Goal: Transaction & Acquisition: Purchase product/service

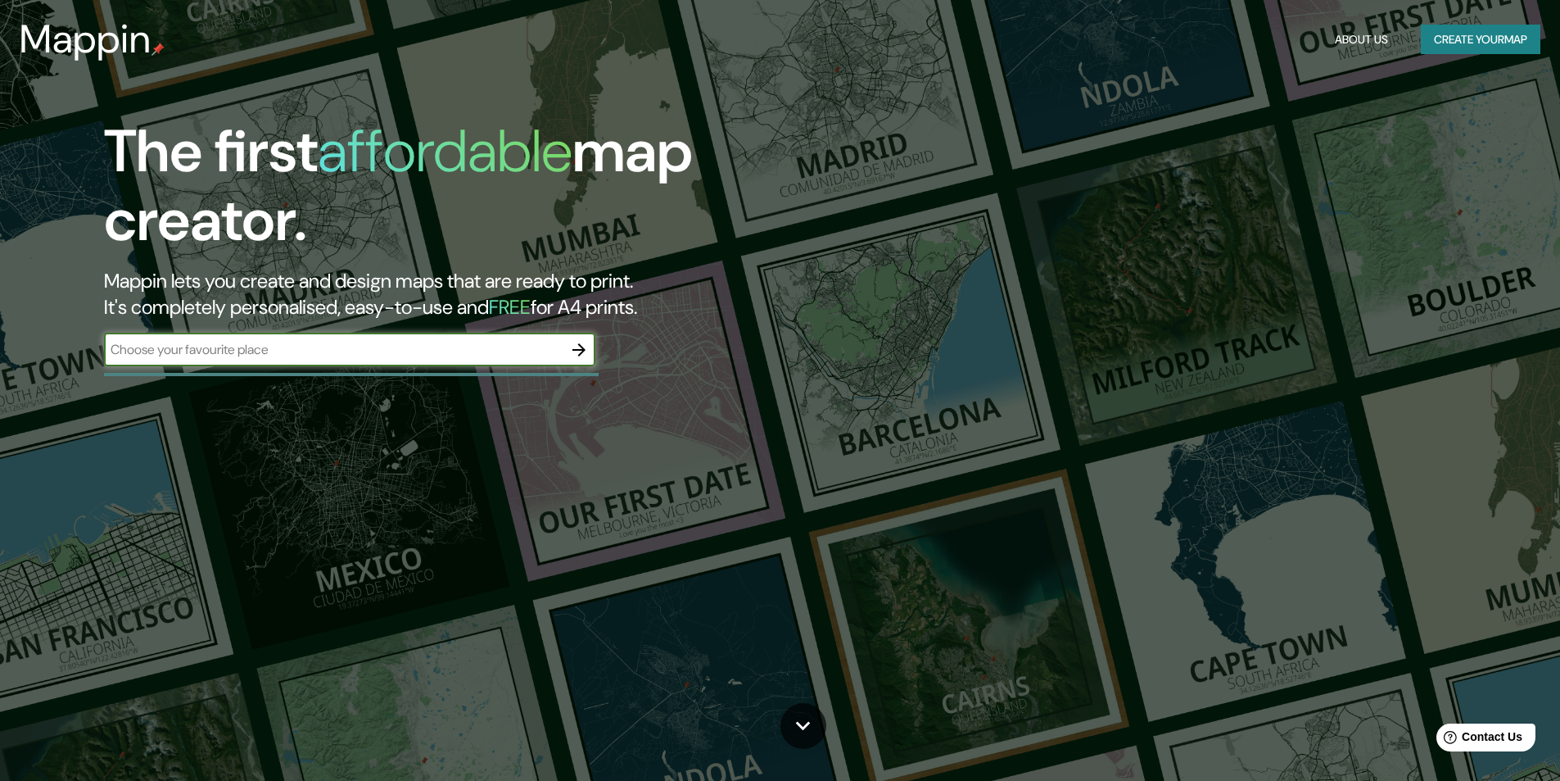
click at [222, 349] on input "text" at bounding box center [333, 349] width 459 height 19
type input "i"
type input "mexicali"
click at [582, 346] on icon "button" at bounding box center [579, 349] width 13 height 13
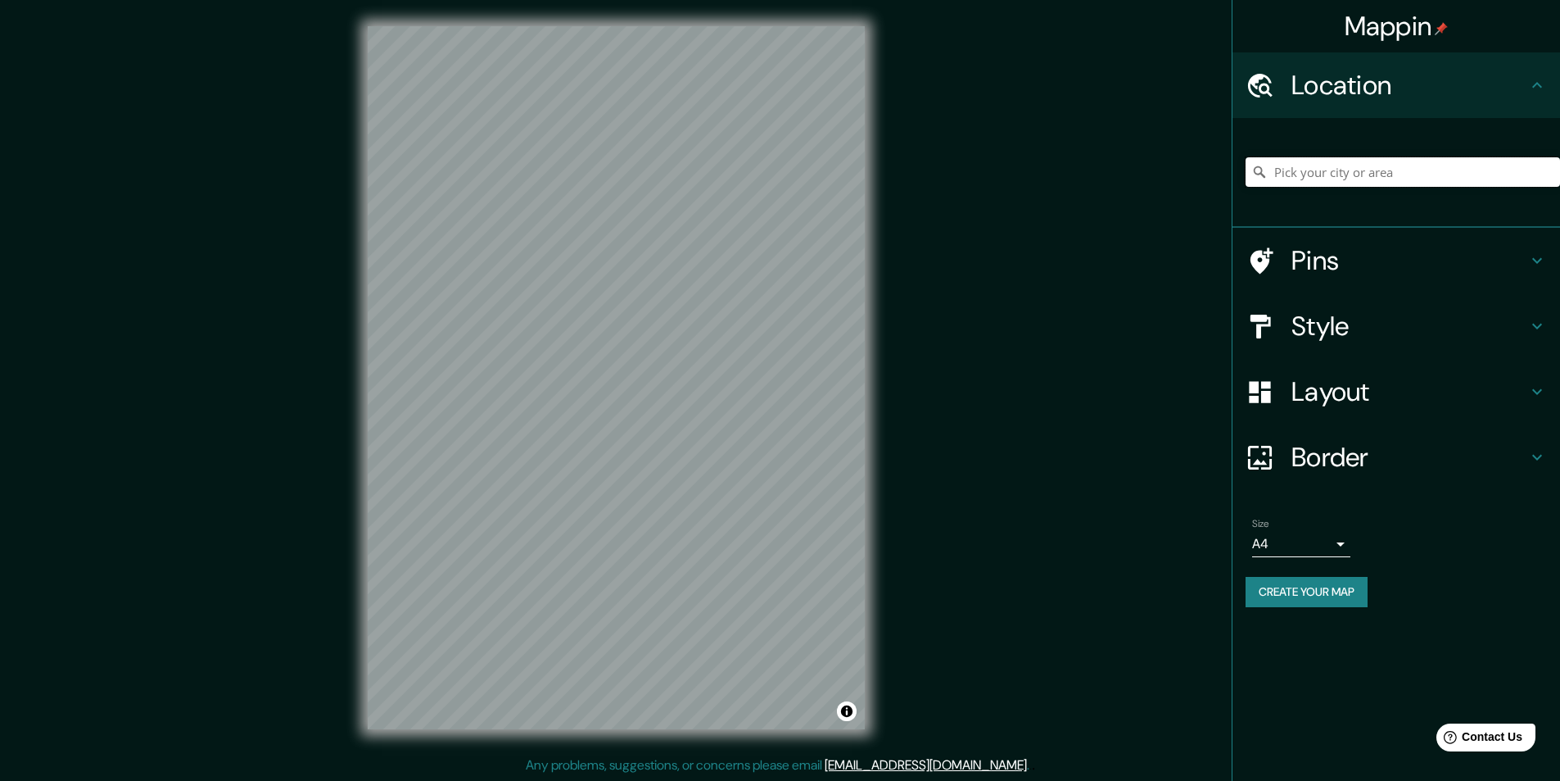
click at [1361, 170] on input "Pick your city or area" at bounding box center [1403, 171] width 315 height 29
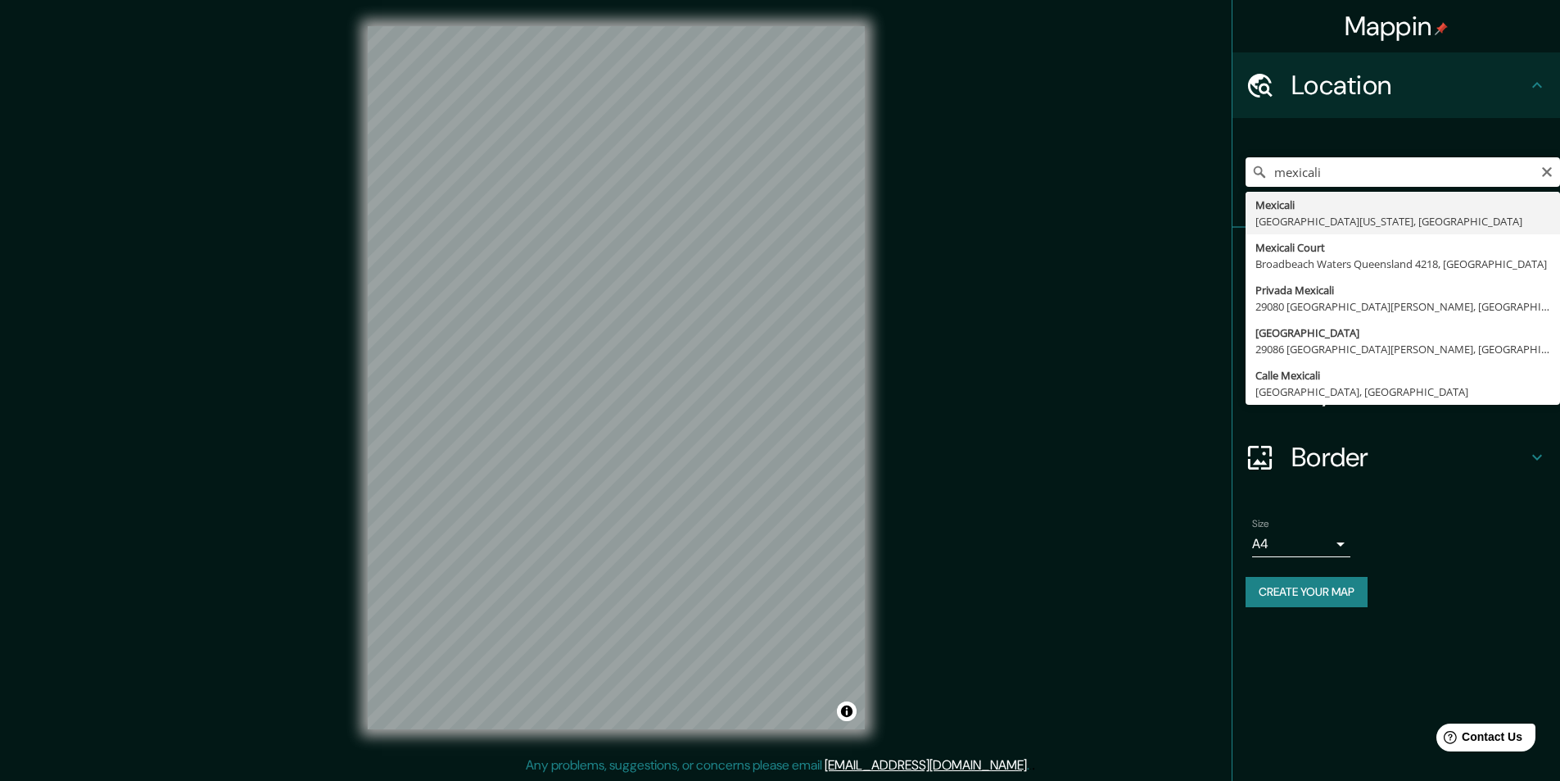
type input "Mexicali, Baja California, Mexico"
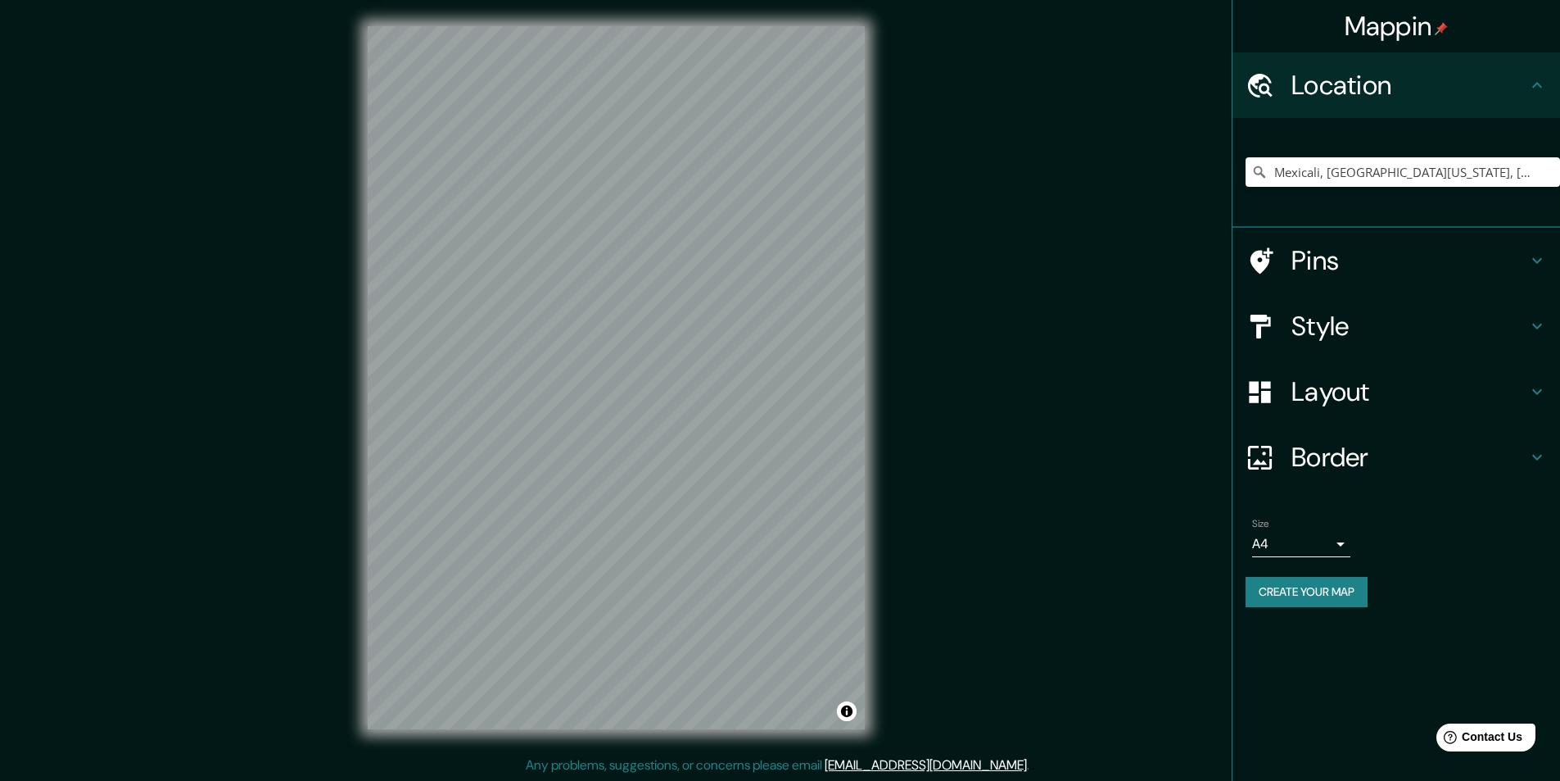
click at [888, 374] on div "© Mapbox © OpenStreetMap Improve this map" at bounding box center [617, 377] width 550 height 755
click at [1343, 330] on h4 "Style" at bounding box center [1410, 326] width 236 height 33
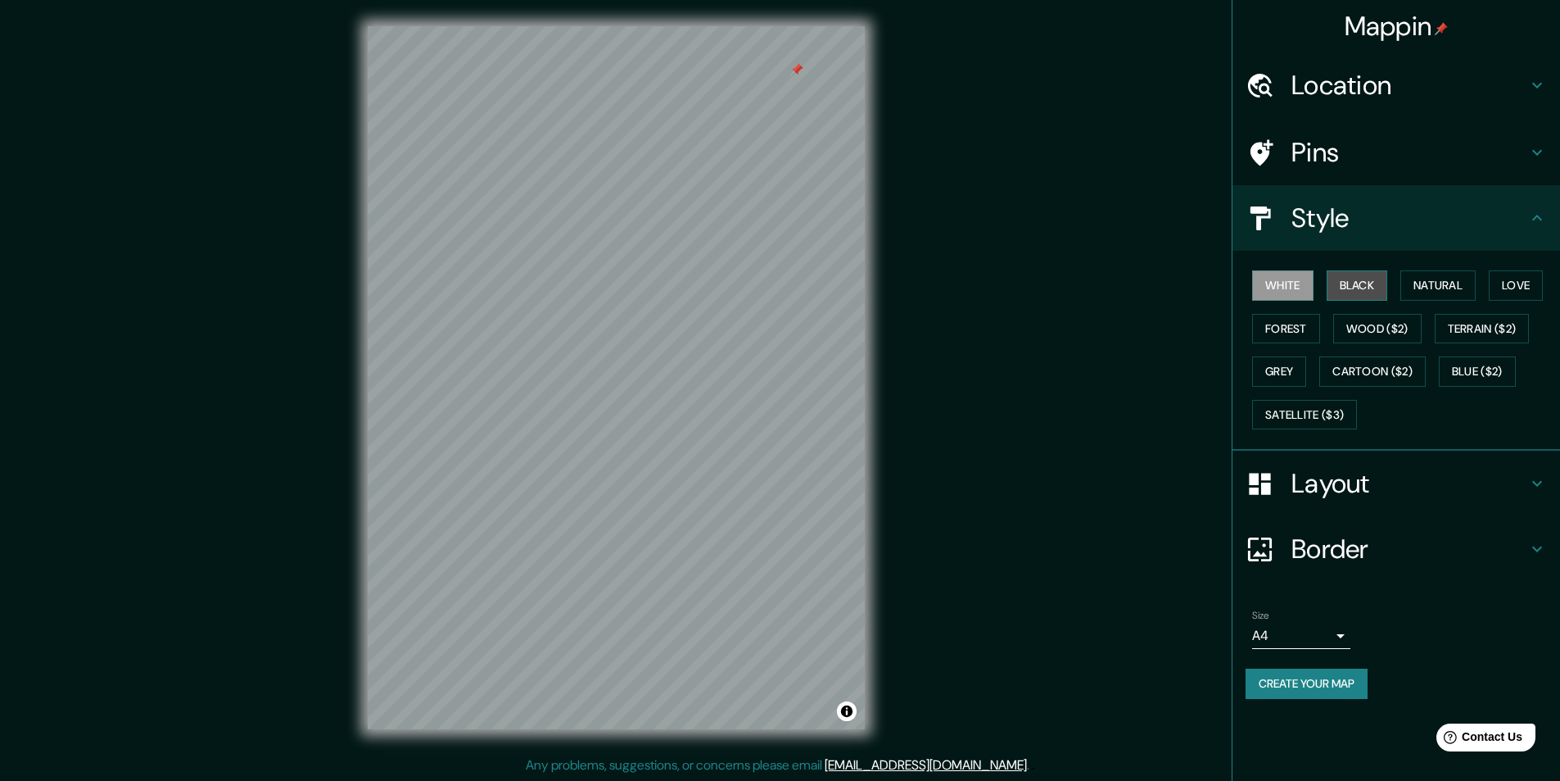
click at [1349, 296] on button "Black" at bounding box center [1357, 285] width 61 height 30
click at [1308, 288] on button "White" at bounding box center [1282, 285] width 61 height 30
click at [1424, 282] on button "Natural" at bounding box center [1438, 285] width 75 height 30
click at [1434, 283] on button "Natural" at bounding box center [1438, 285] width 75 height 30
click at [1501, 279] on button "Love" at bounding box center [1516, 285] width 54 height 30
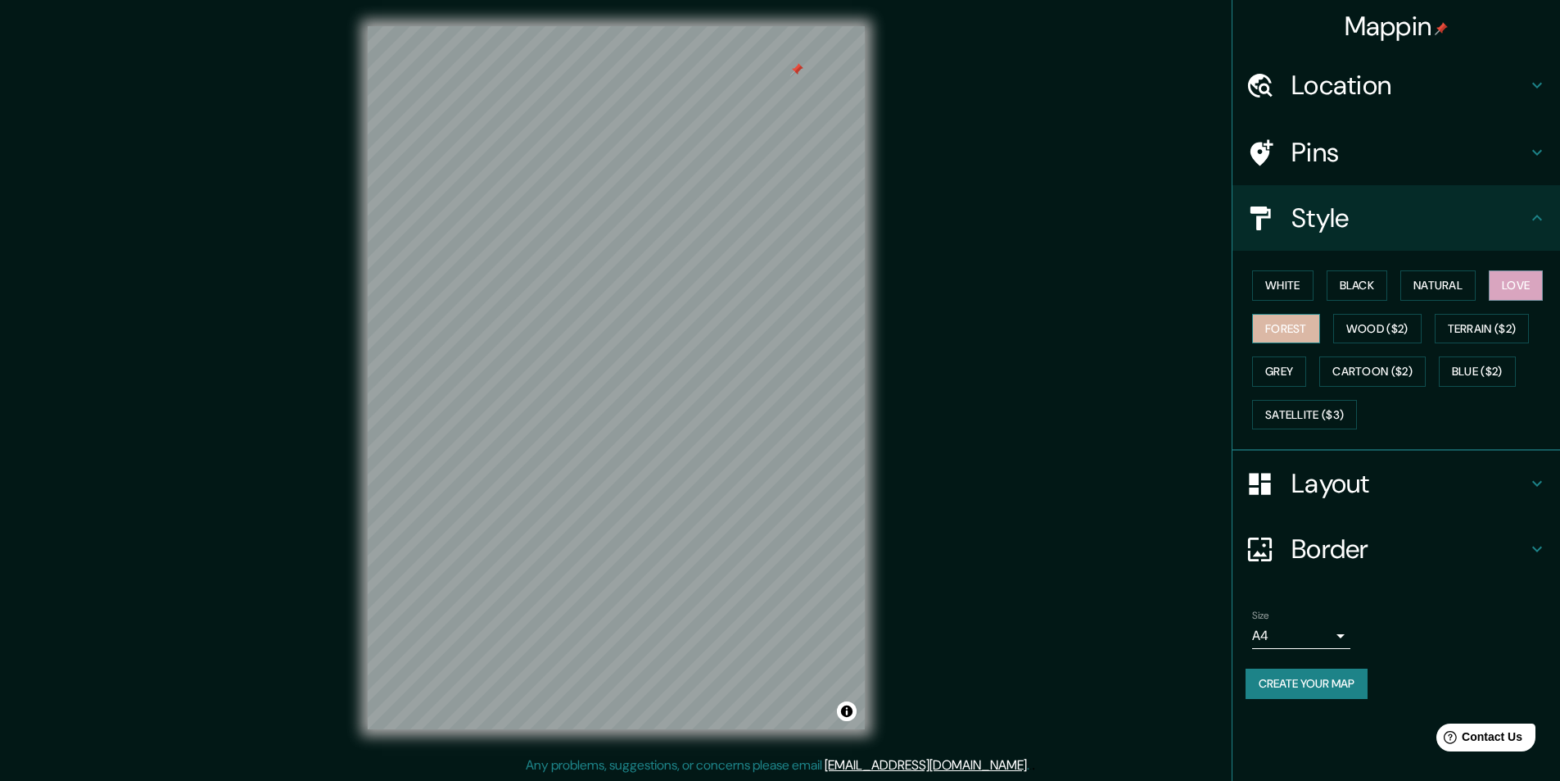
click at [1269, 321] on button "Forest" at bounding box center [1286, 329] width 68 height 30
click at [1388, 326] on button "Wood ($2)" at bounding box center [1378, 329] width 88 height 30
click at [1475, 324] on button "Terrain ($2)" at bounding box center [1482, 329] width 95 height 30
click at [1460, 366] on button "Blue ($2)" at bounding box center [1477, 371] width 77 height 30
click at [1366, 374] on button "Cartoon ($2)" at bounding box center [1373, 371] width 106 height 30
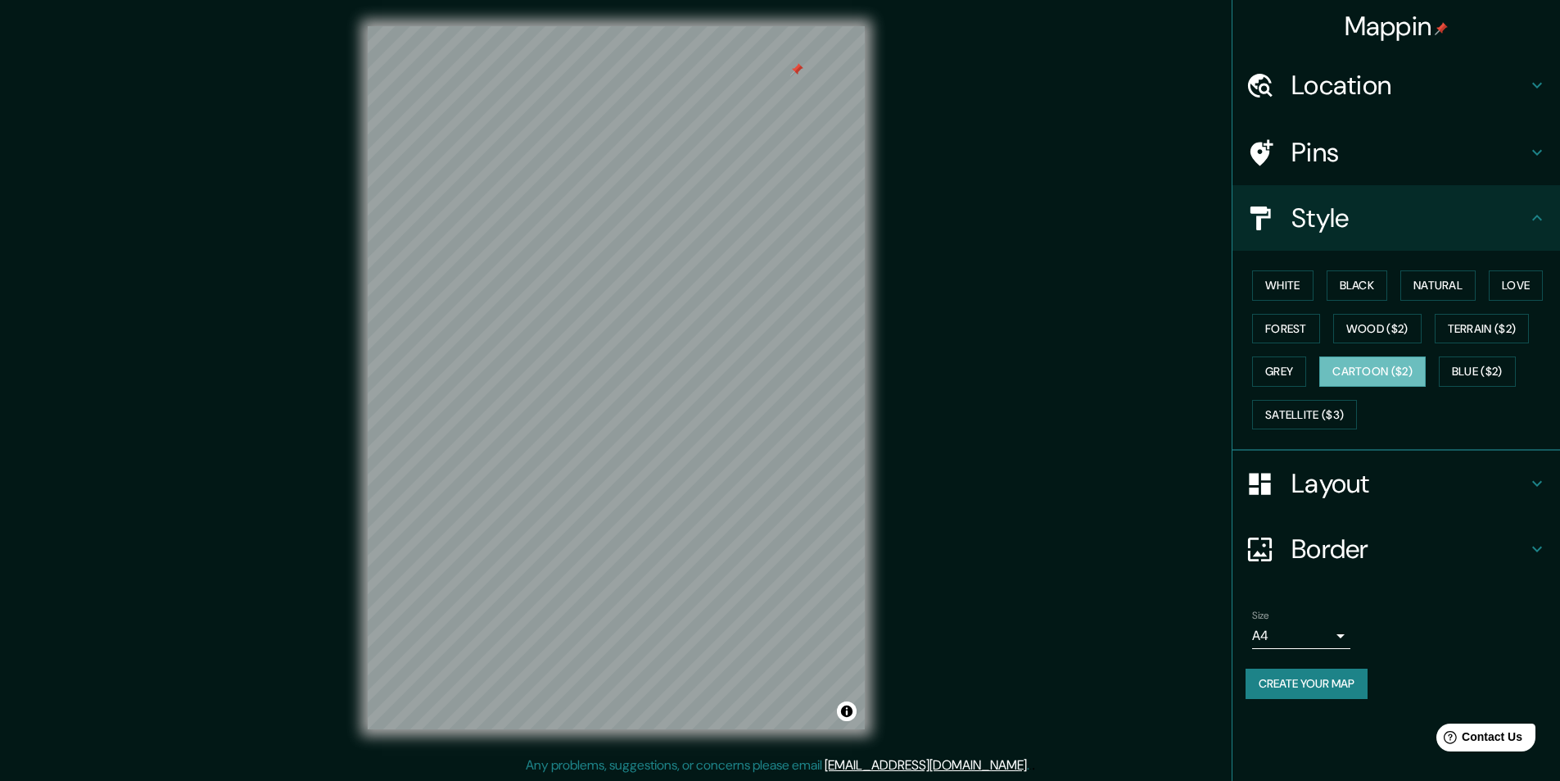
drag, startPoint x: 1283, startPoint y: 370, endPoint x: 1130, endPoint y: 458, distance: 175.8
click at [1130, 458] on div "Mappin Location Mexicali, Baja California, Mexico Pins Style White Black Natura…" at bounding box center [780, 390] width 1560 height 781
click at [1291, 286] on button "White" at bounding box center [1282, 285] width 61 height 30
click at [1375, 290] on button "Black" at bounding box center [1357, 285] width 61 height 30
click at [1293, 371] on button "Grey" at bounding box center [1279, 371] width 54 height 30
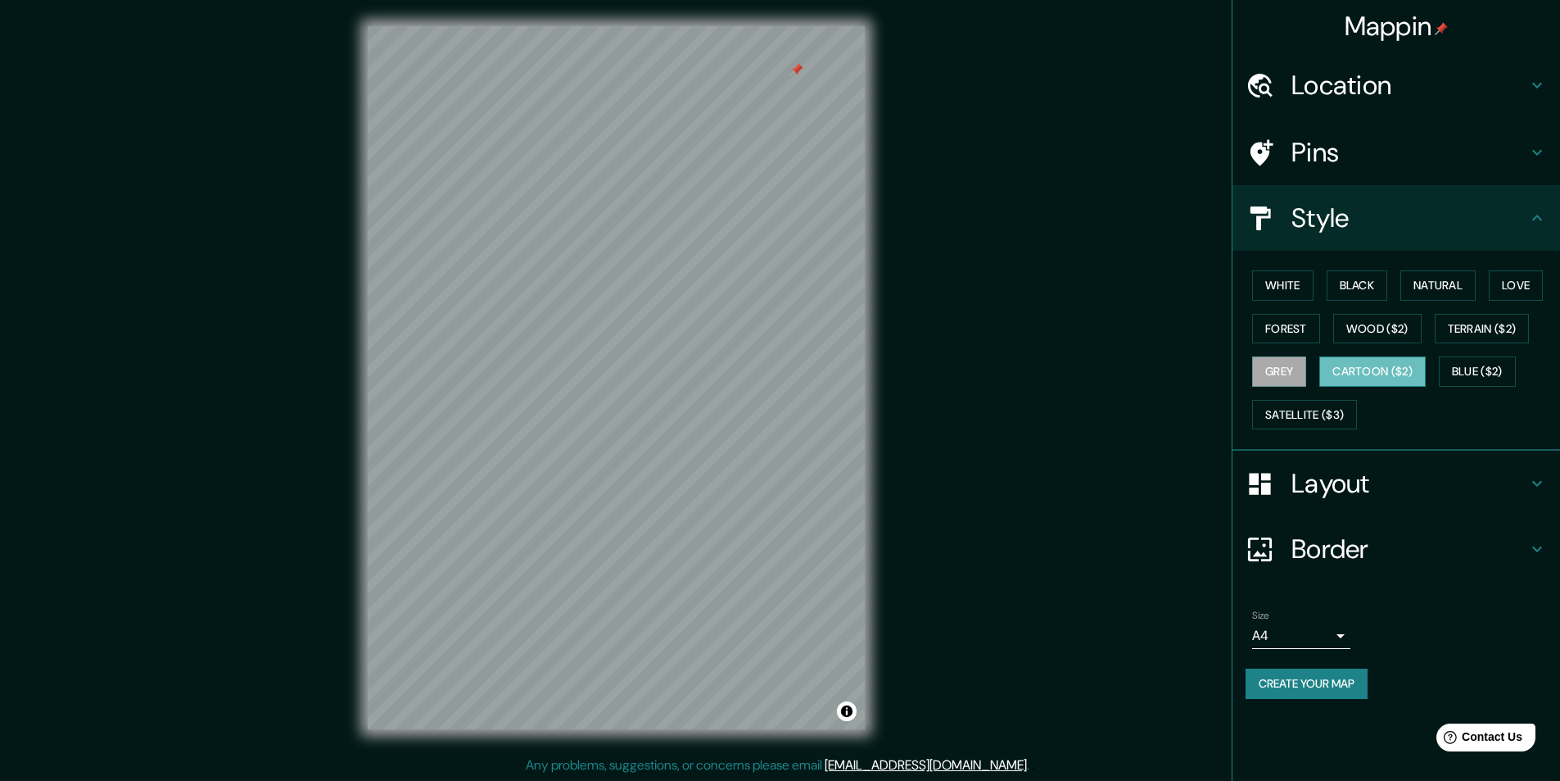
click at [1366, 368] on button "Cartoon ($2)" at bounding box center [1373, 371] width 106 height 30
click at [1473, 358] on button "Blue ($2)" at bounding box center [1477, 371] width 77 height 30
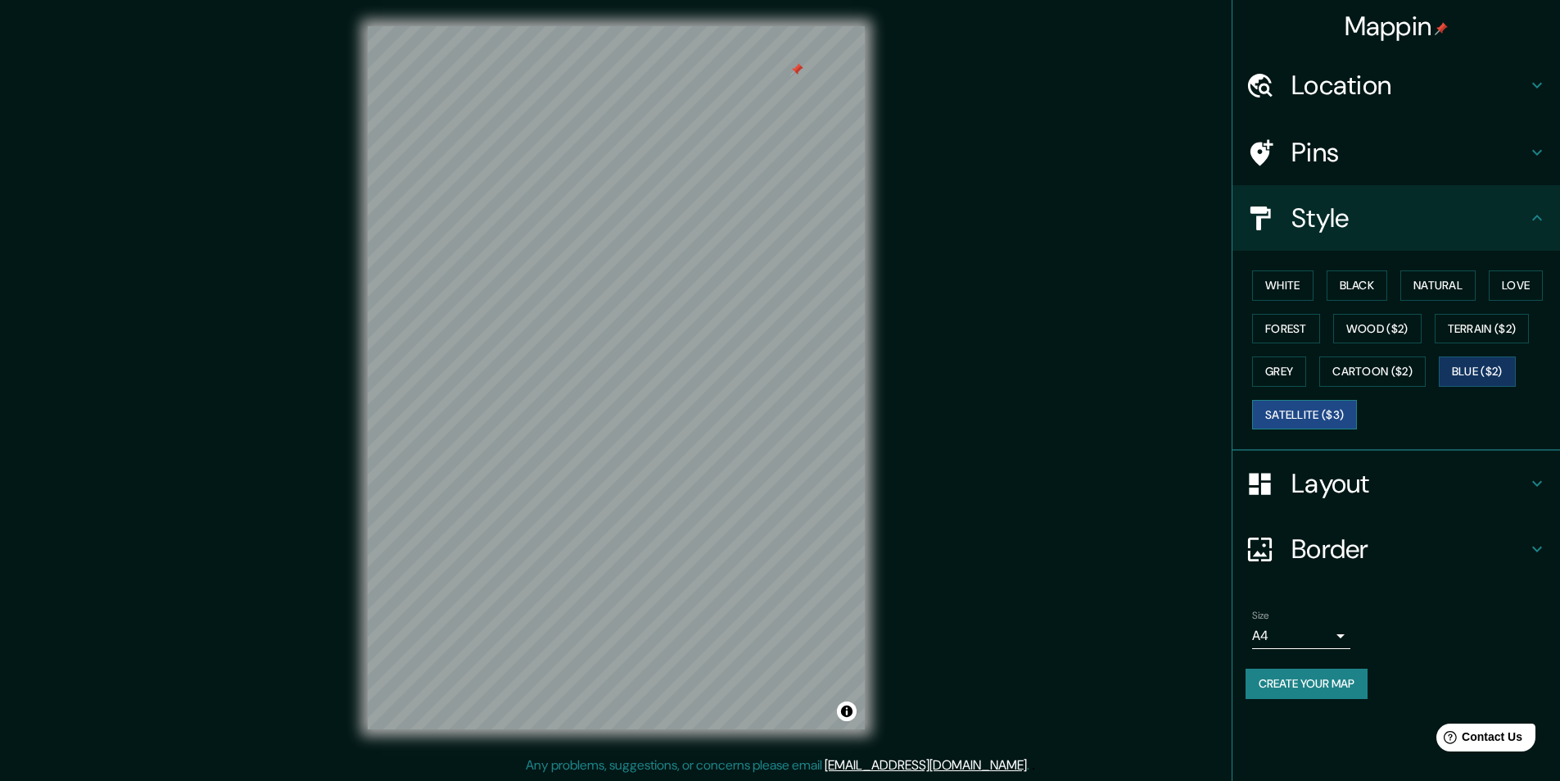
click at [1262, 408] on button "Satellite ($3)" at bounding box center [1304, 415] width 105 height 30
click at [1288, 326] on button "Forest" at bounding box center [1286, 329] width 68 height 30
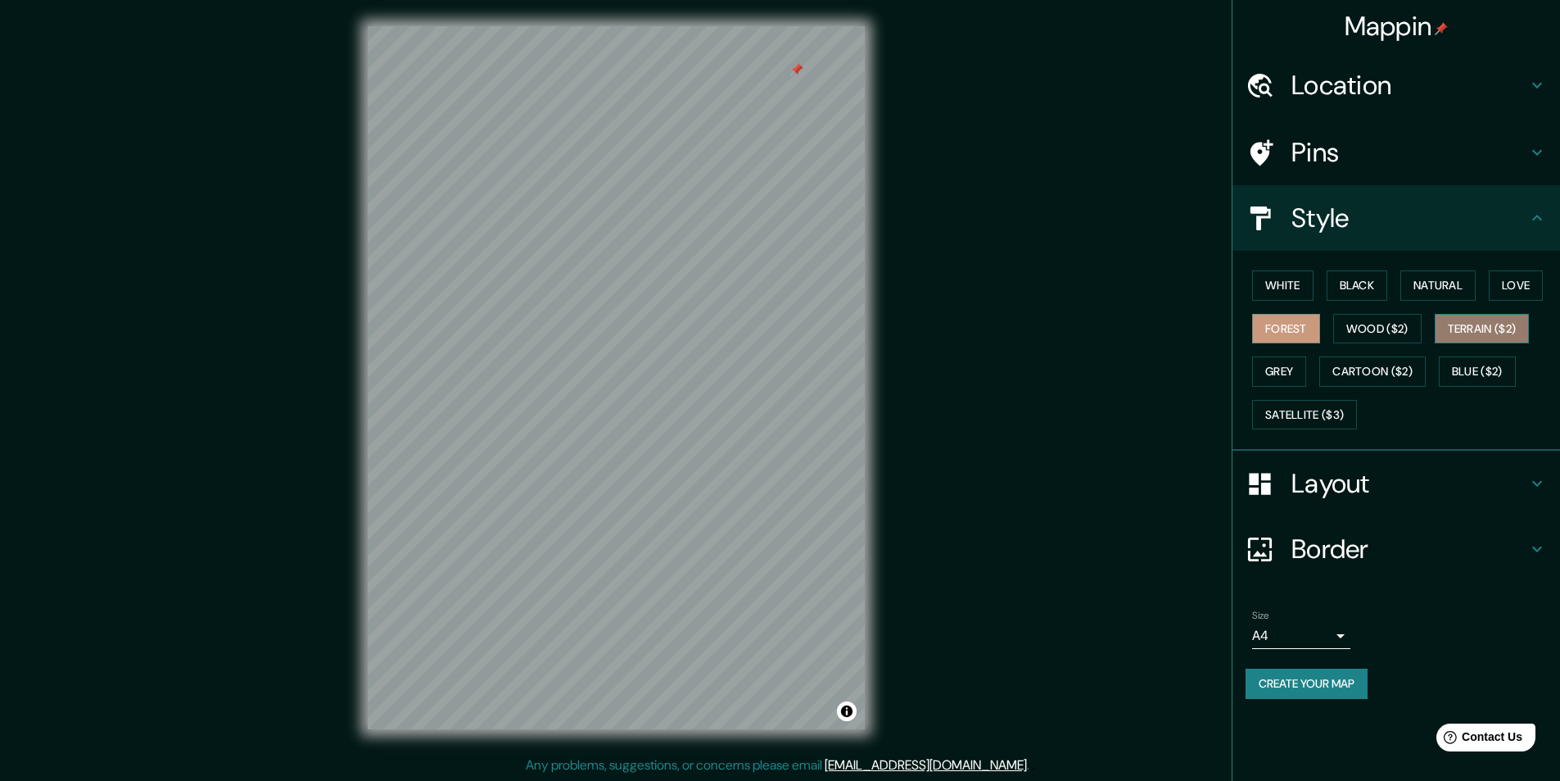
click at [1465, 327] on button "Terrain ($2)" at bounding box center [1482, 329] width 95 height 30
click at [1447, 292] on button "Natural" at bounding box center [1438, 285] width 75 height 30
click at [1263, 287] on button "White" at bounding box center [1282, 285] width 61 height 30
click at [1427, 286] on button "Natural" at bounding box center [1438, 285] width 75 height 30
click at [1277, 283] on button "White" at bounding box center [1282, 285] width 61 height 30
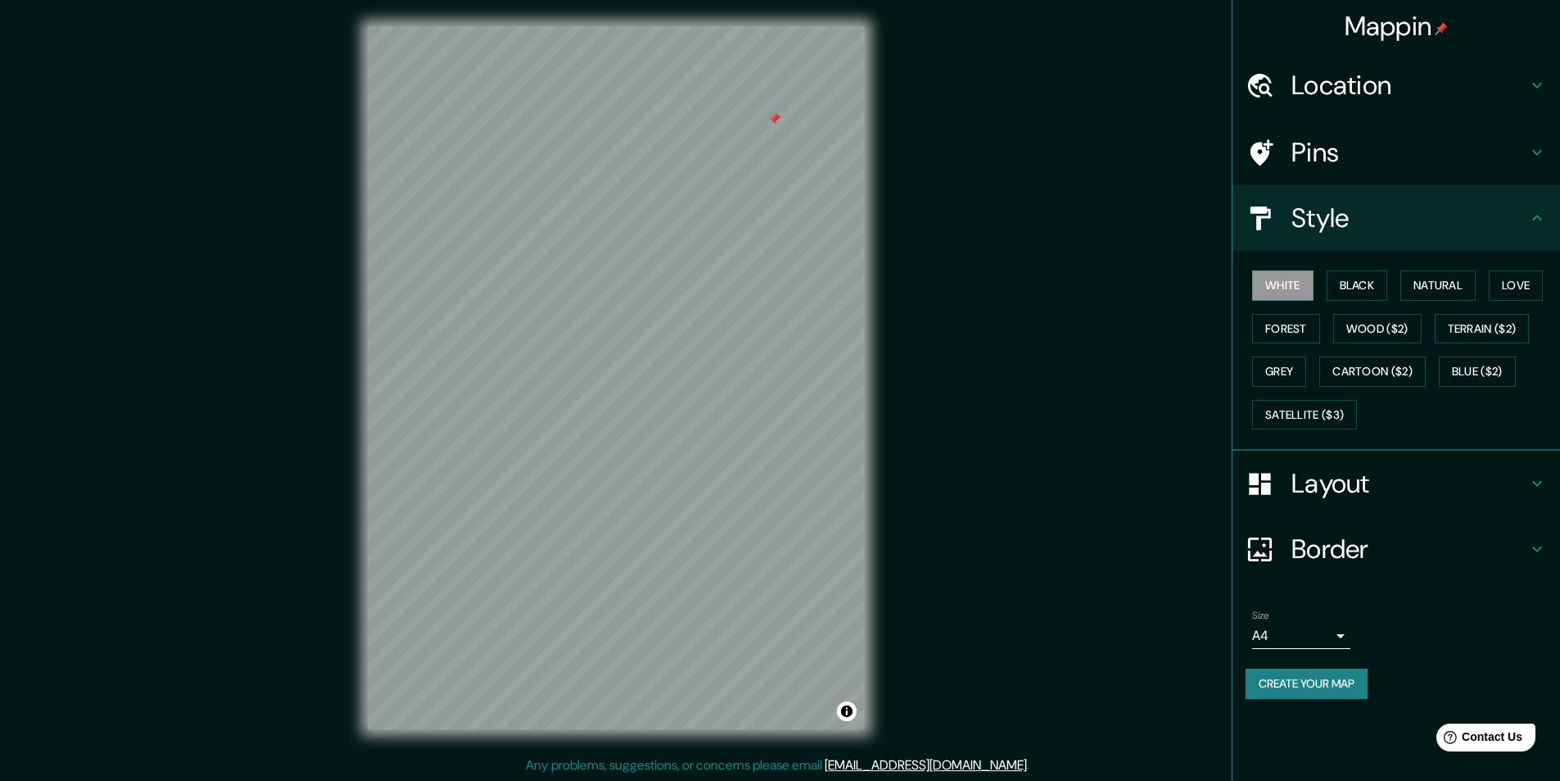
drag, startPoint x: 799, startPoint y: 71, endPoint x: 782, endPoint y: 102, distance: 34.8
click at [781, 112] on div at bounding box center [774, 118] width 13 height 13
click at [778, 93] on div at bounding box center [780, 94] width 13 height 13
click at [1358, 275] on button "Black" at bounding box center [1357, 285] width 61 height 30
click at [1434, 280] on button "Natural" at bounding box center [1438, 285] width 75 height 30
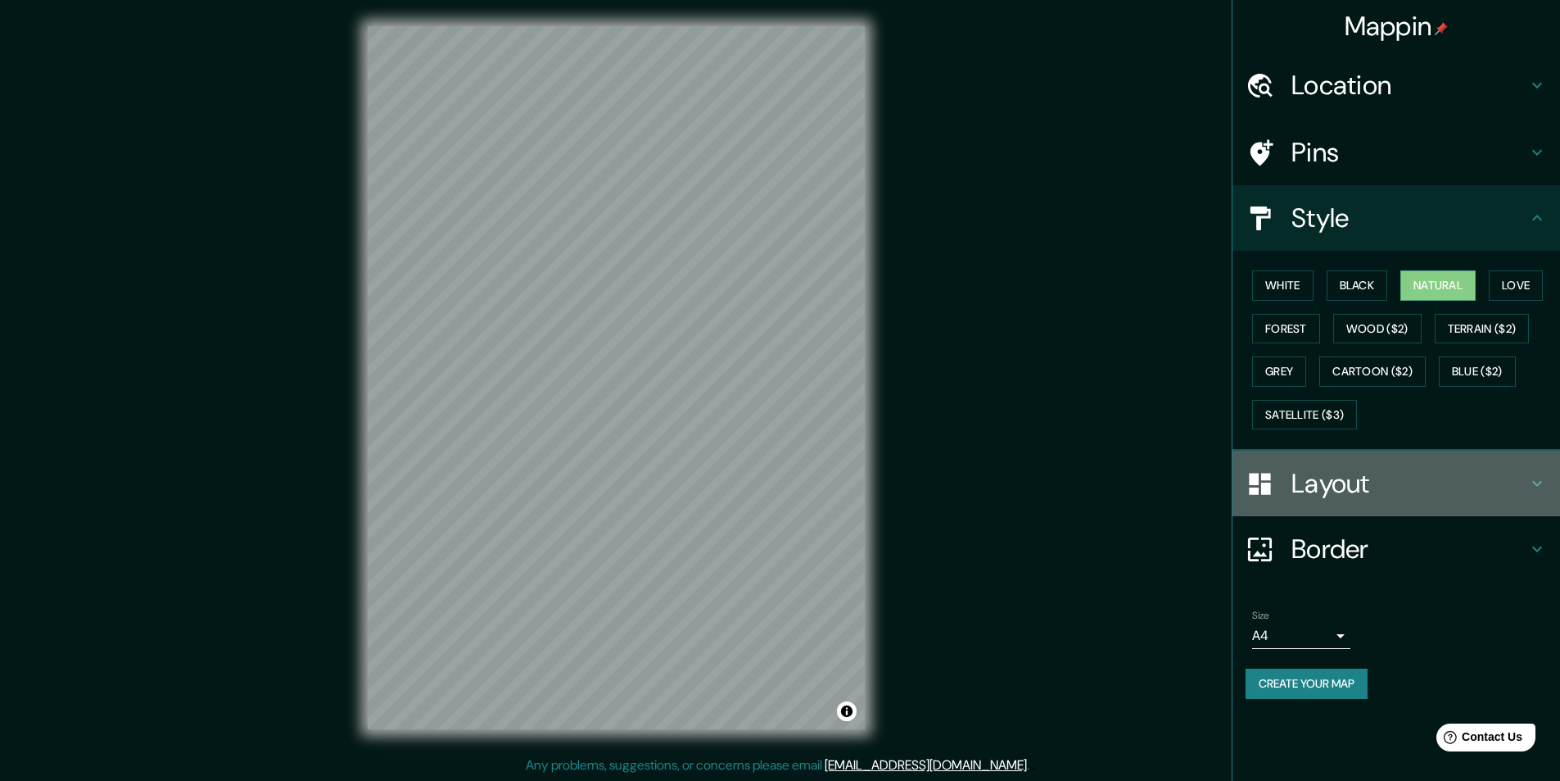
click at [1314, 477] on h4 "Layout" at bounding box center [1410, 483] width 236 height 33
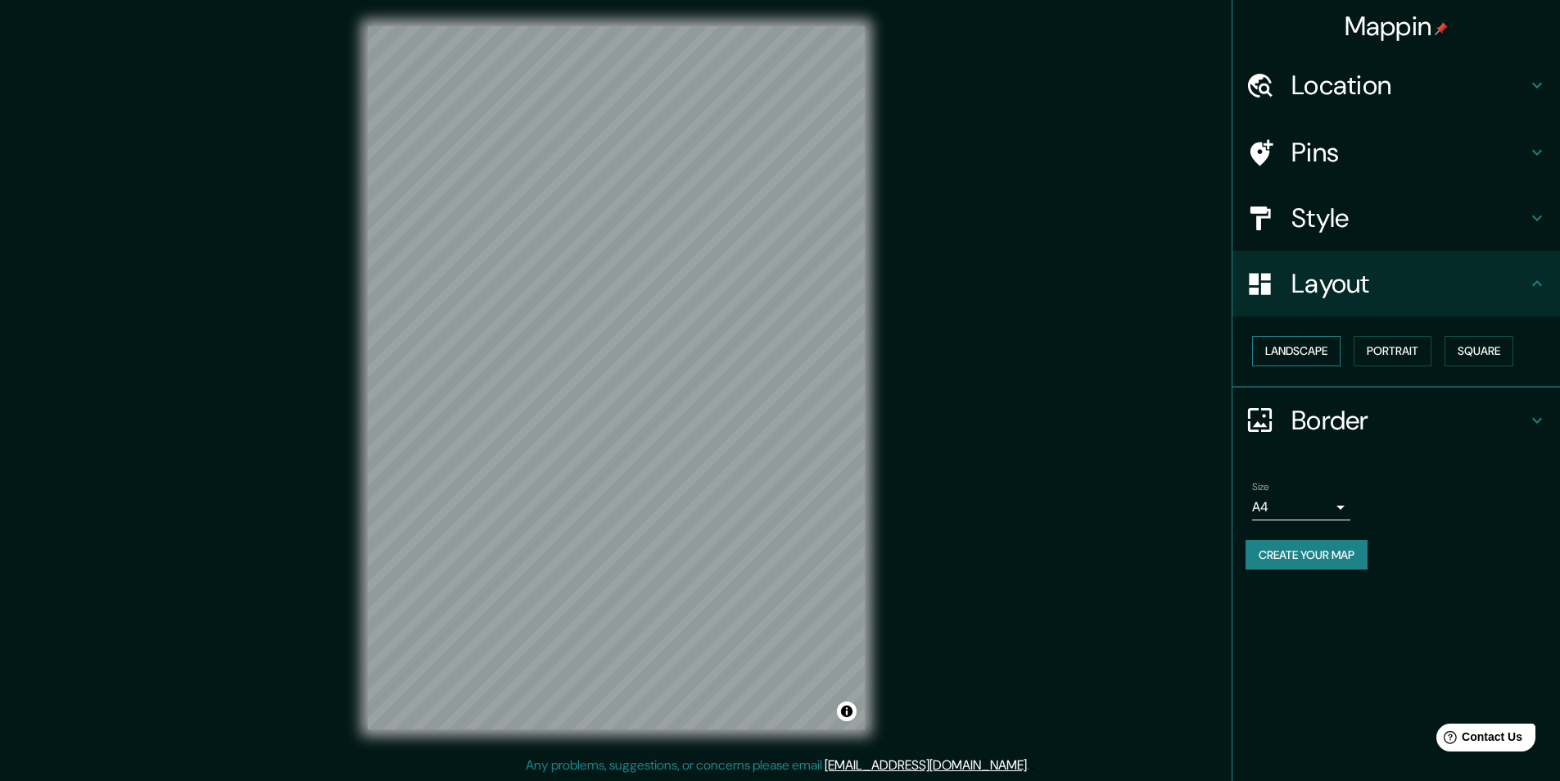
click at [1319, 349] on button "Landscape" at bounding box center [1296, 351] width 88 height 30
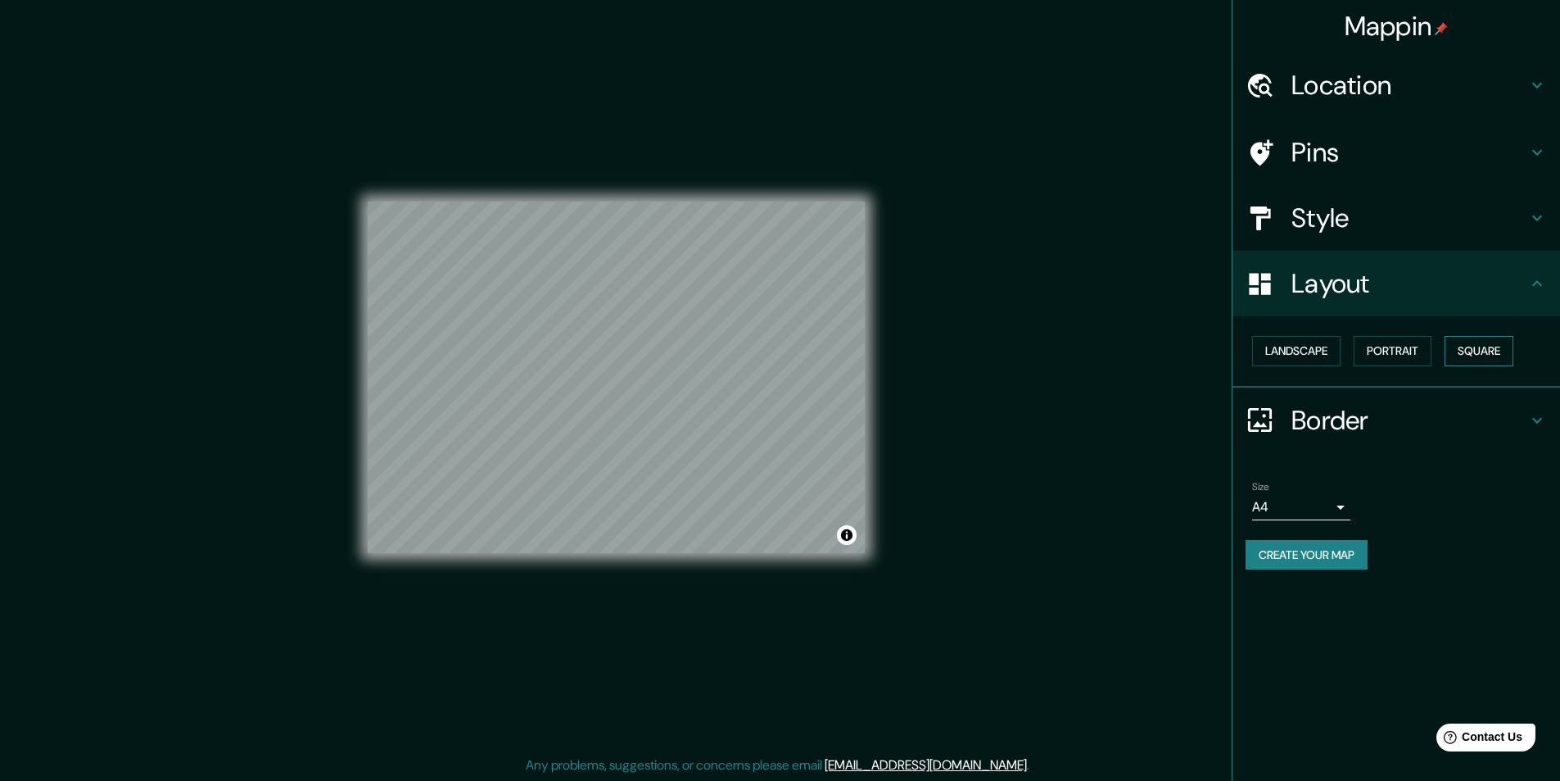
click at [1463, 347] on button "Square" at bounding box center [1479, 351] width 69 height 30
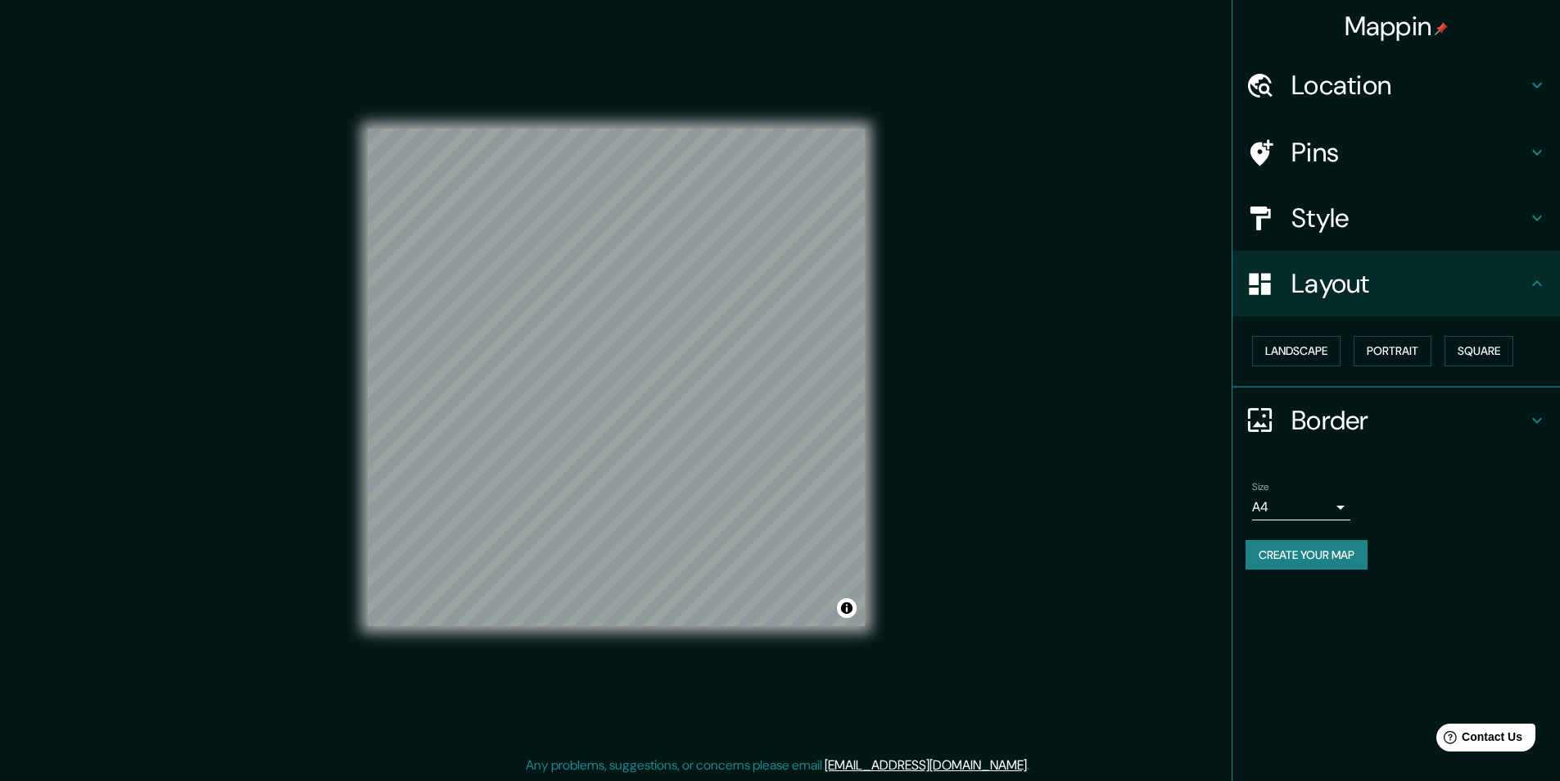
click at [1259, 332] on div "Landscape [GEOGRAPHIC_DATA]" at bounding box center [1403, 350] width 315 height 43
click at [1280, 351] on button "Landscape" at bounding box center [1296, 351] width 88 height 30
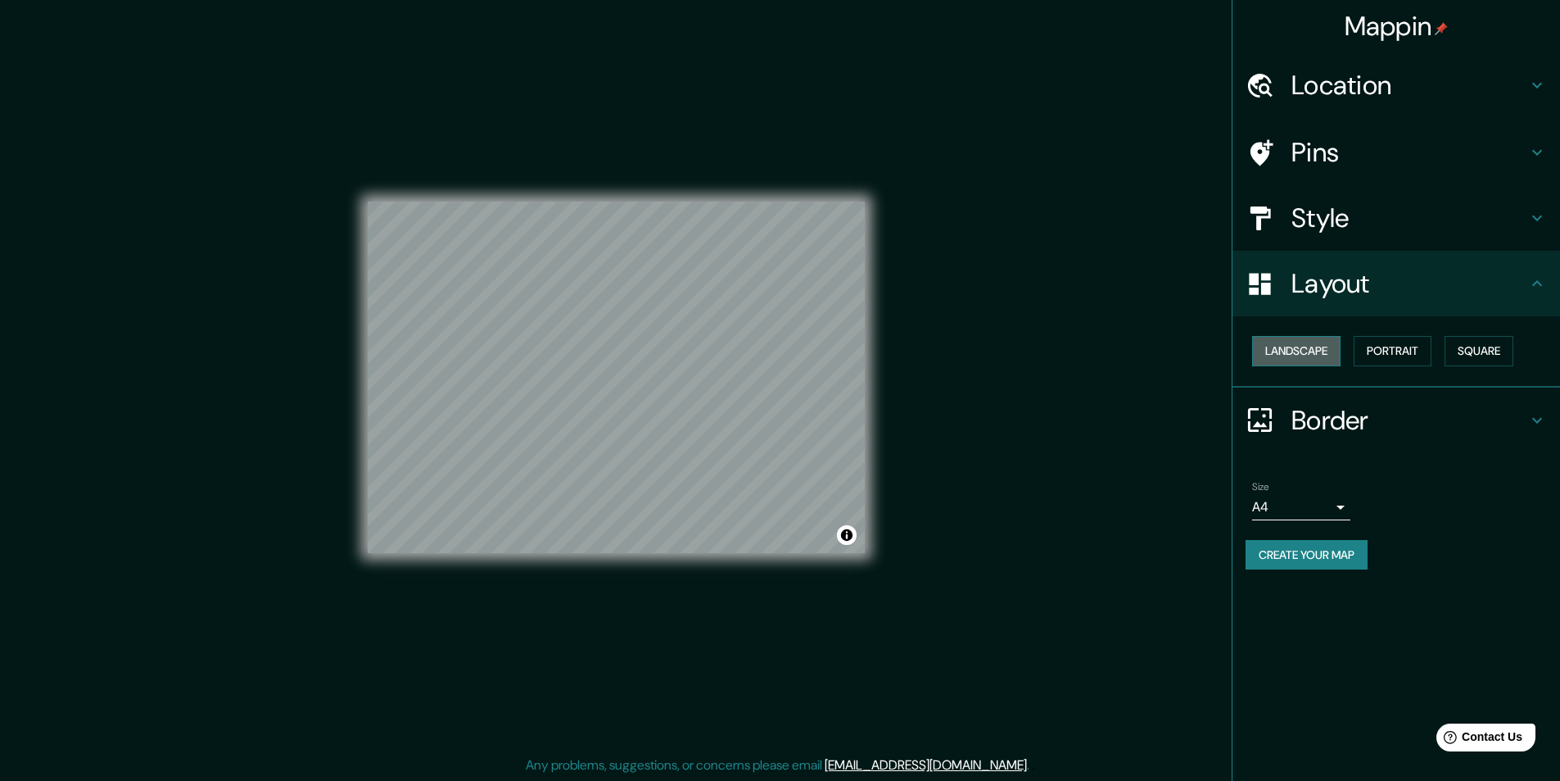
click at [1329, 347] on button "Landscape" at bounding box center [1296, 351] width 88 height 30
click at [1407, 344] on button "Portrait" at bounding box center [1393, 351] width 78 height 30
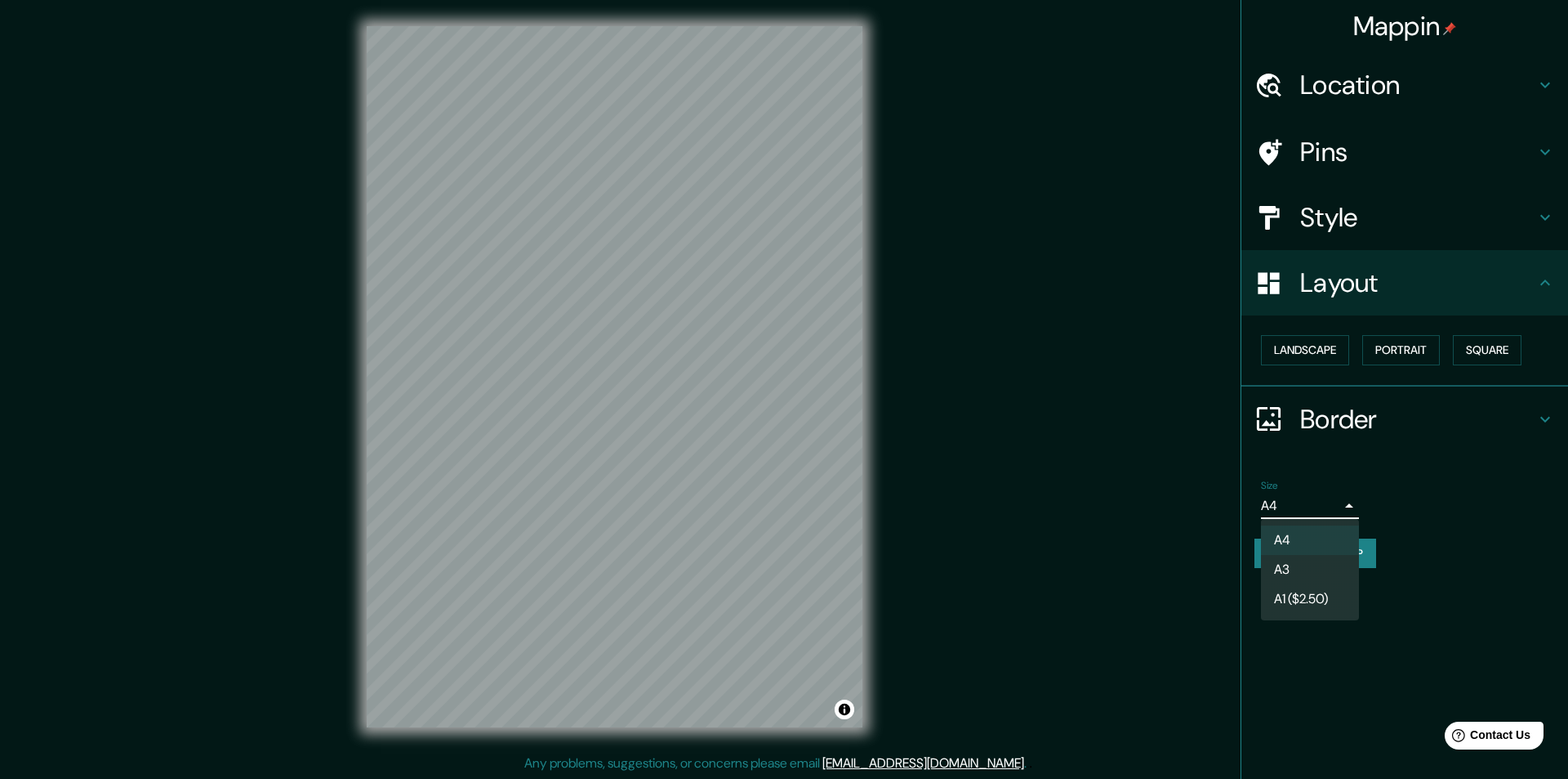
click at [1280, 503] on body "Mappin Location Mexicali, Baja California, Mexico Pins Style Layout Landscape P…" at bounding box center [784, 389] width 1568 height 779
click at [1312, 567] on li "A3" at bounding box center [1310, 569] width 98 height 29
click at [1321, 501] on body "Mappin Location Mexicali, Baja California, Mexico Pins Style Layout Landscape P…" at bounding box center [784, 389] width 1568 height 779
click at [1290, 597] on li "A1 ($2.50)" at bounding box center [1310, 598] width 98 height 29
click at [1333, 508] on body "Mappin Location Mexicali, Baja California, Mexico Pins Style Layout Landscape P…" at bounding box center [784, 389] width 1568 height 779
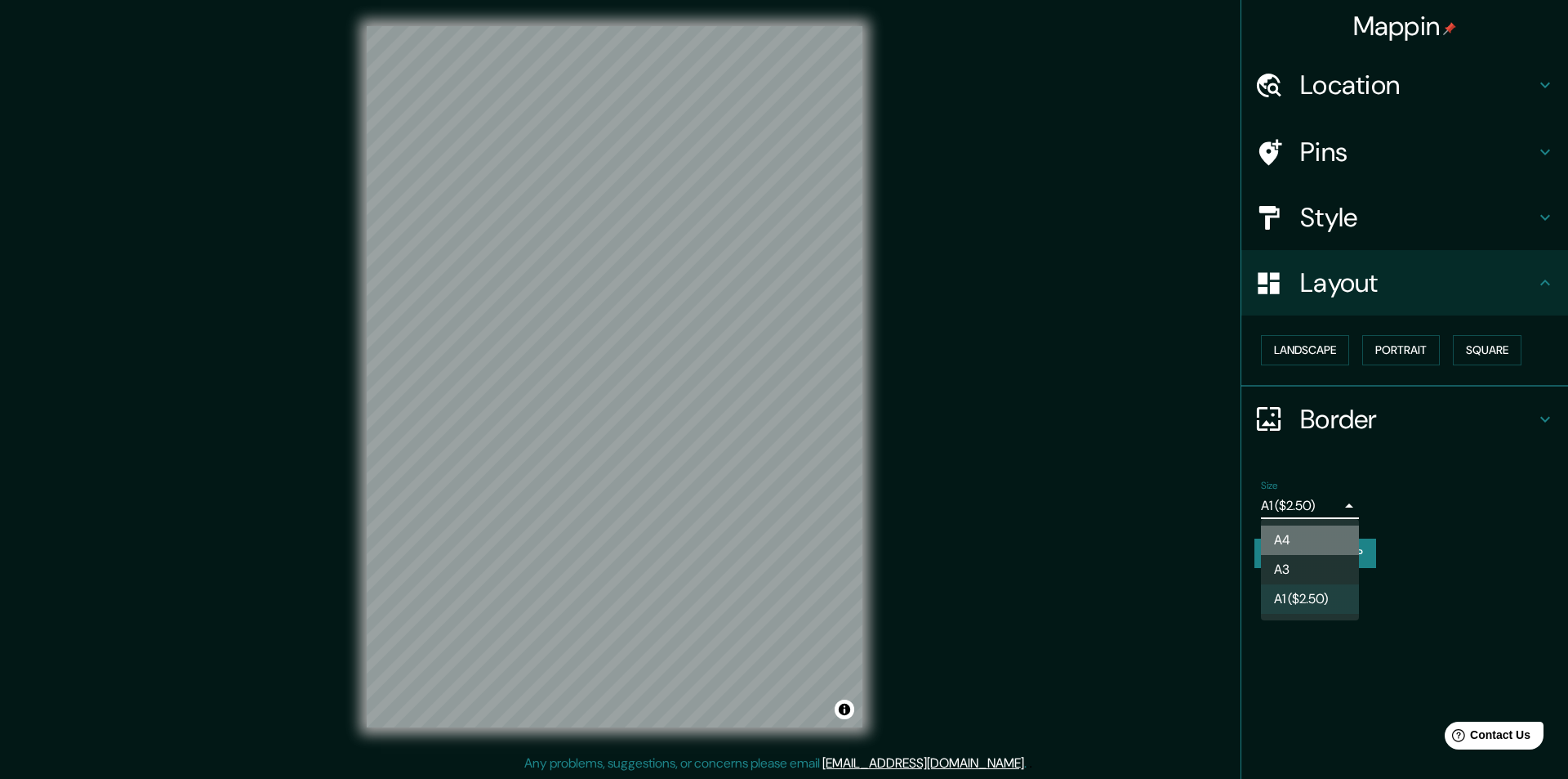
click at [1293, 545] on li "A4" at bounding box center [1310, 540] width 98 height 29
type input "single"
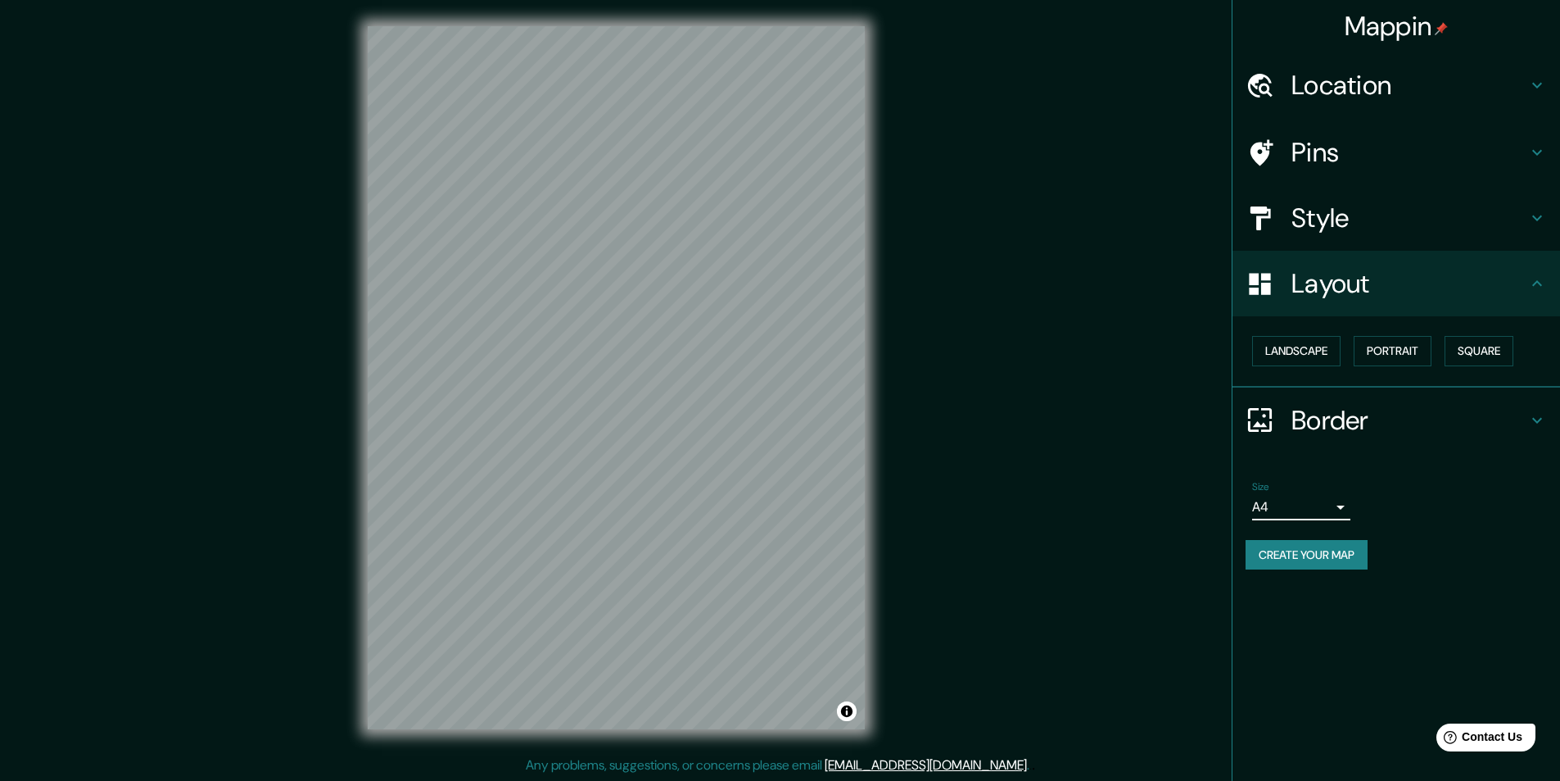
click at [1406, 540] on div "Create your map" at bounding box center [1396, 555] width 301 height 30
click at [1338, 547] on button "Create your map" at bounding box center [1307, 555] width 122 height 30
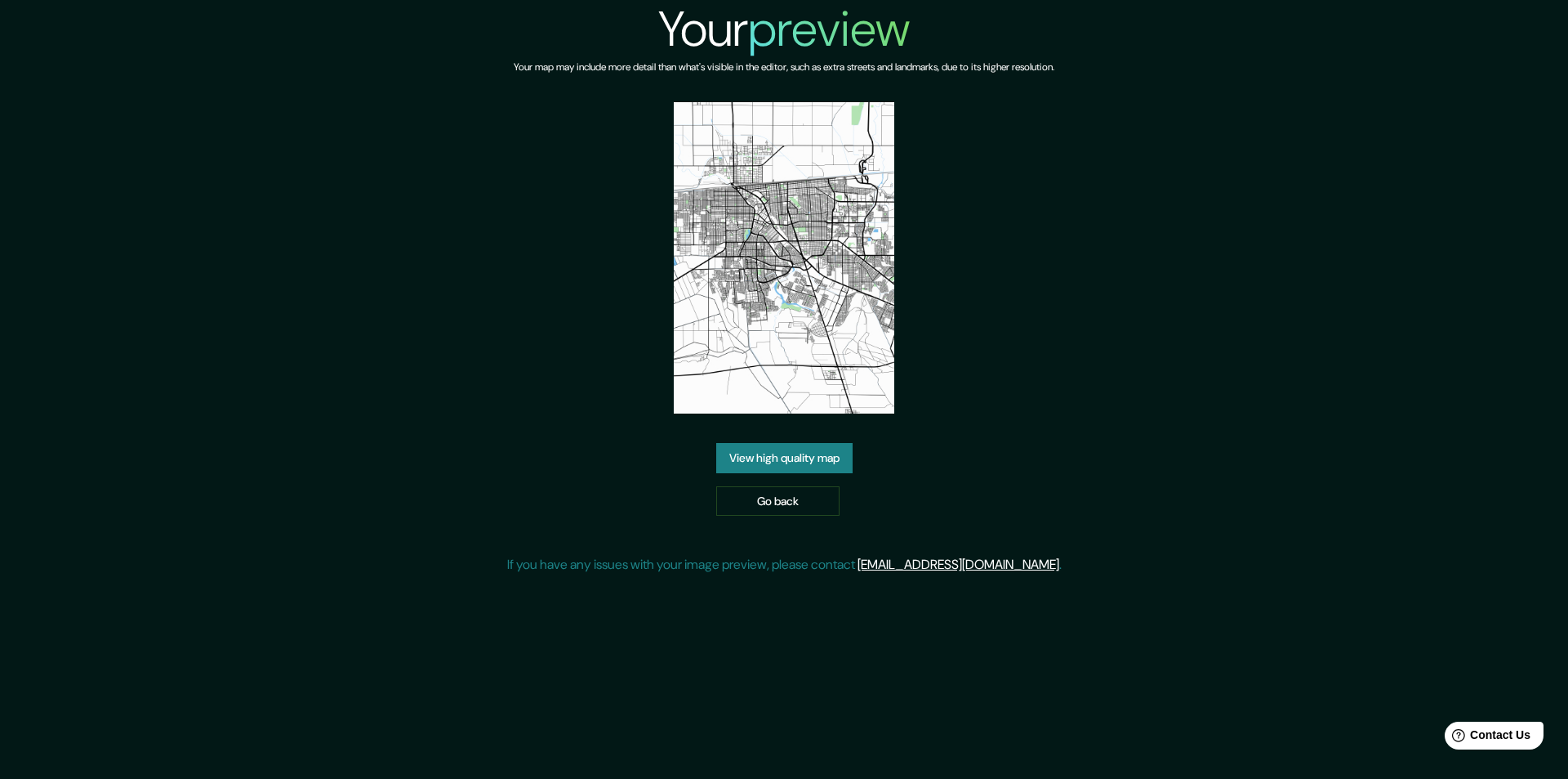
click at [1278, 123] on div "Your preview Your map may include more detail than what's visible in the editor…" at bounding box center [784, 293] width 1568 height 587
click at [743, 264] on img at bounding box center [784, 257] width 220 height 311
click at [787, 465] on link "View high quality map" at bounding box center [784, 458] width 137 height 30
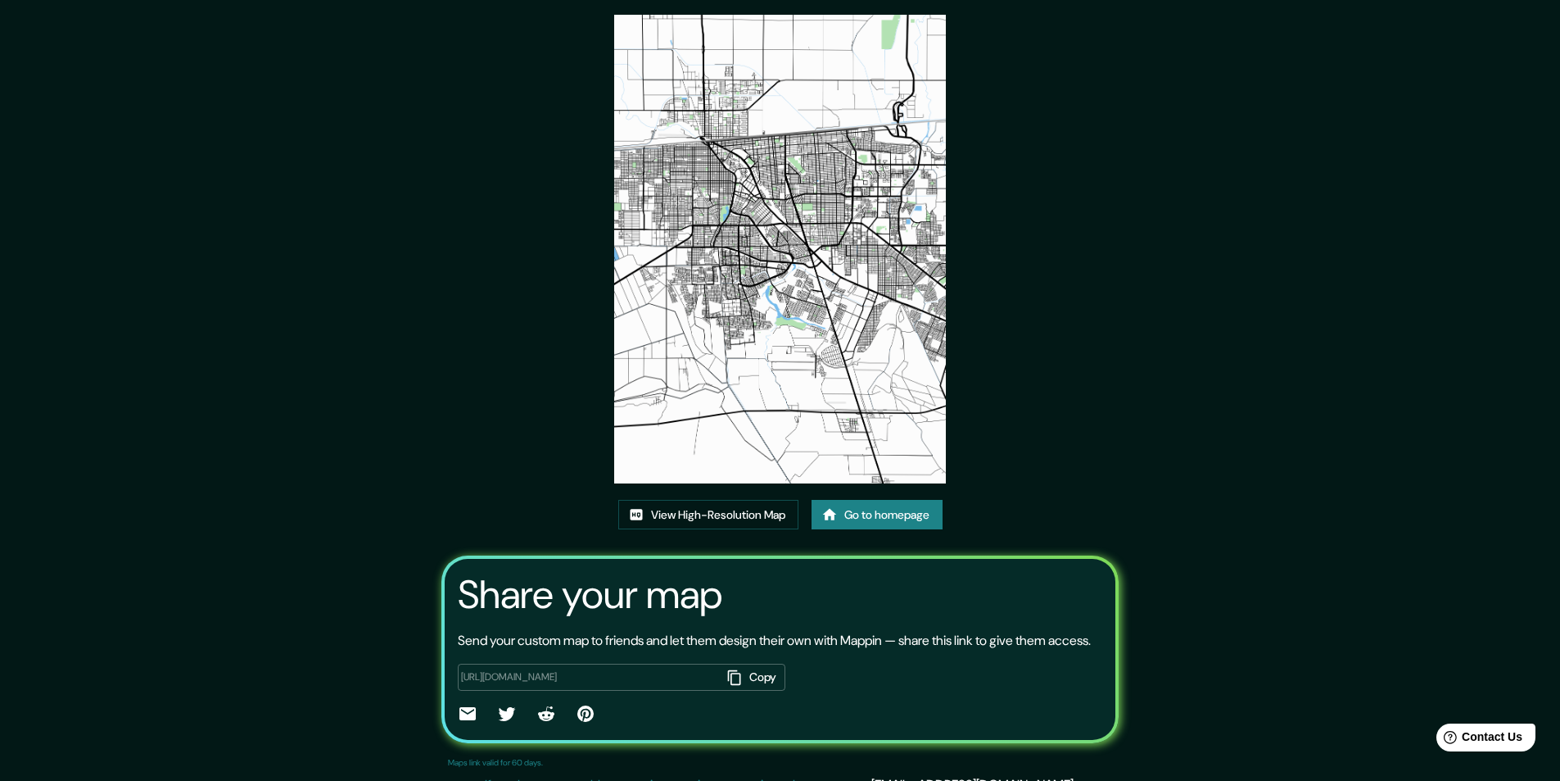
scroll to position [82, 0]
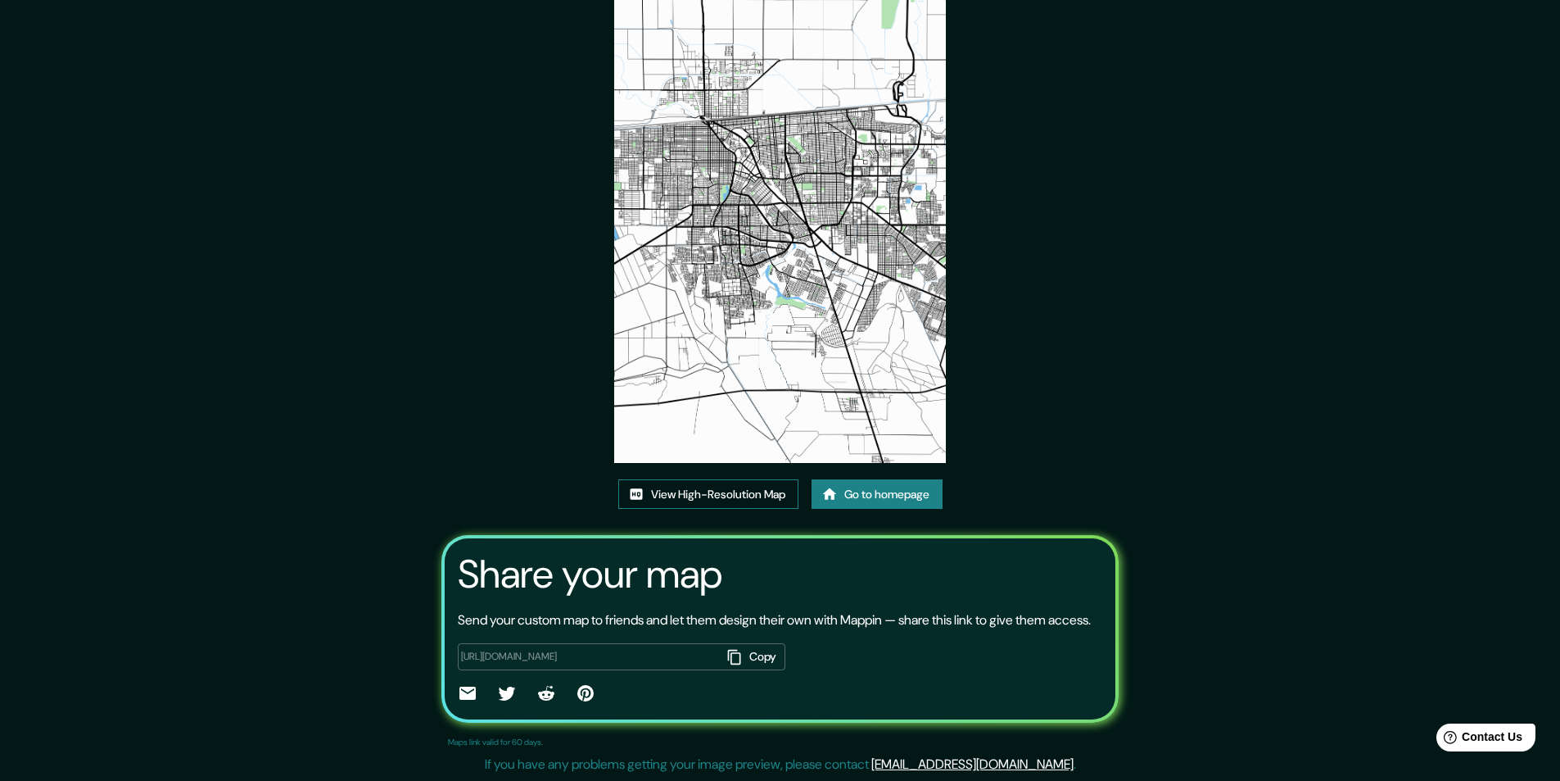
click at [689, 491] on link "View High-Resolution Map" at bounding box center [708, 494] width 180 height 30
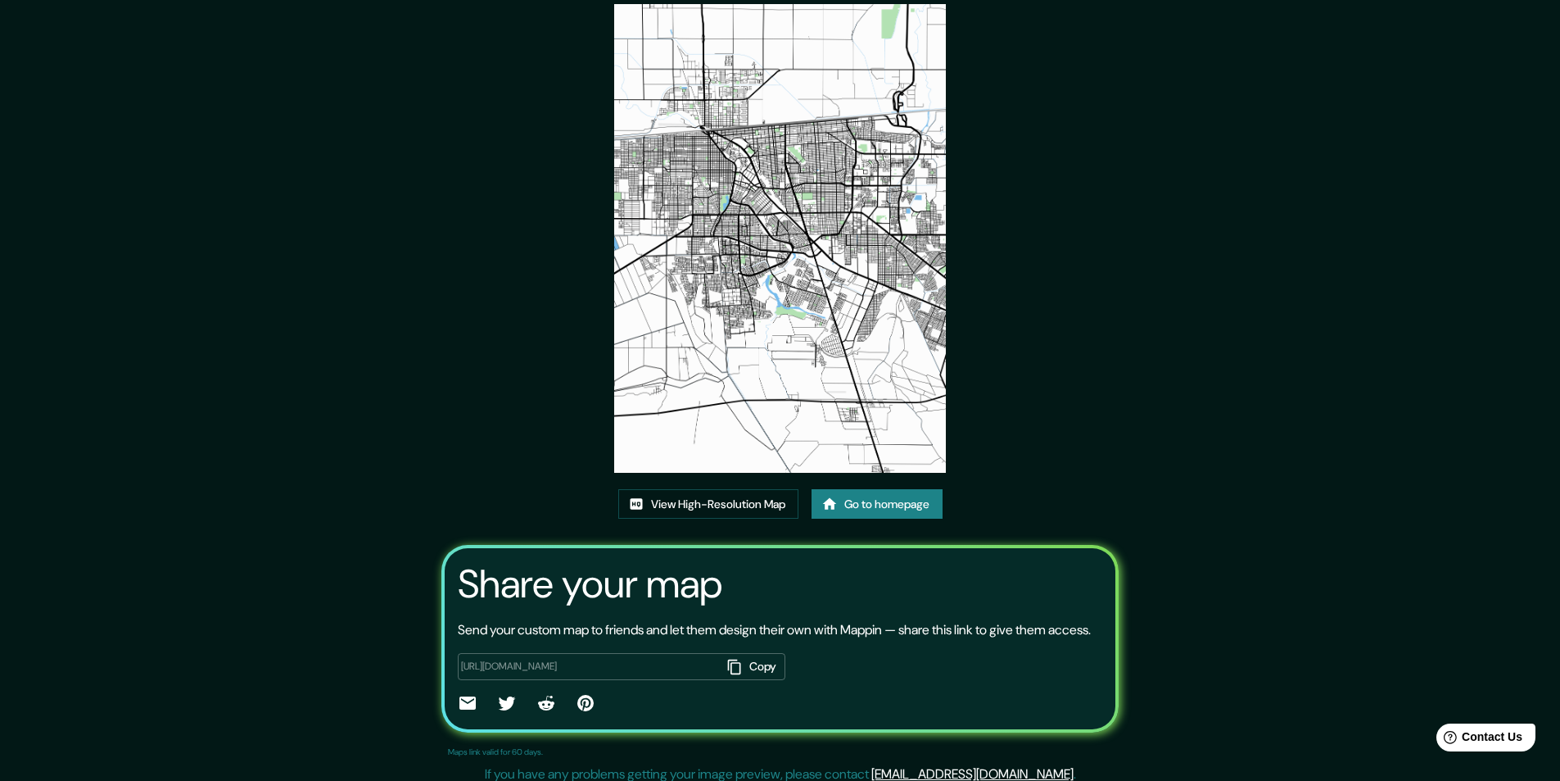
scroll to position [97, 0]
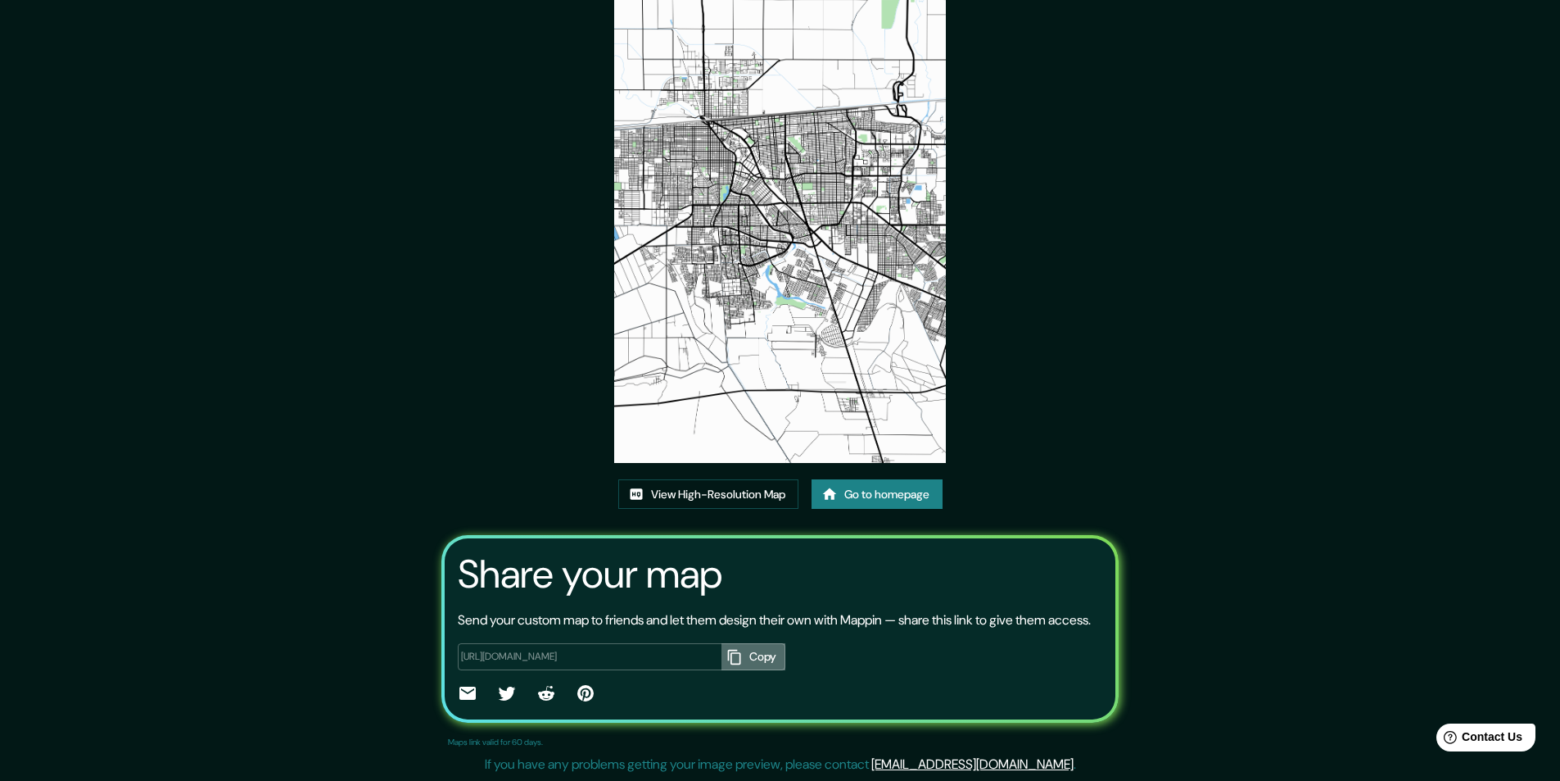
click at [758, 660] on button "Copy" at bounding box center [754, 656] width 64 height 27
click at [460, 695] on icon at bounding box center [468, 692] width 16 height 13
click at [465, 684] on icon at bounding box center [468, 693] width 20 height 20
click at [861, 445] on div at bounding box center [779, 230] width 331 height 472
click at [863, 479] on link "Go to homepage" at bounding box center [877, 494] width 131 height 30
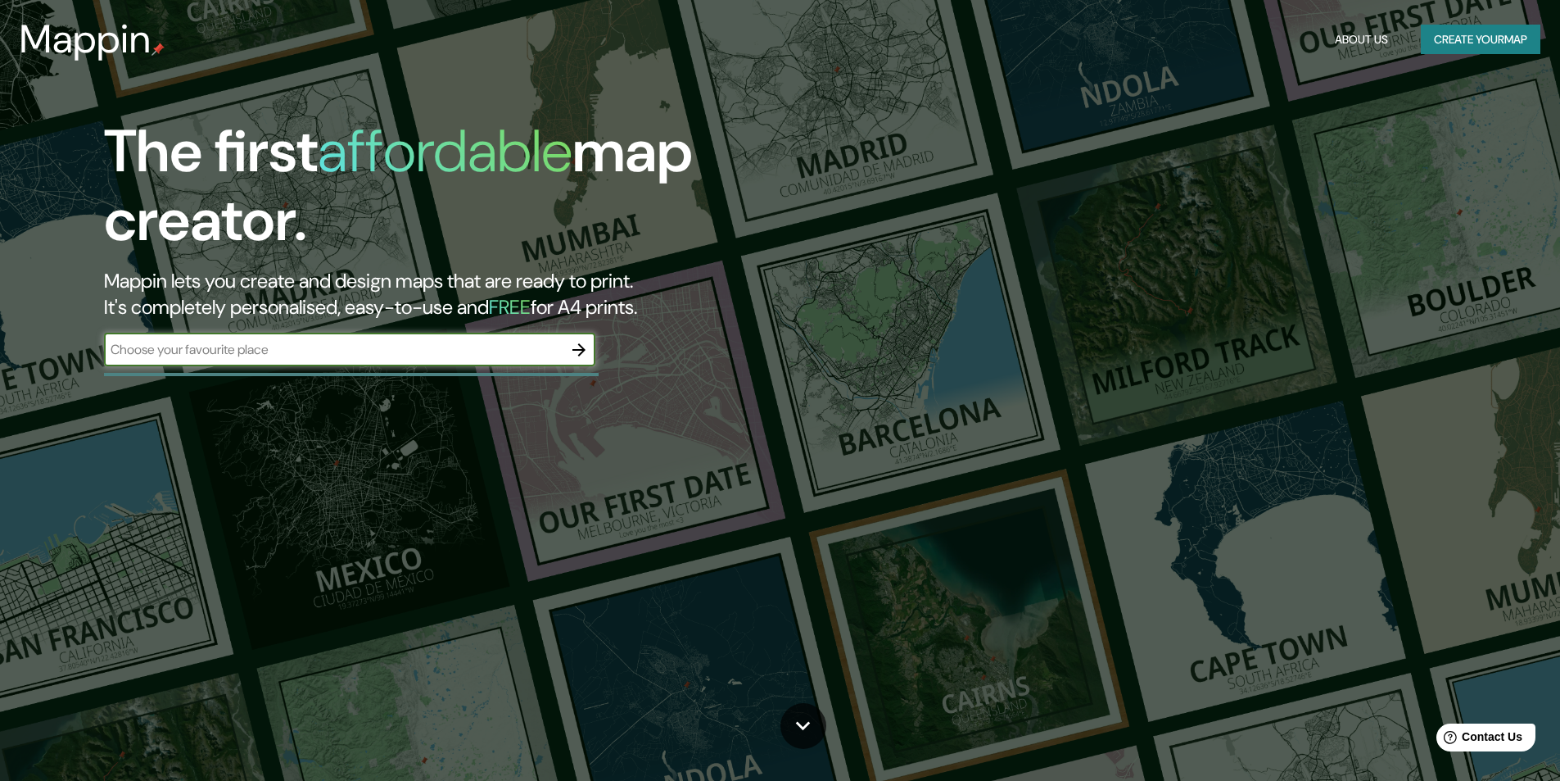
click at [414, 356] on input "text" at bounding box center [333, 349] width 459 height 19
type input "[GEOGRAPHIC_DATA]"
click at [582, 344] on icon "button" at bounding box center [579, 350] width 20 height 20
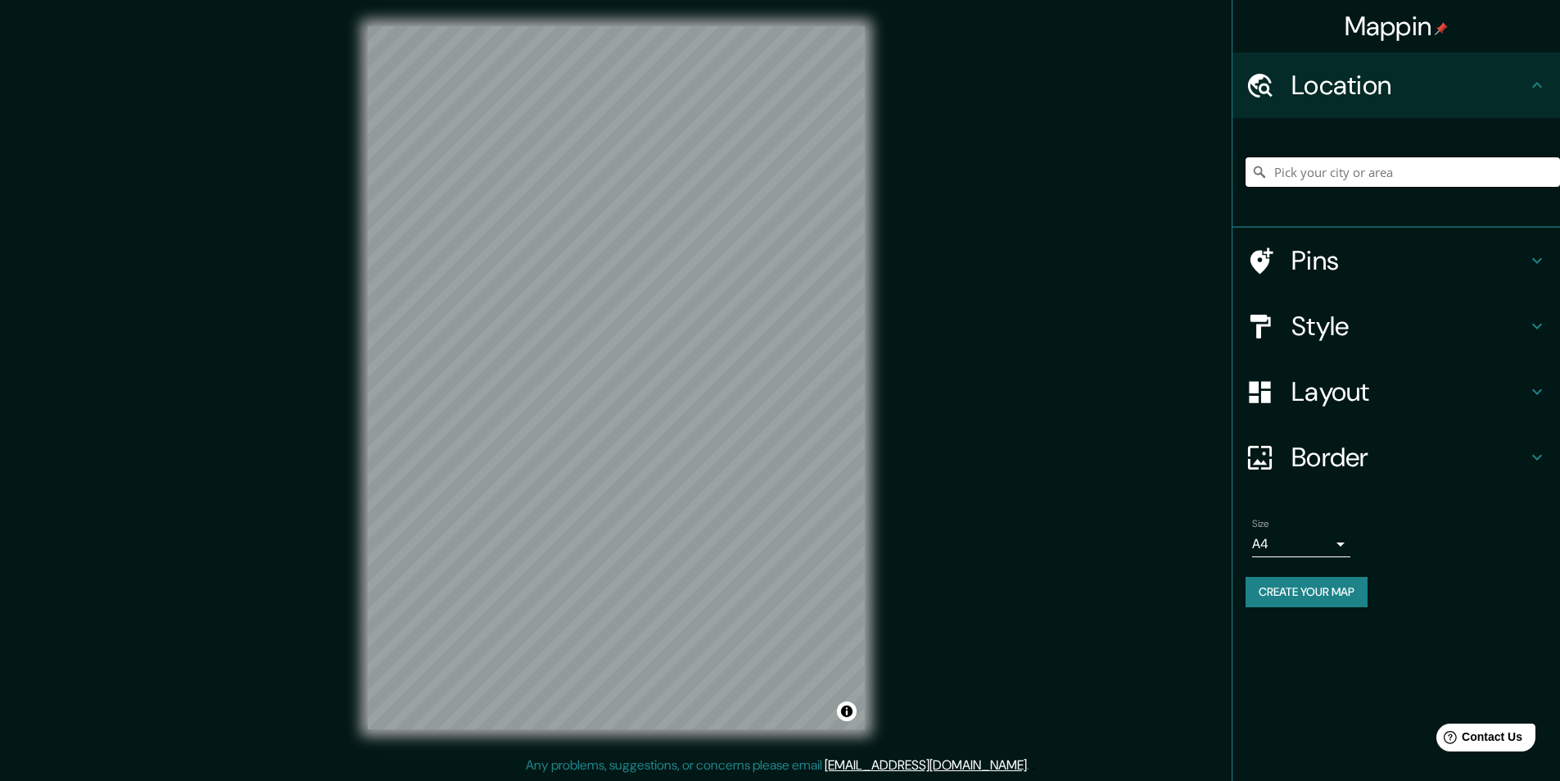
click at [1313, 173] on input "Pick your city or area" at bounding box center [1403, 171] width 315 height 29
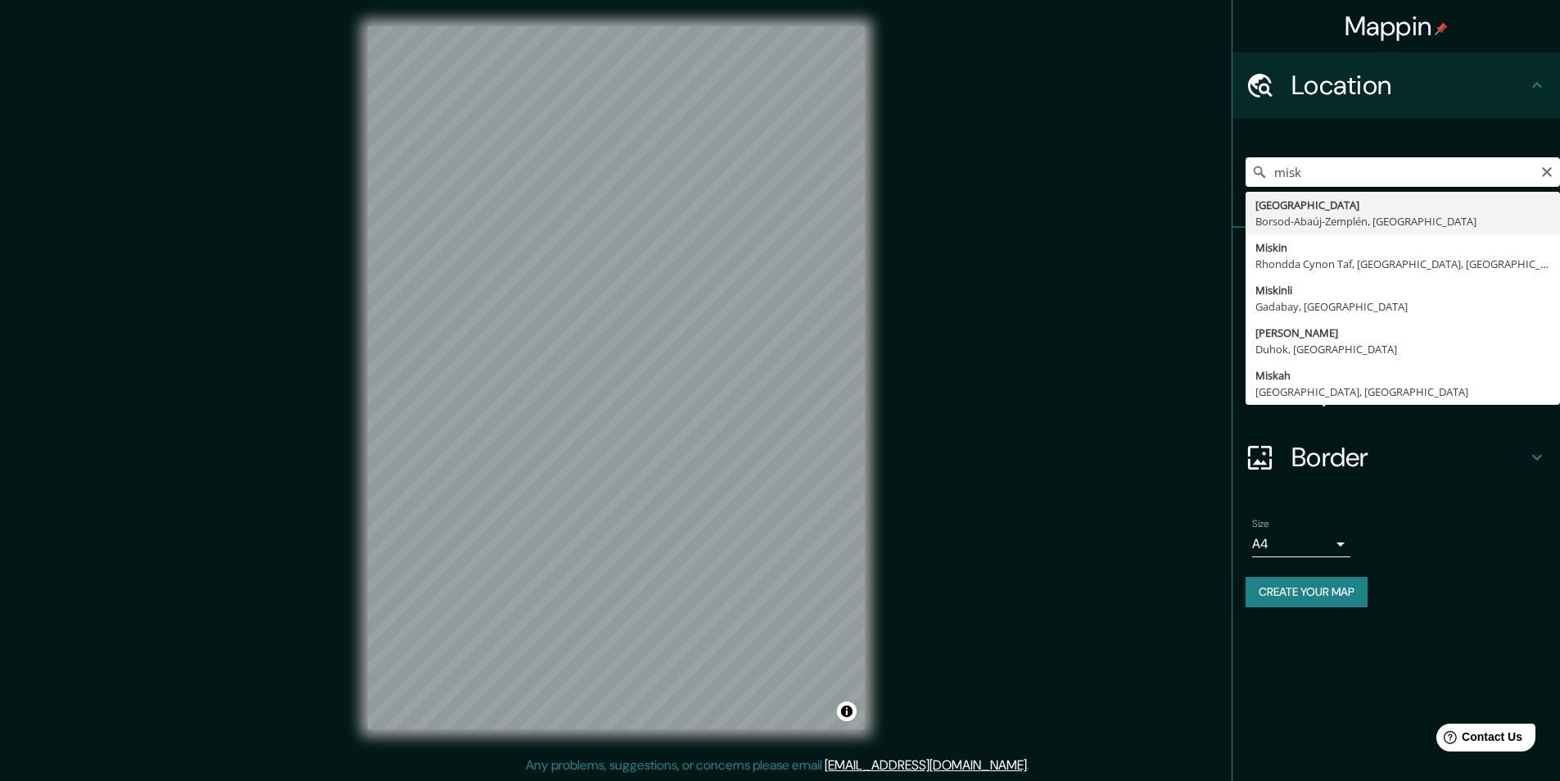
type input "[GEOGRAPHIC_DATA], Borsod-Abaúj-[GEOGRAPHIC_DATA], [GEOGRAPHIC_DATA]"
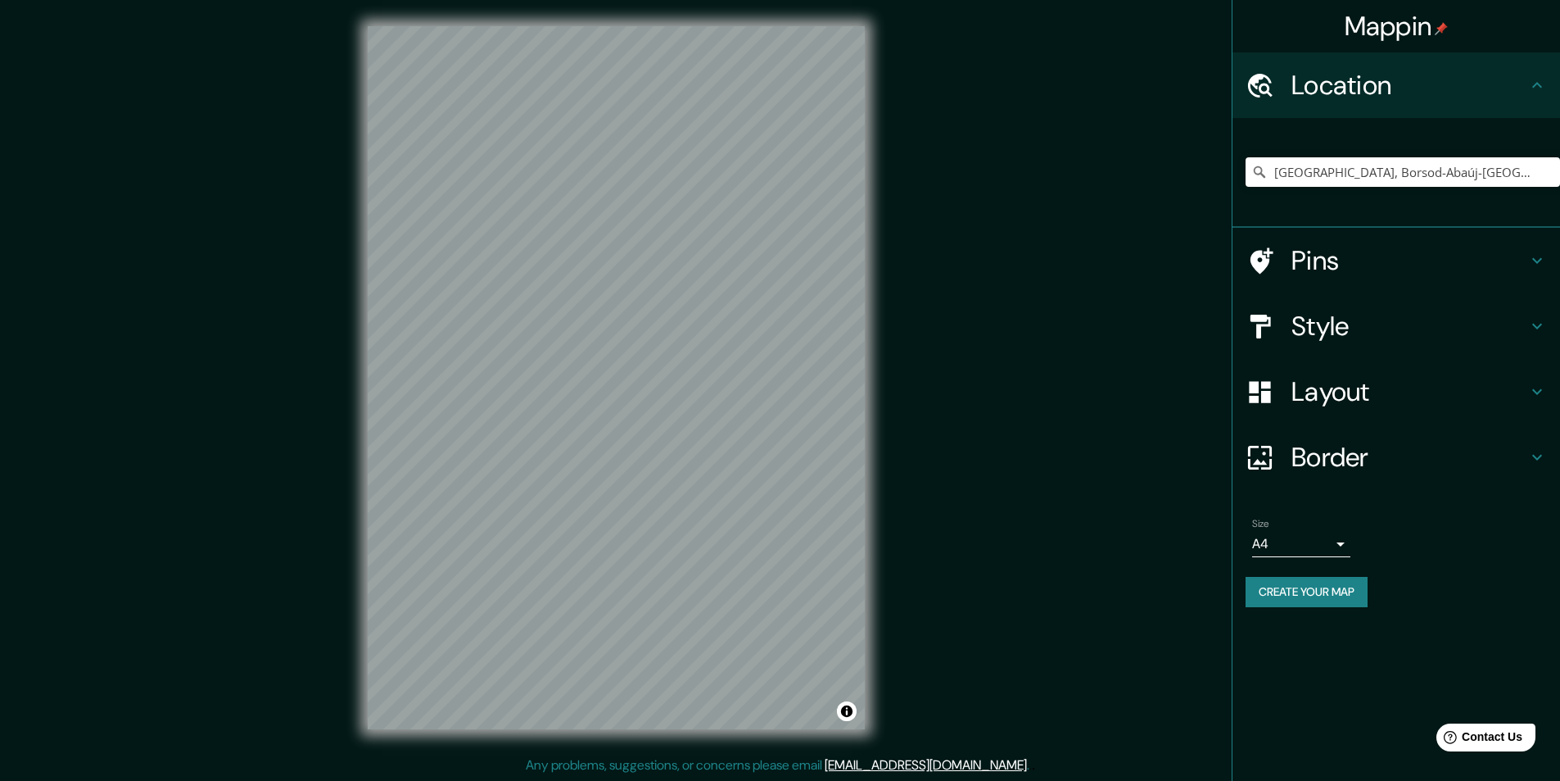
click at [1313, 318] on h4 "Style" at bounding box center [1410, 326] width 236 height 33
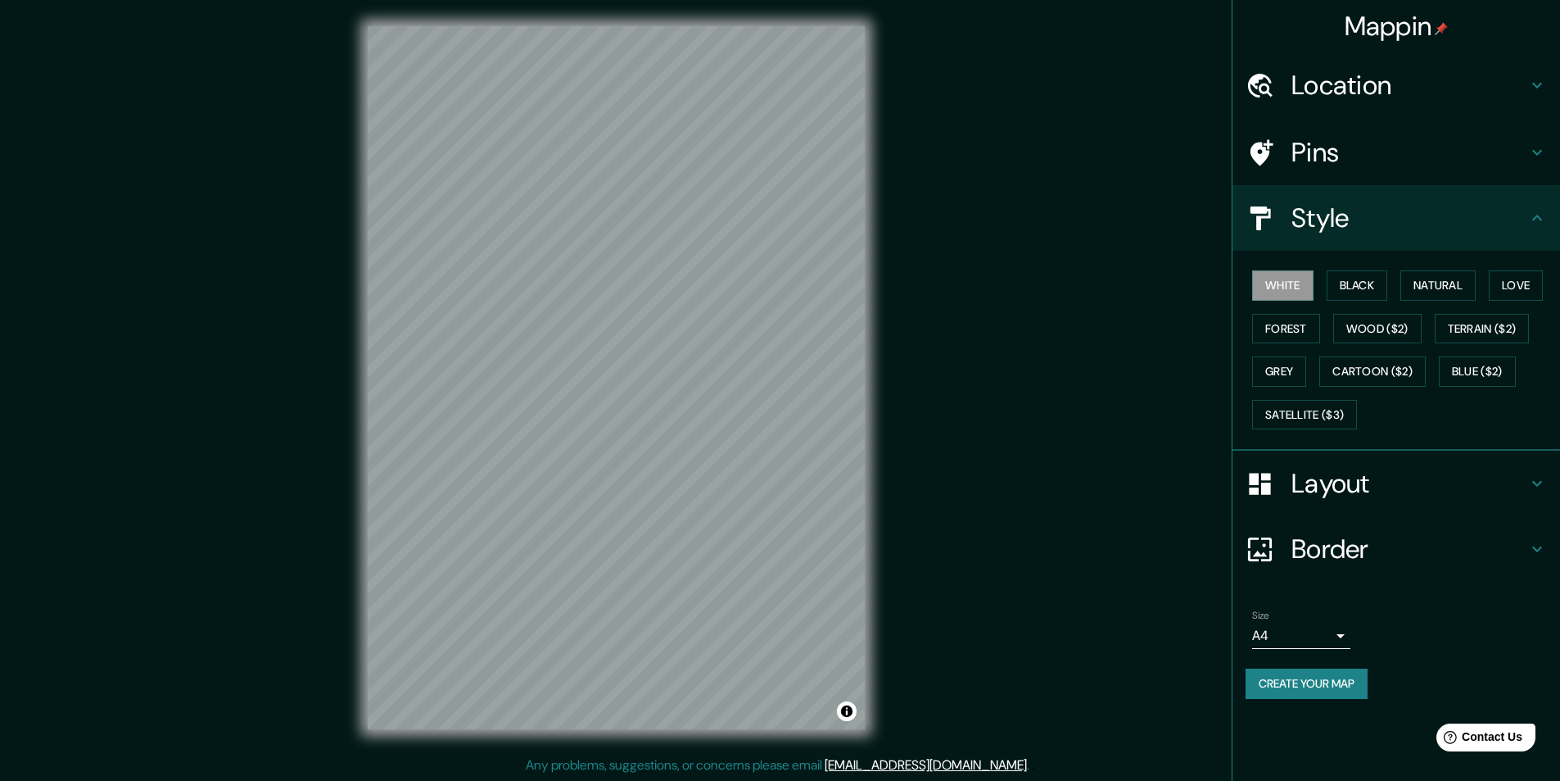
click at [1320, 470] on h4 "Layout" at bounding box center [1410, 483] width 236 height 33
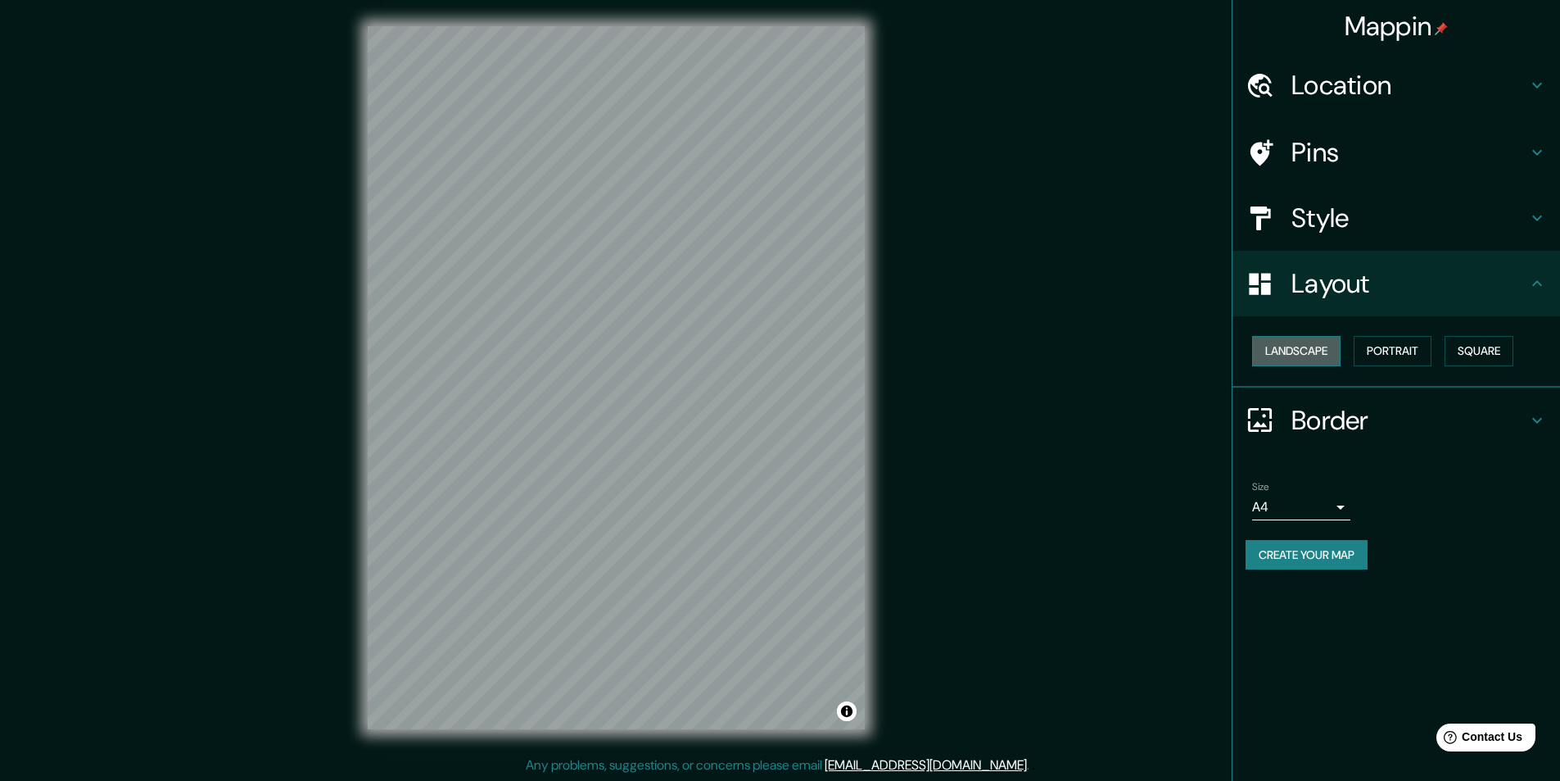
click at [1316, 349] on button "Landscape" at bounding box center [1296, 351] width 88 height 30
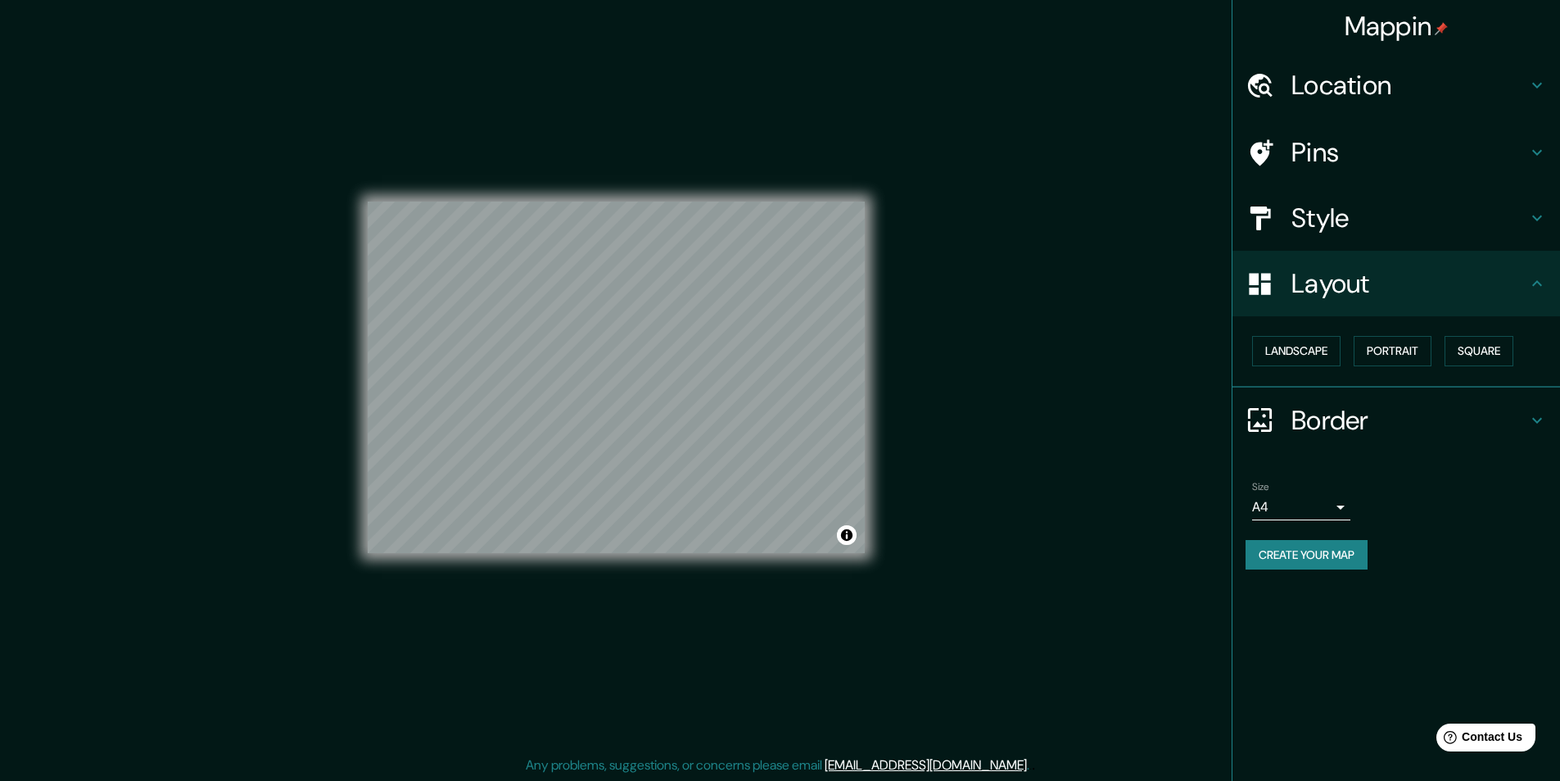
click at [1354, 277] on h4 "Layout" at bounding box center [1410, 283] width 236 height 33
click at [1530, 286] on icon at bounding box center [1538, 284] width 20 height 20
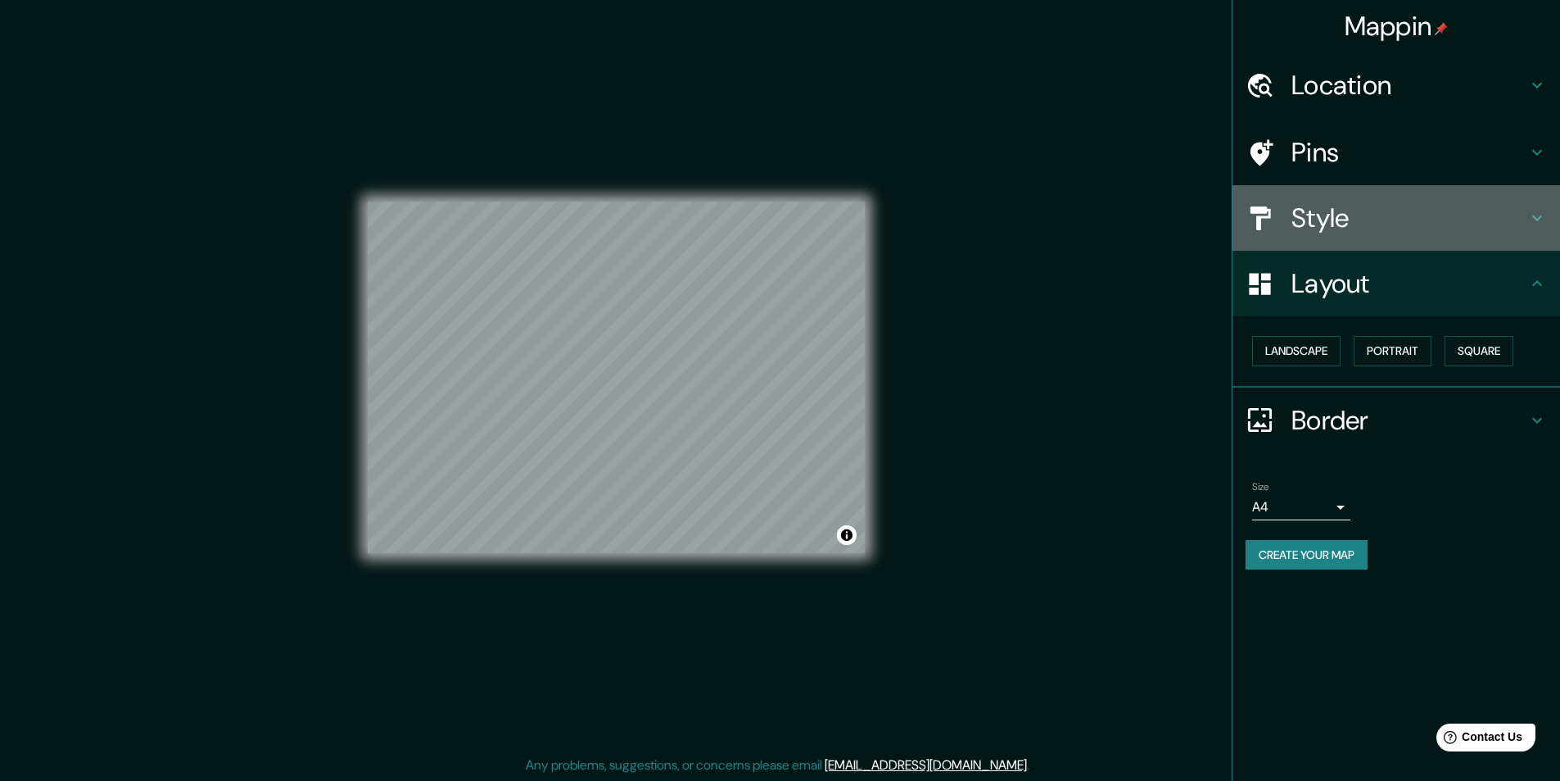
click at [1379, 220] on h4 "Style" at bounding box center [1410, 218] width 236 height 33
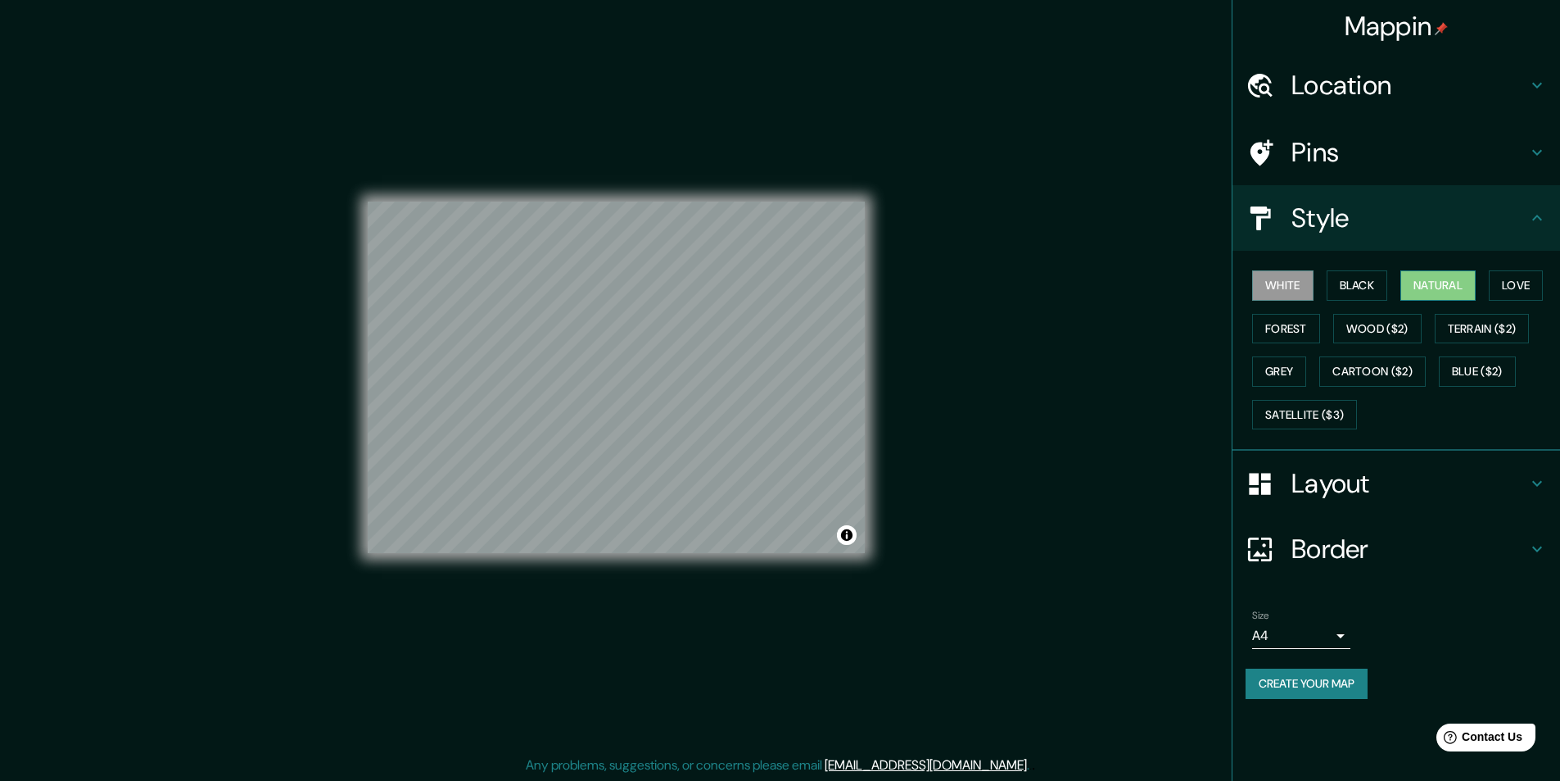
click at [1420, 282] on button "Natural" at bounding box center [1438, 285] width 75 height 30
click at [1076, 413] on div "Mappin Location Miskolc, Borsod-Abaúj-Zemplén, Hungary Pins Style White Black N…" at bounding box center [780, 390] width 1560 height 781
click at [1260, 624] on body "Mappin Location Miskolc, Borsod-Abaúj-Zemplén, Hungary Pins Style White Black N…" at bounding box center [786, 390] width 1573 height 781
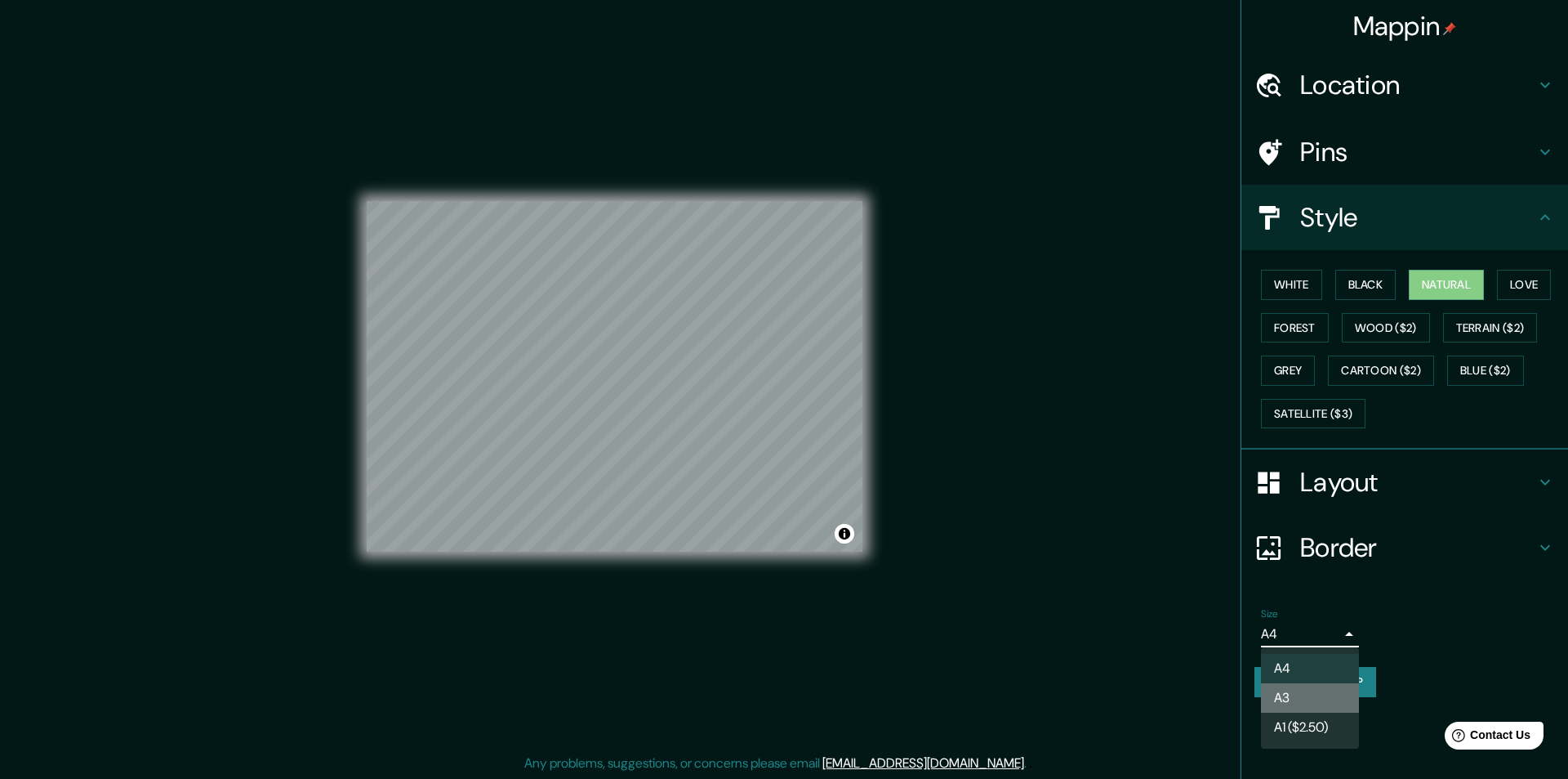
click at [1313, 695] on li "A3" at bounding box center [1310, 697] width 98 height 29
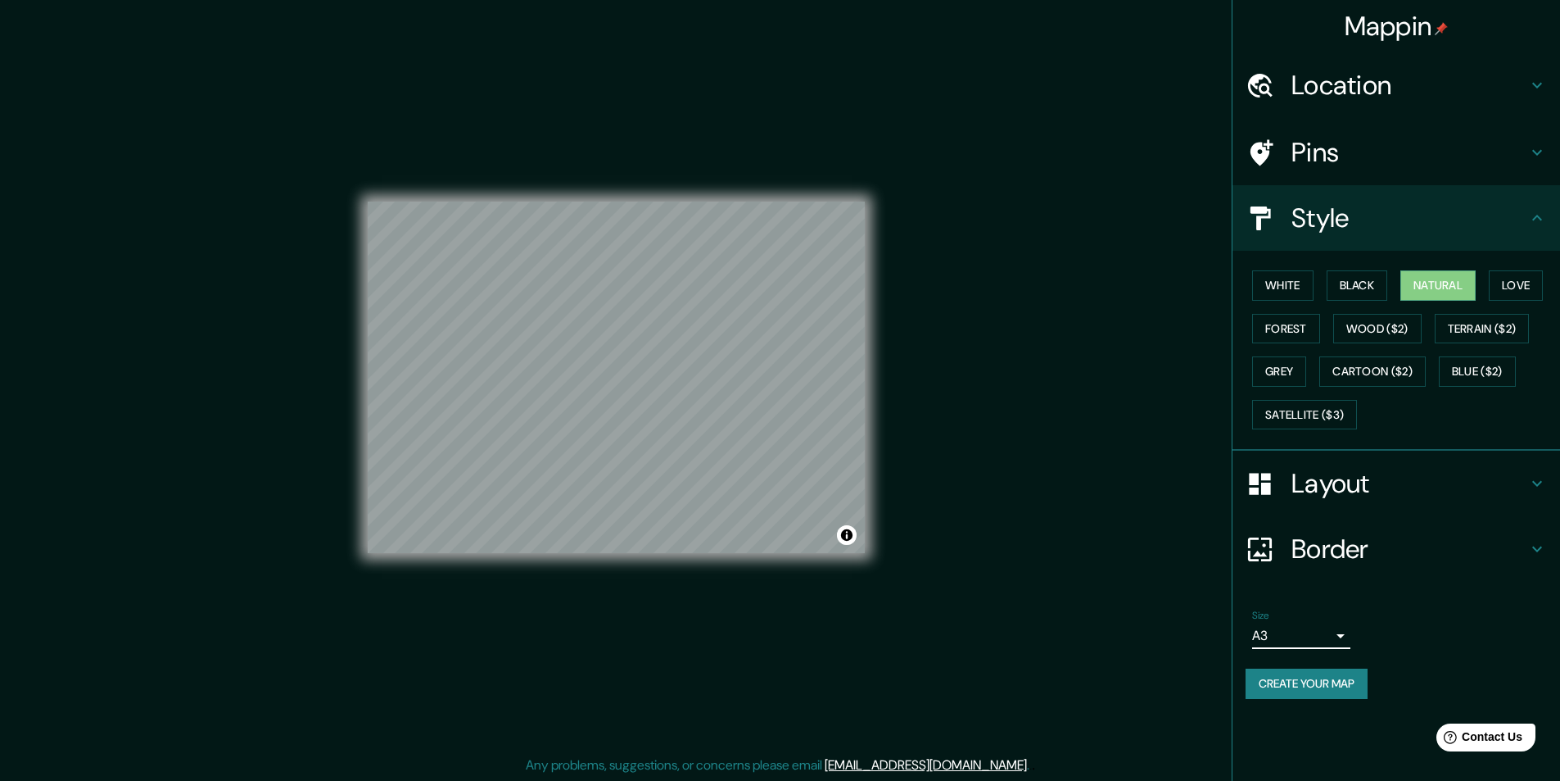
click at [1312, 637] on body "Mappin Location Miskolc, Borsod-Abaúj-Zemplén, Hungary Pins Style White Black N…" at bounding box center [780, 390] width 1560 height 781
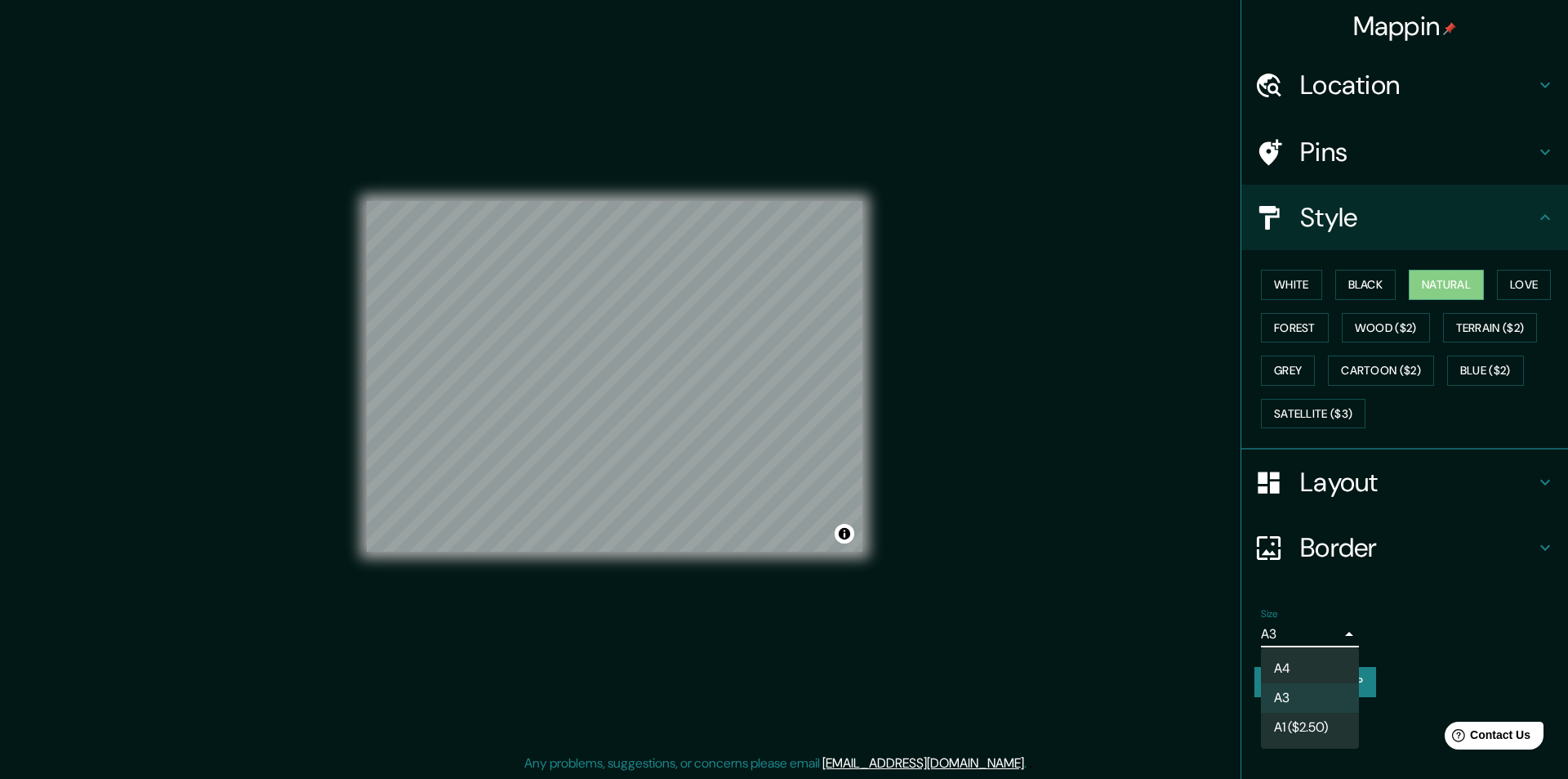
click at [1287, 662] on li "A4" at bounding box center [1310, 667] width 98 height 29
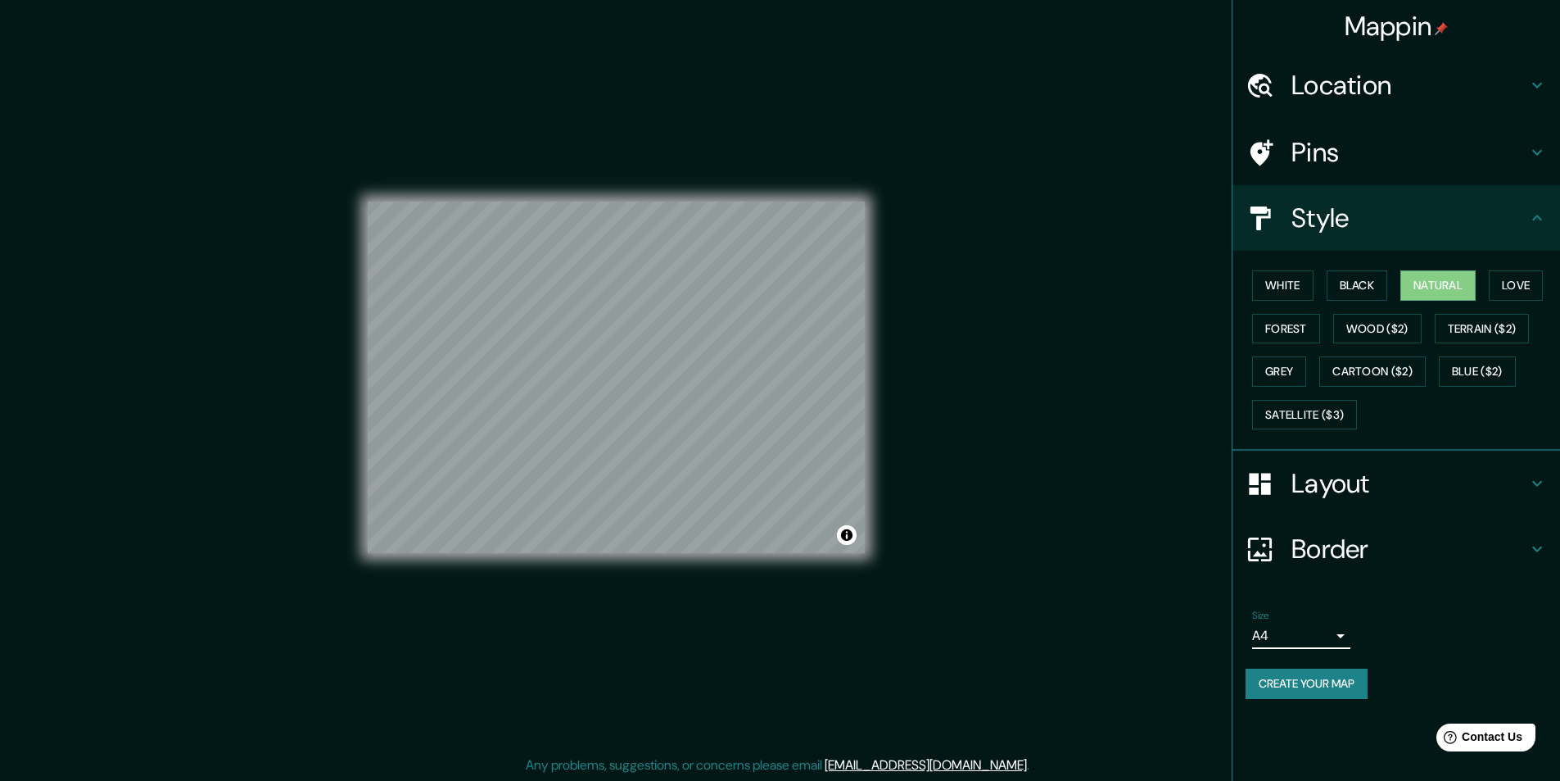
click at [1343, 163] on h4 "Pins" at bounding box center [1410, 152] width 236 height 33
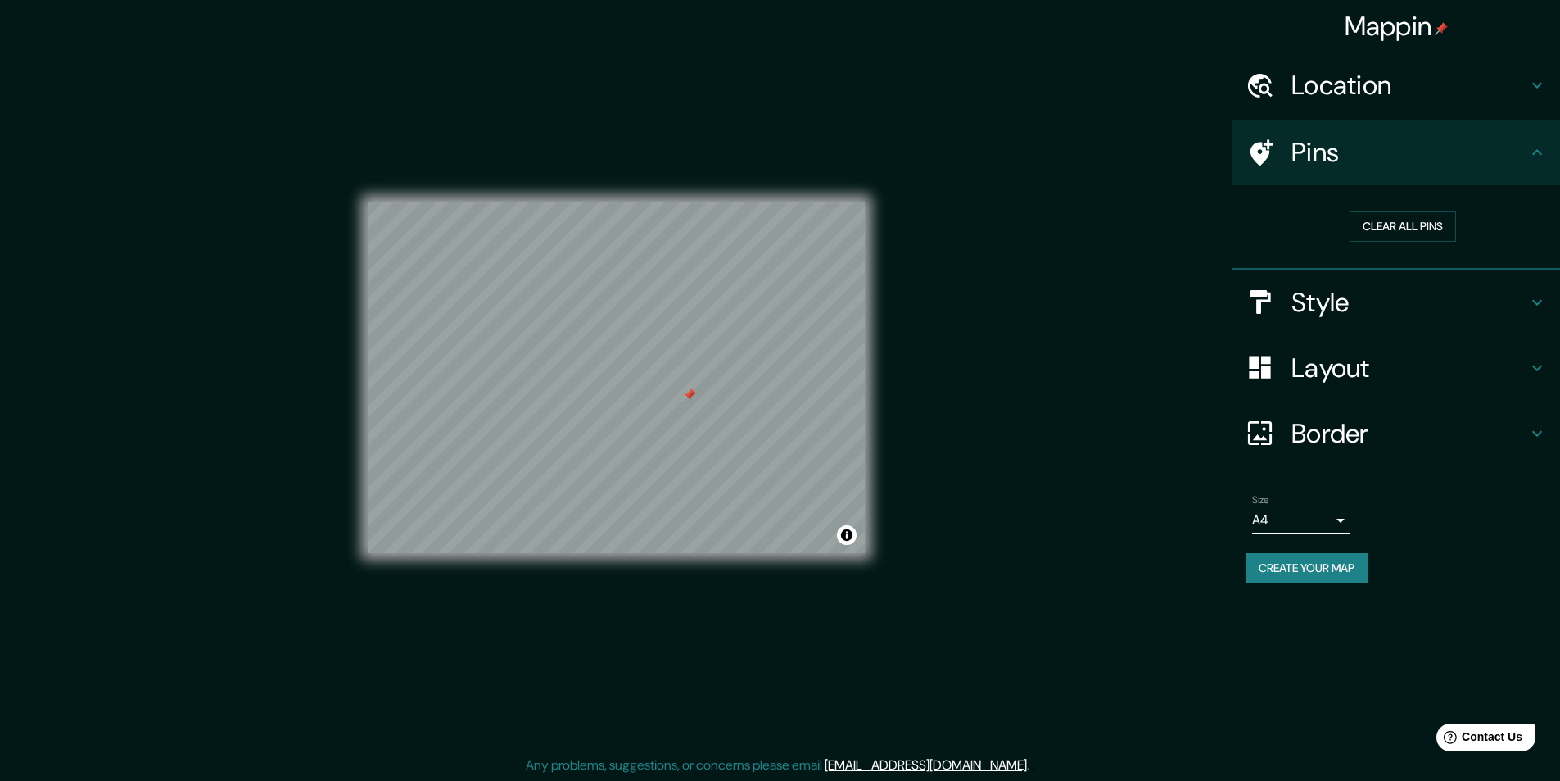
click at [1502, 382] on h4 "Layout" at bounding box center [1410, 367] width 236 height 33
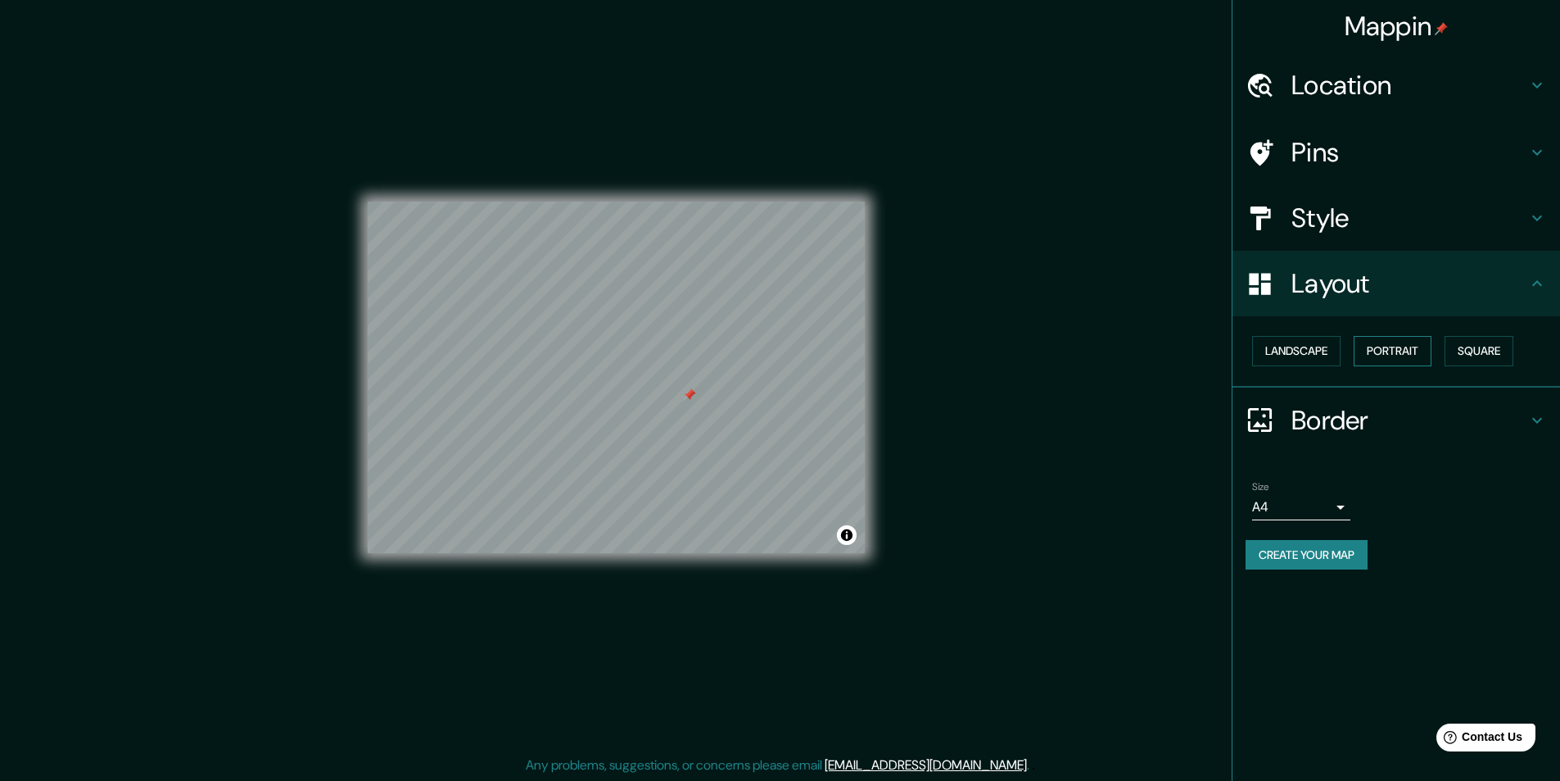
click at [1390, 342] on button "Portrait" at bounding box center [1393, 351] width 78 height 30
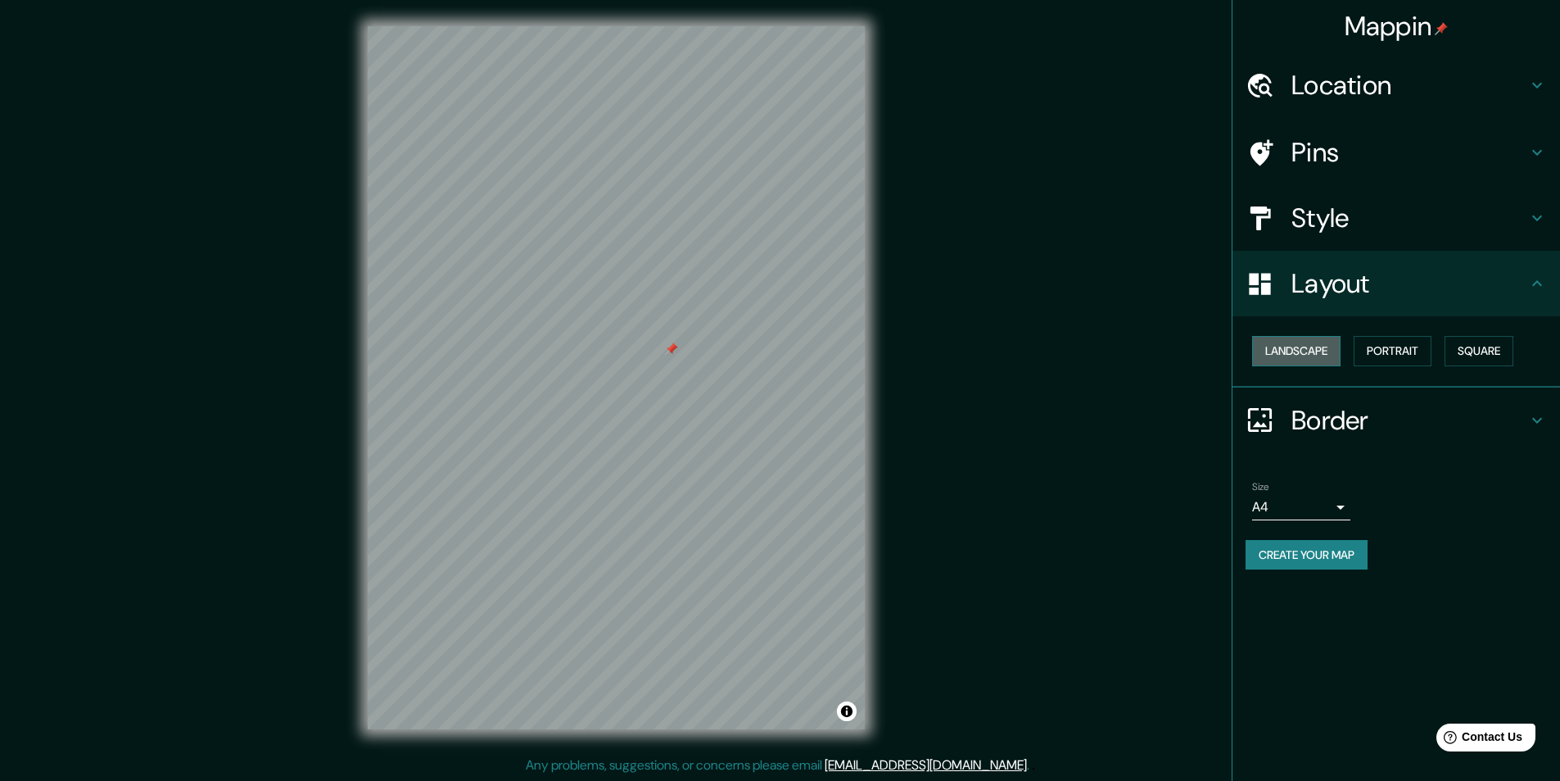
click at [1321, 355] on button "Landscape" at bounding box center [1296, 351] width 88 height 30
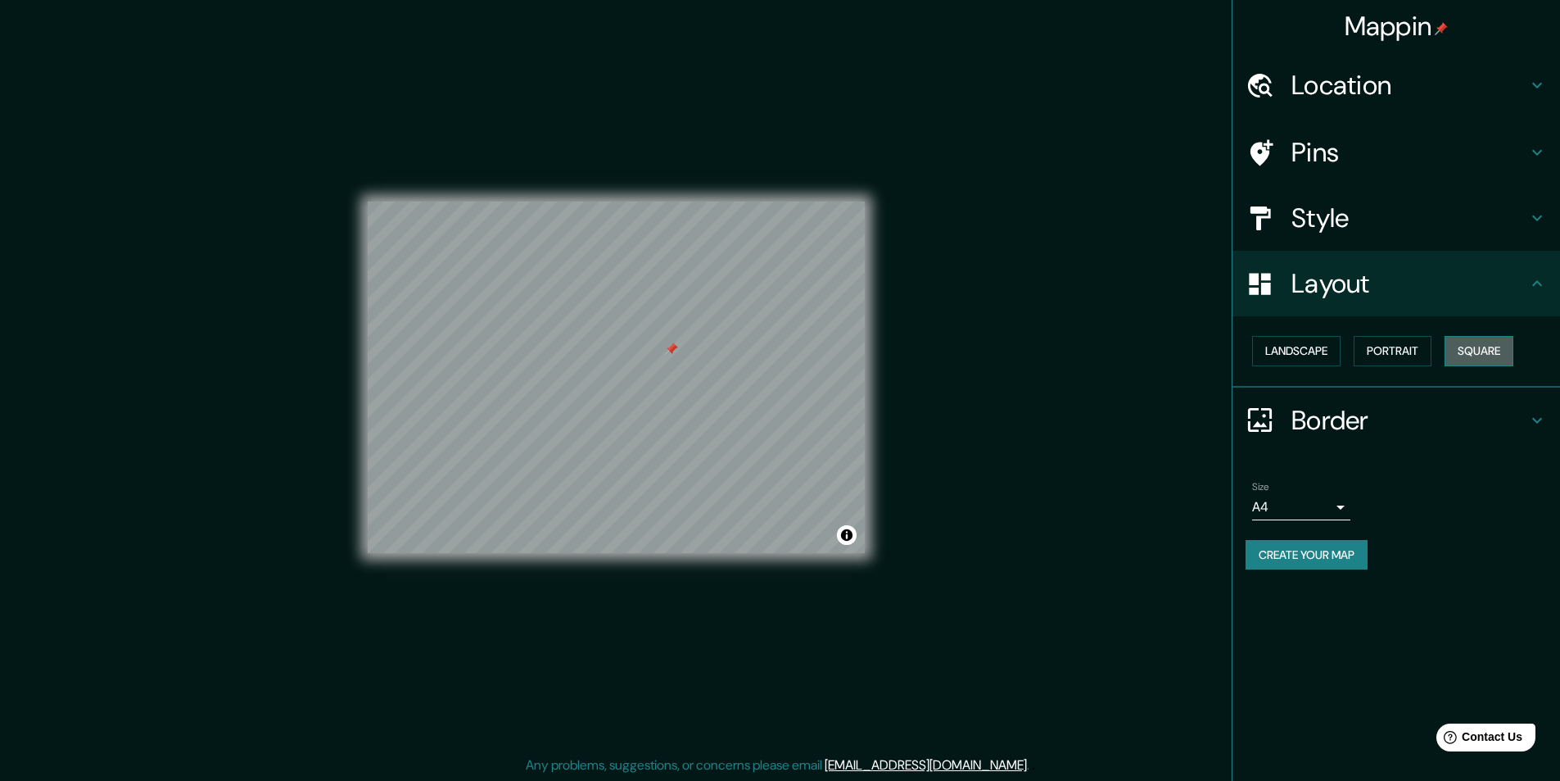
click at [1473, 348] on button "Square" at bounding box center [1479, 351] width 69 height 30
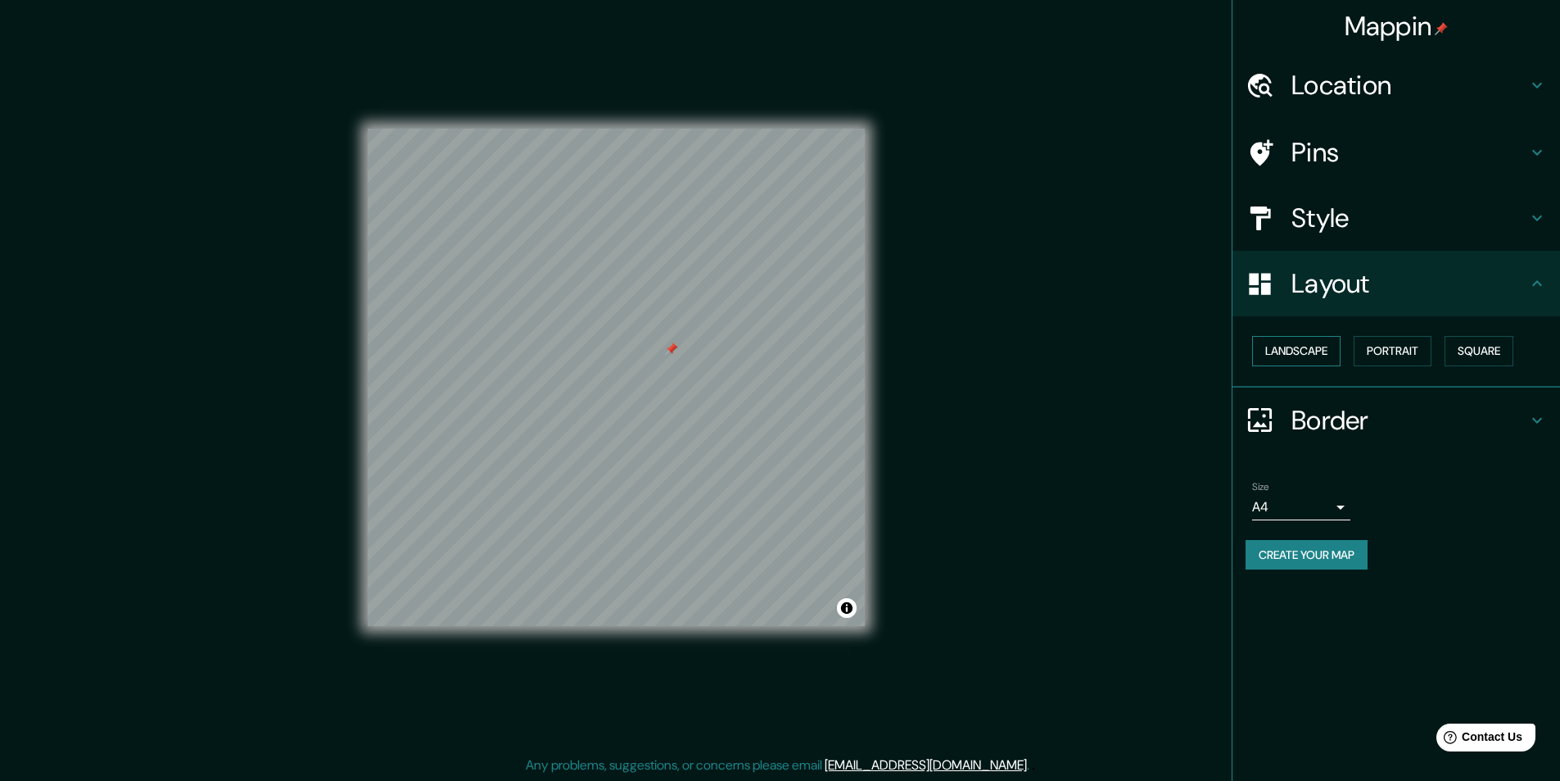
click at [1289, 356] on button "Landscape" at bounding box center [1296, 351] width 88 height 30
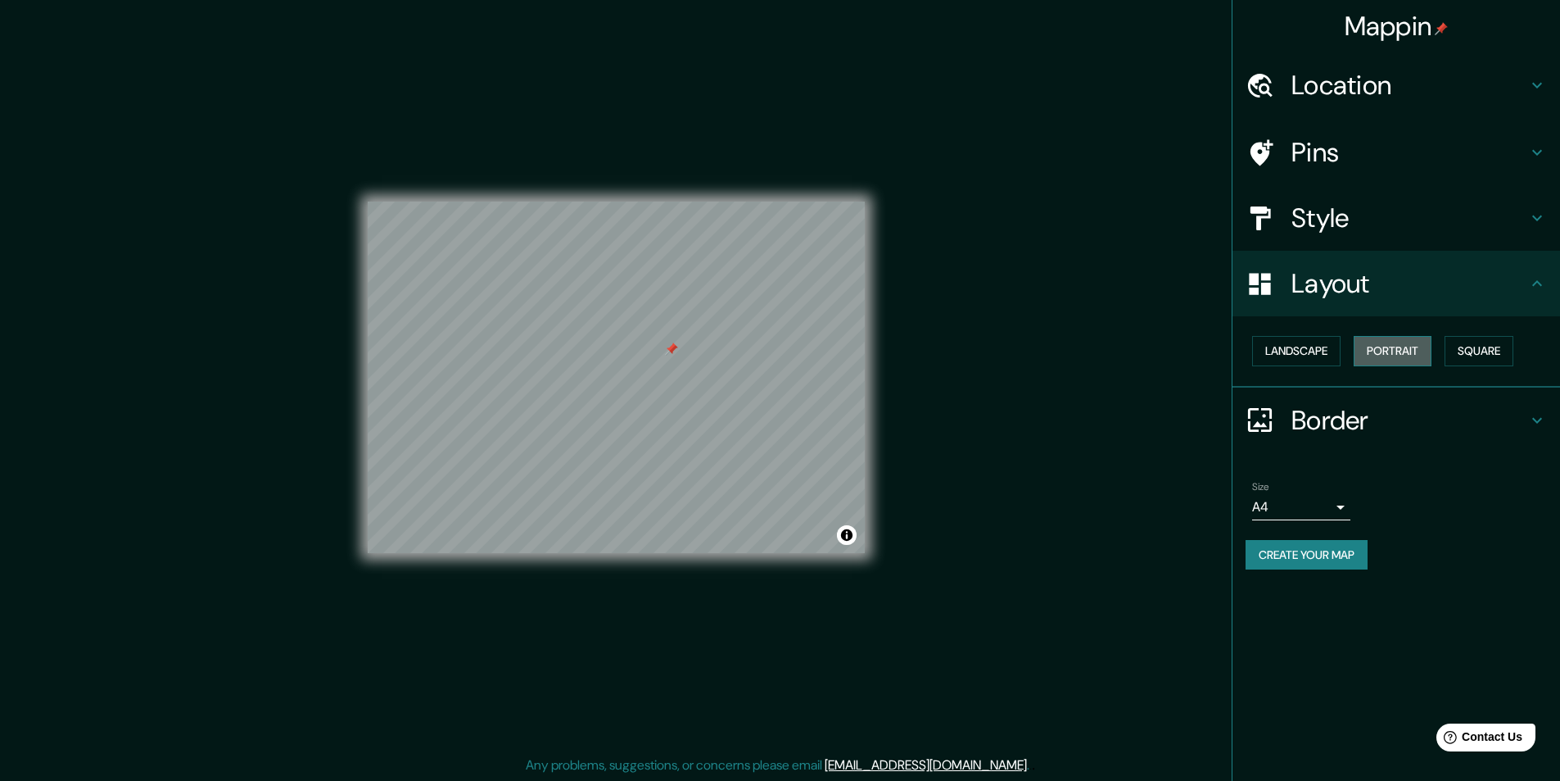
click at [1372, 347] on button "Portrait" at bounding box center [1393, 351] width 78 height 30
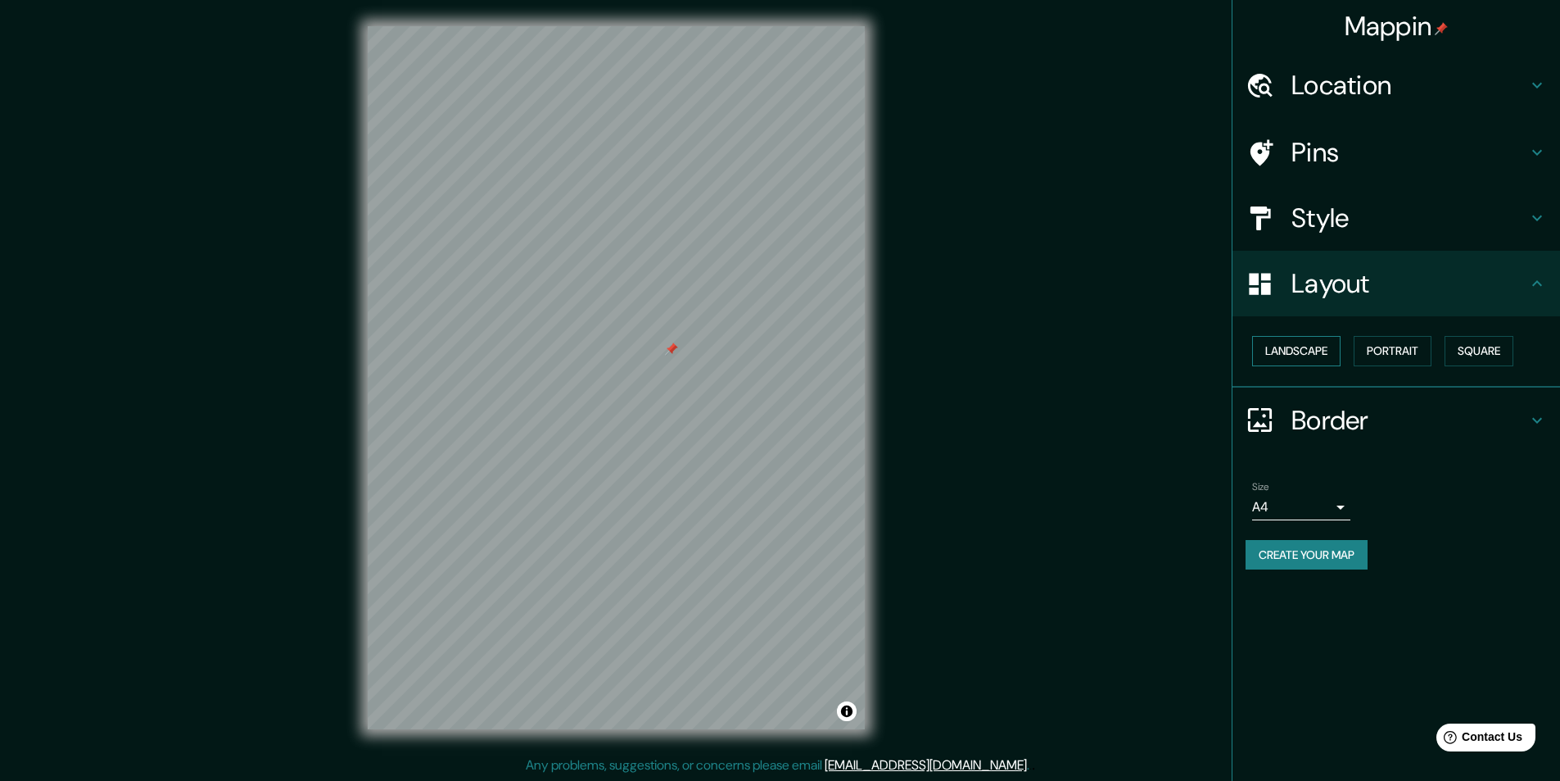
click at [1314, 351] on button "Landscape" at bounding box center [1296, 351] width 88 height 30
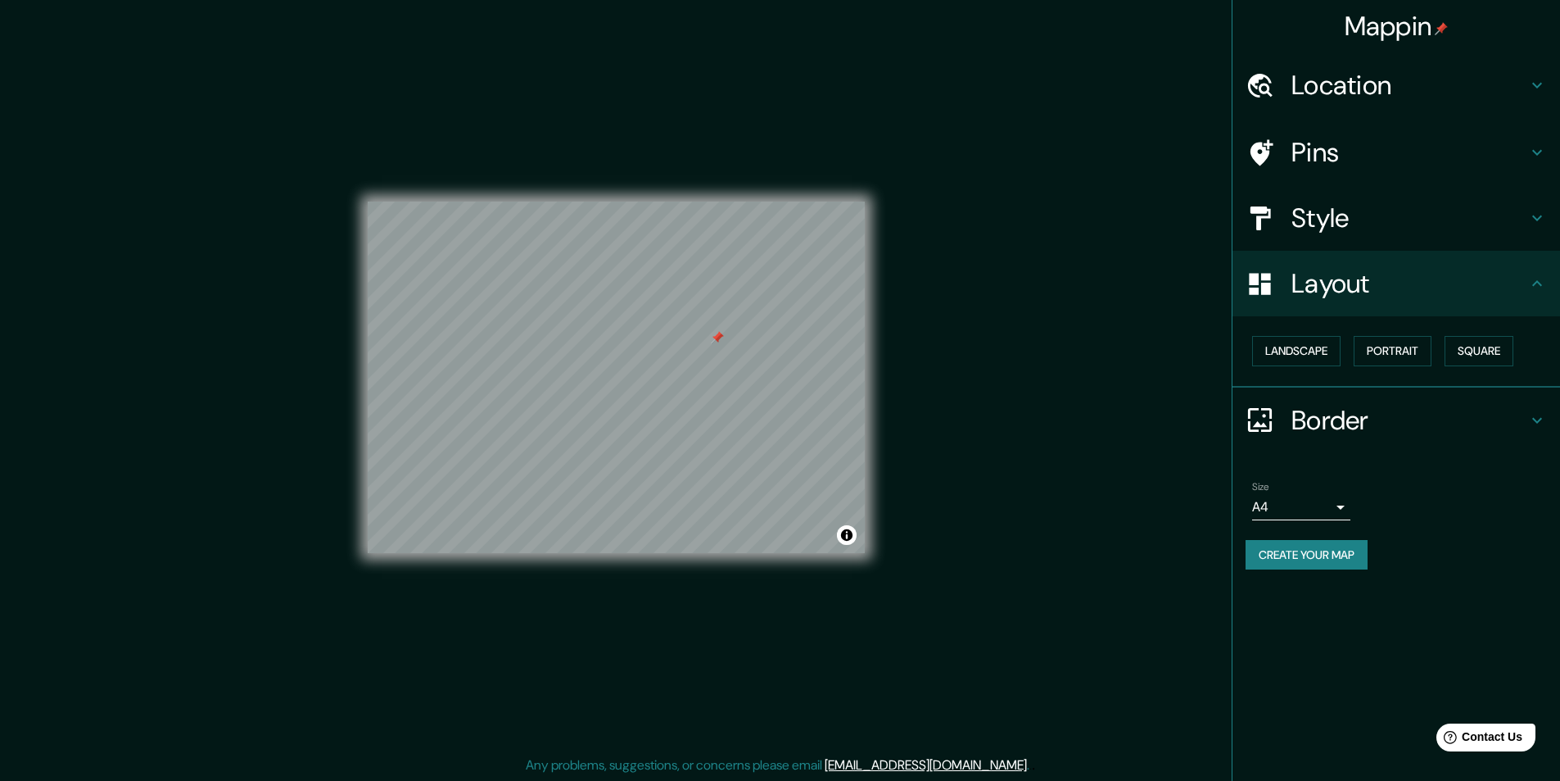
click at [1325, 510] on body "Mappin Location Miskolc, Borsod-Abaúj-Zemplén, Hungary Pins Style Layout Landsc…" at bounding box center [780, 390] width 1560 height 781
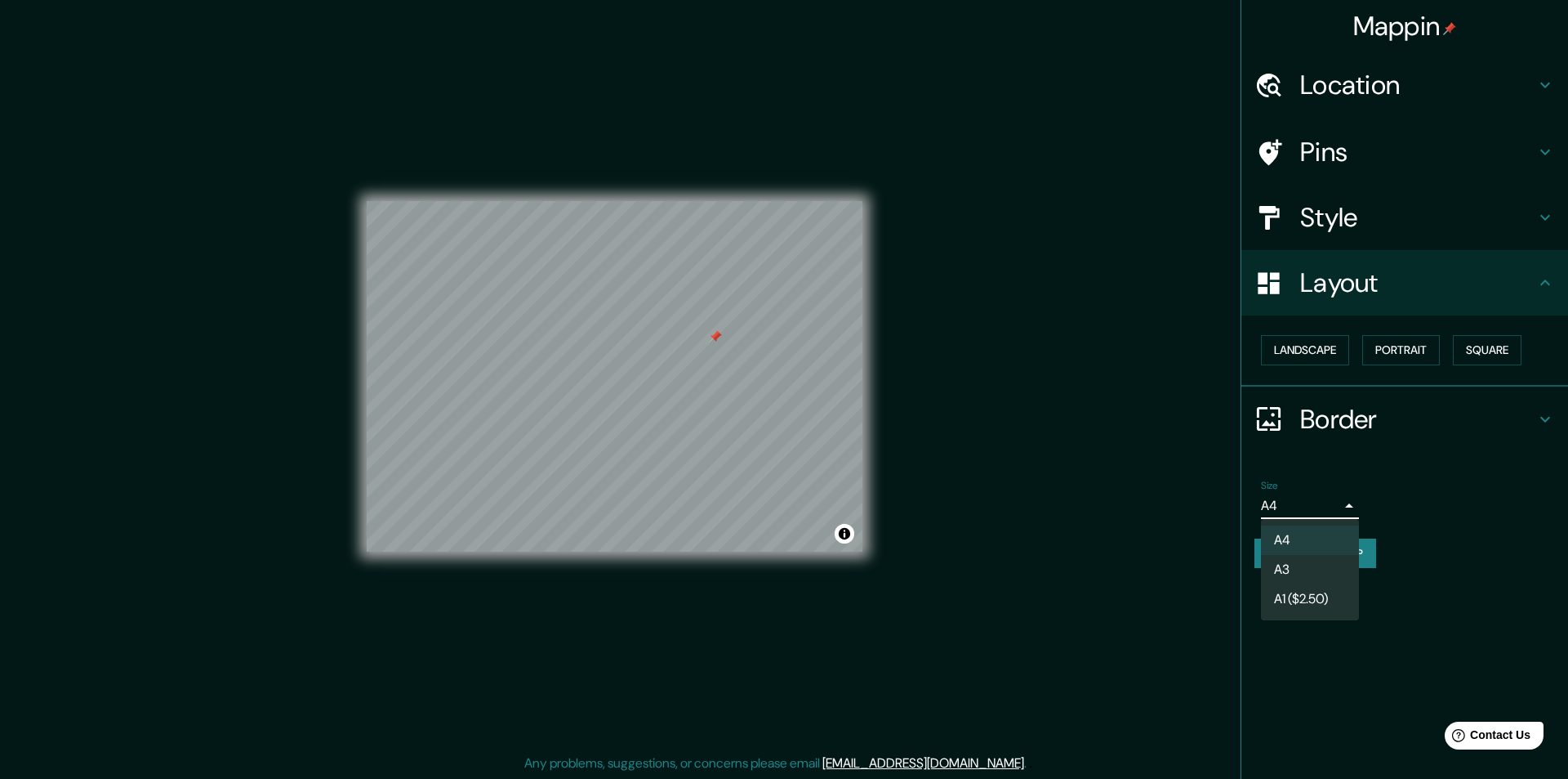
click at [1301, 594] on li "A1 ($2.50)" at bounding box center [1310, 598] width 98 height 29
type input "a3"
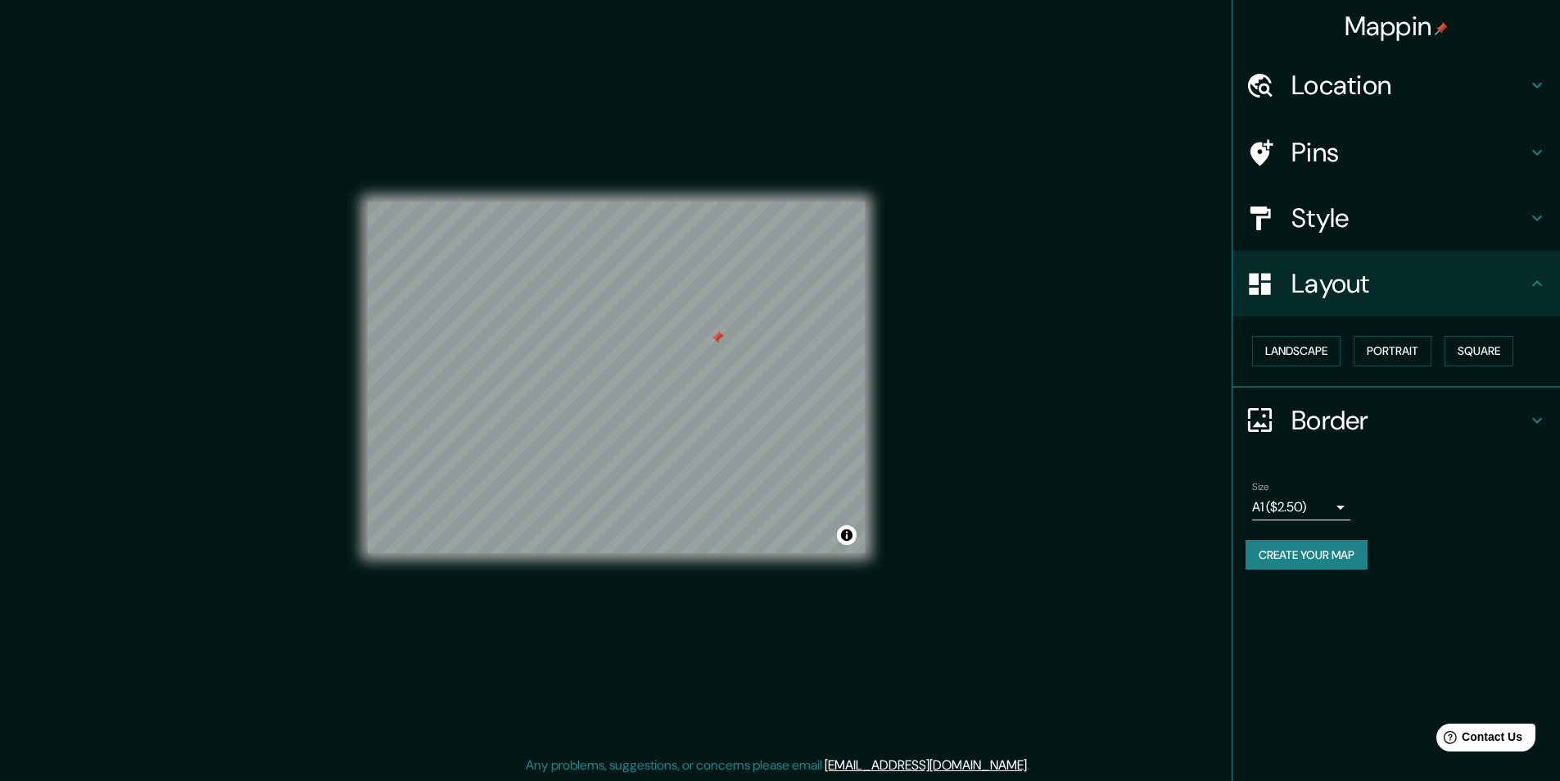
click at [1302, 591] on div "Mappin Location Miskolc, Borsod-Abaúj-Zemplén, Hungary Pins Style Layout Landsc…" at bounding box center [1396, 390] width 328 height 781
click at [1308, 85] on h4 "Location" at bounding box center [1410, 85] width 236 height 33
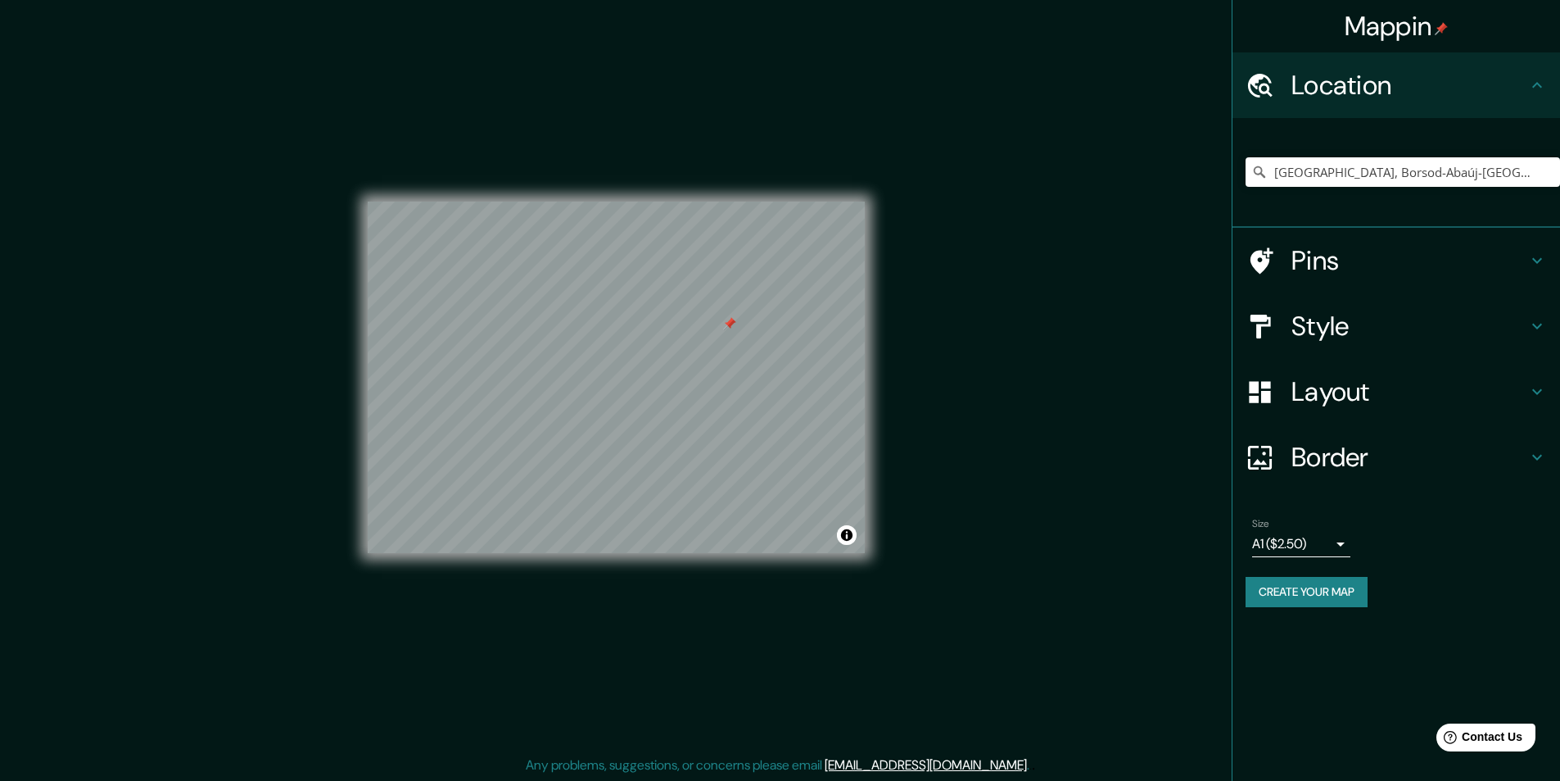
click at [1029, 254] on div "Mappin Location Miskolc, Borsod-Abaúj-Zemplén, Hungary Pins Style Layout Border…" at bounding box center [780, 390] width 1560 height 781
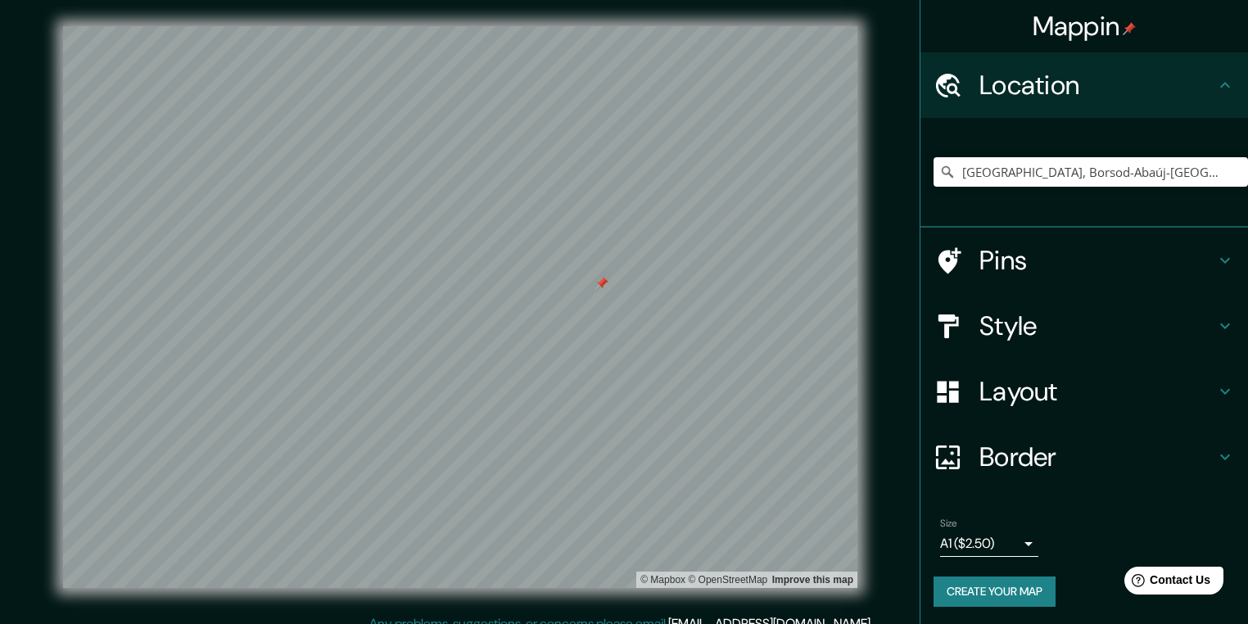
click at [1032, 402] on h4 "Layout" at bounding box center [1098, 391] width 236 height 33
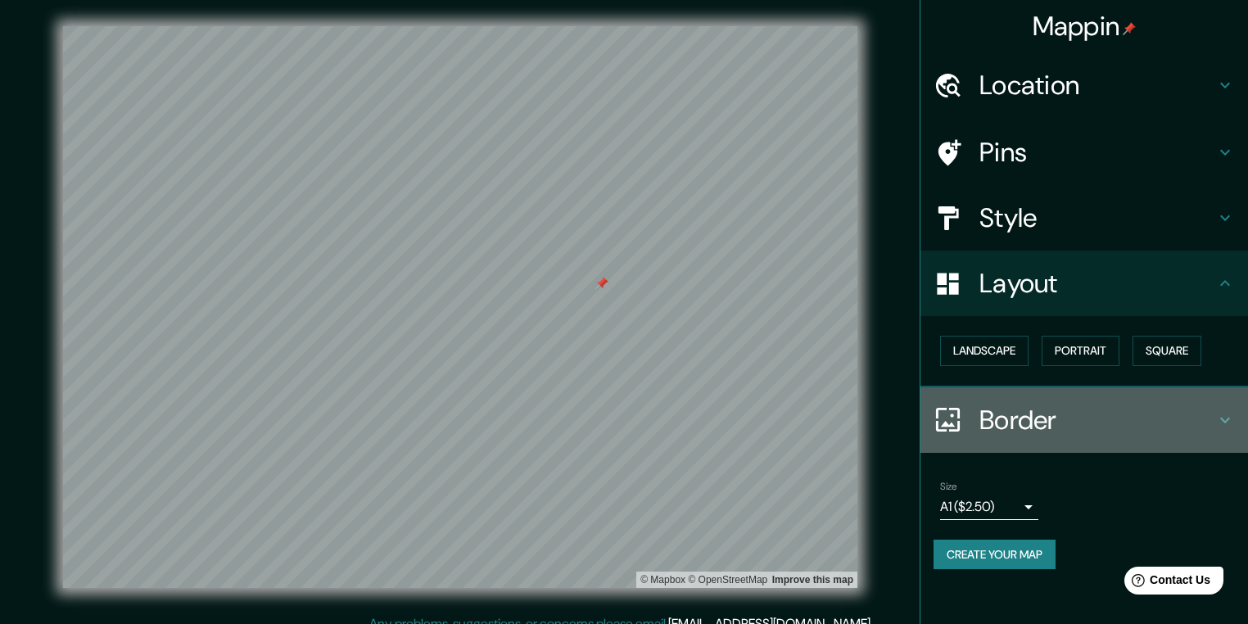
click at [1019, 420] on h4 "Border" at bounding box center [1098, 420] width 236 height 33
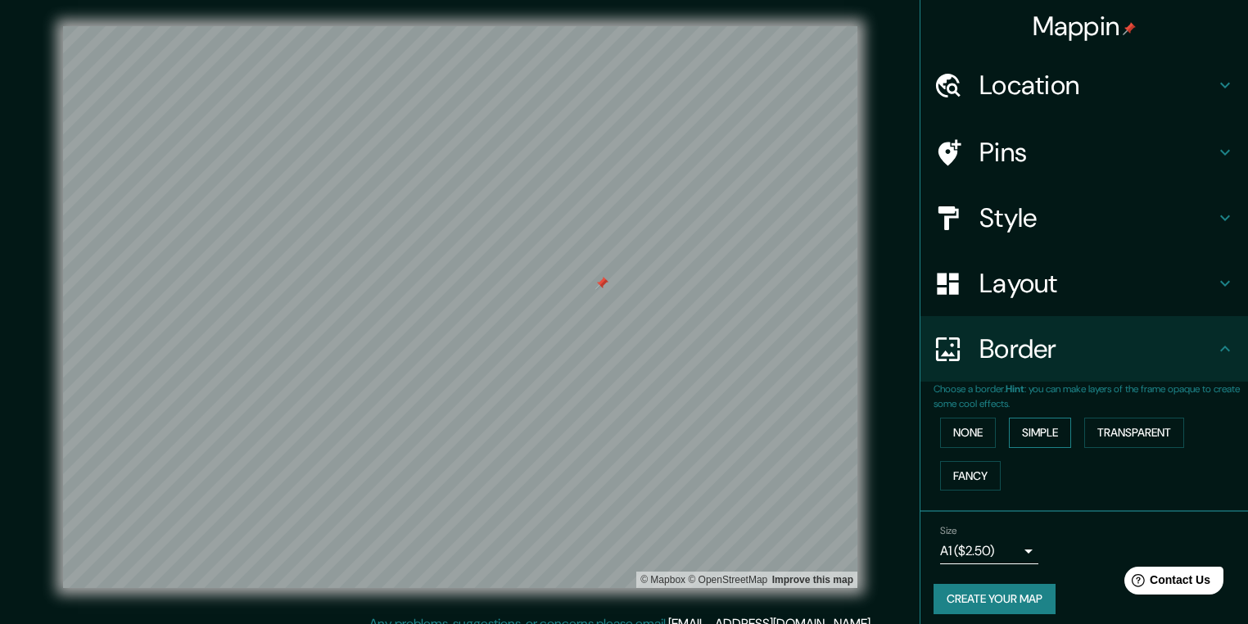
click at [1009, 421] on button "Simple" at bounding box center [1040, 433] width 62 height 30
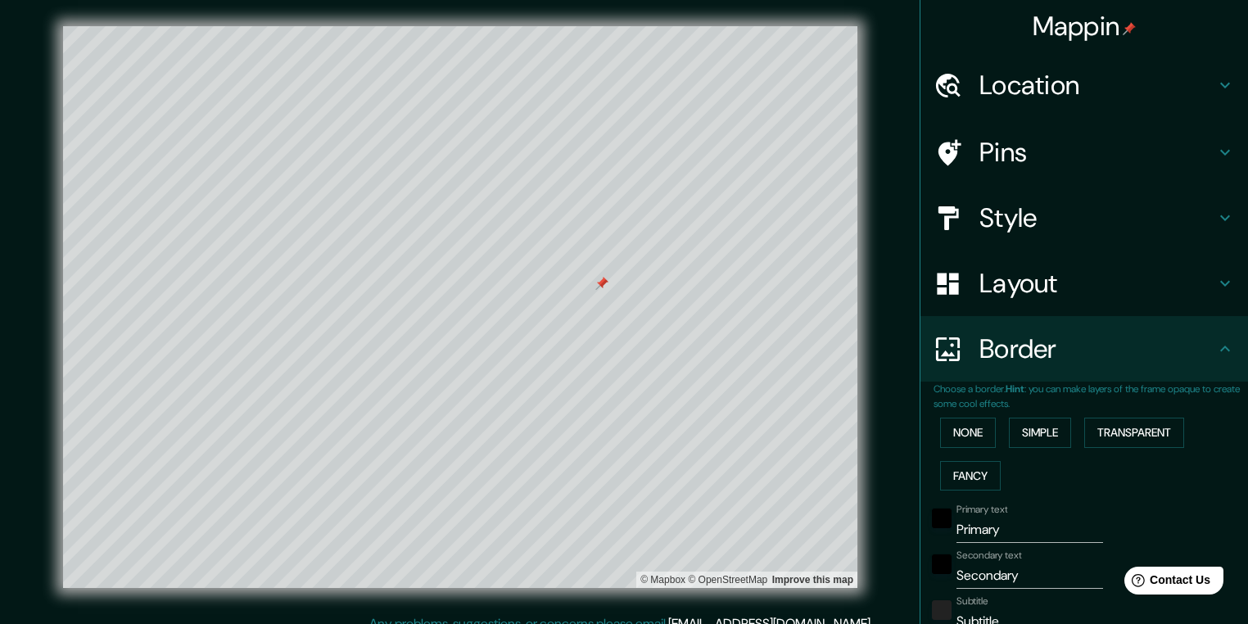
click at [1031, 527] on input "Primary" at bounding box center [1030, 530] width 147 height 26
type input "H"
type input "78"
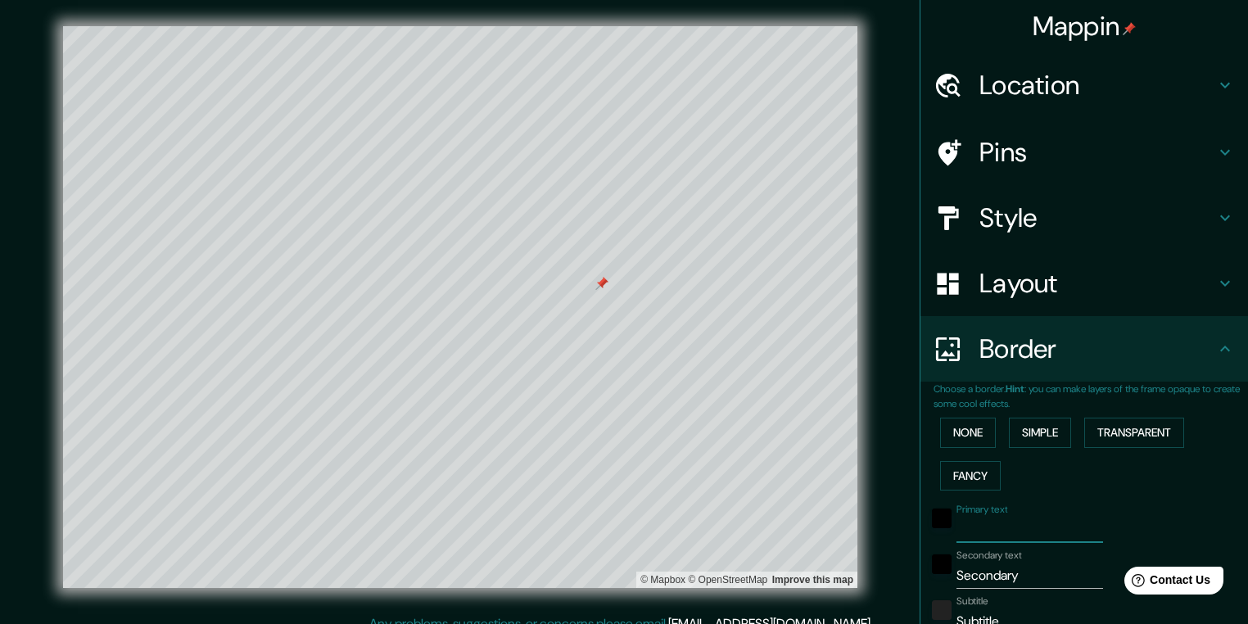
type input "M"
type input "78"
type input "Mi"
type input "78"
type input "Mis"
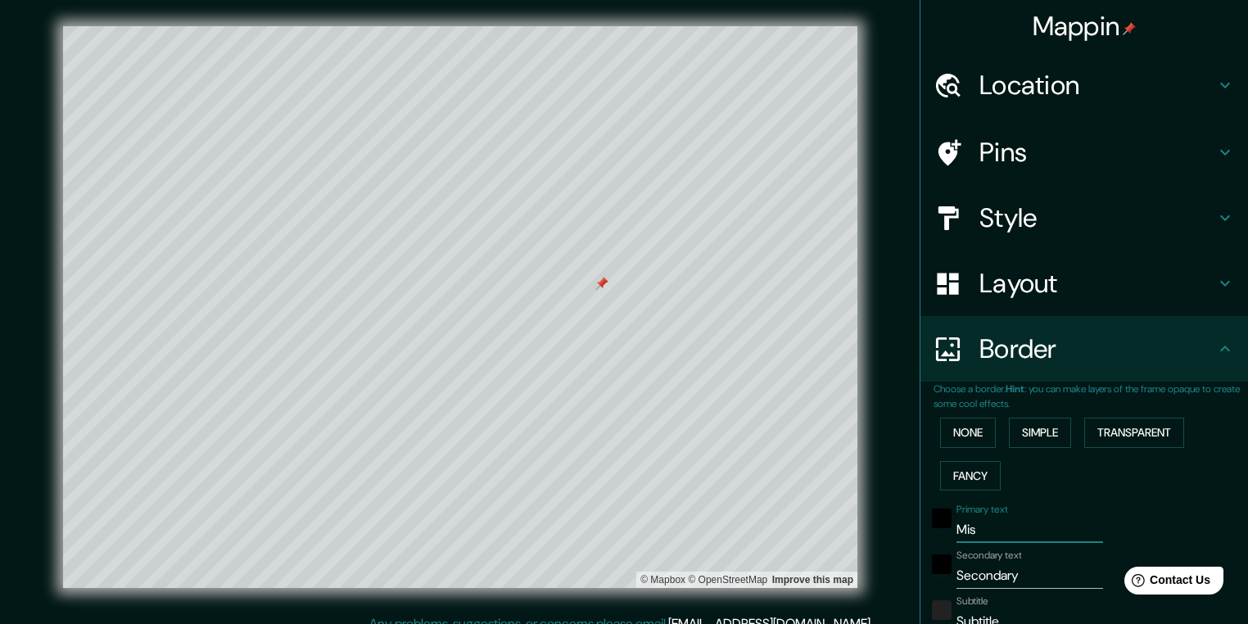
type input "78"
type input "Misk"
type input "78"
type input "Miskpol"
type input "78"
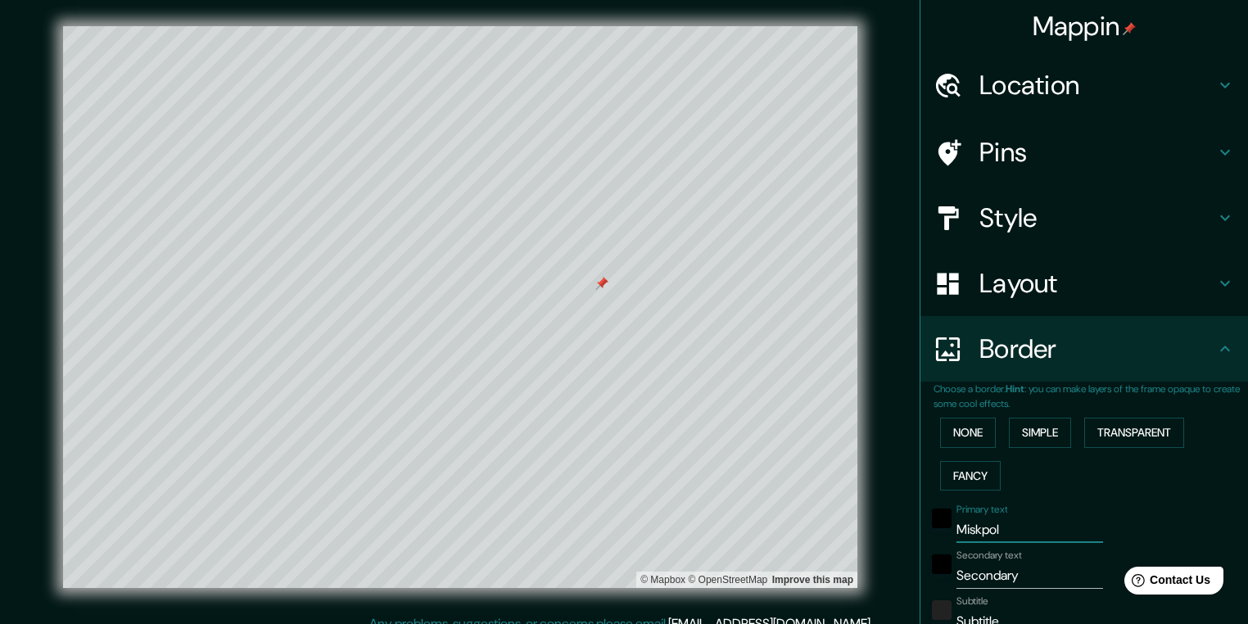
type input "Miskpo"
type input "78"
type input "Miskp"
type input "78"
type input "Misk"
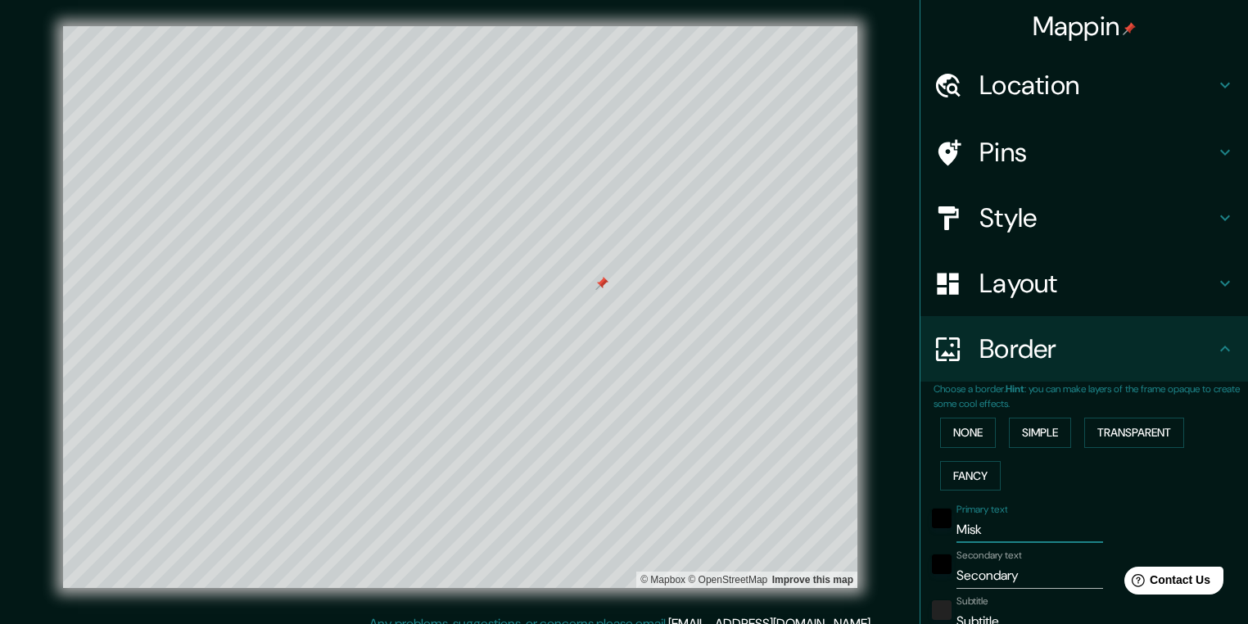
type input "78"
type input "Miskp"
type input "78"
type input "Miskpl"
type input "78"
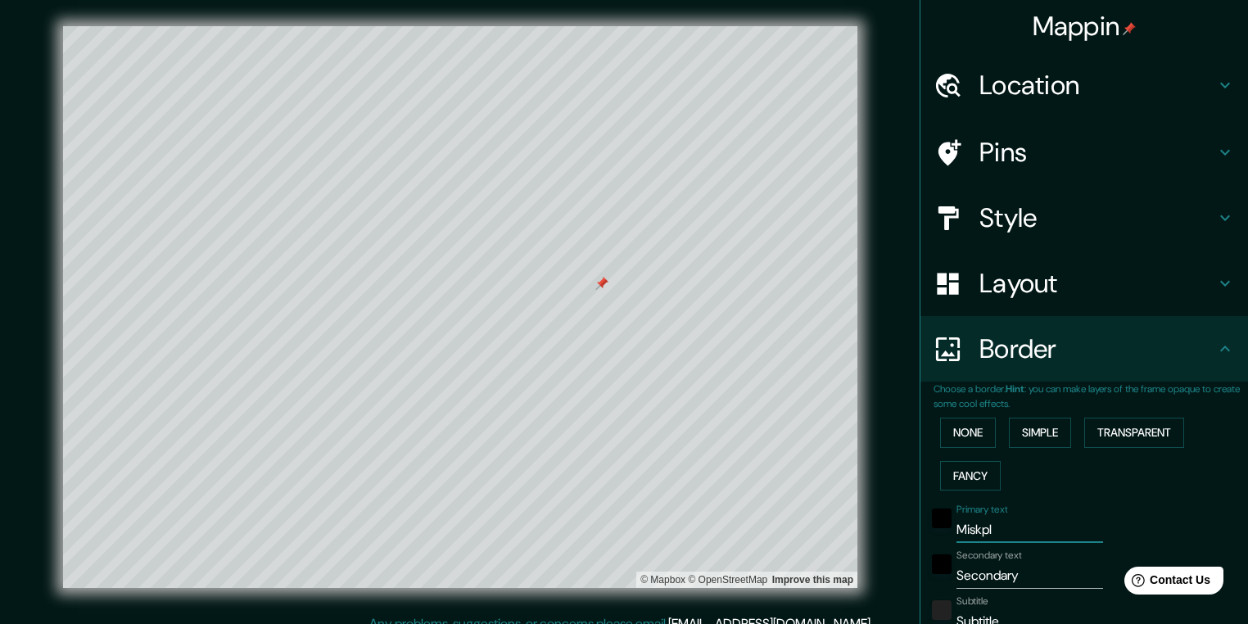
type input "Miskplc"
type input "78"
type input "Miskpl"
type input "78"
type input "Miskp"
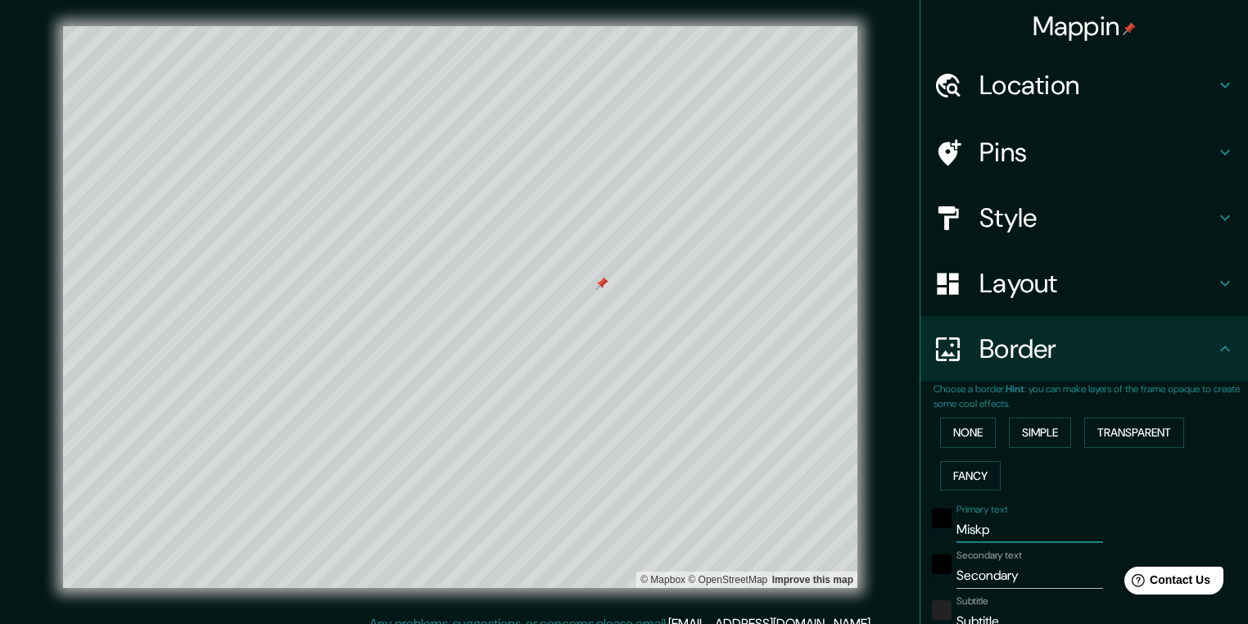
type input "78"
type input "Misk"
type input "78"
type input "[PERSON_NAME]"
type input "78"
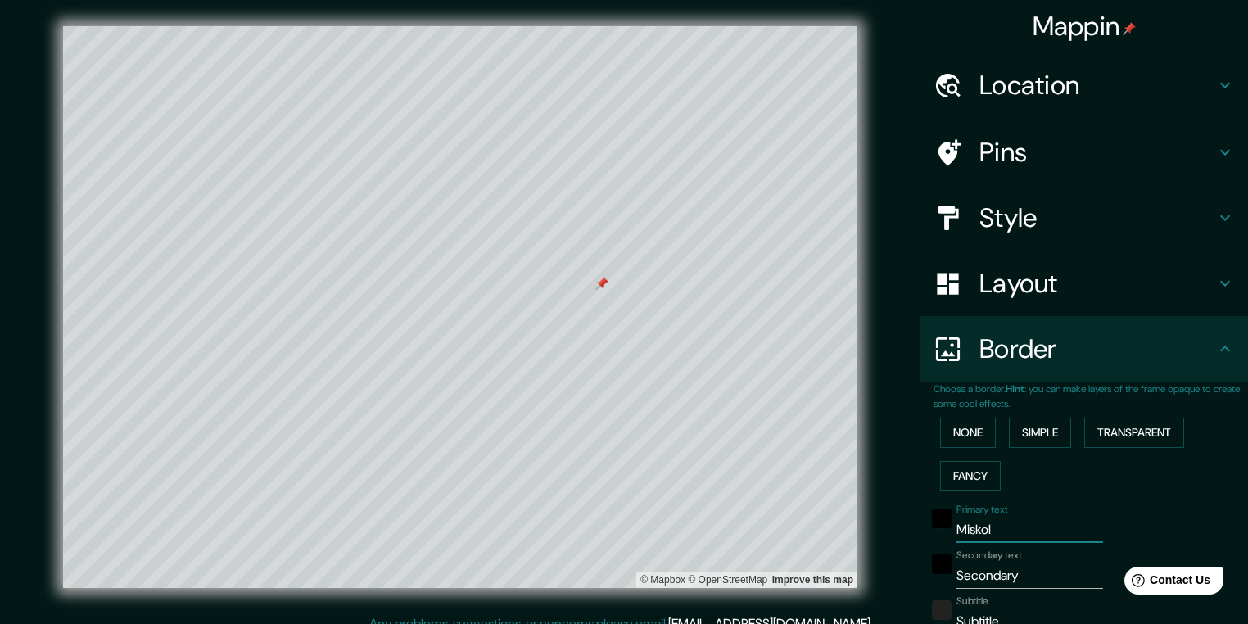
type input "[GEOGRAPHIC_DATA]"
type input "78"
type input "[GEOGRAPHIC_DATA]"
type input "H"
type input "78"
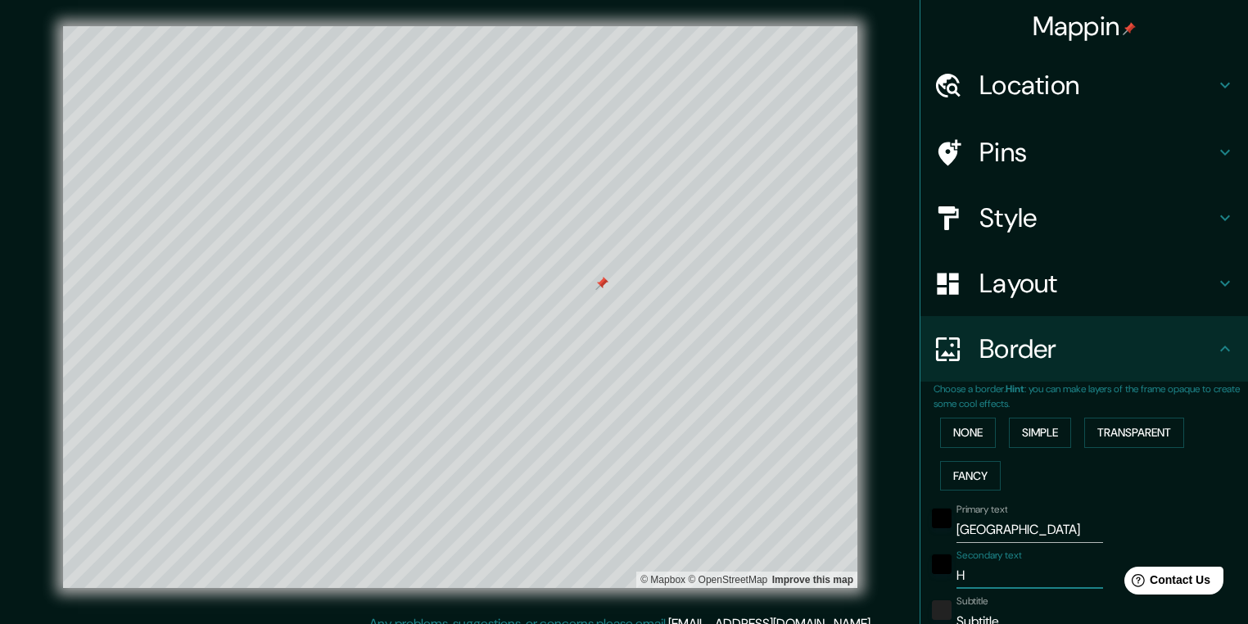
type input "Hu"
type input "78"
type input "Hun"
type input "78"
type input "Hung"
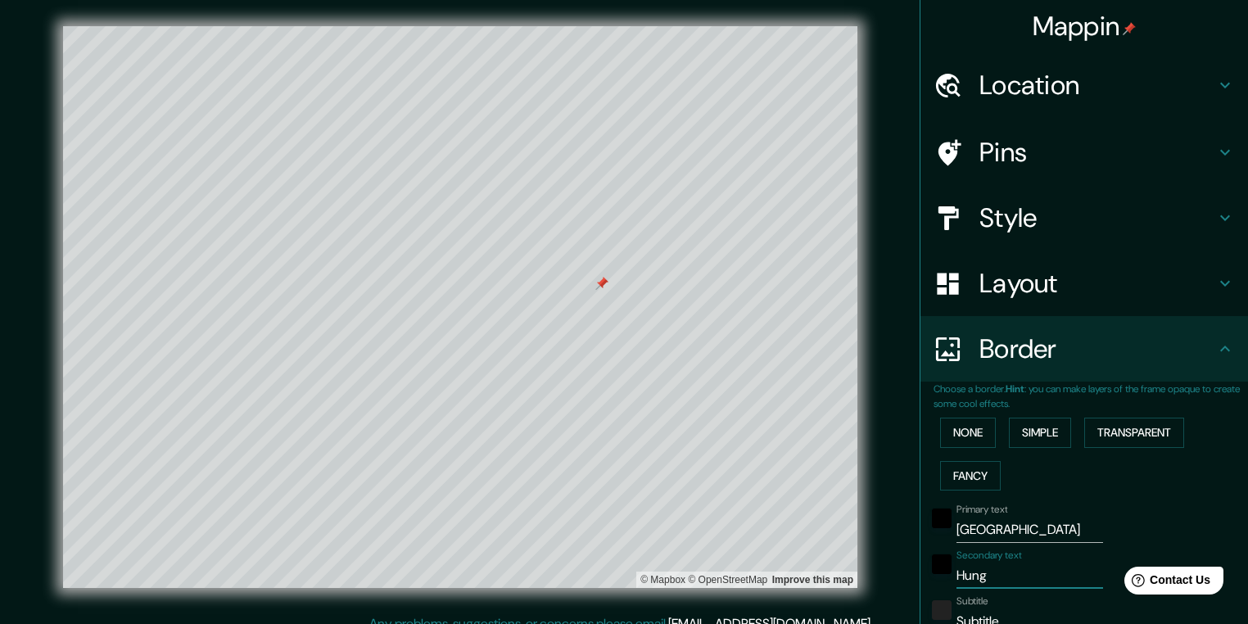
type input "78"
type input "Hunga"
type input "78"
type input "Hungar"
type input "78"
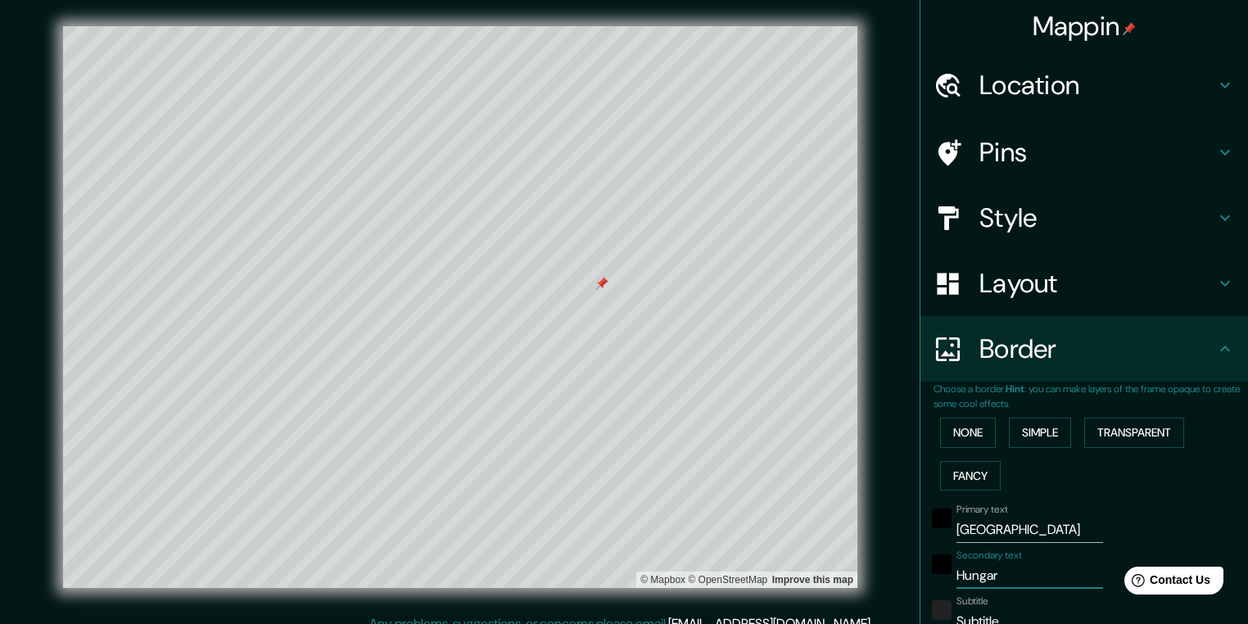
type input "[GEOGRAPHIC_DATA]"
type input "78"
type input "[GEOGRAPHIC_DATA]"
click at [989, 603] on div "Subtitle Subtitle" at bounding box center [1030, 615] width 147 height 39
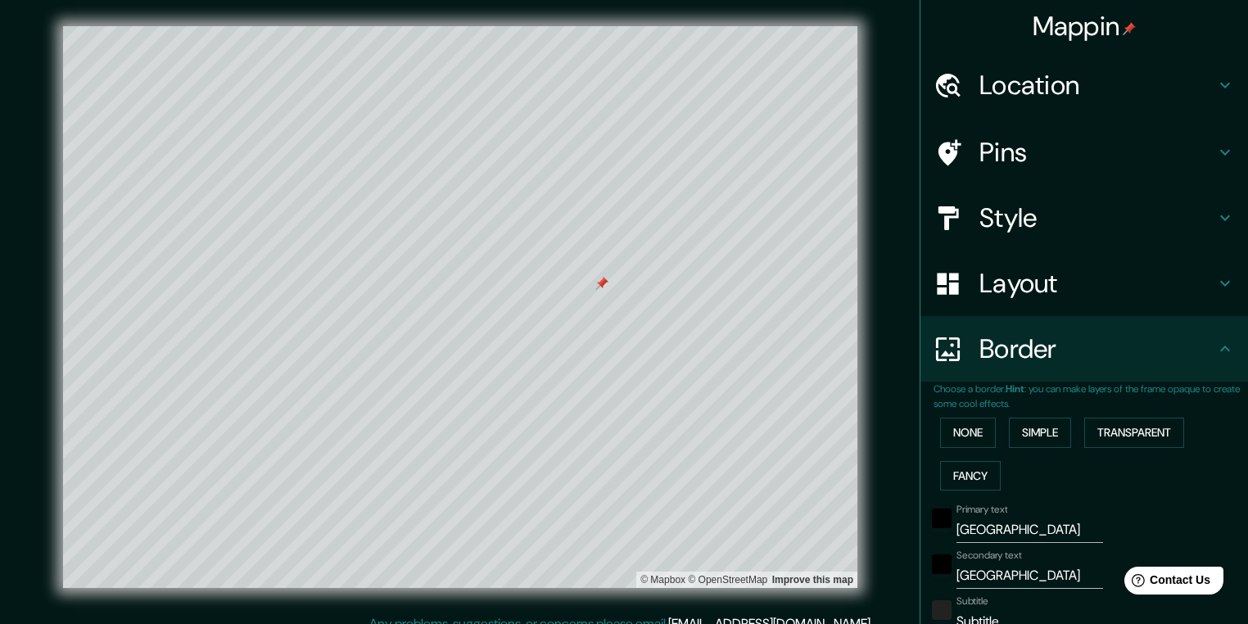
click at [982, 612] on input "Subtitle" at bounding box center [1030, 622] width 147 height 26
click at [982, 611] on input "Subtitle" at bounding box center [1030, 622] width 147 height 26
click at [972, 573] on input "[GEOGRAPHIC_DATA]" at bounding box center [1030, 576] width 147 height 26
click at [976, 620] on input "Subtitle" at bounding box center [1030, 622] width 147 height 26
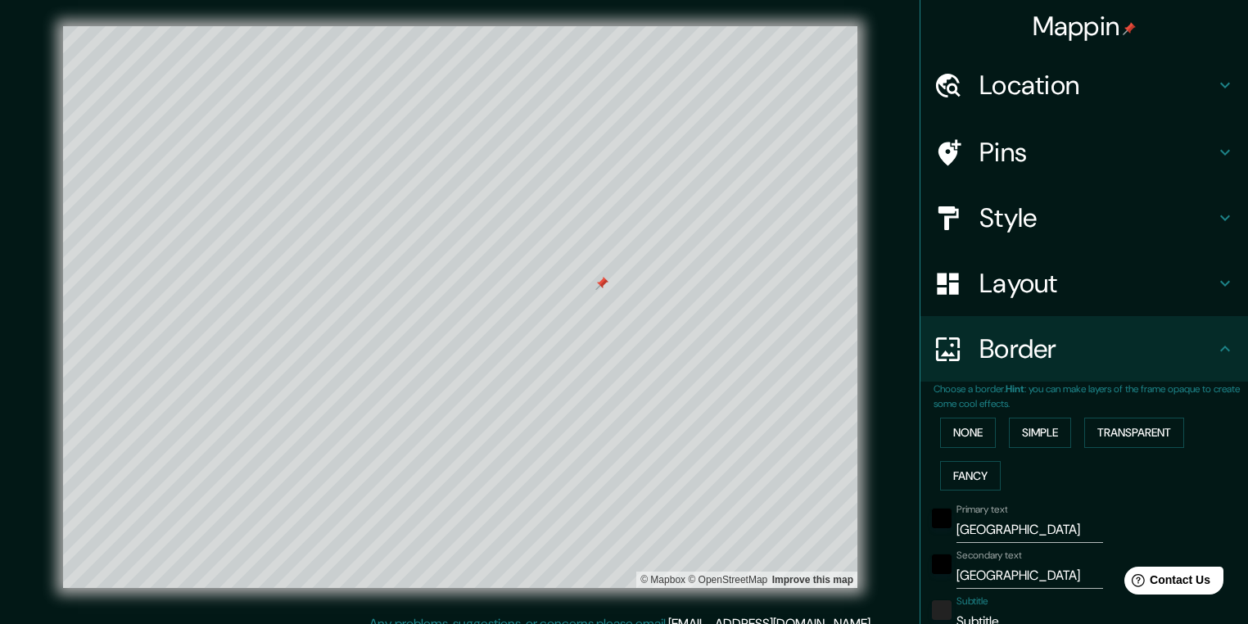
click at [976, 620] on input "Subtitle" at bounding box center [1030, 622] width 147 height 26
type input "78"
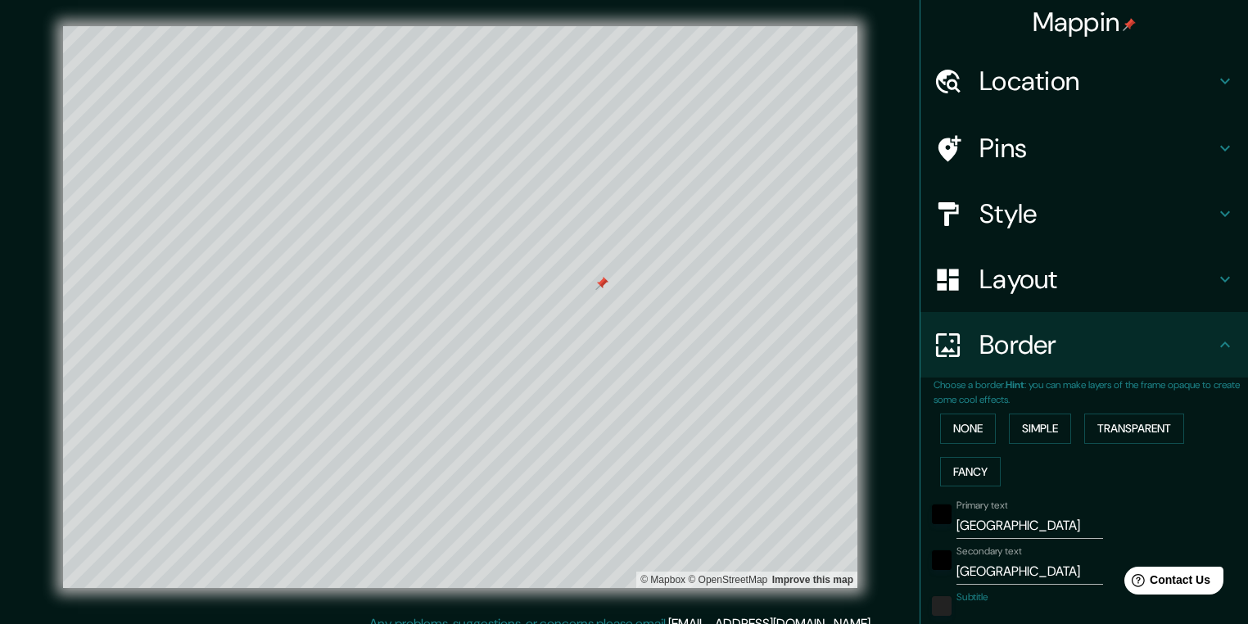
click at [1140, 508] on div "Primary text [GEOGRAPHIC_DATA]" at bounding box center [1061, 519] width 269 height 39
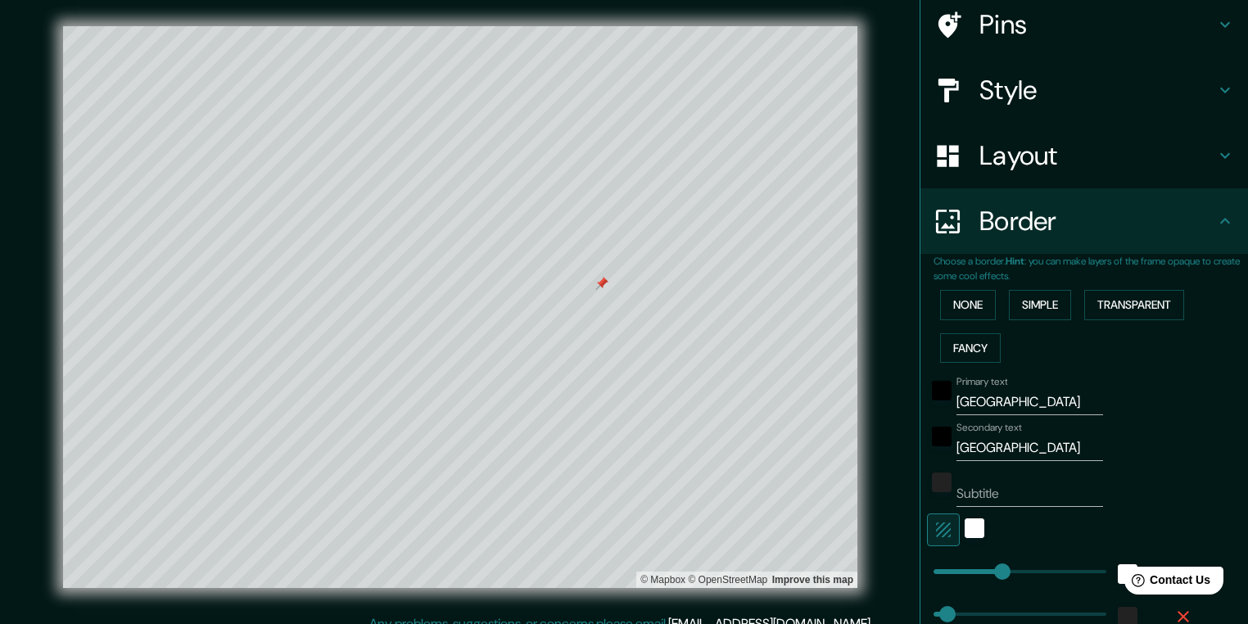
scroll to position [201, 0]
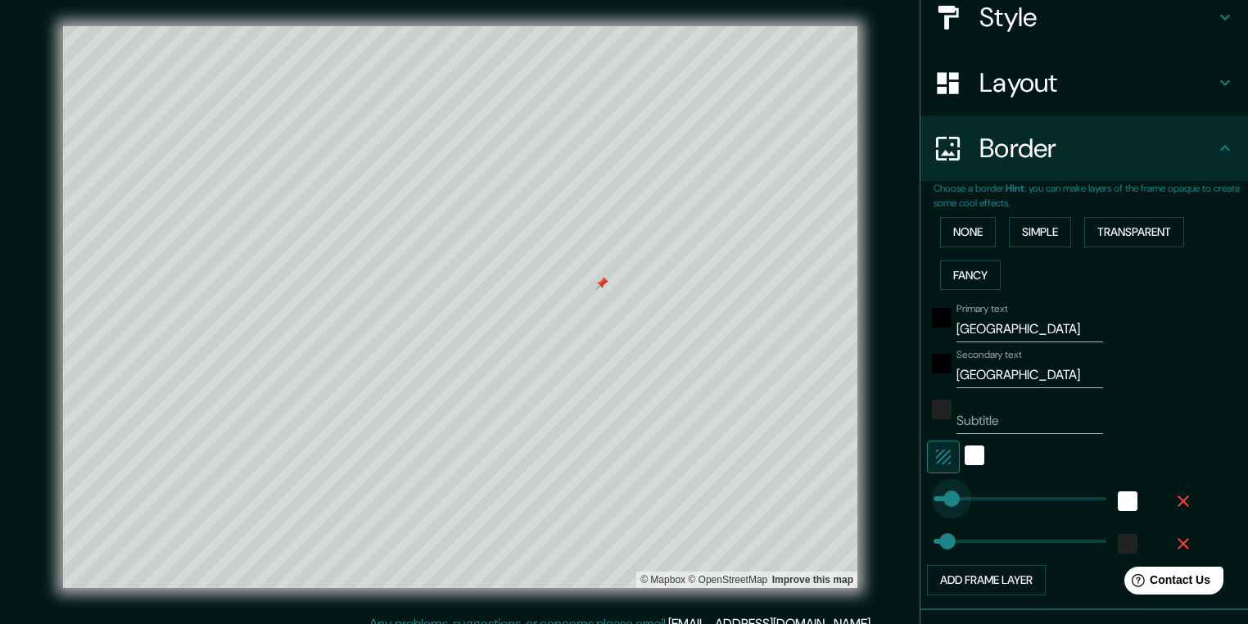
type input "69"
drag, startPoint x: 981, startPoint y: 498, endPoint x: 936, endPoint y: 496, distance: 45.1
type input "78"
type input "51"
type input "0"
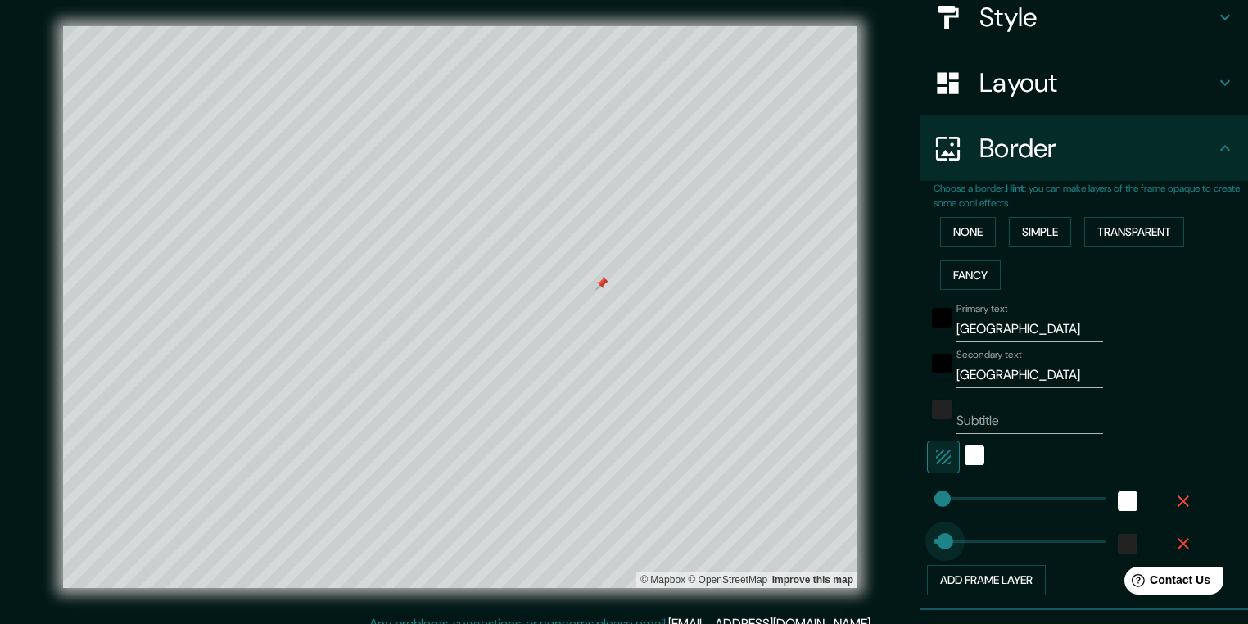
drag, startPoint x: 935, startPoint y: 537, endPoint x: 921, endPoint y: 537, distance: 14.7
click at [926, 537] on span at bounding box center [934, 541] width 16 height 16
type input "37"
type input "23"
type input "28"
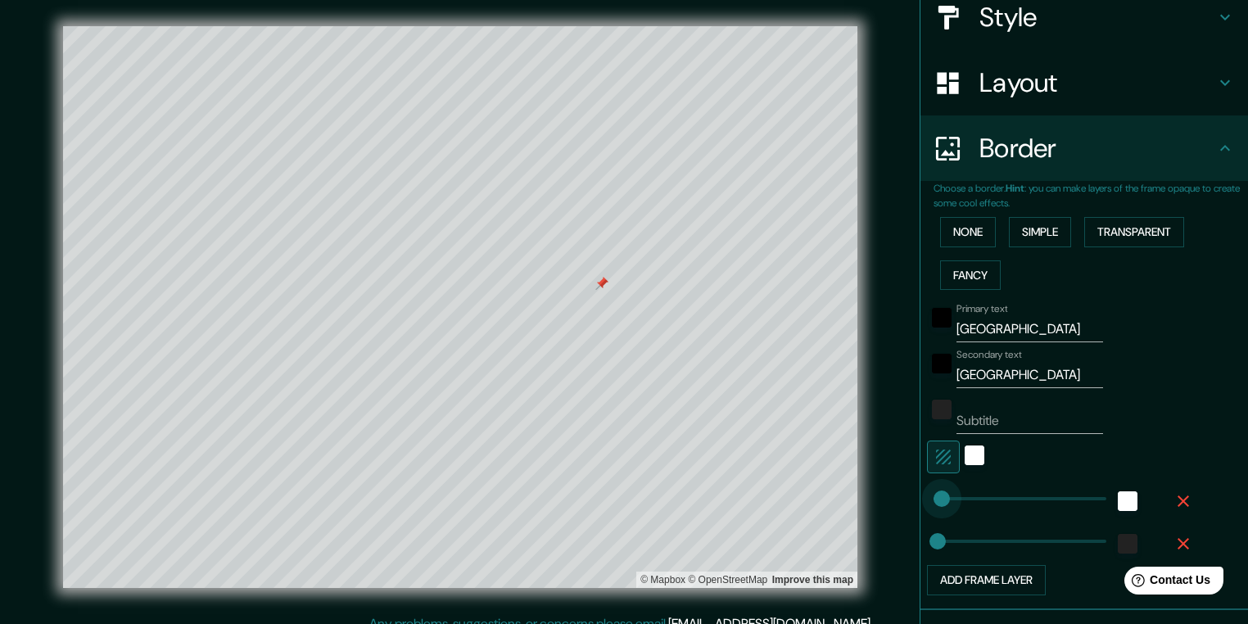
type input "51"
type input "46"
click at [1219, 381] on div "Primary text Miskolc Secondary text [GEOGRAPHIC_DATA] Subtitle Add frame layer" at bounding box center [1091, 446] width 315 height 299
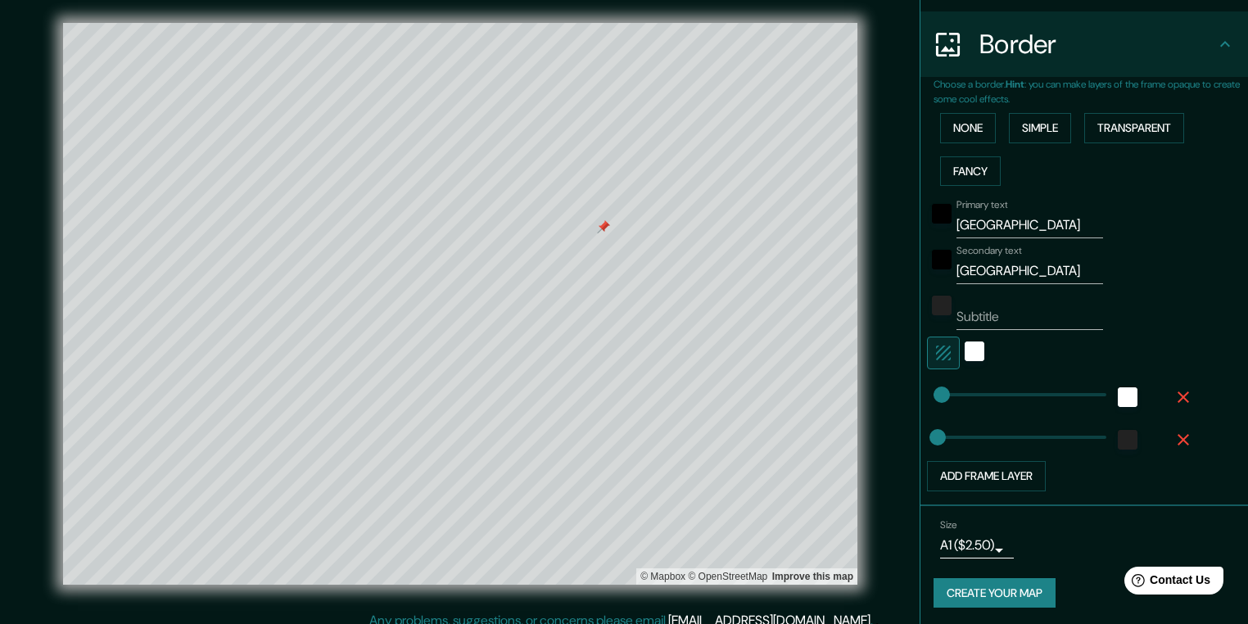
scroll to position [16, 0]
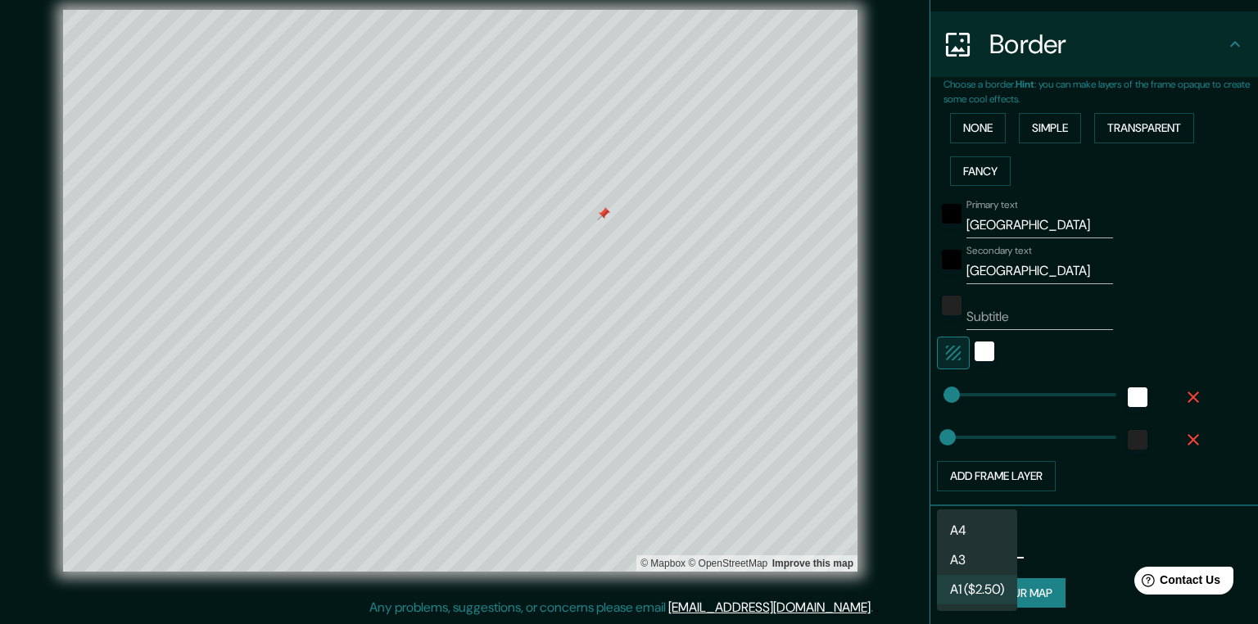
click at [973, 545] on body "Mappin Location Miskolc, Borsod-Abaúj-Zemplén, Hungary Pins Style Layout Border…" at bounding box center [629, 296] width 1258 height 624
click at [977, 535] on li "A4" at bounding box center [977, 530] width 80 height 29
type input "single"
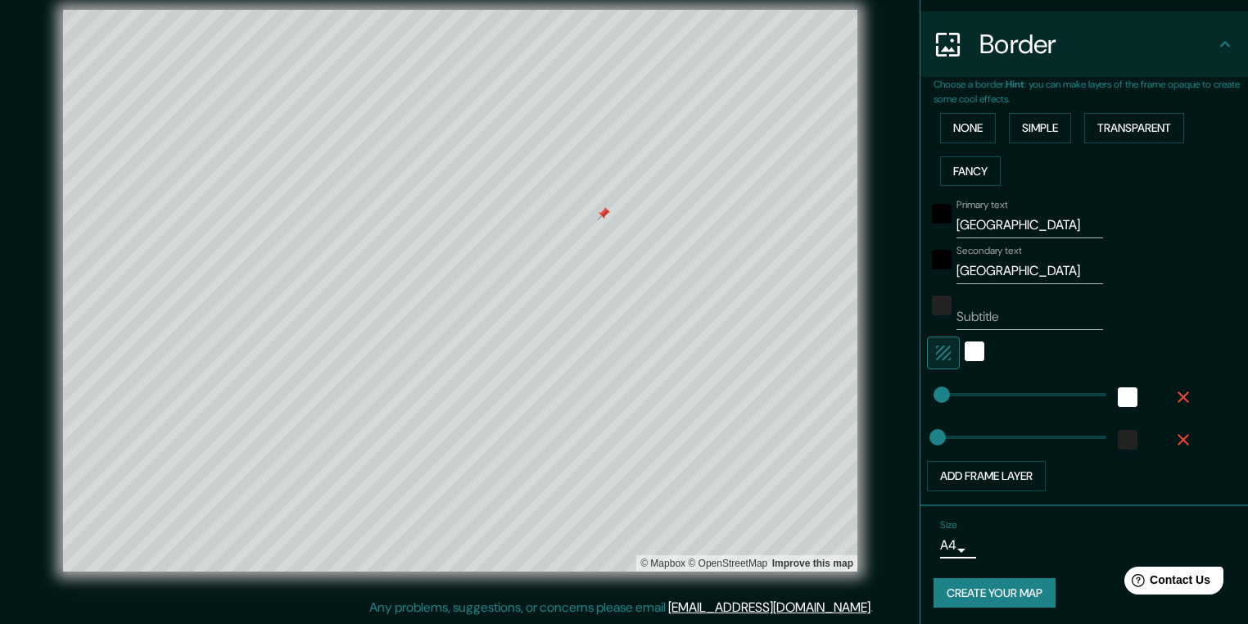
click at [980, 587] on button "Create your map" at bounding box center [995, 593] width 122 height 30
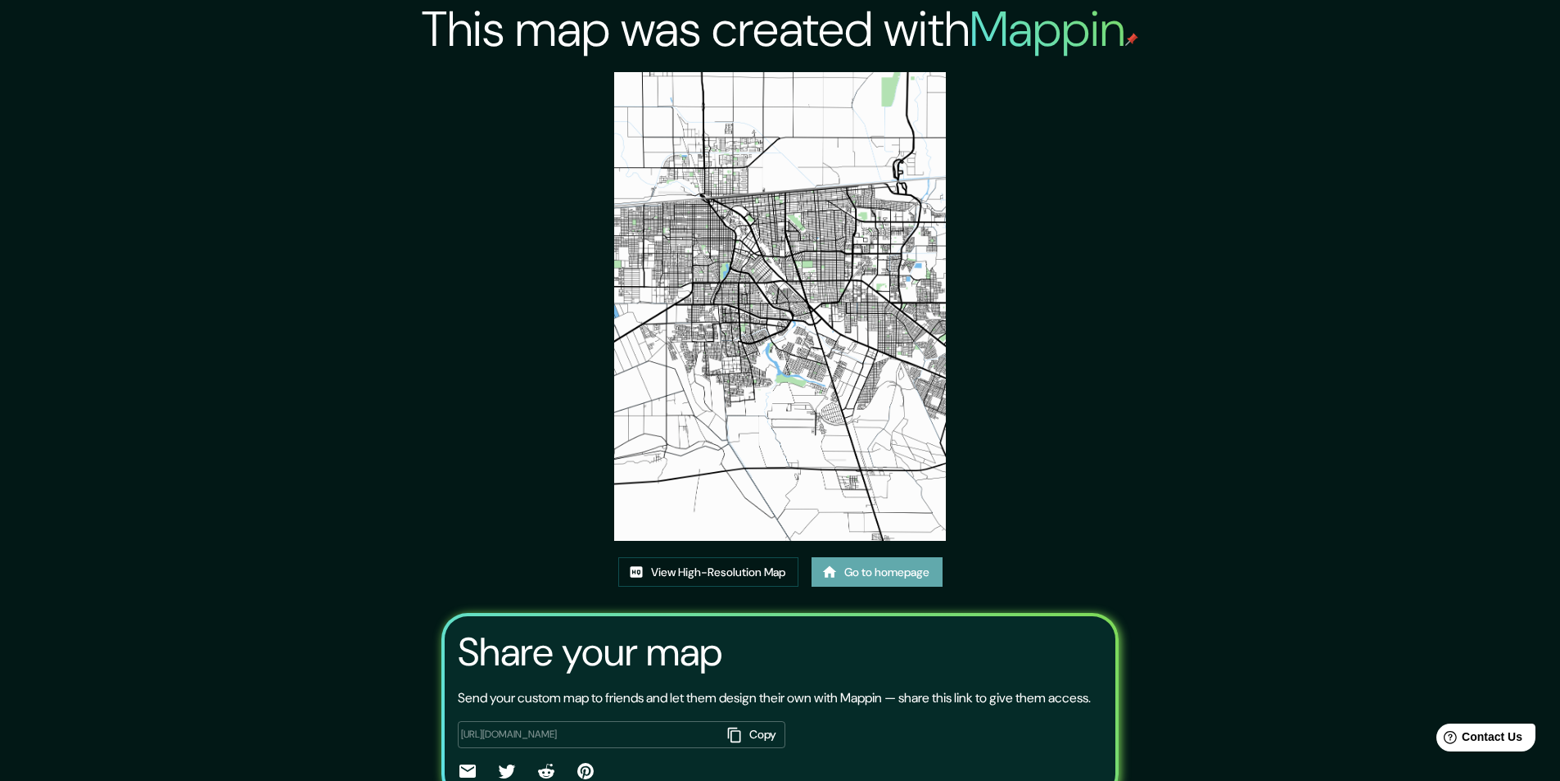
click at [874, 571] on link "Go to homepage" at bounding box center [877, 572] width 131 height 30
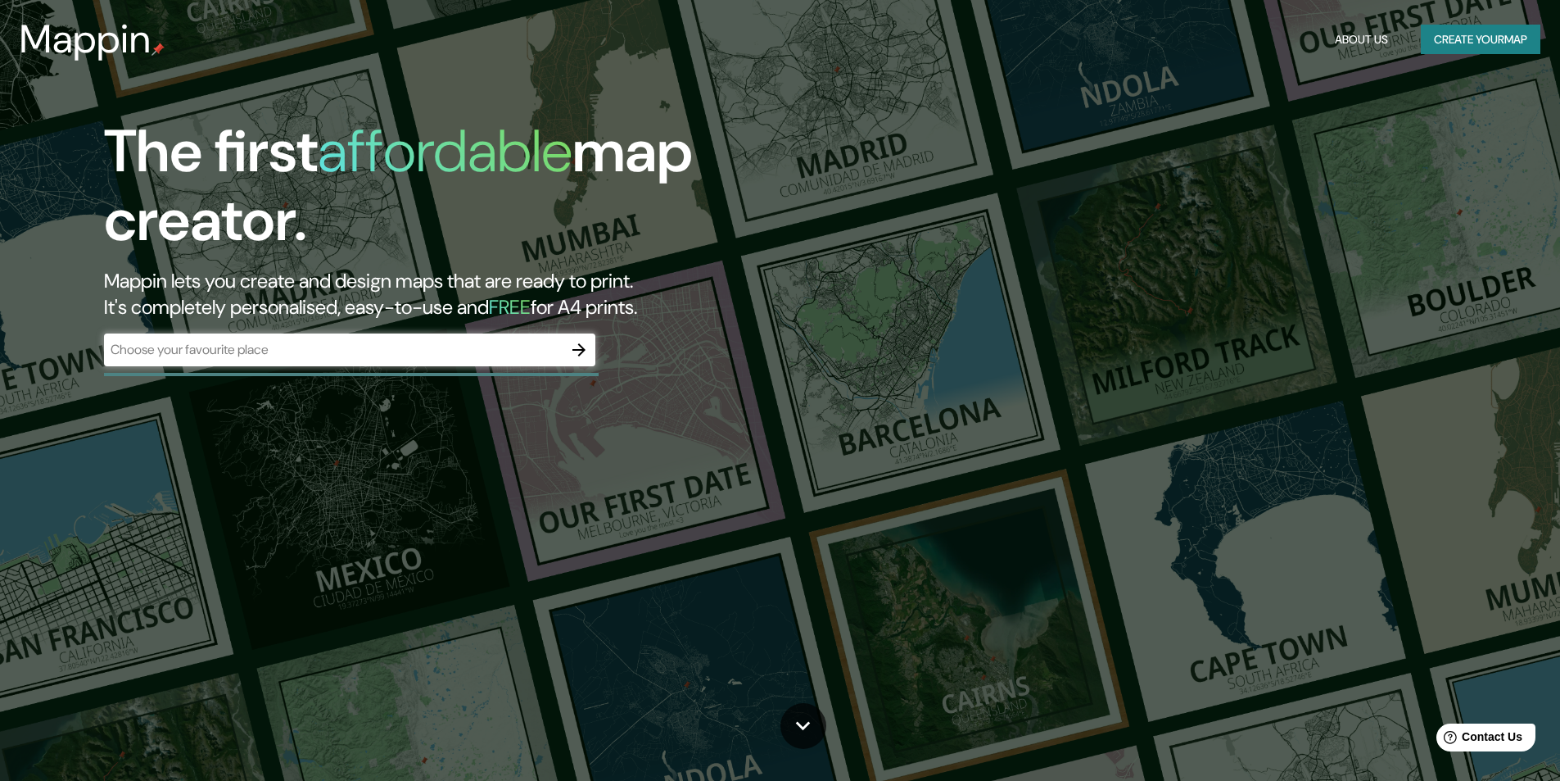
click at [354, 338] on div "​" at bounding box center [349, 349] width 491 height 33
click at [297, 346] on input "text" at bounding box center [333, 349] width 459 height 19
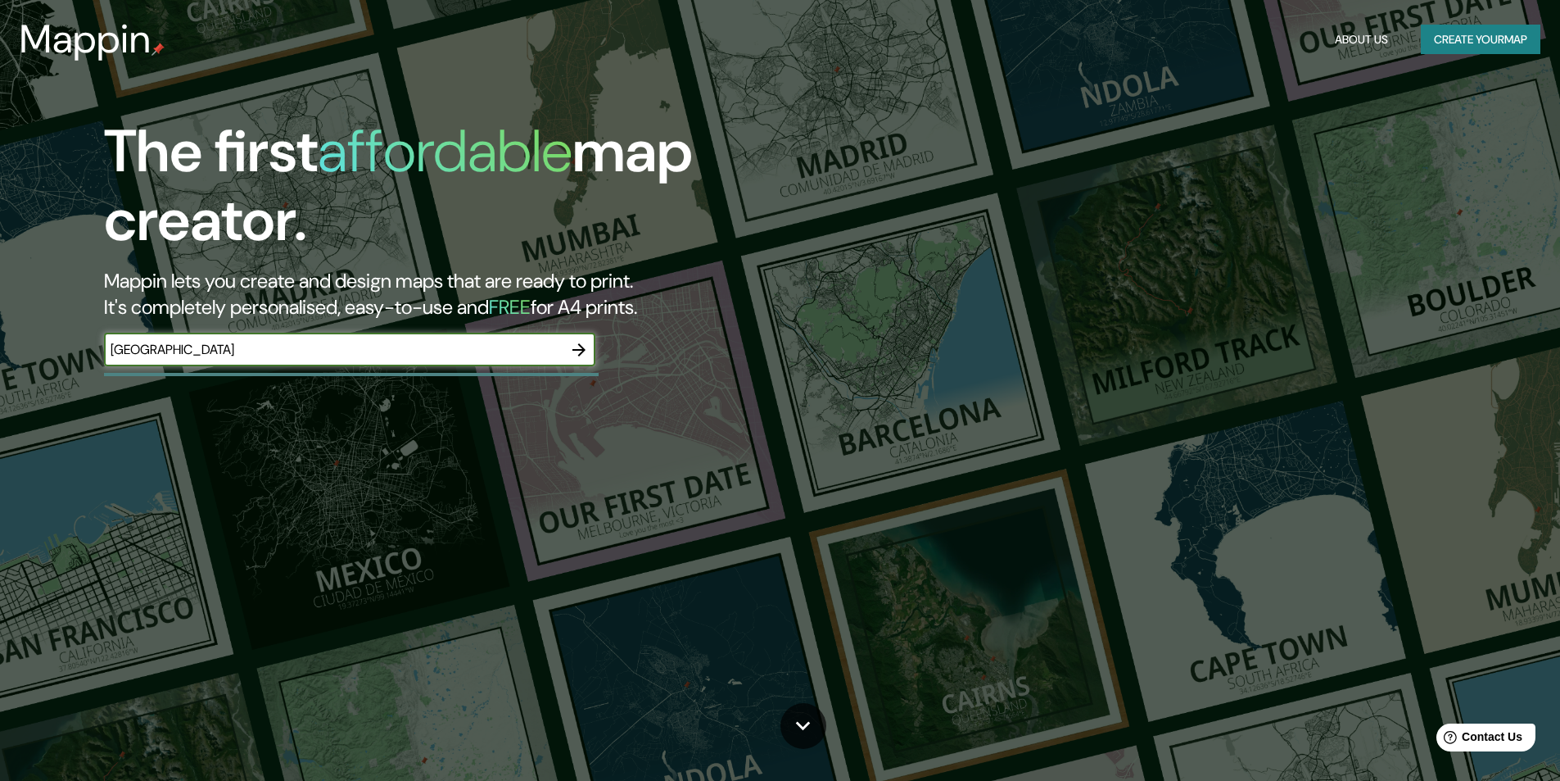
type input "[GEOGRAPHIC_DATA]"
click at [571, 351] on icon "button" at bounding box center [579, 350] width 20 height 20
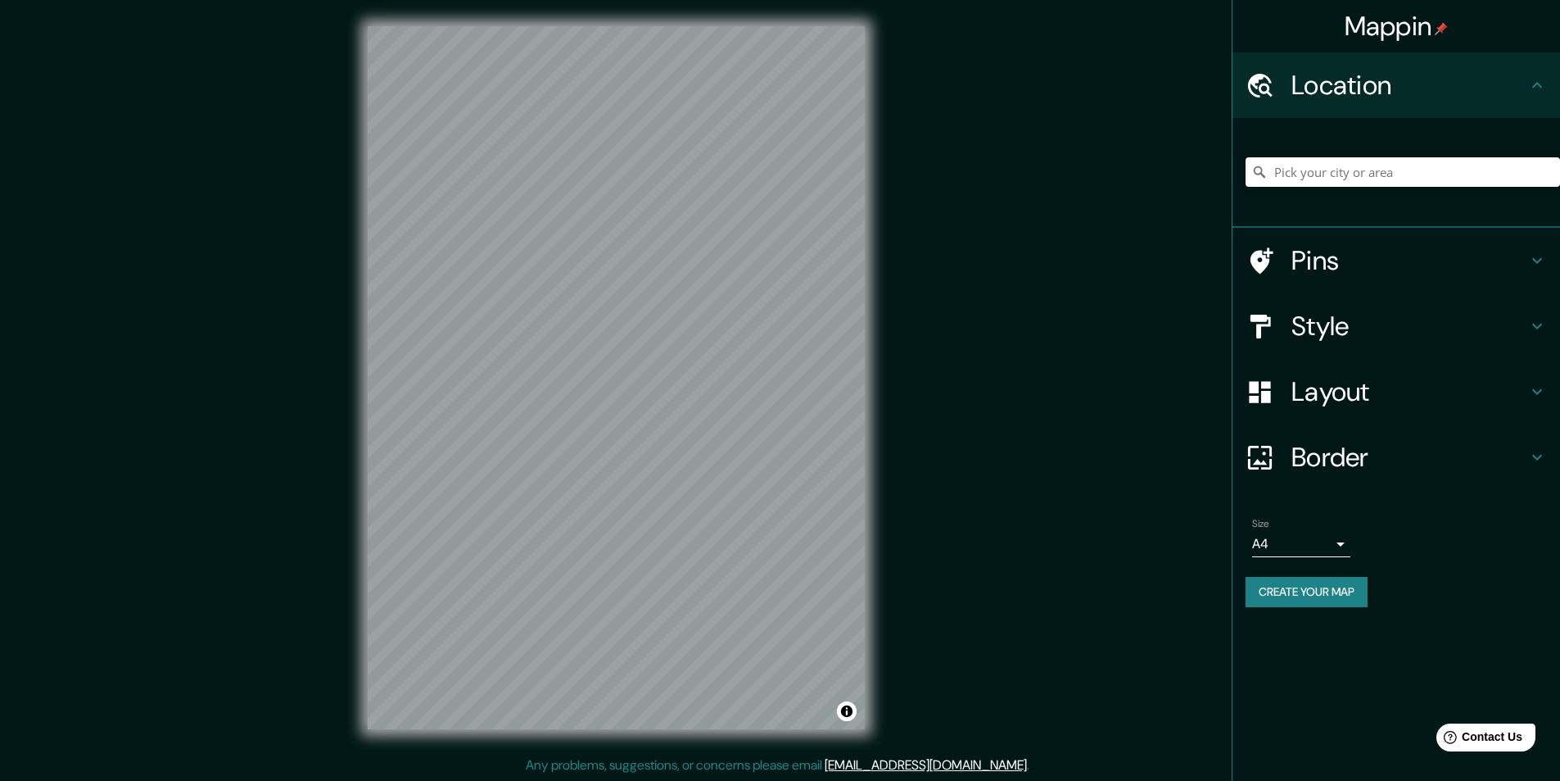
click at [1296, 171] on input "Pick your city or area" at bounding box center [1403, 171] width 315 height 29
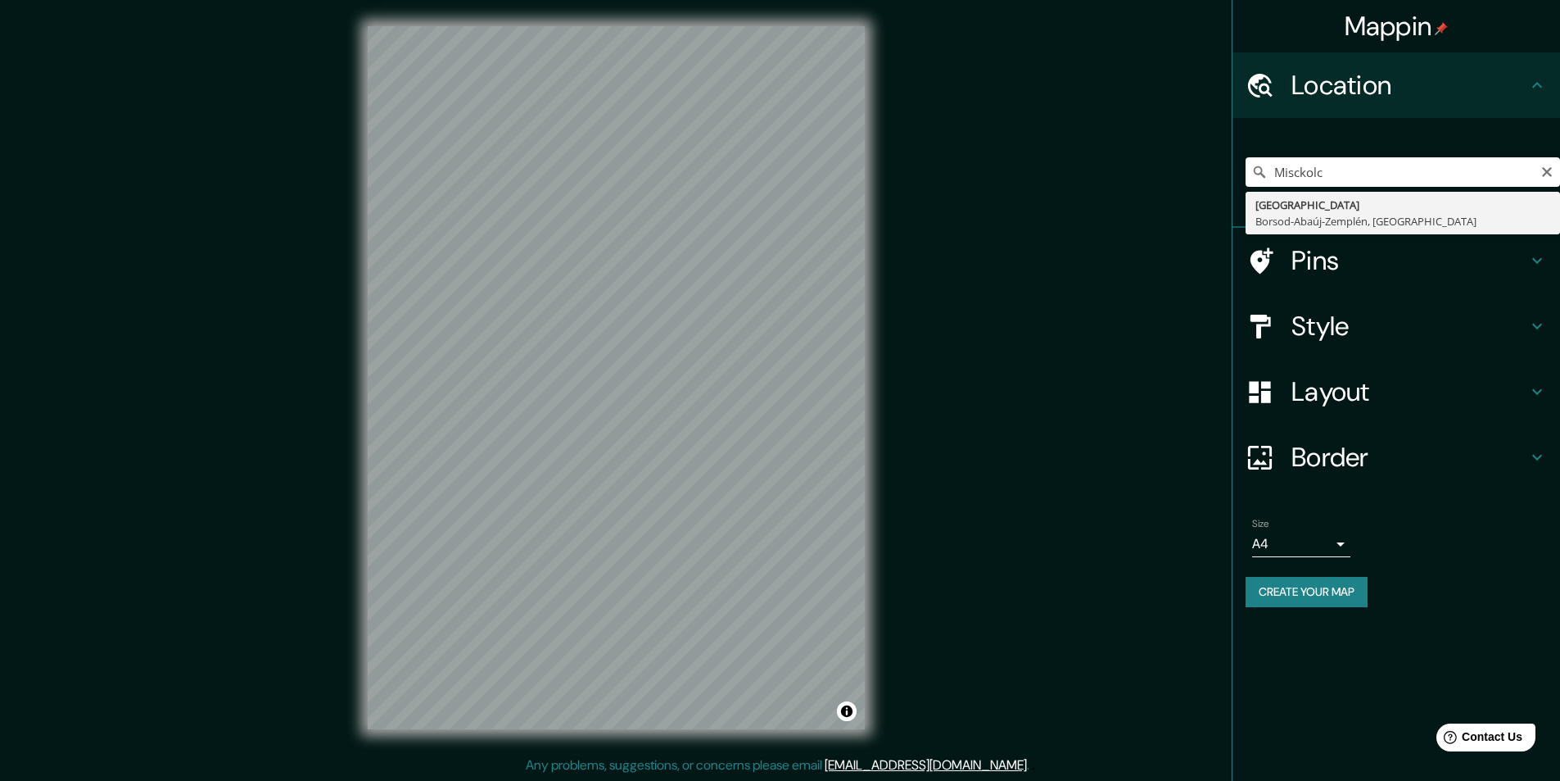
type input "[GEOGRAPHIC_DATA], Borsod-Abaúj-[GEOGRAPHIC_DATA], [GEOGRAPHIC_DATA]"
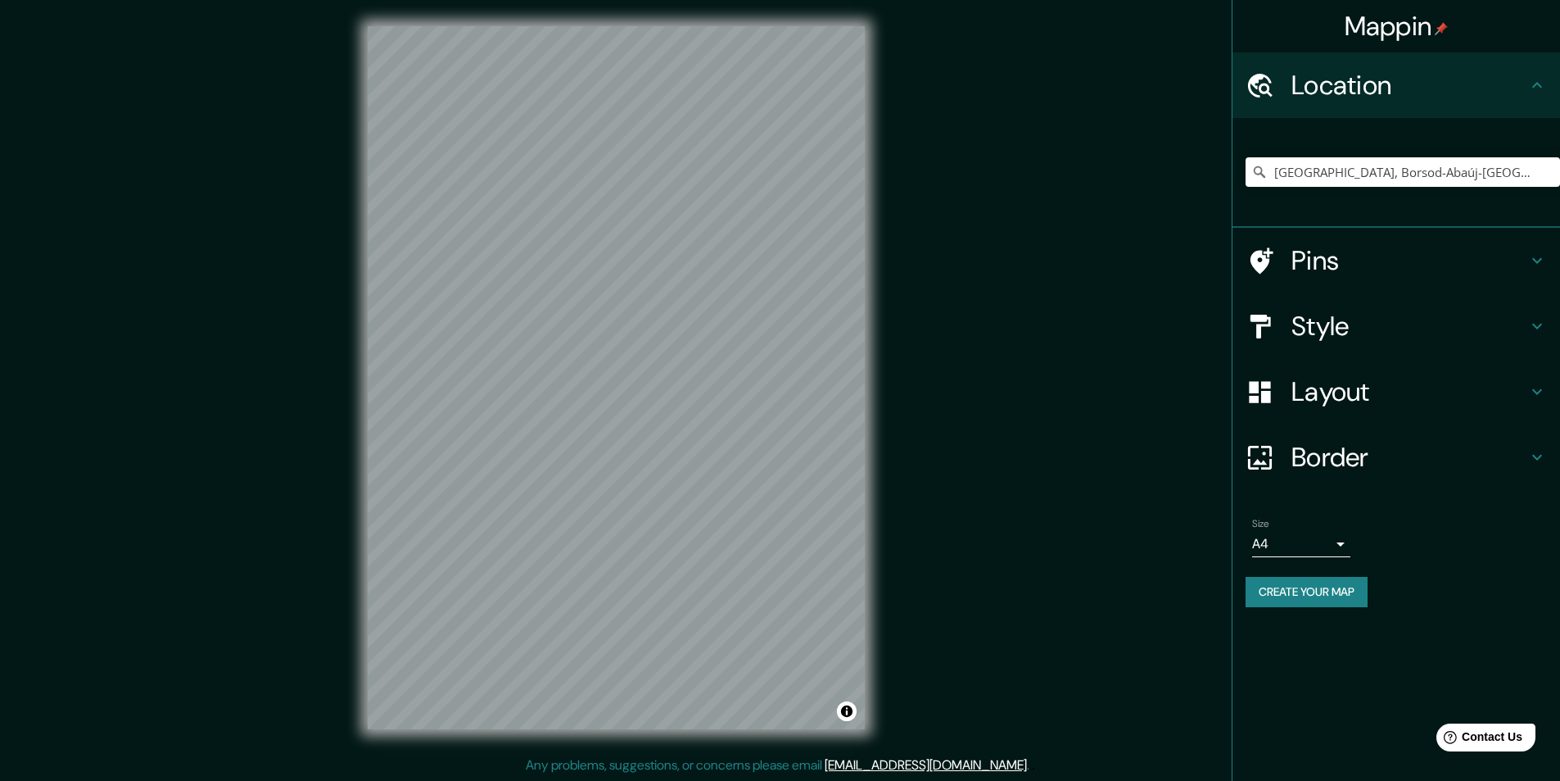
click at [1342, 333] on h4 "Style" at bounding box center [1410, 326] width 236 height 33
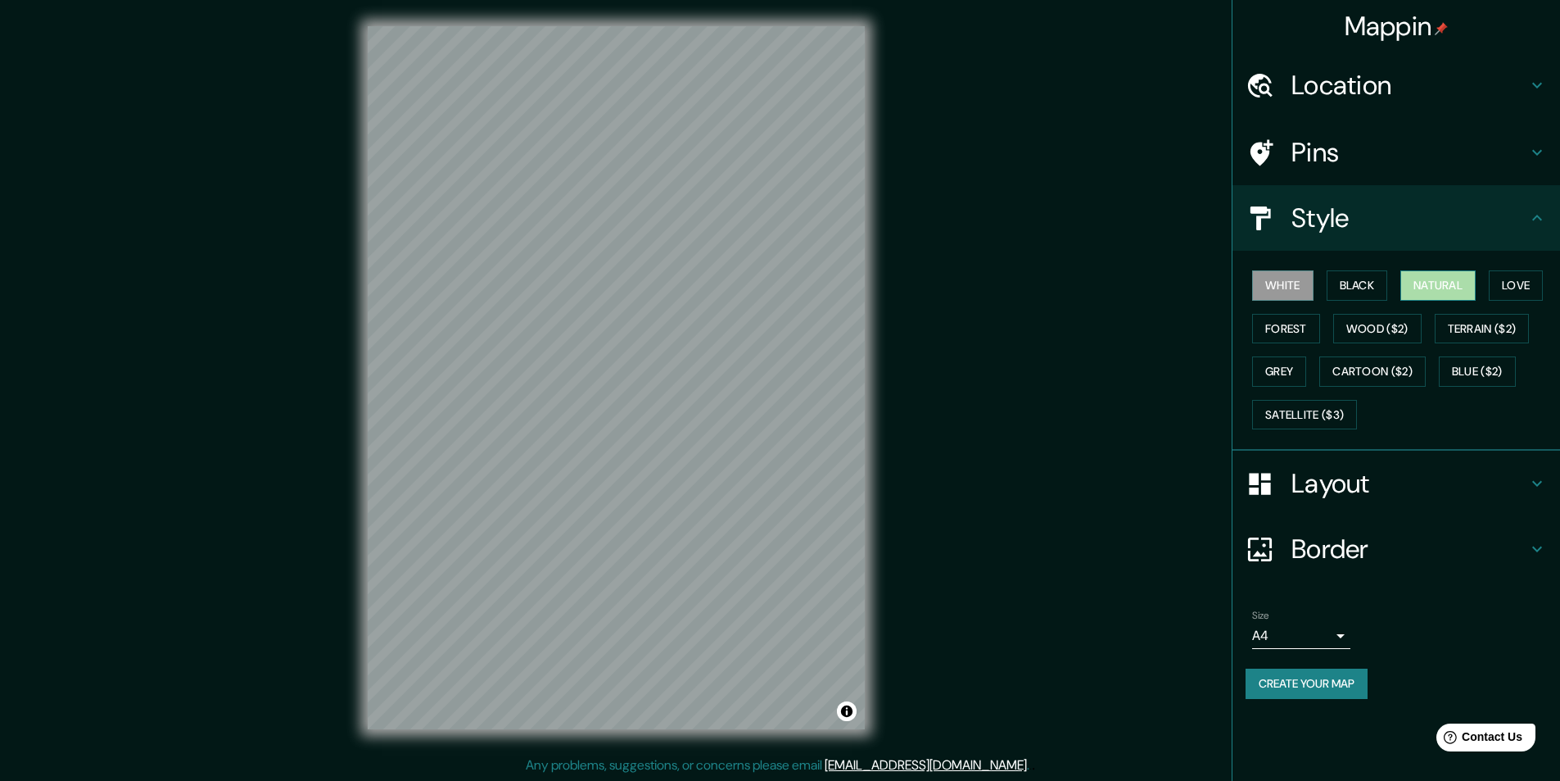
click at [1418, 290] on button "Natural" at bounding box center [1438, 285] width 75 height 30
drag, startPoint x: 1274, startPoint y: 284, endPoint x: 1291, endPoint y: 284, distance: 17.2
click at [1276, 284] on button "White" at bounding box center [1282, 285] width 61 height 30
click at [1352, 285] on button "Black" at bounding box center [1357, 285] width 61 height 30
click at [1405, 282] on button "Natural" at bounding box center [1438, 285] width 75 height 30
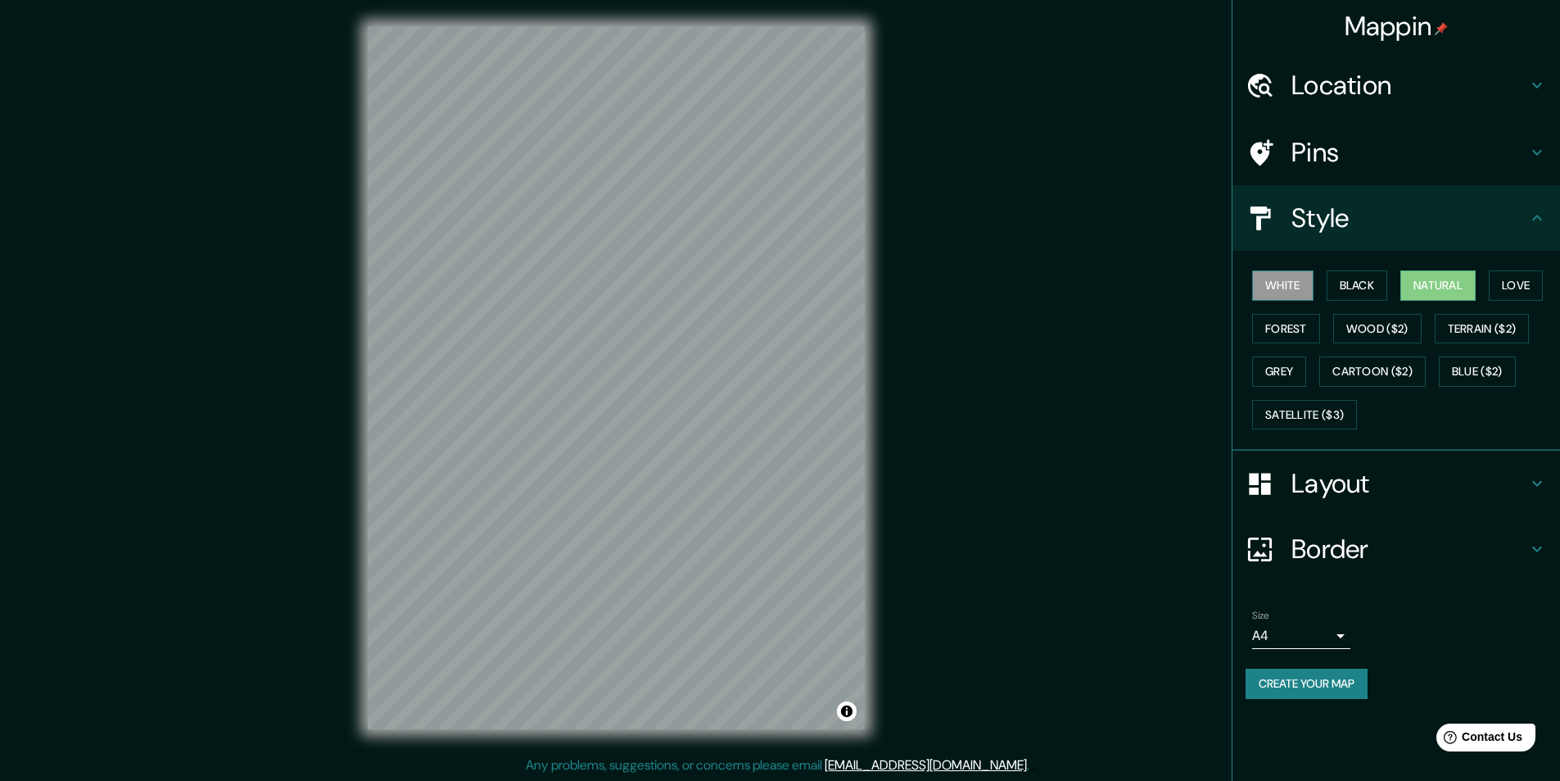
click at [1273, 291] on button "White" at bounding box center [1282, 285] width 61 height 30
click at [1411, 279] on button "Natural" at bounding box center [1438, 285] width 75 height 30
click at [1525, 279] on button "Love" at bounding box center [1516, 285] width 54 height 30
click at [1266, 333] on button "Forest" at bounding box center [1286, 329] width 68 height 30
click at [1422, 279] on button "Natural" at bounding box center [1438, 285] width 75 height 30
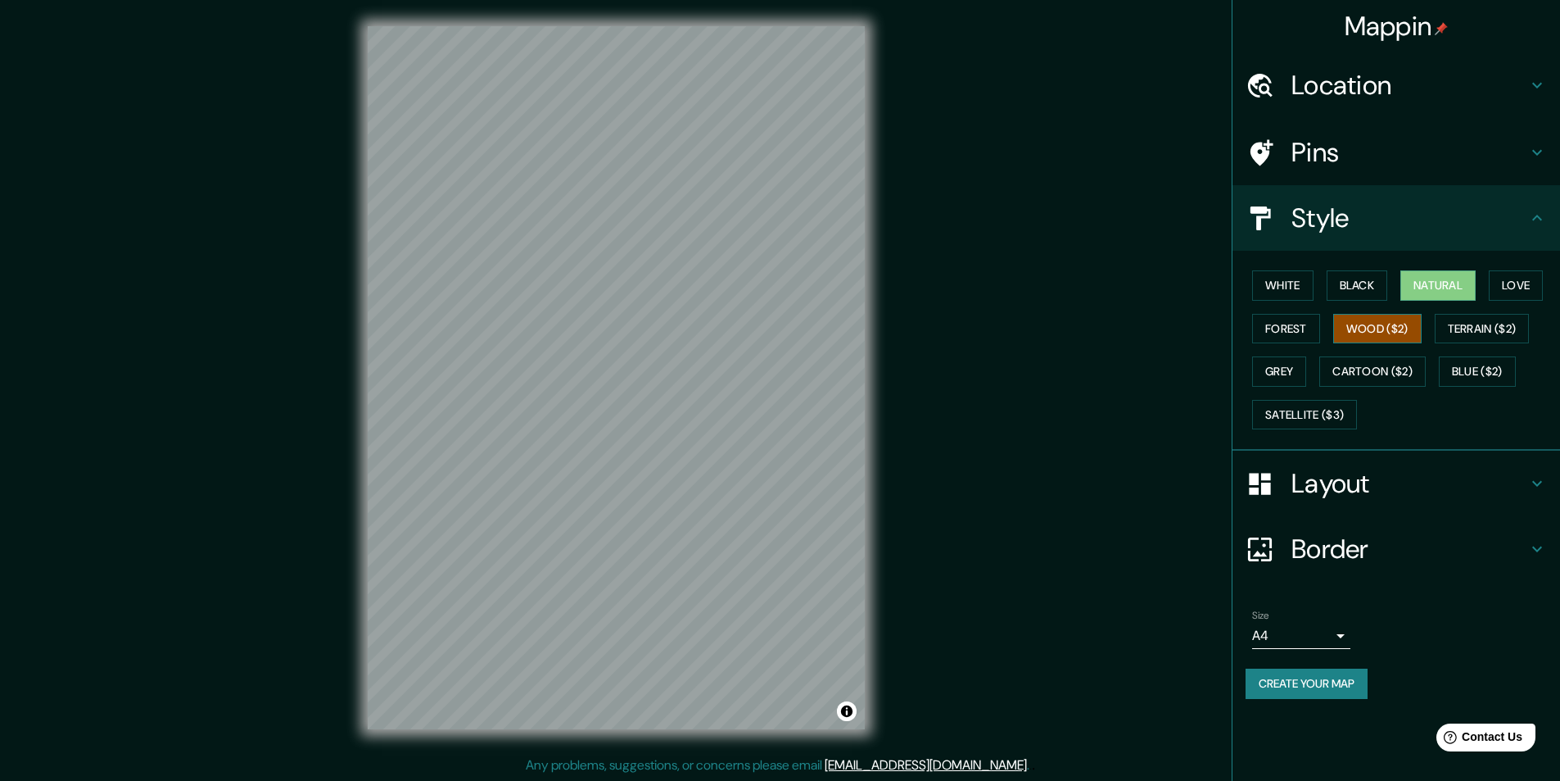
click at [1370, 323] on button "Wood ($2)" at bounding box center [1378, 329] width 88 height 30
click at [1491, 327] on button "Terrain ($2)" at bounding box center [1482, 329] width 95 height 30
click at [1471, 376] on button "Blue ($2)" at bounding box center [1477, 371] width 77 height 30
click at [1506, 312] on div "White Black Natural Love Forest Wood ($2) Terrain ($2) Grey Cartoon ($2) Blue (…" at bounding box center [1403, 350] width 315 height 172
click at [1491, 324] on button "Terrain ($2)" at bounding box center [1482, 329] width 95 height 30
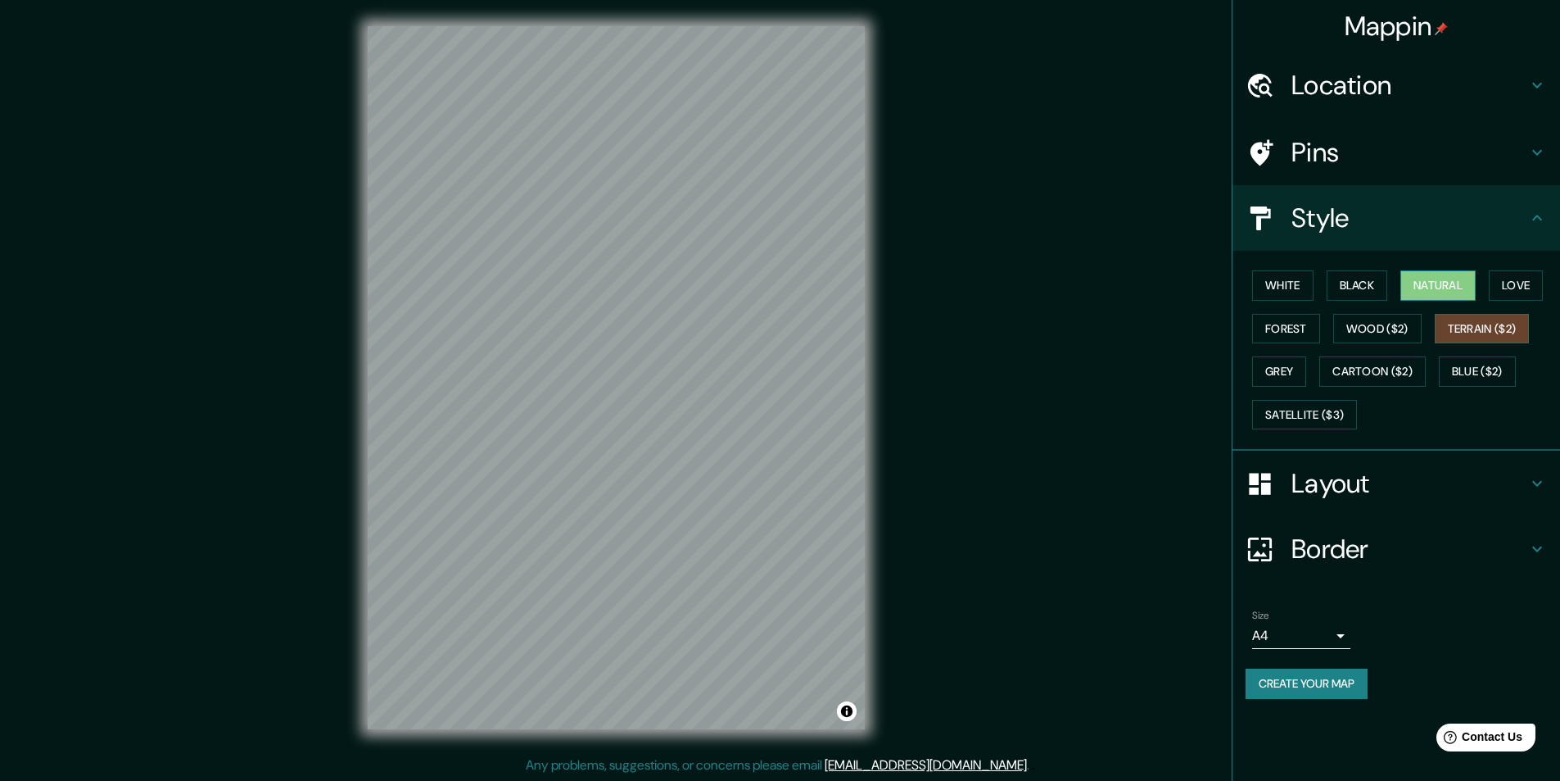
click at [1435, 280] on button "Natural" at bounding box center [1438, 285] width 75 height 30
click at [1264, 375] on button "Grey" at bounding box center [1279, 371] width 54 height 30
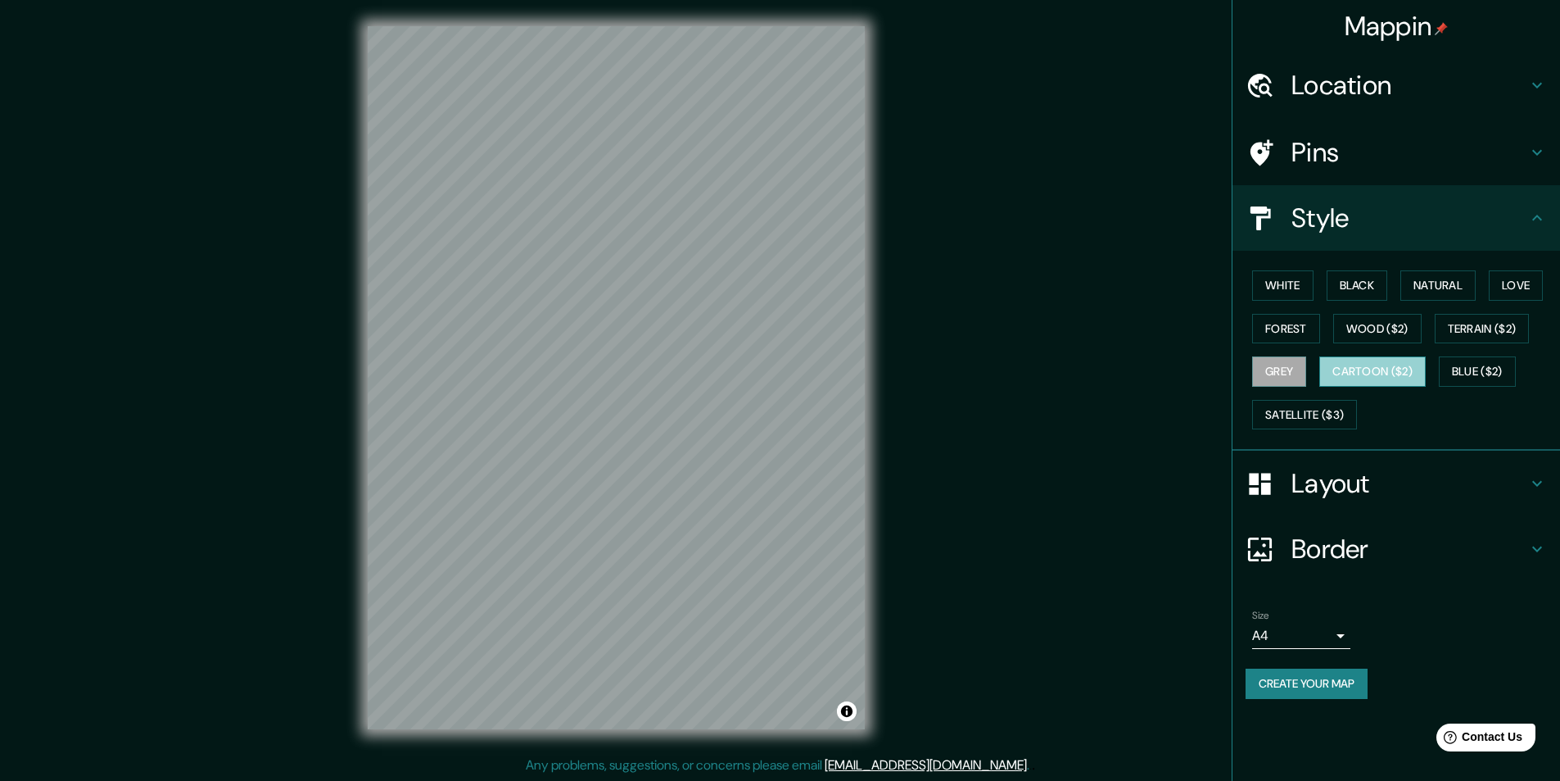
click at [1372, 369] on button "Cartoon ($2)" at bounding box center [1373, 371] width 106 height 30
click at [1461, 379] on button "Blue ($2)" at bounding box center [1477, 371] width 77 height 30
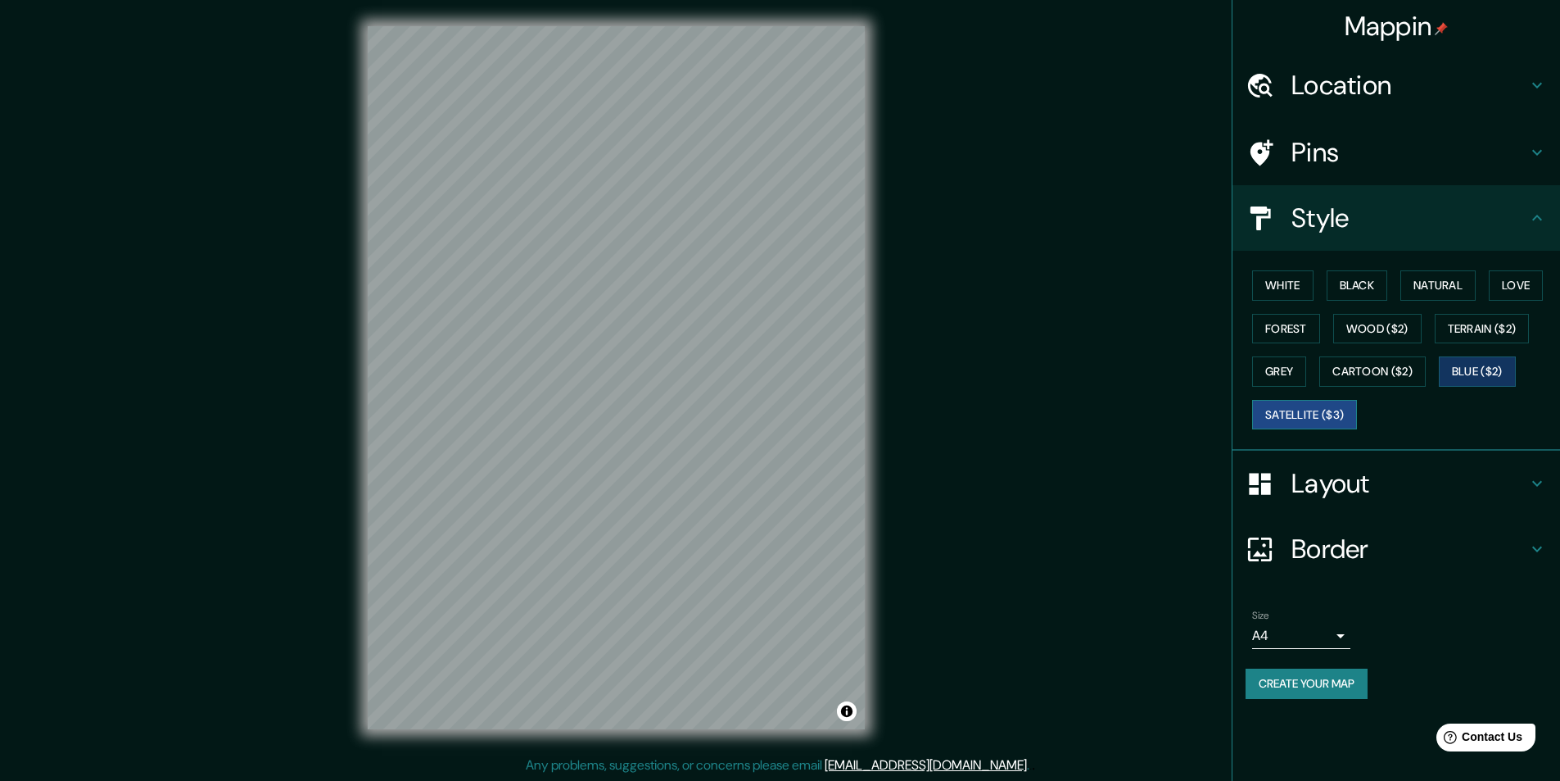
click at [1330, 414] on button "Satellite ($3)" at bounding box center [1304, 415] width 105 height 30
click at [1359, 282] on button "Black" at bounding box center [1357, 285] width 61 height 30
click at [1443, 282] on button "Natural" at bounding box center [1438, 285] width 75 height 30
click at [1347, 473] on h4 "Layout" at bounding box center [1410, 483] width 236 height 33
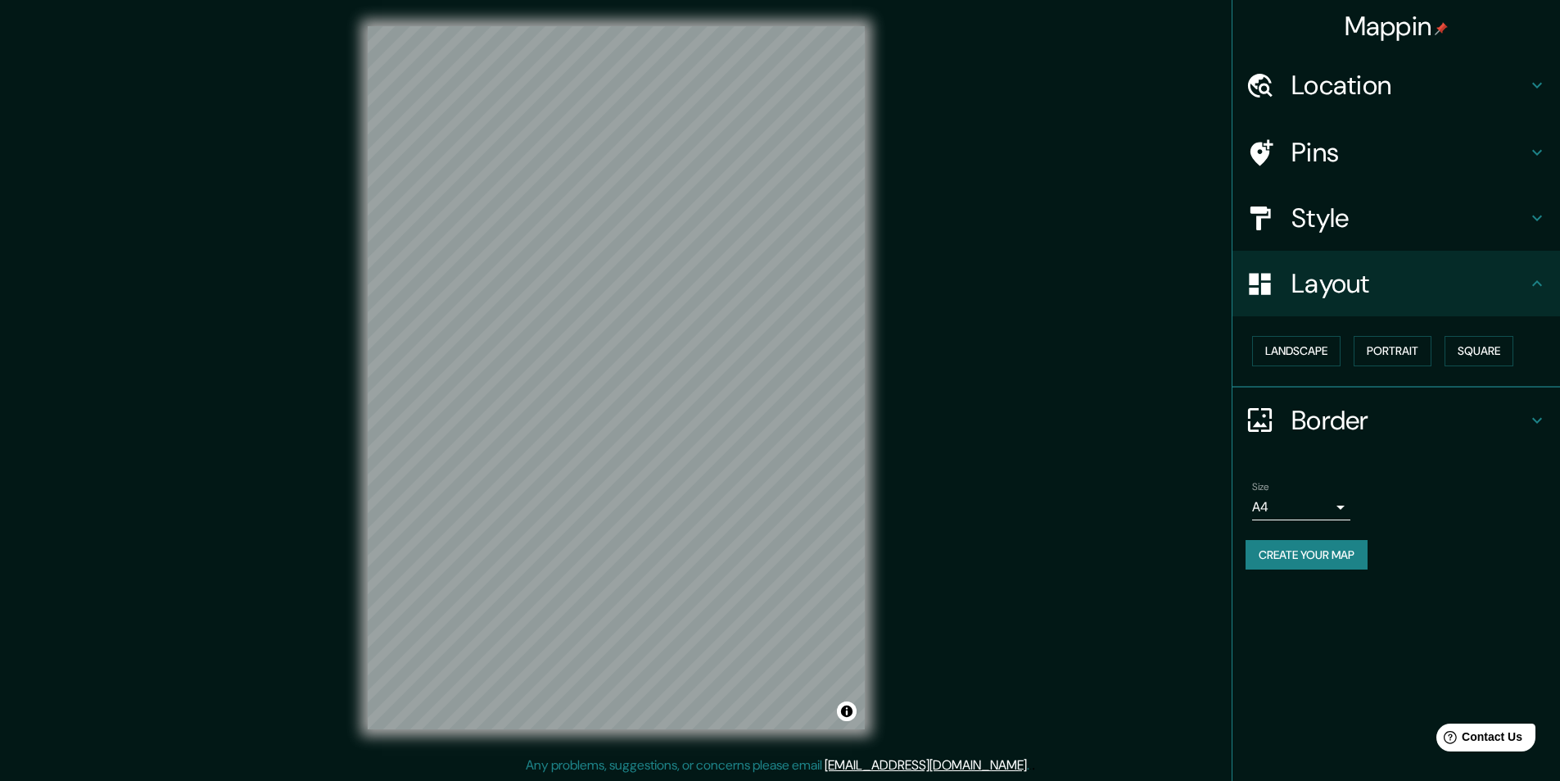
click at [1341, 416] on h4 "Border" at bounding box center [1410, 420] width 236 height 33
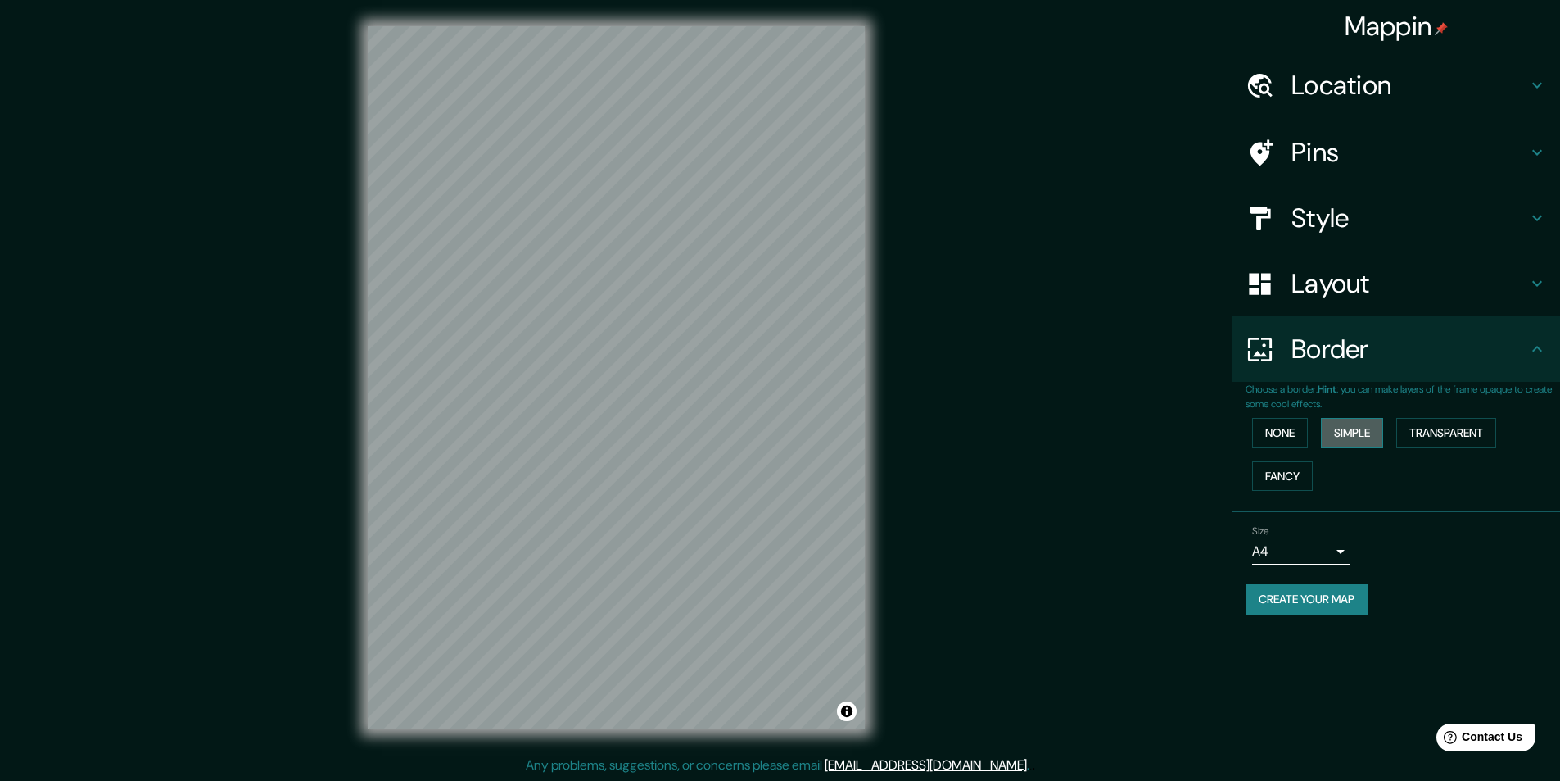
click at [1350, 429] on button "Simple" at bounding box center [1352, 433] width 62 height 30
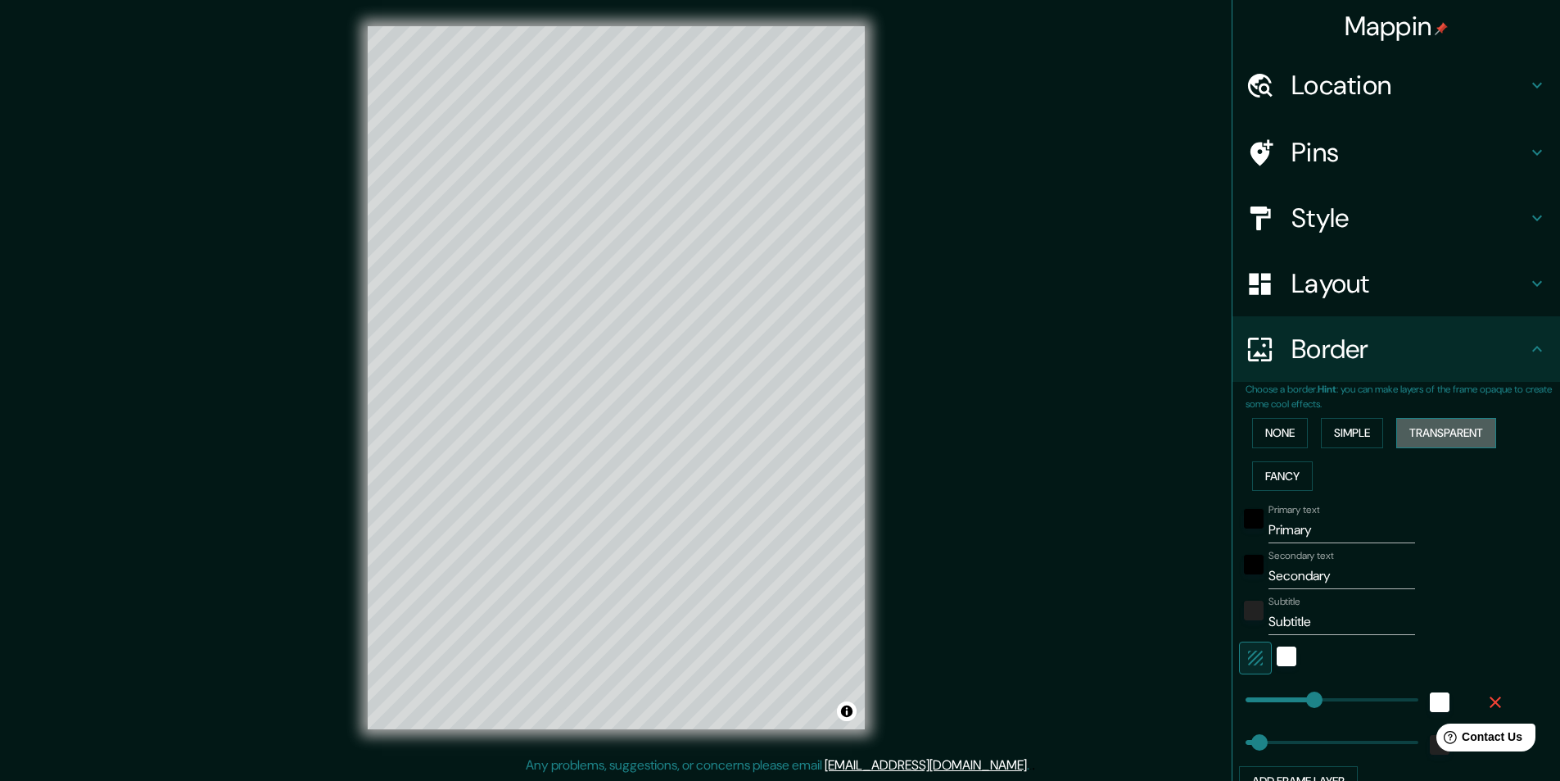
click at [1443, 428] on button "Transparent" at bounding box center [1447, 433] width 100 height 30
click at [1274, 433] on button "None" at bounding box center [1280, 433] width 56 height 30
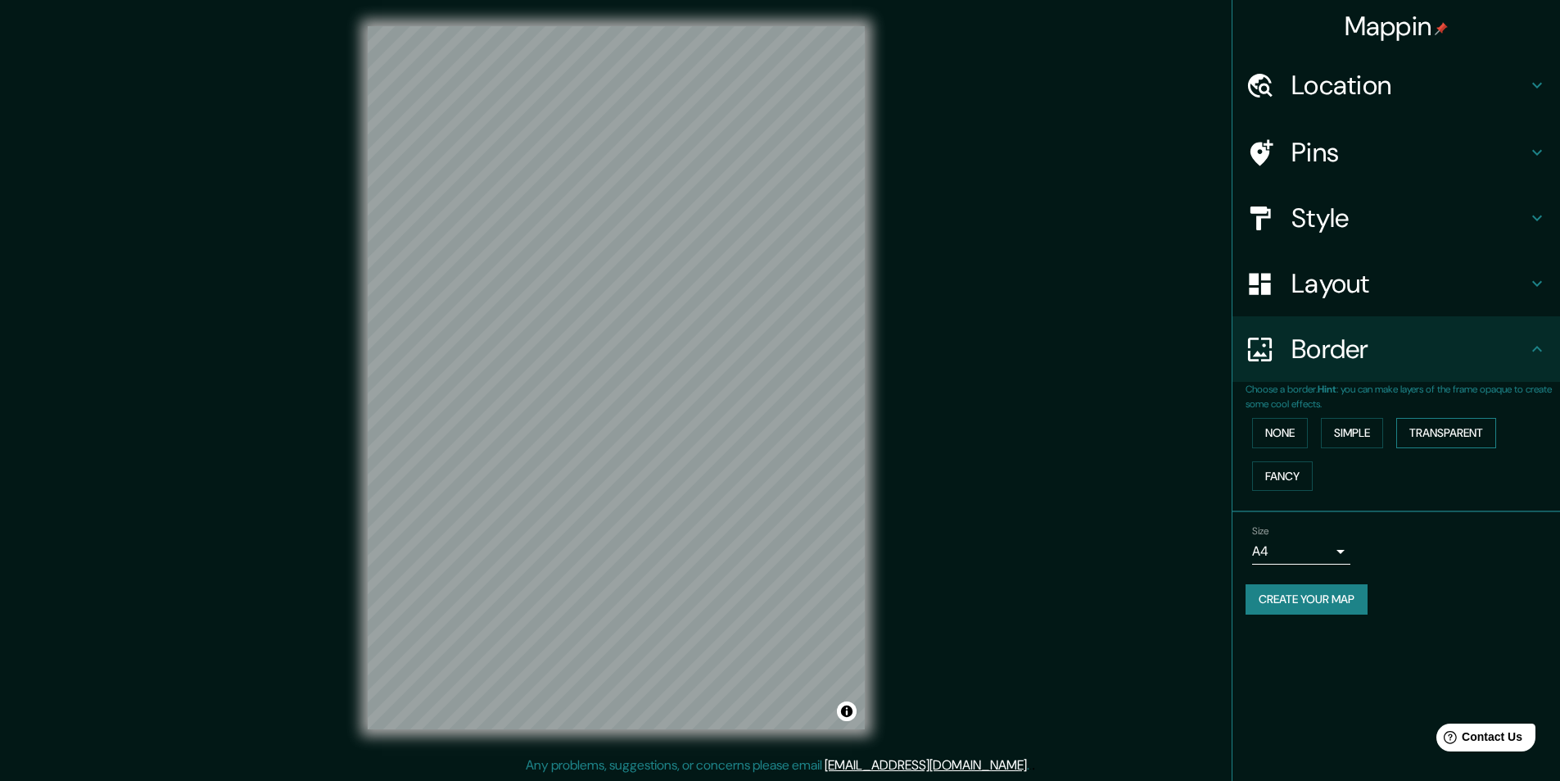
click at [1431, 433] on button "Transparent" at bounding box center [1447, 433] width 100 height 30
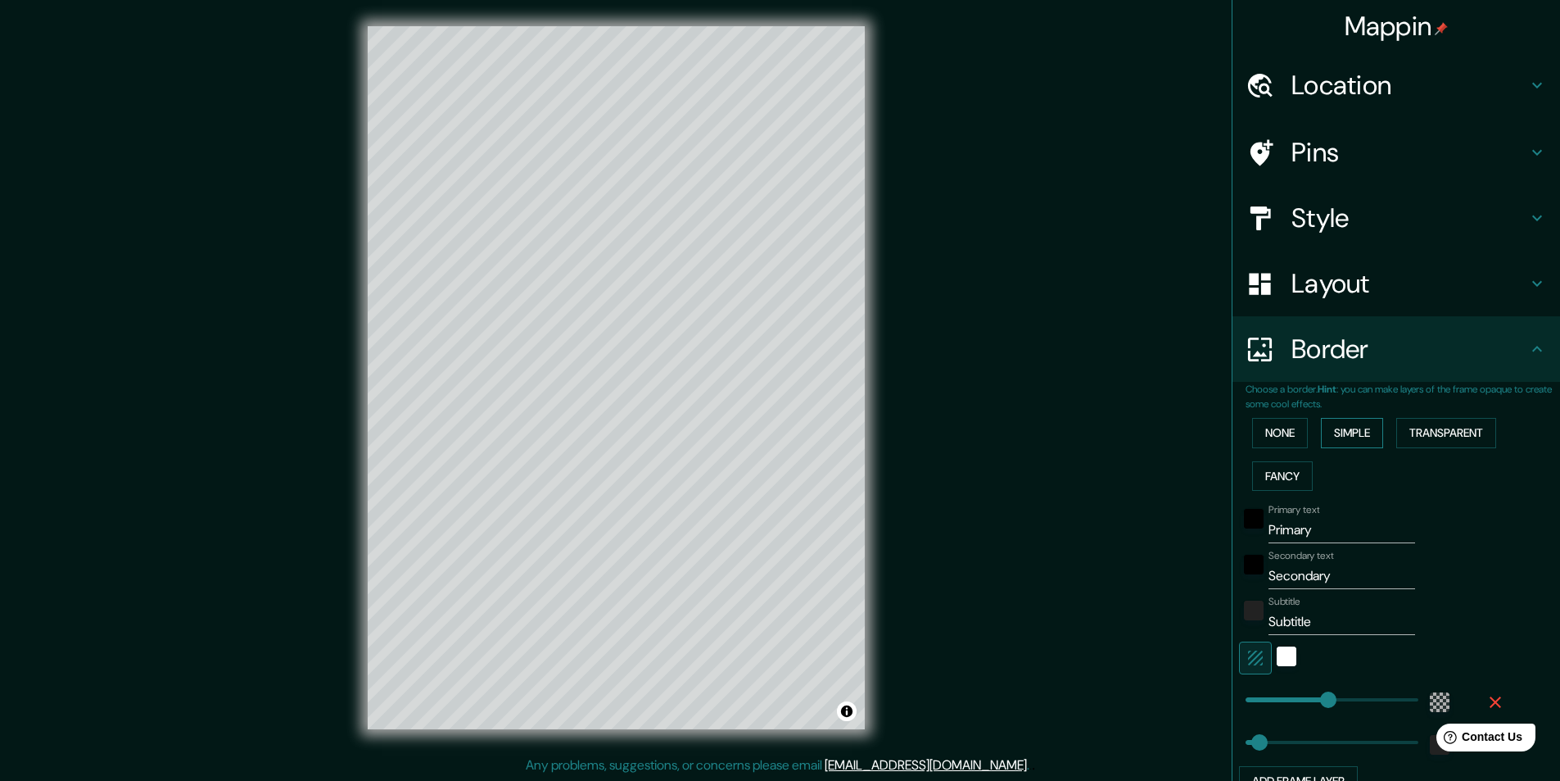
click at [1367, 430] on button "Simple" at bounding box center [1352, 433] width 62 height 30
click at [1447, 427] on button "Transparent" at bounding box center [1447, 433] width 100 height 30
click at [1270, 429] on button "None" at bounding box center [1280, 433] width 56 height 30
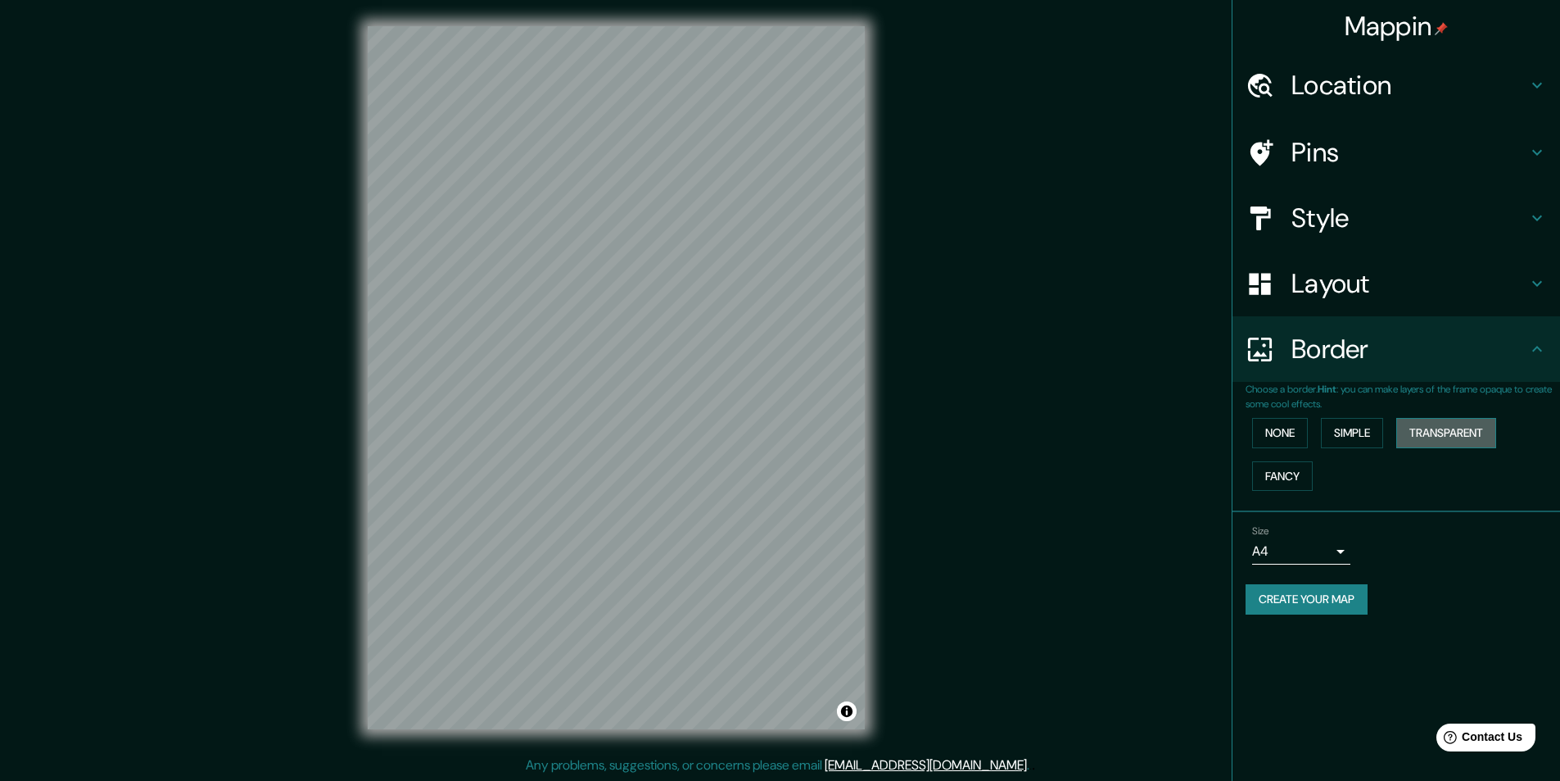
click at [1467, 435] on button "Transparent" at bounding box center [1447, 433] width 100 height 30
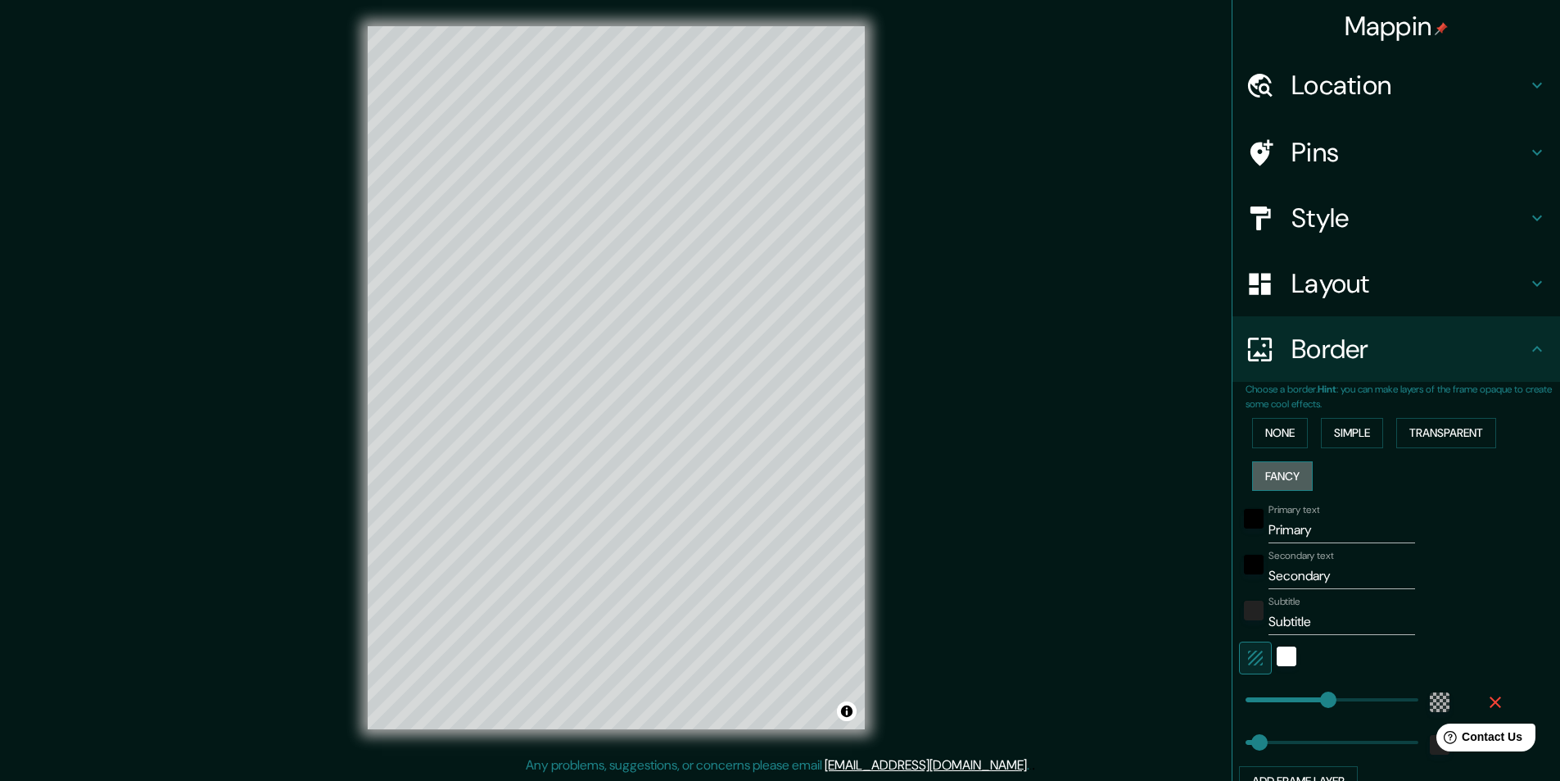
click at [1275, 469] on button "Fancy" at bounding box center [1282, 476] width 61 height 30
click at [1329, 433] on button "Simple" at bounding box center [1352, 433] width 62 height 30
click at [1266, 464] on button "Fancy" at bounding box center [1282, 476] width 61 height 30
click at [1347, 417] on div "None Simple Transparent Fancy" at bounding box center [1403, 454] width 315 height 86
click at [1273, 433] on button "None" at bounding box center [1280, 433] width 56 height 30
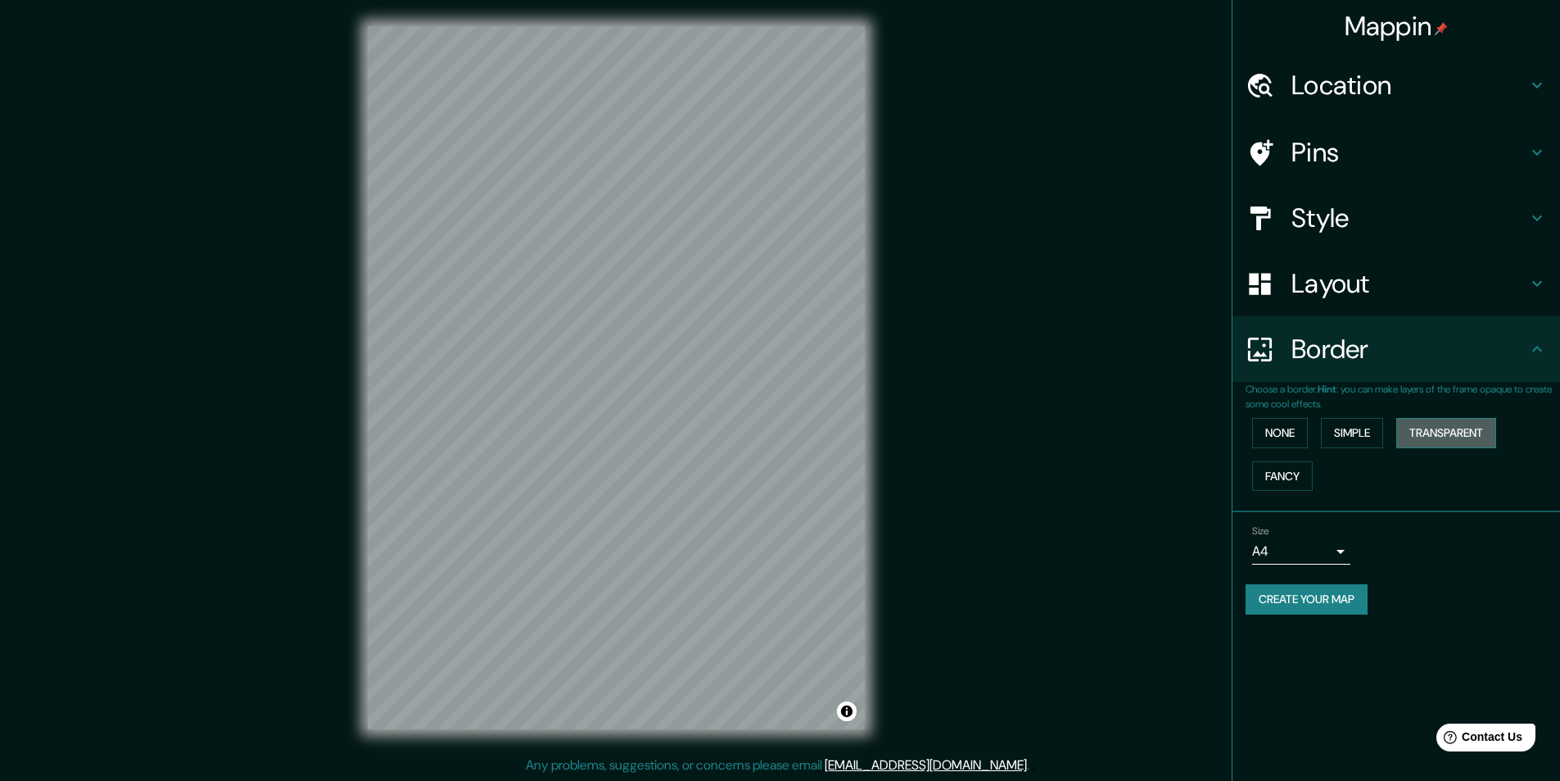
click at [1491, 433] on button "Transparent" at bounding box center [1447, 433] width 100 height 30
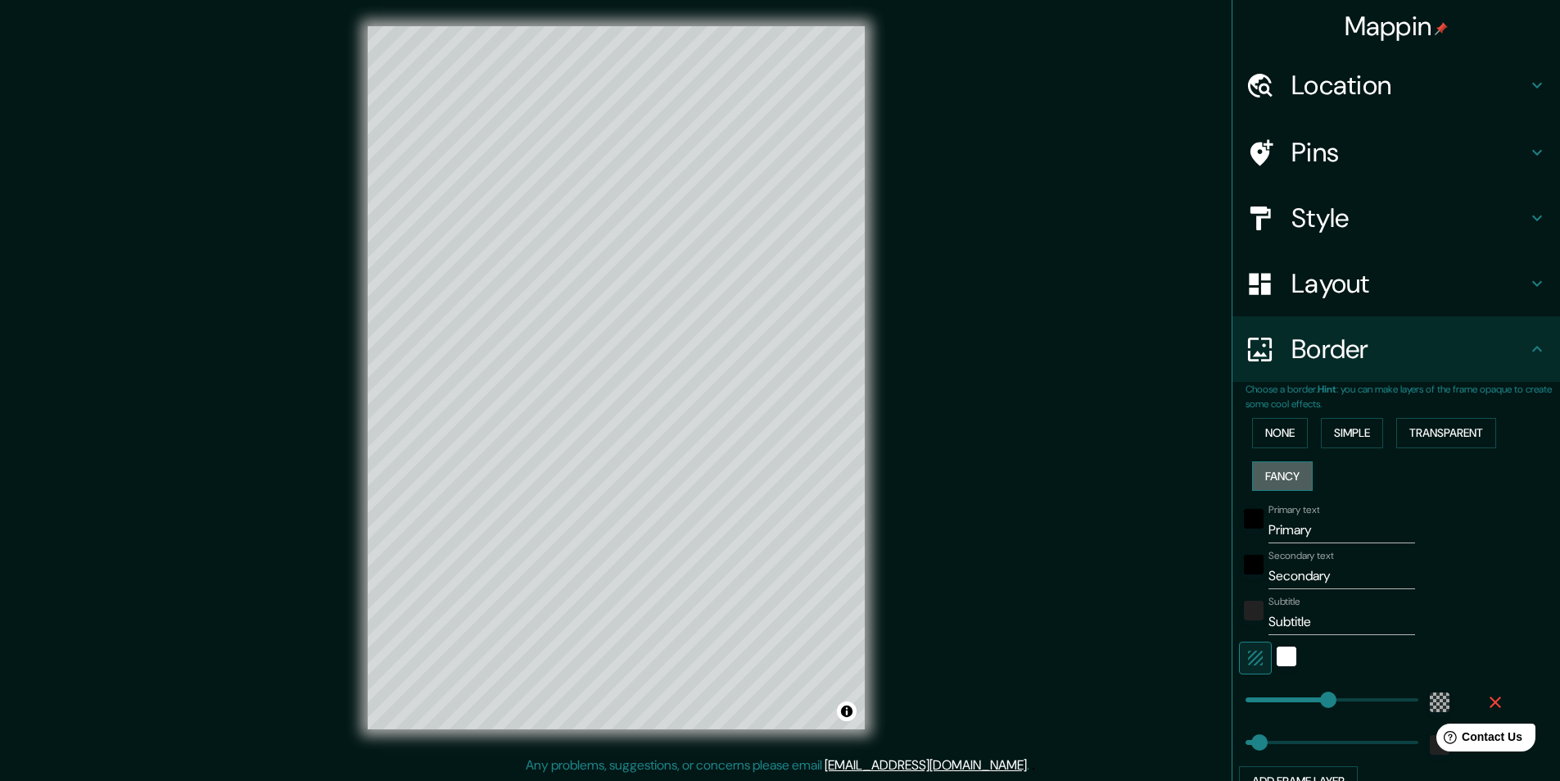
click at [1261, 472] on button "Fancy" at bounding box center [1282, 476] width 61 height 30
click at [1445, 433] on button "Transparent" at bounding box center [1447, 433] width 100 height 30
click at [1286, 526] on input "Primary" at bounding box center [1342, 530] width 147 height 26
type input "M"
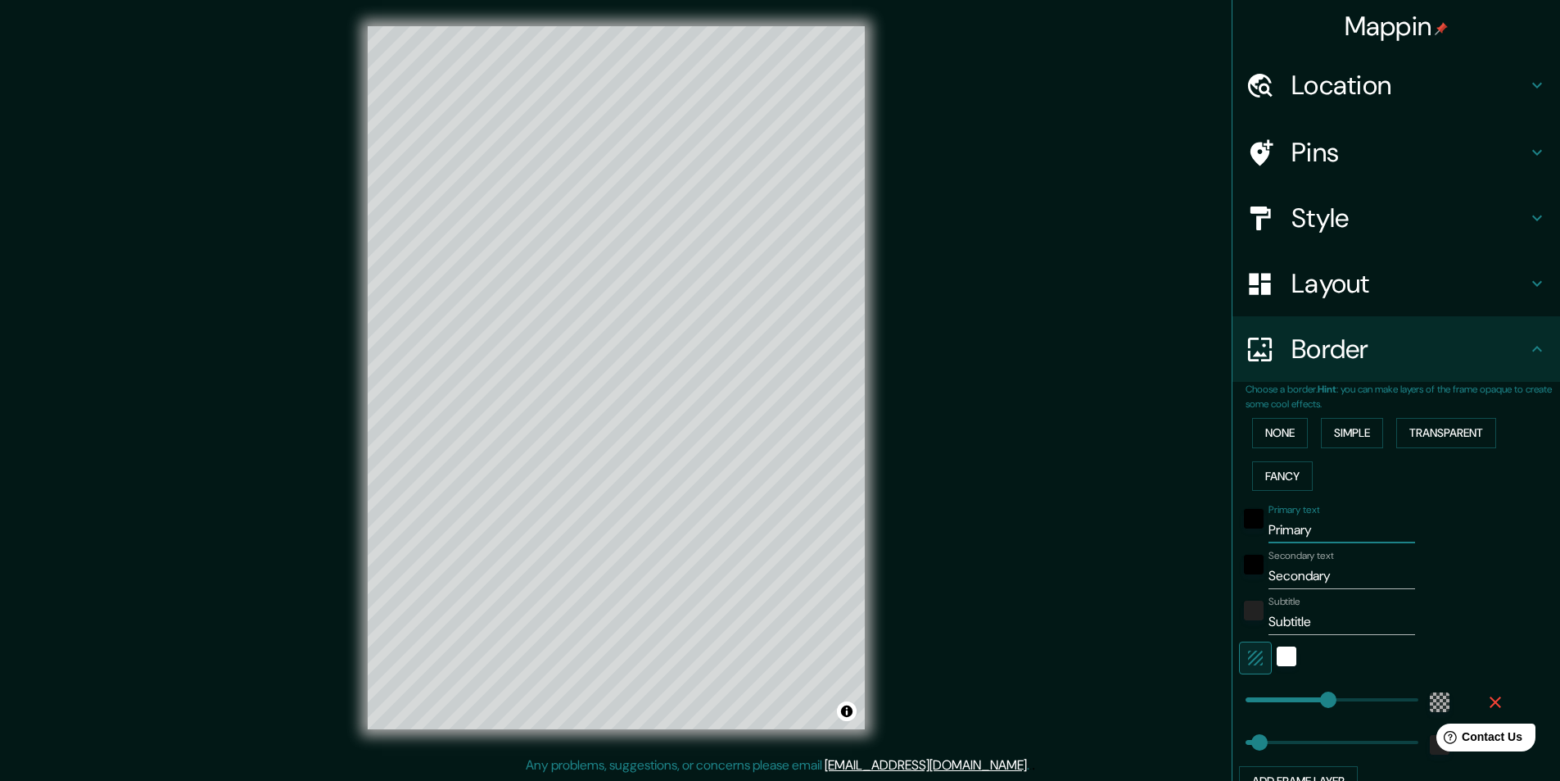
type input "291"
type input "49"
type input "Mi"
type input "291"
type input "49"
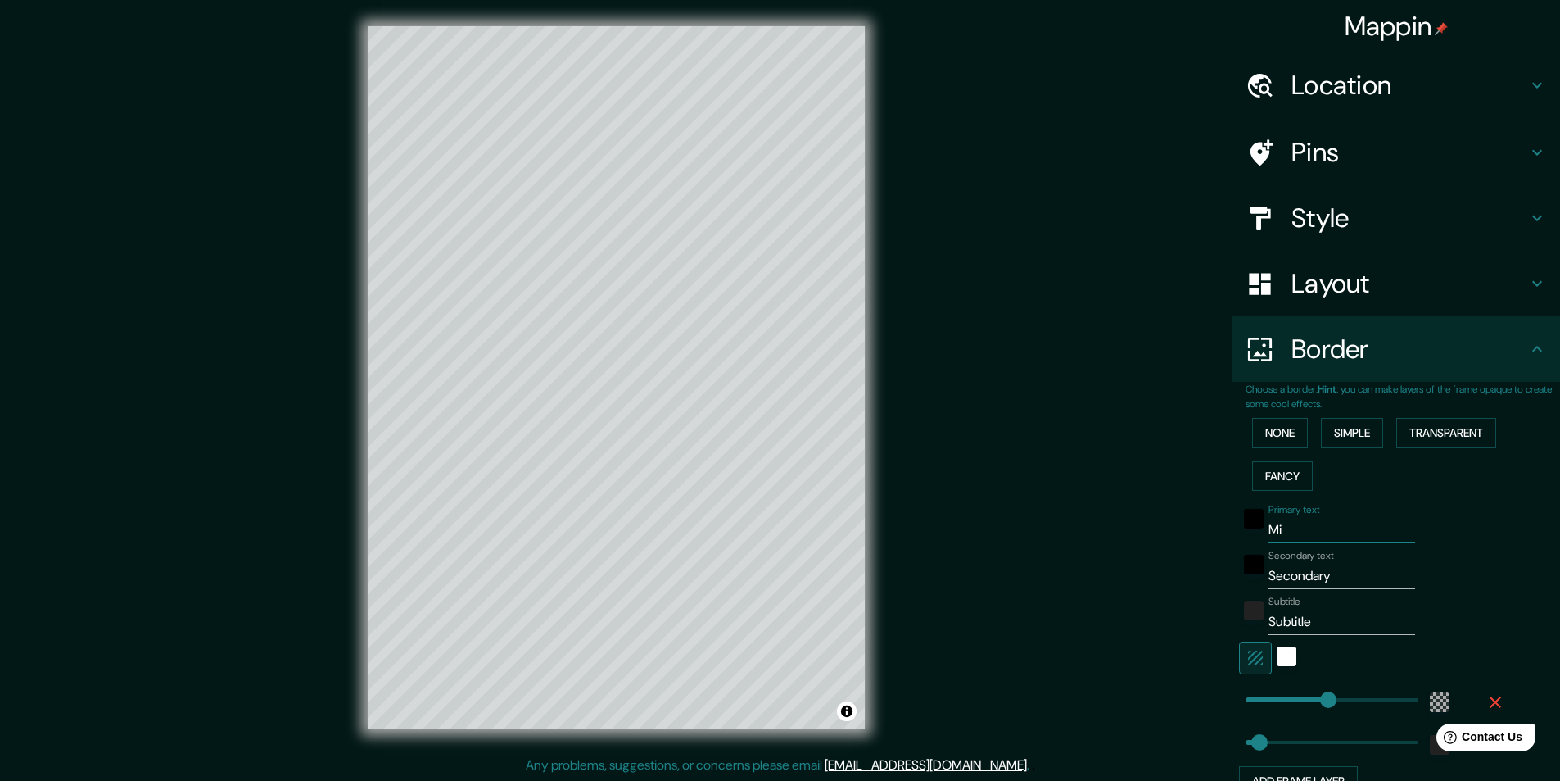
type input "Mis"
type input "291"
type input "49"
type input "Misl"
type input "291"
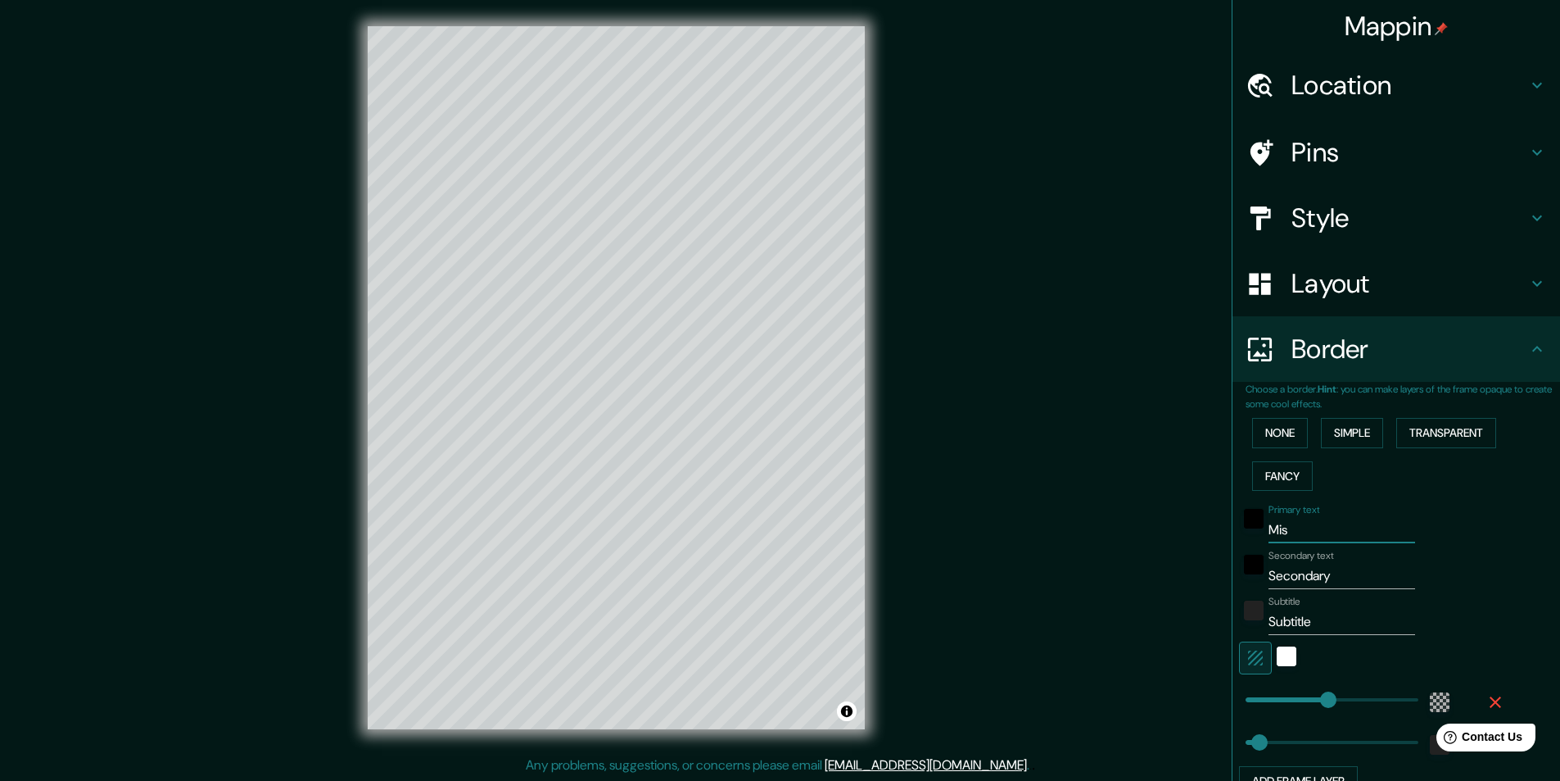
type input "49"
type input "Mis"
type input "291"
type input "49"
type input "Misk"
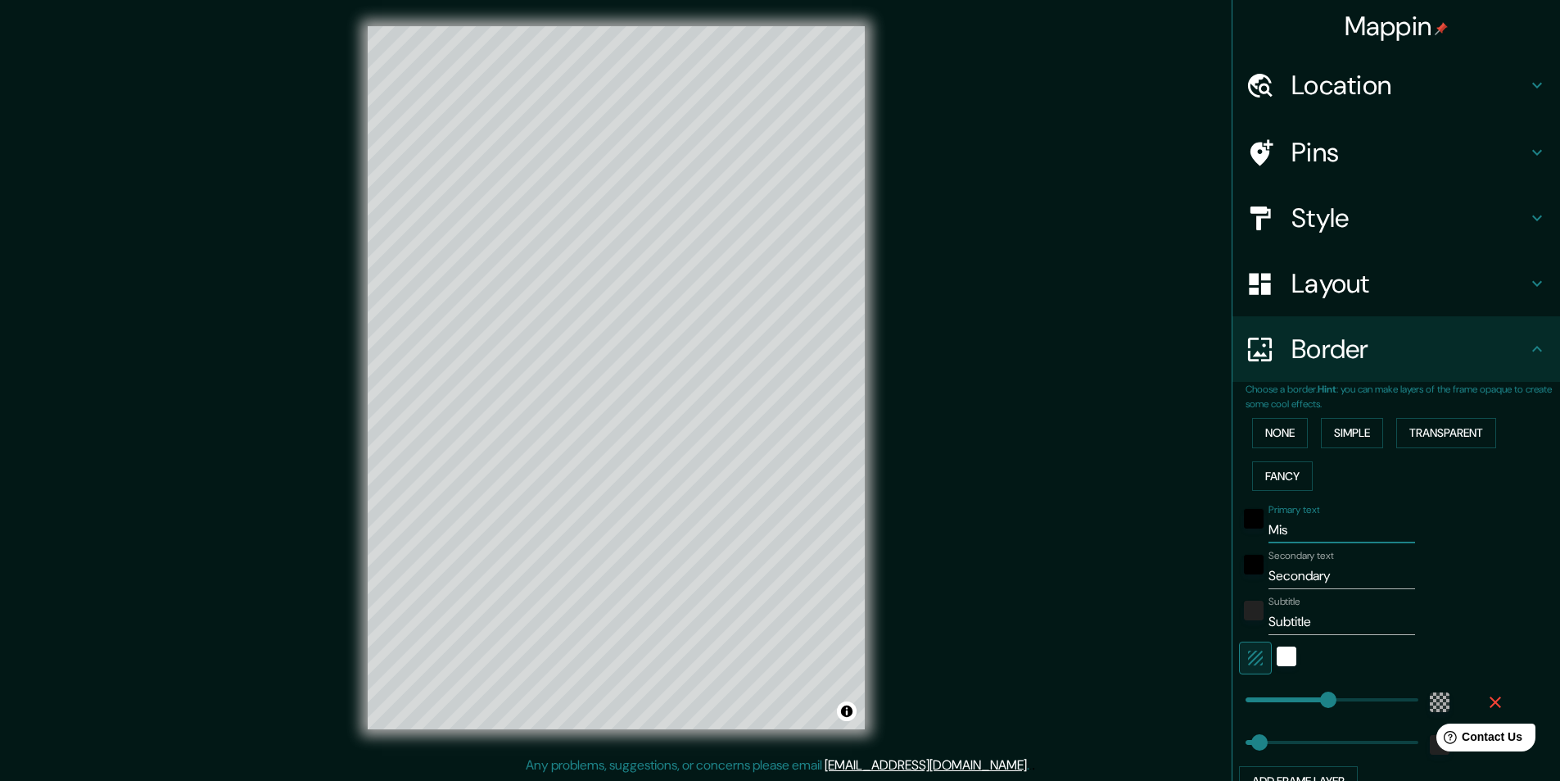
type input "291"
type input "49"
type input "[PERSON_NAME]"
type input "291"
type input "49"
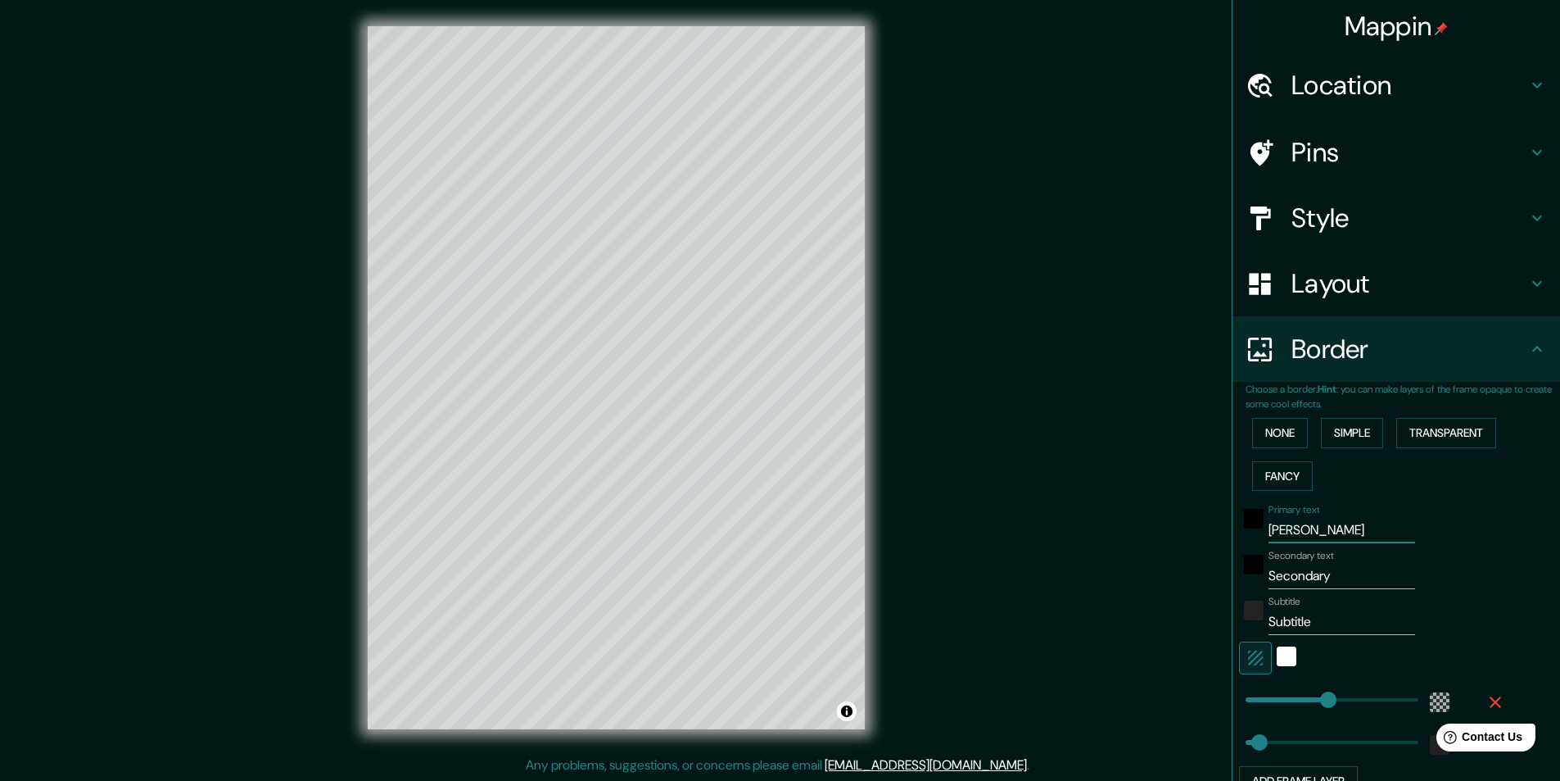
type input "Miskok"
type input "291"
type input "49"
type input "Miskokc"
type input "291"
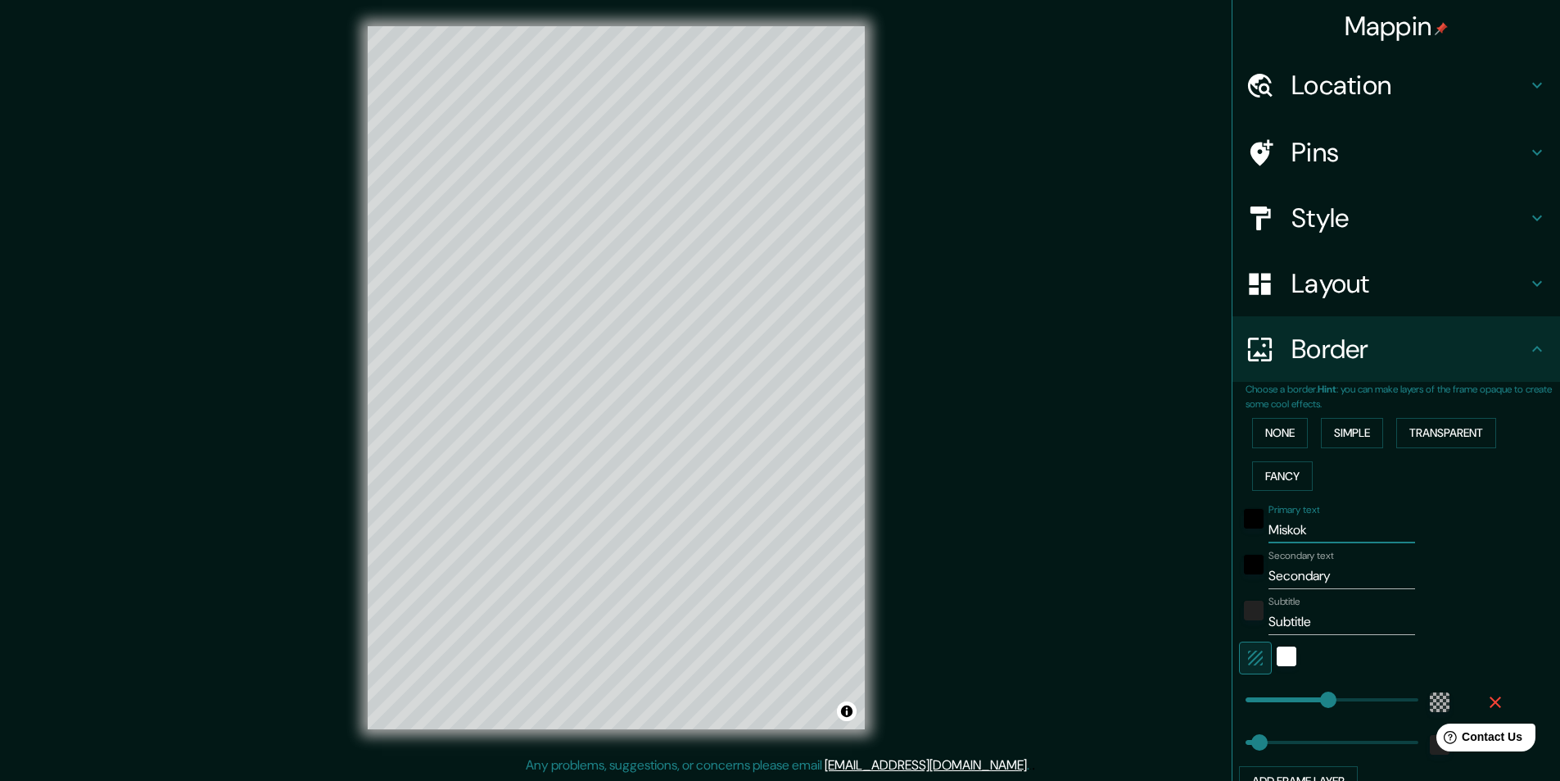
type input "49"
type input "Miskok"
type input "291"
type input "49"
type input "[PERSON_NAME]"
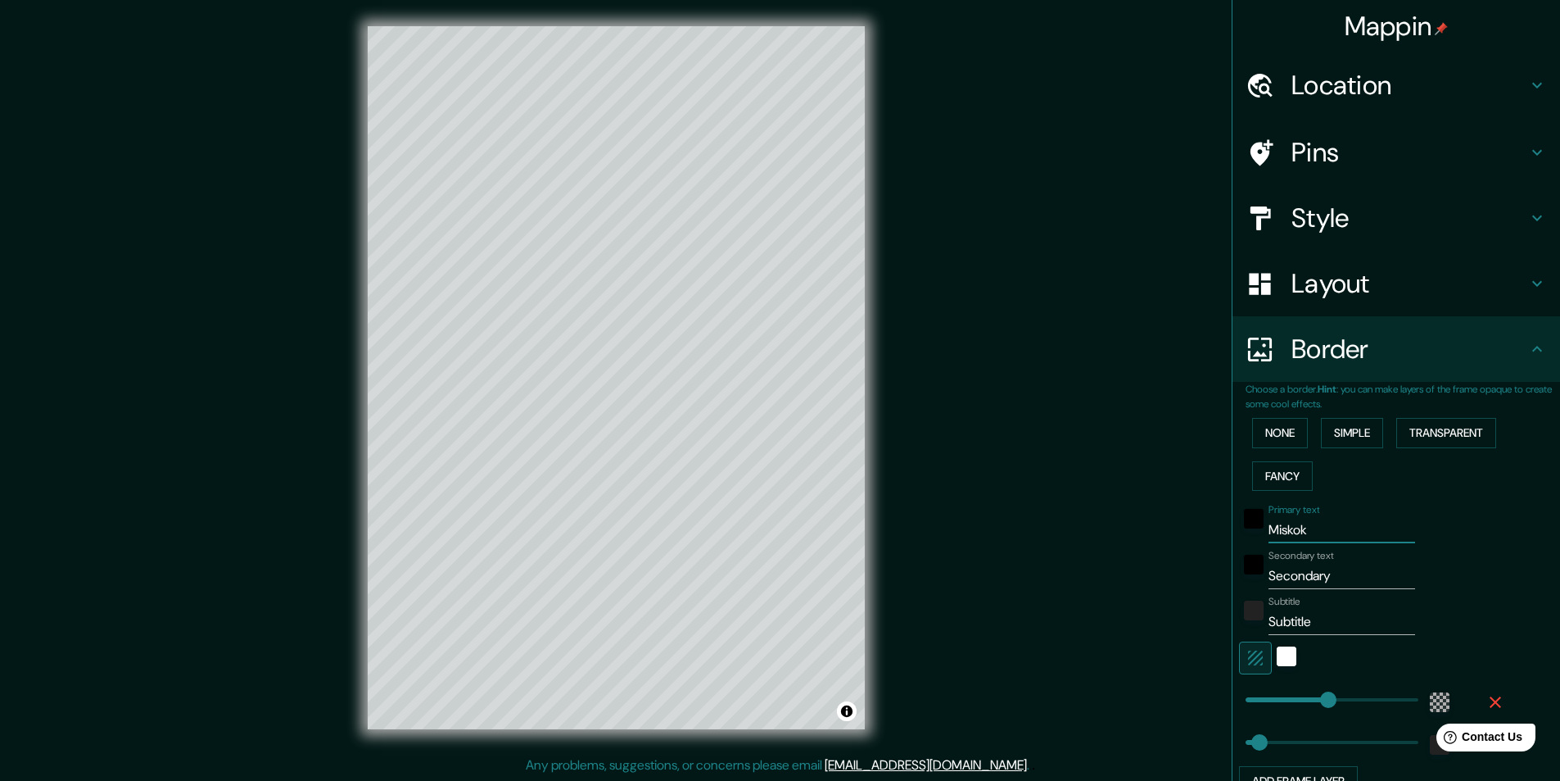
type input "291"
type input "49"
type input "Miskol"
type input "291"
type input "49"
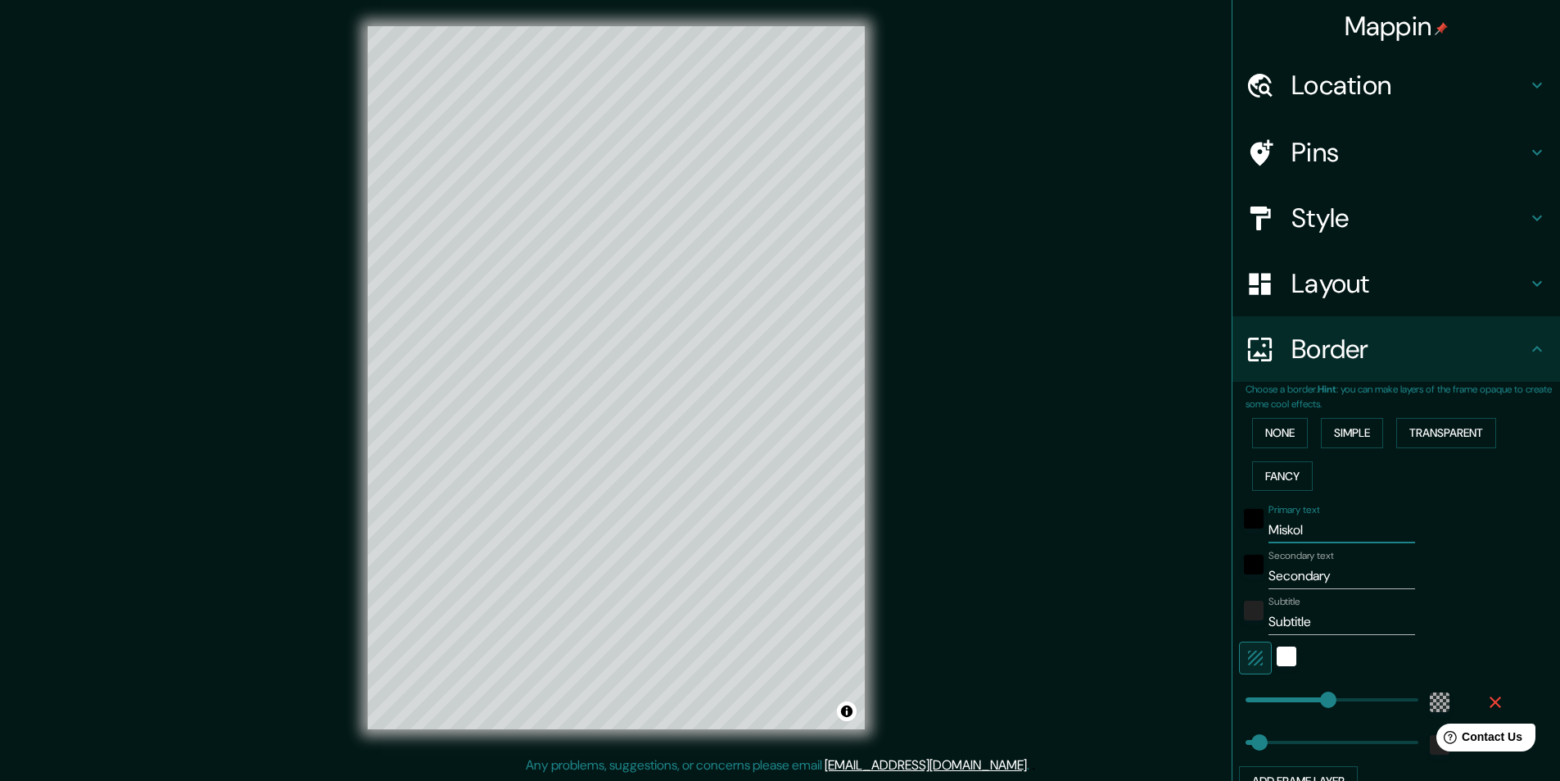
type input "[GEOGRAPHIC_DATA]"
type input "291"
type input "49"
type input "[GEOGRAPHIC_DATA]"
click at [1280, 571] on input "Secondary" at bounding box center [1342, 576] width 147 height 26
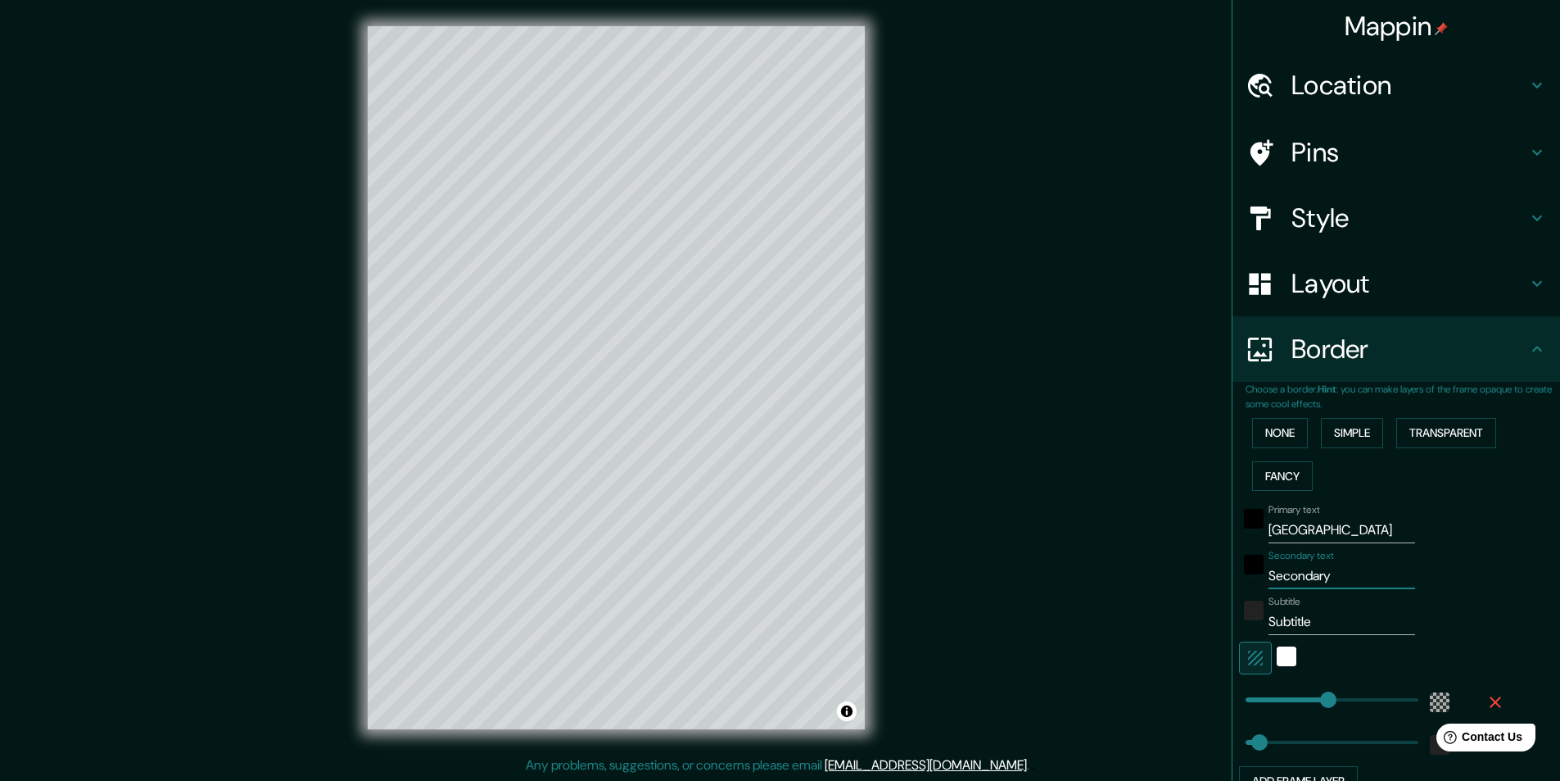
click at [1280, 571] on input "Secondary" at bounding box center [1342, 576] width 147 height 26
type input "H"
type input "291"
type input "49"
type input "Hu"
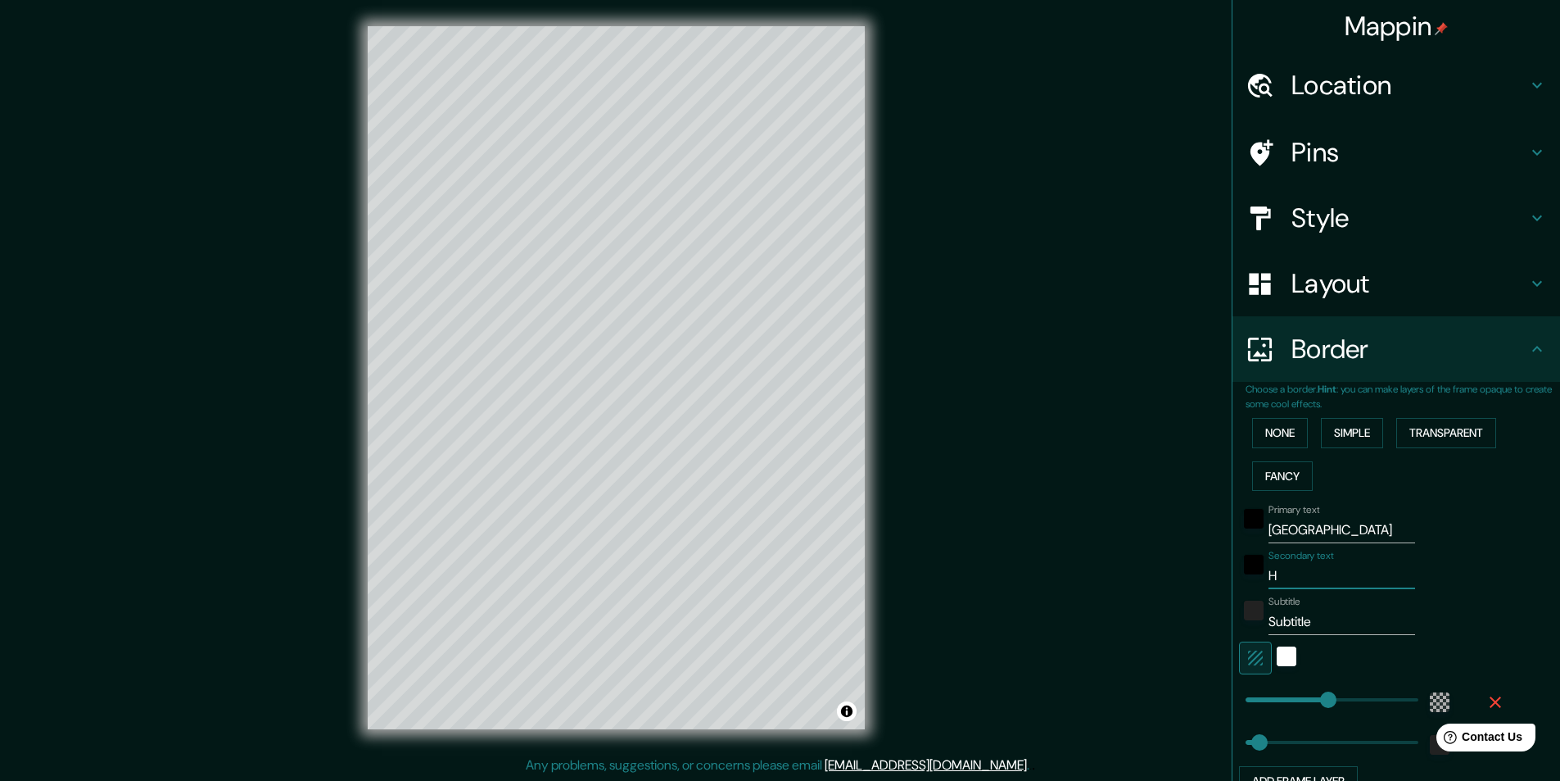
type input "291"
type input "49"
type input "Hun"
type input "291"
type input "49"
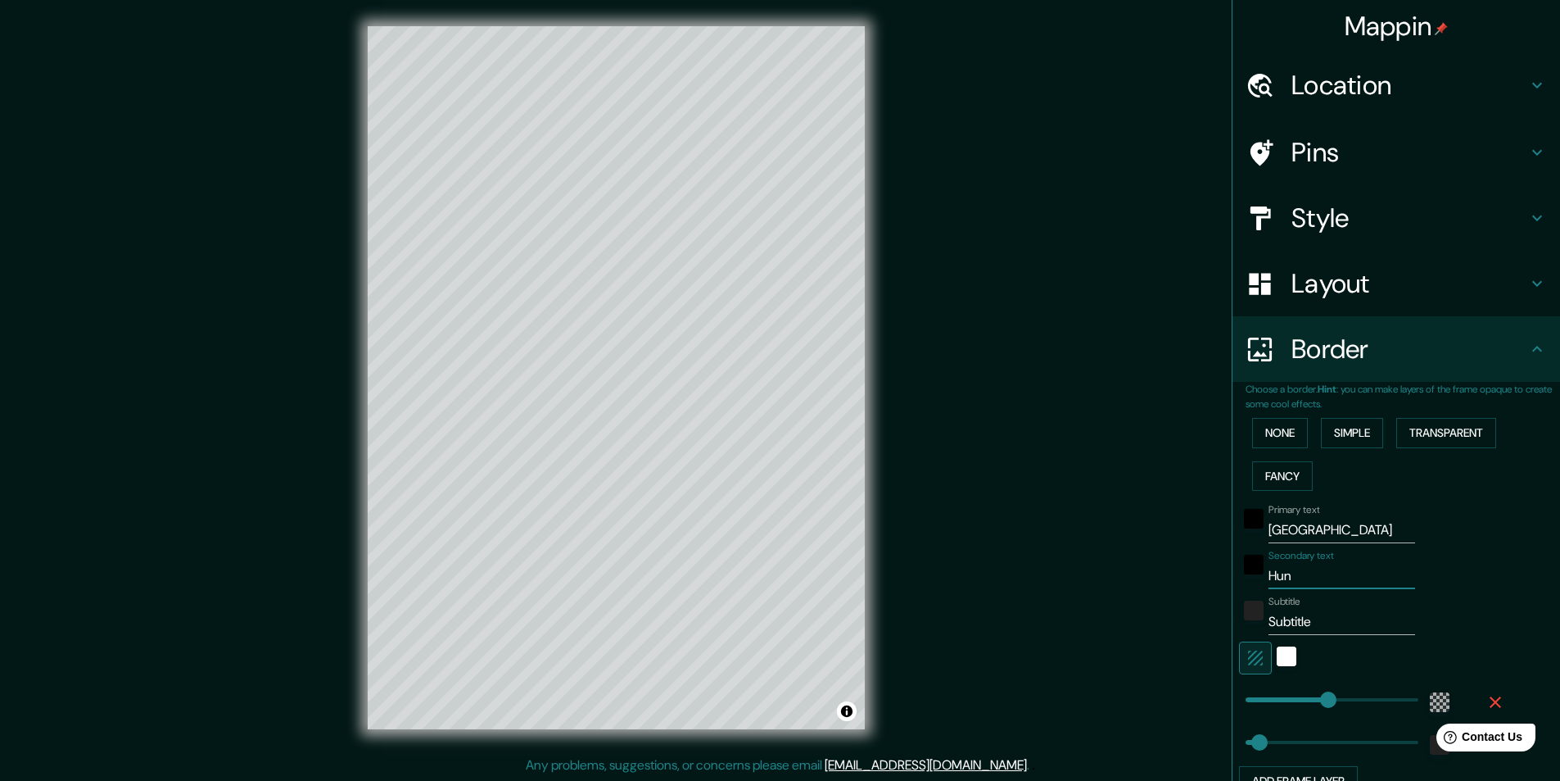
type input "Hung"
type input "291"
type input "49"
type input "Hunga"
type input "291"
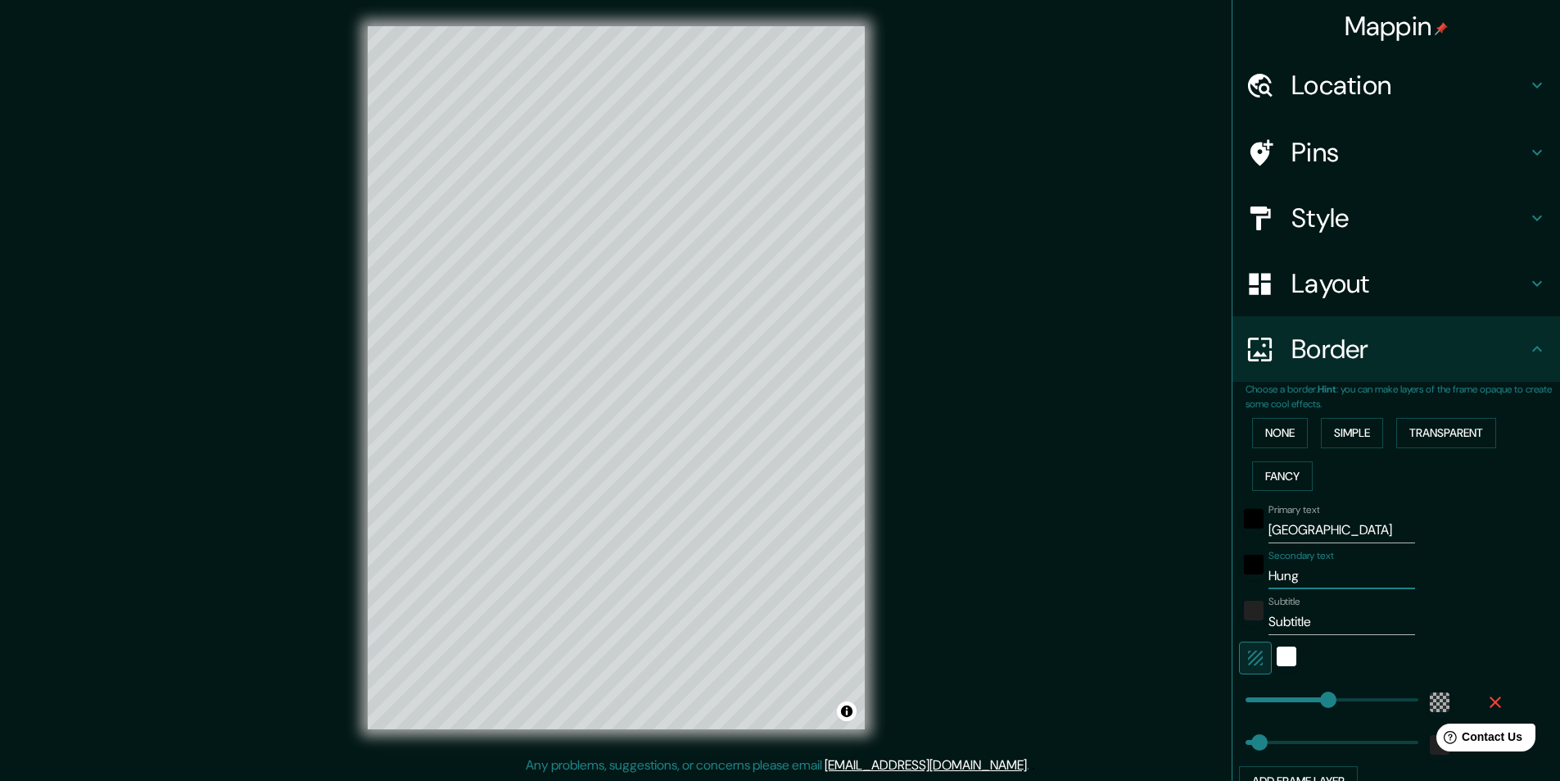
type input "49"
type input "Hungar"
type input "291"
type input "49"
type input "[GEOGRAPHIC_DATA]"
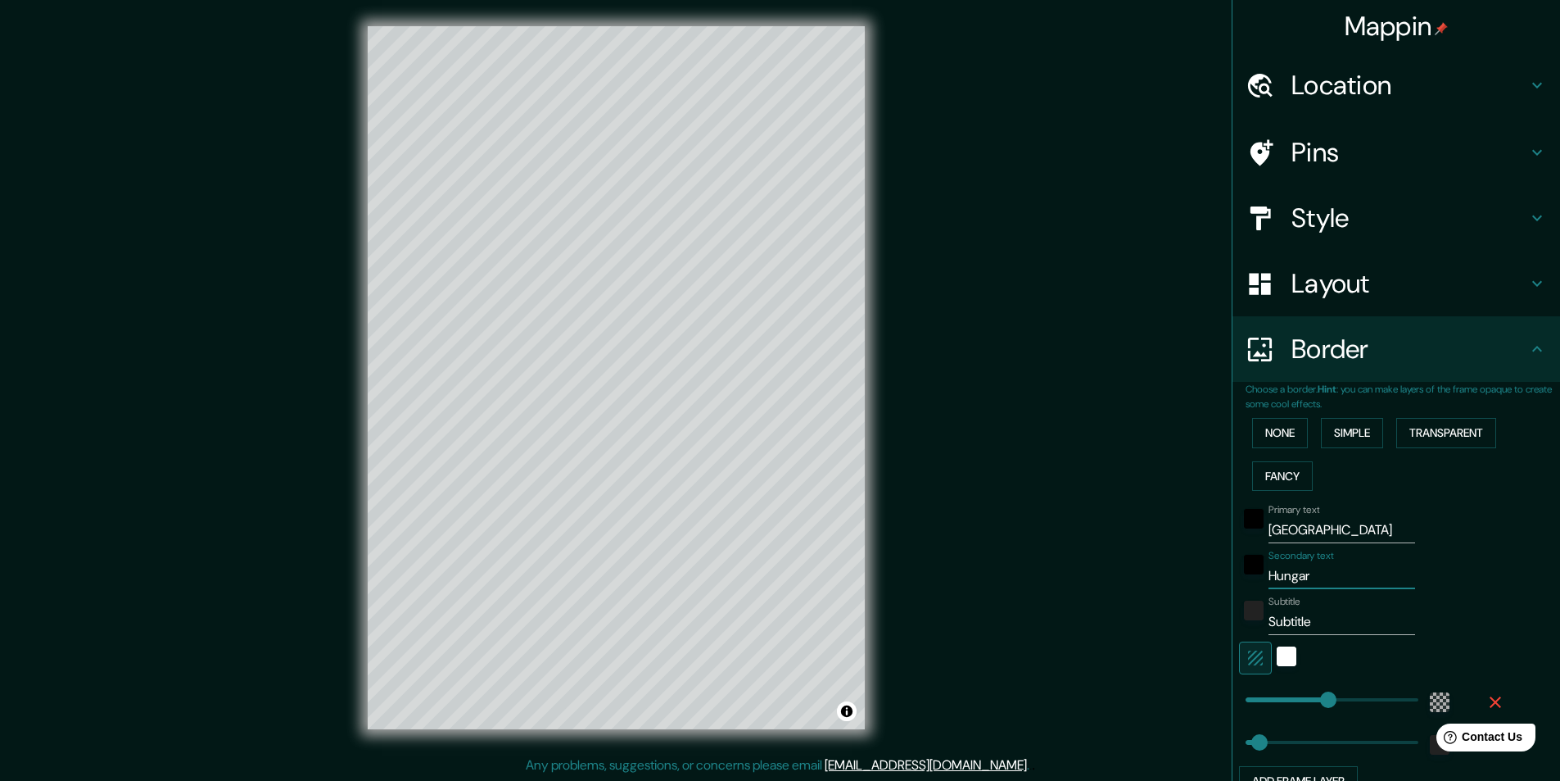
type input "291"
type input "49"
type input "[GEOGRAPHIC_DATA]"
click at [1429, 614] on div "Subtitle Subtitle" at bounding box center [1373, 615] width 269 height 39
click at [1244, 616] on div "color-222222" at bounding box center [1254, 610] width 20 height 20
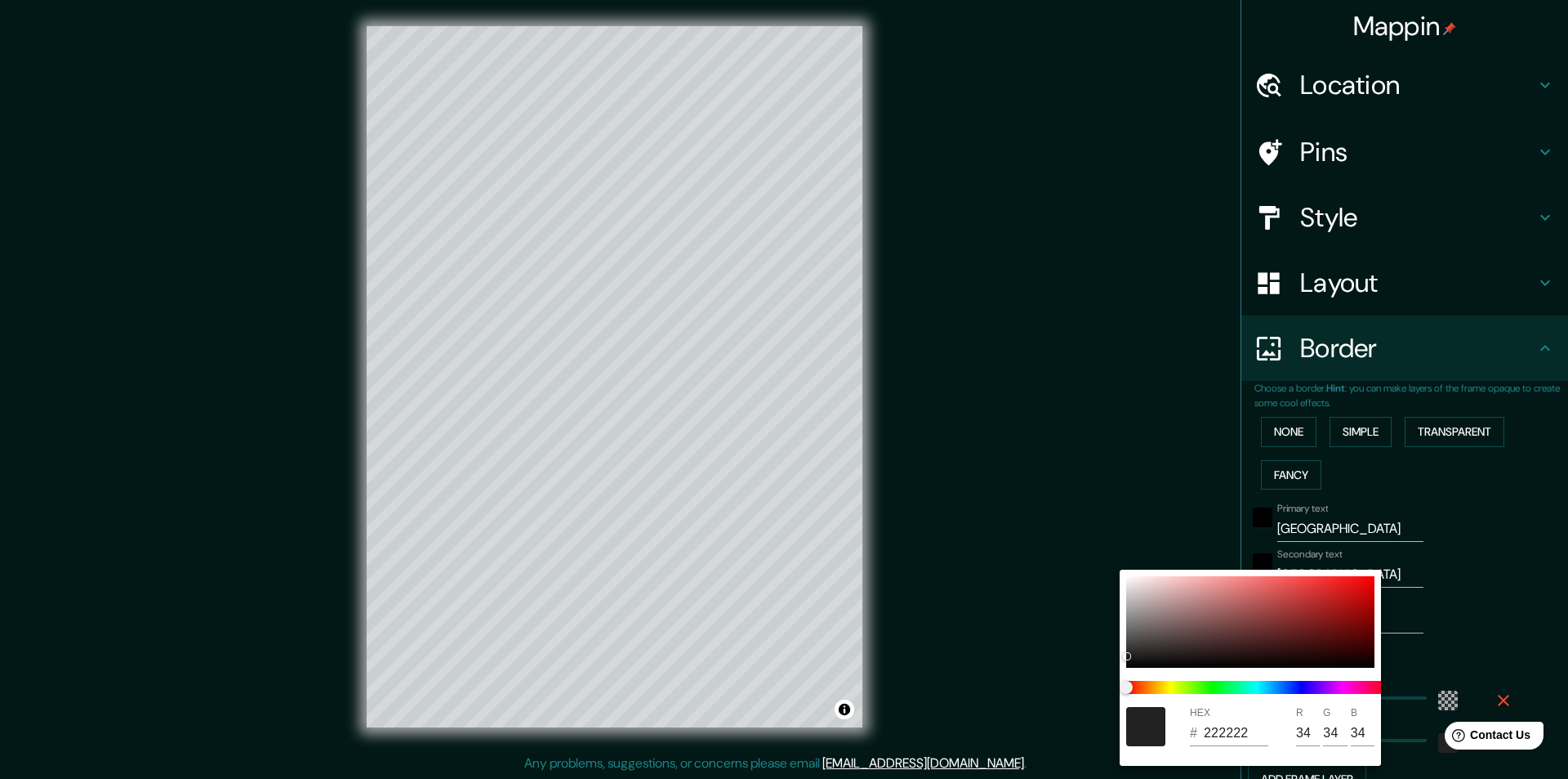
click at [1506, 626] on div at bounding box center [784, 389] width 1568 height 779
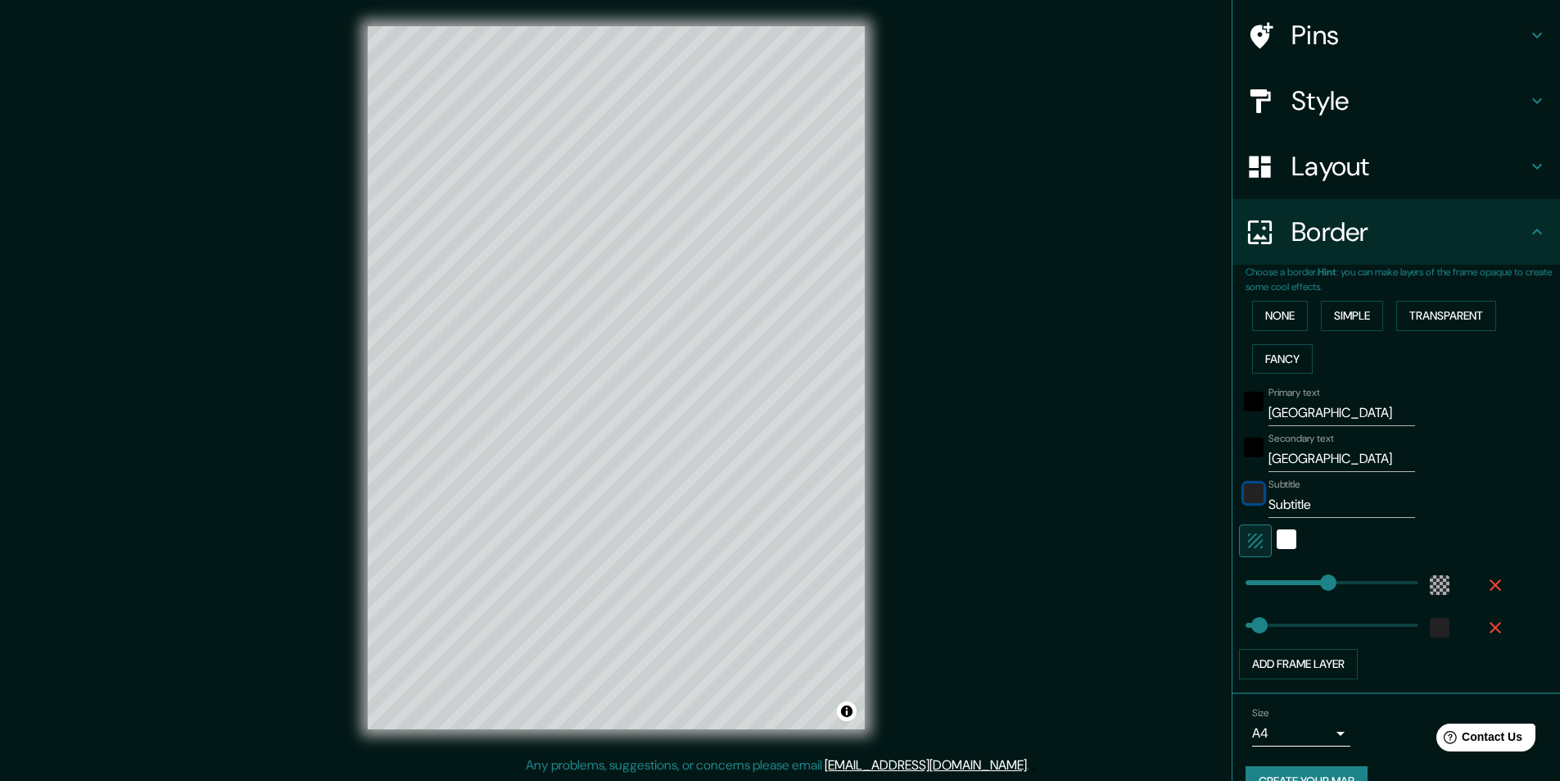
scroll to position [152, 0]
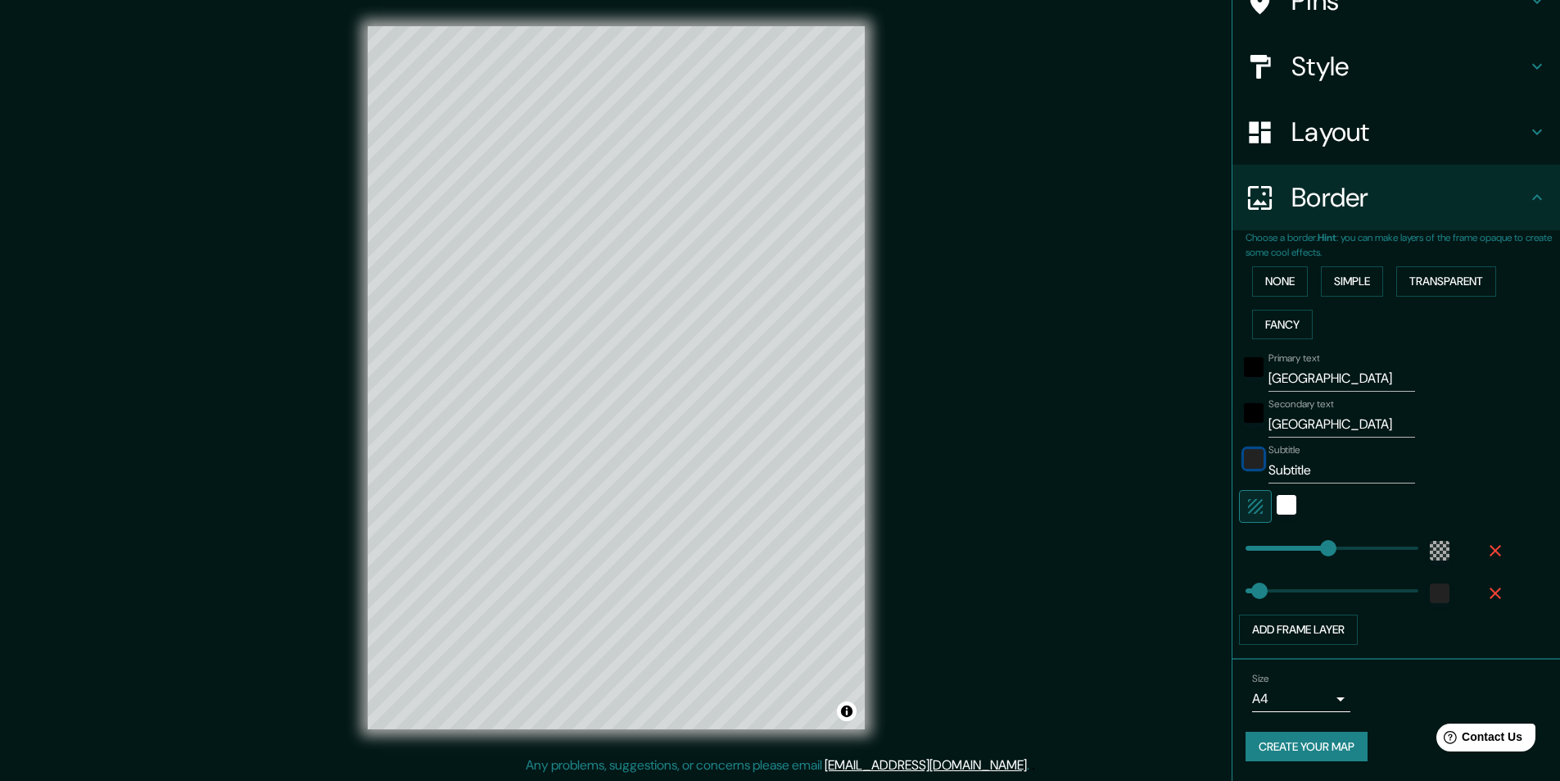
type input "291"
click at [1295, 467] on input "Subtitle" at bounding box center [1342, 470] width 147 height 26
type input "291"
type input "49"
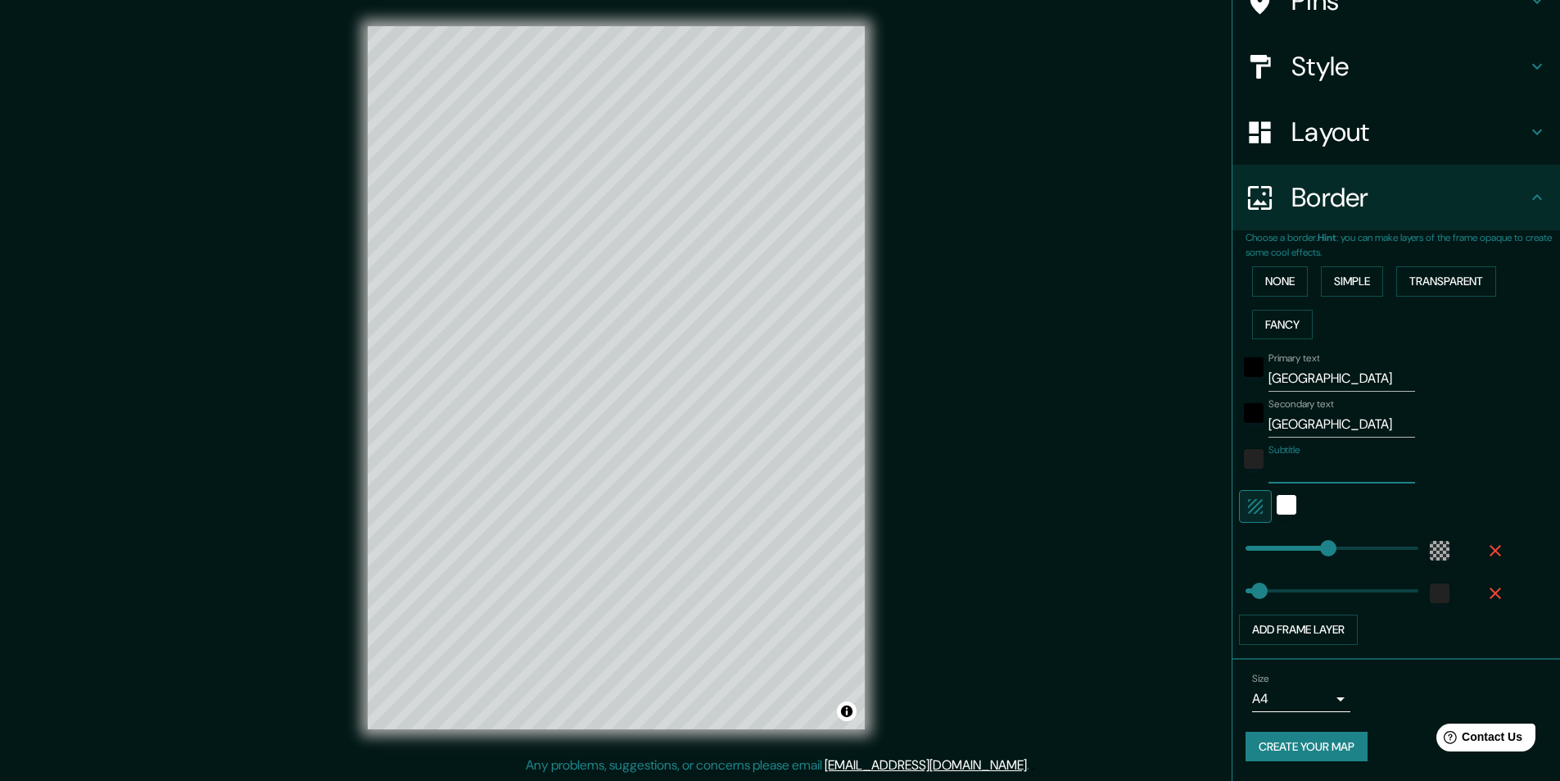
click at [1457, 497] on div at bounding box center [1373, 506] width 269 height 33
type input "158"
drag, startPoint x: 1312, startPoint y: 545, endPoint x: 1279, endPoint y: 546, distance: 33.6
type input "49"
type input "291"
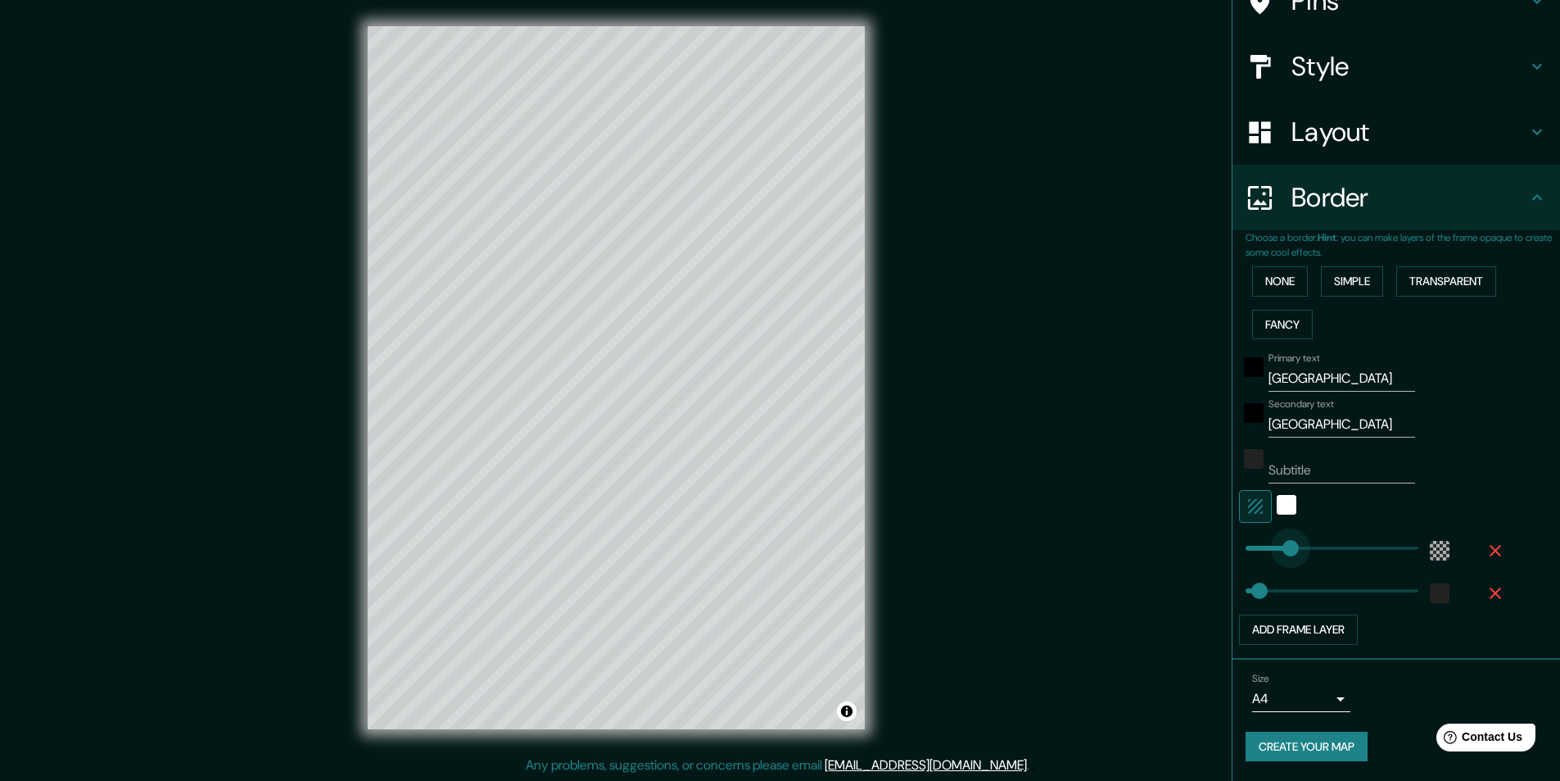
drag, startPoint x: 1279, startPoint y: 546, endPoint x: 1318, endPoint y: 541, distance: 39.6
type input "49"
type input "104"
drag, startPoint x: 1318, startPoint y: 541, endPoint x: 1263, endPoint y: 546, distance: 55.1
type input "49"
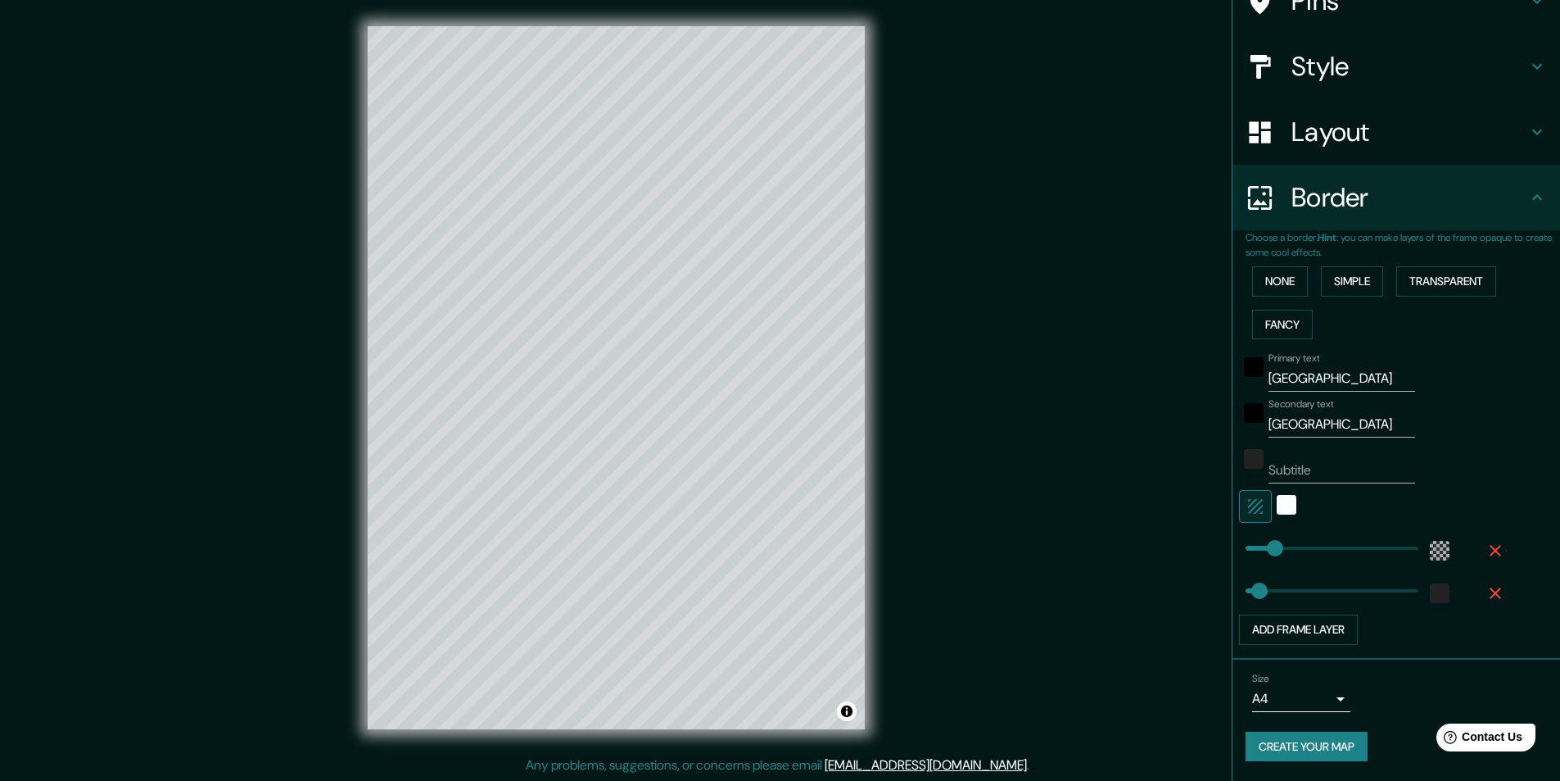
type input "104"
type input "49"
type input "104"
type input "398"
drag, startPoint x: 1248, startPoint y: 581, endPoint x: 1347, endPoint y: 581, distance: 99.1
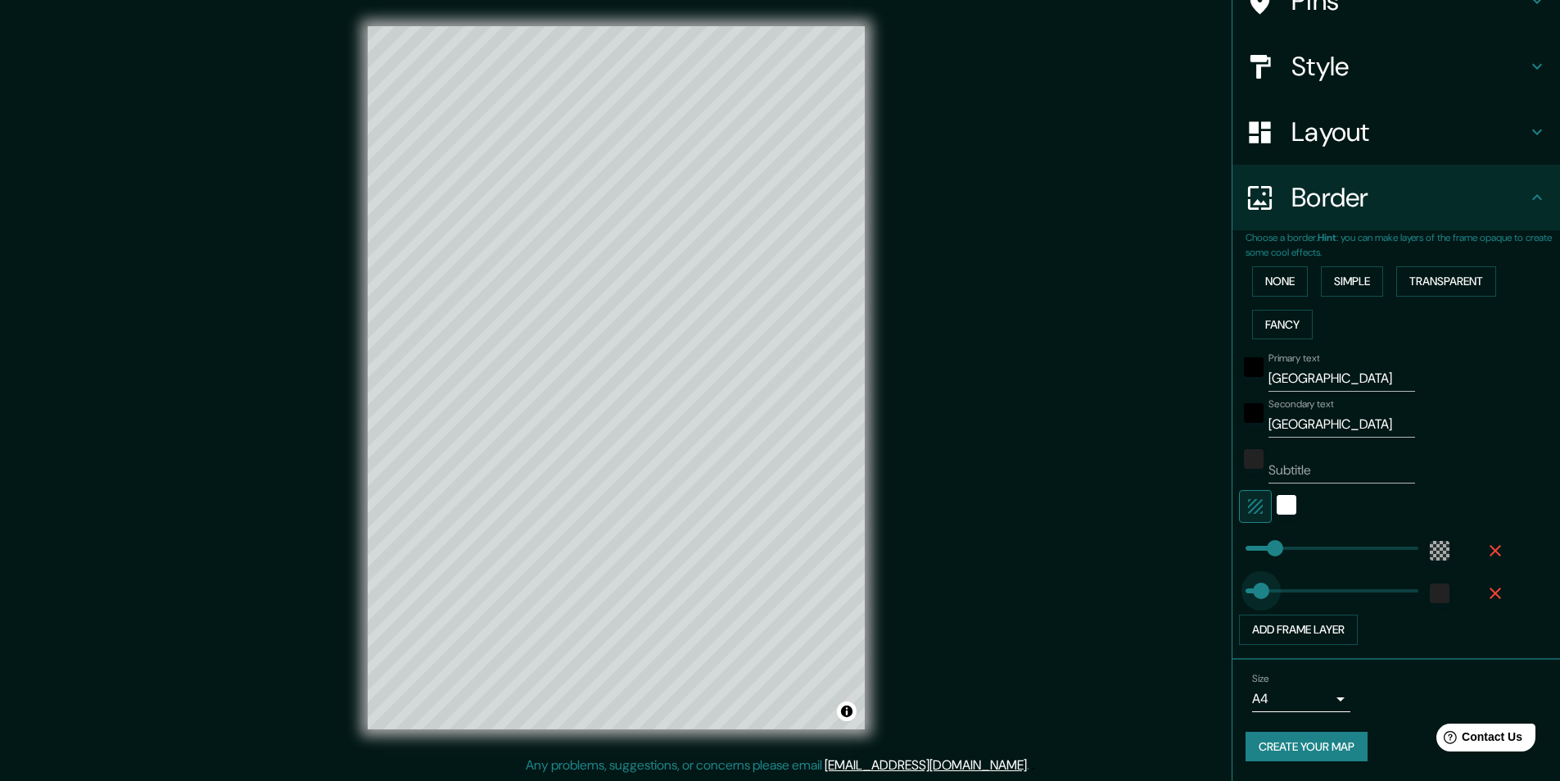
type input "104"
type input "121"
drag, startPoint x: 1347, startPoint y: 581, endPoint x: 1266, endPoint y: 581, distance: 80.3
type input "104"
type input "37"
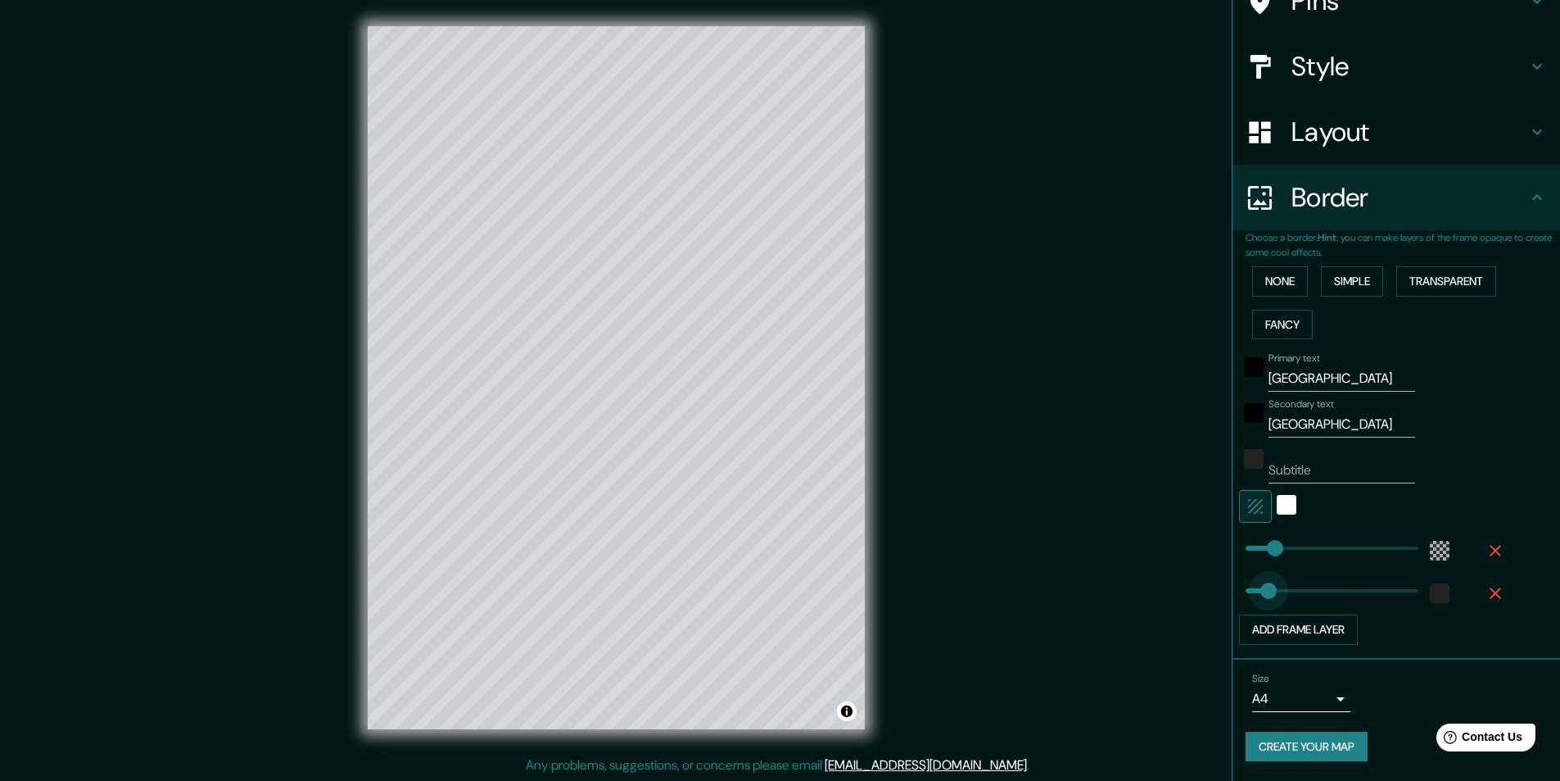
drag, startPoint x: 1261, startPoint y: 581, endPoint x: 1244, endPoint y: 583, distance: 16.6
type input "104"
type input "46"
type input "104"
type input "37"
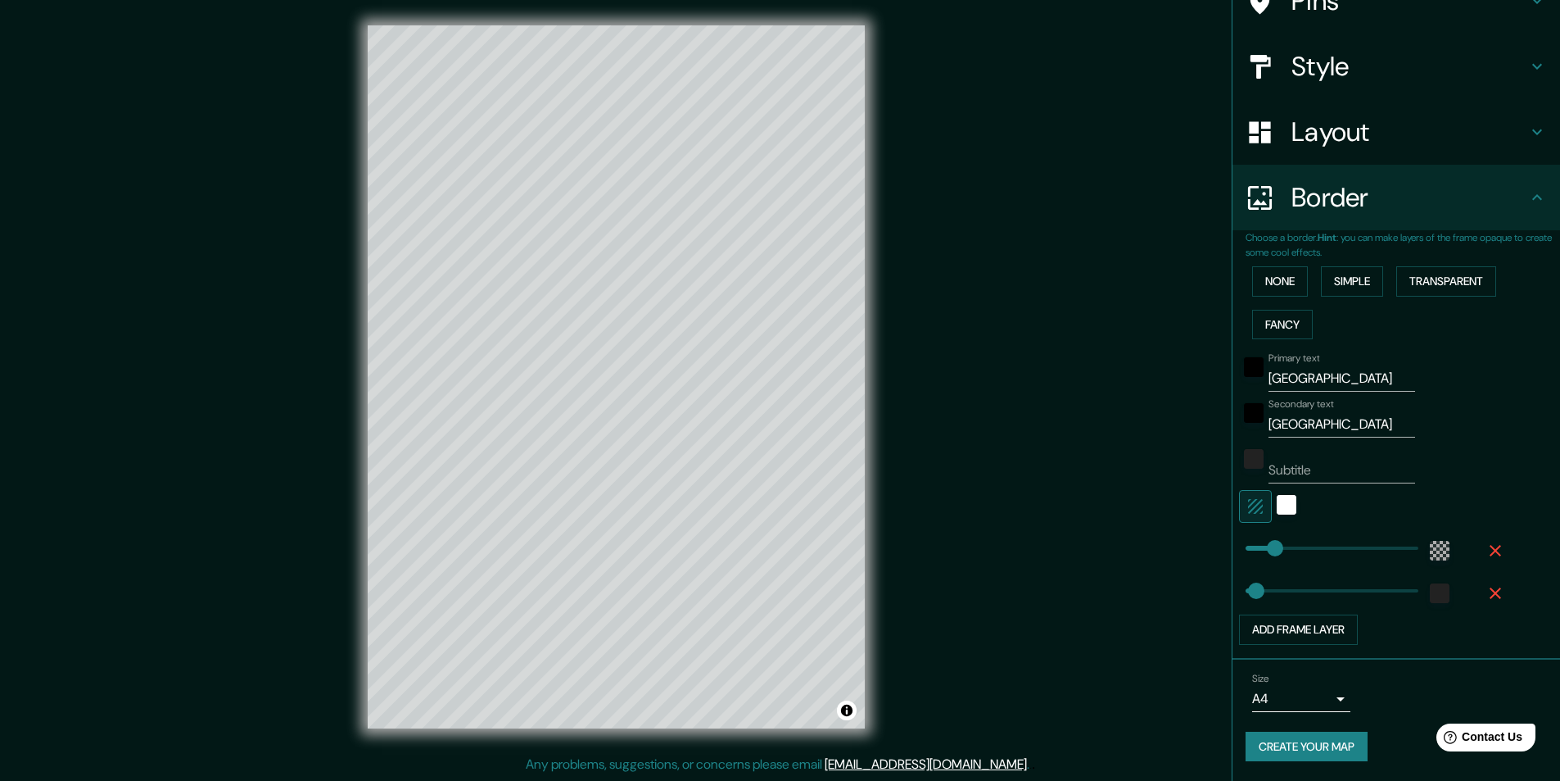
scroll to position [0, 0]
click at [1146, 596] on div "© Mapbox © OpenStreetMap Improve this map" at bounding box center [616, 377] width 1405 height 703
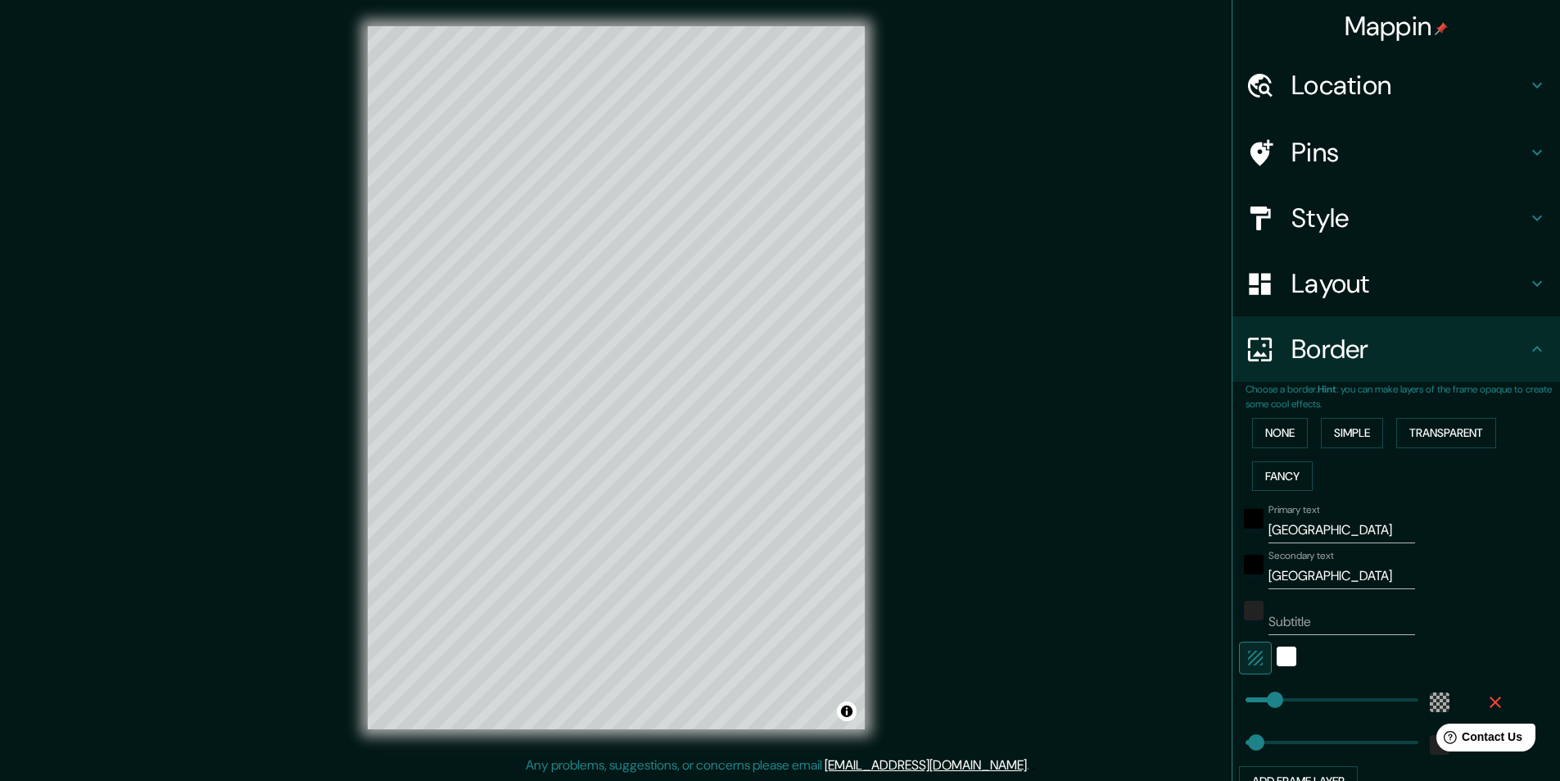
click at [1337, 280] on h4 "Layout" at bounding box center [1410, 283] width 236 height 33
type input "104"
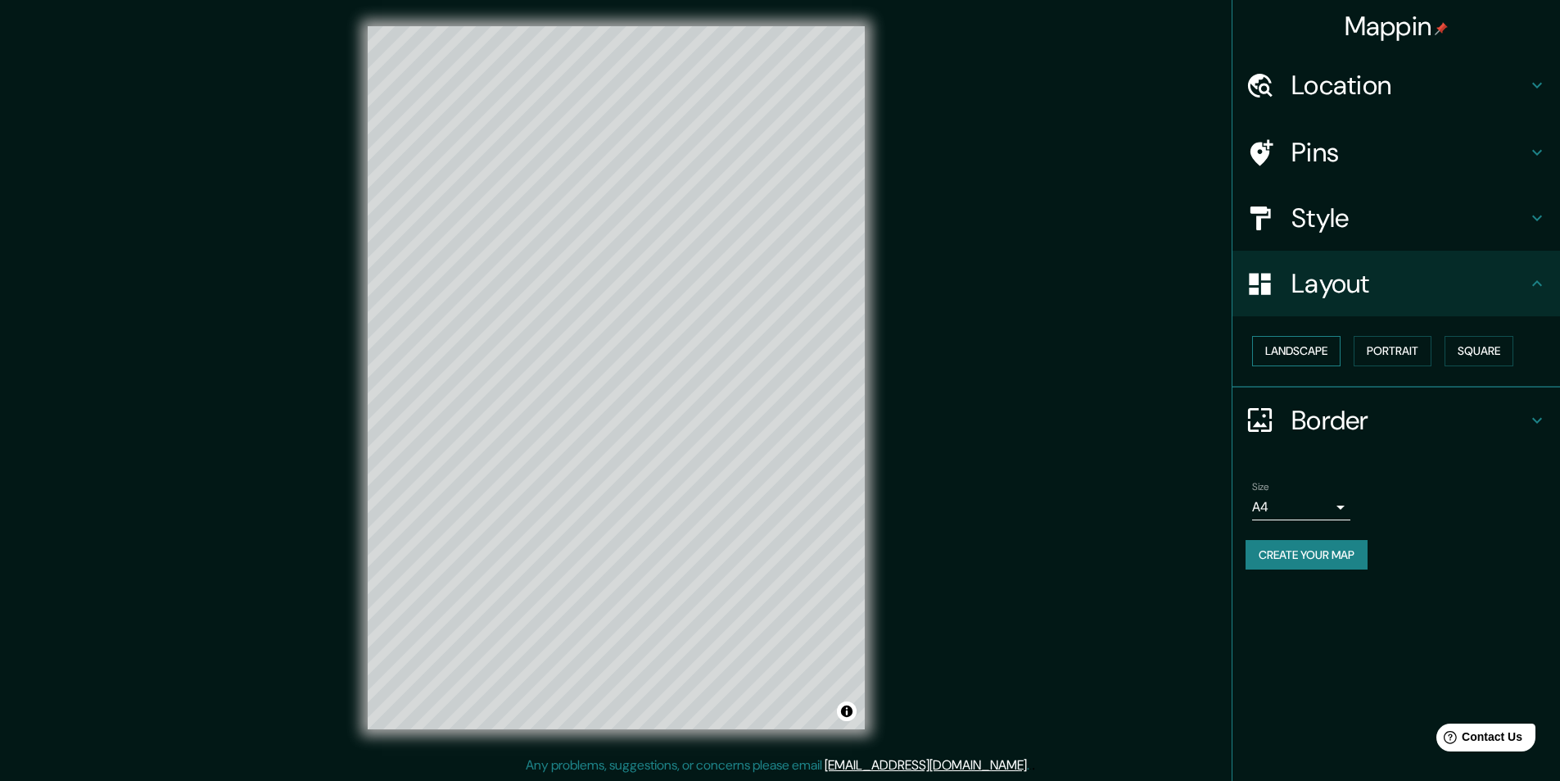
click at [1308, 351] on button "Landscape" at bounding box center [1296, 351] width 88 height 30
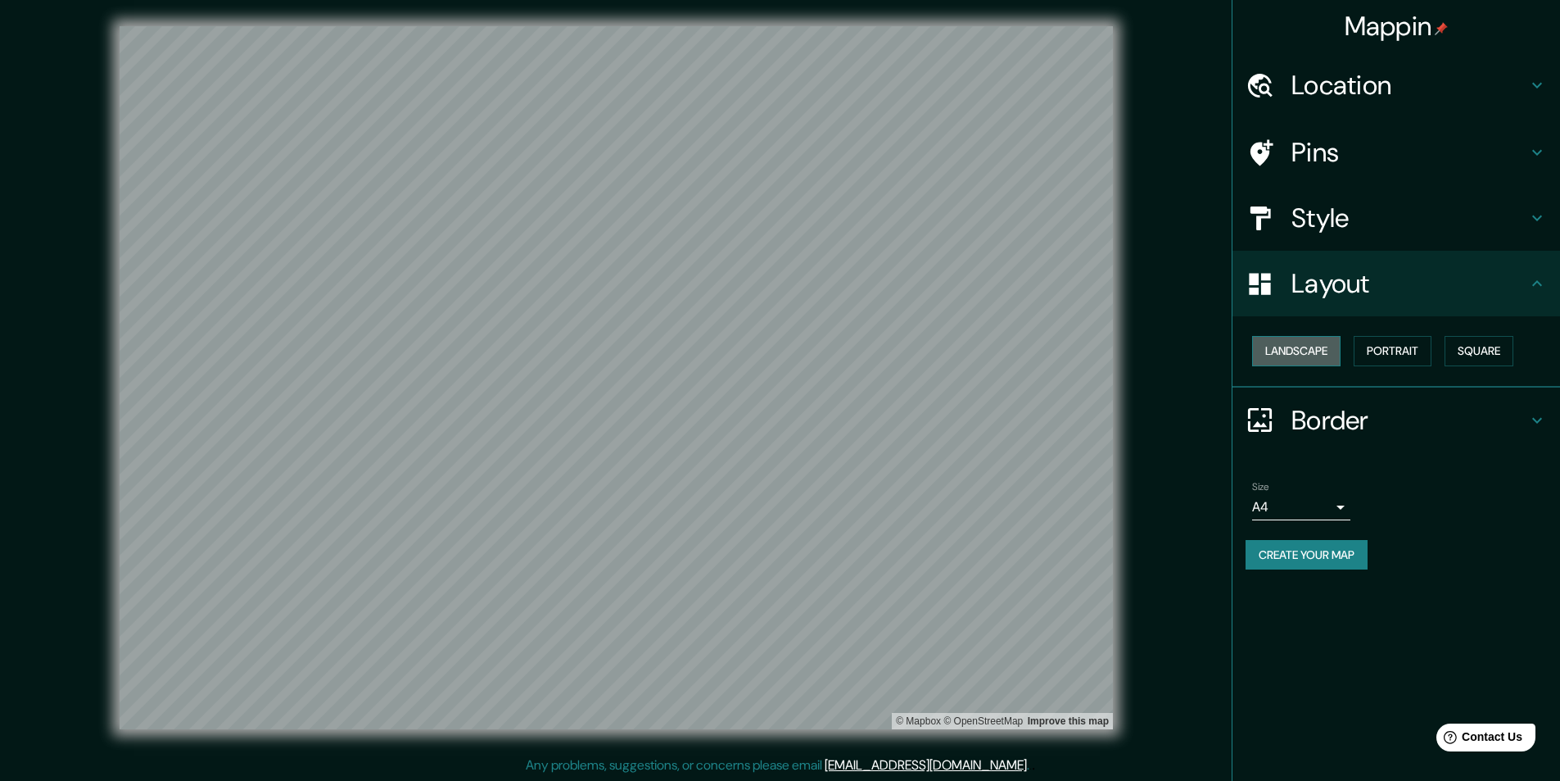
click at [1320, 356] on button "Landscape" at bounding box center [1296, 351] width 88 height 30
click at [1376, 353] on button "Portrait" at bounding box center [1393, 351] width 78 height 30
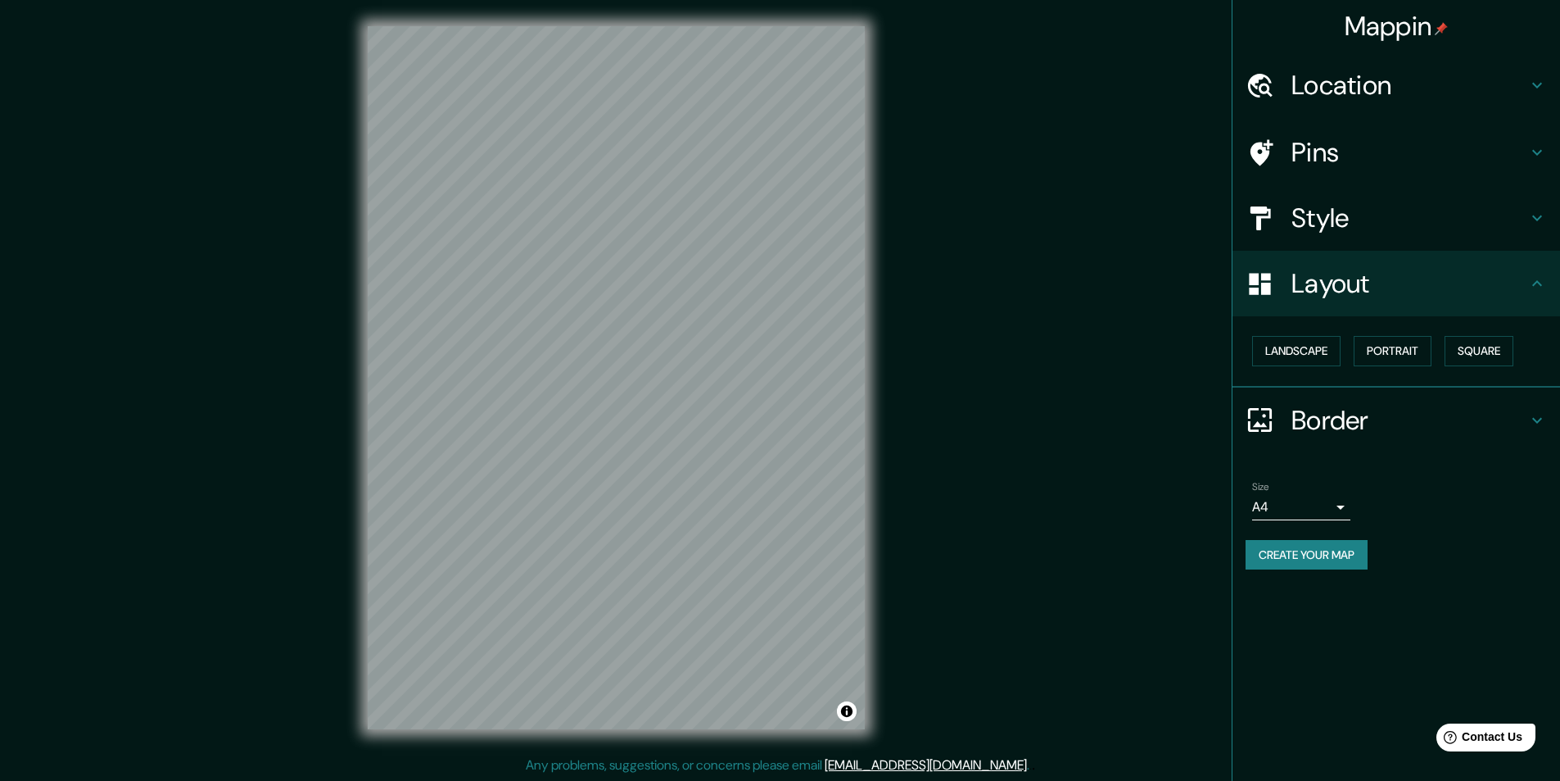
click at [1448, 351] on div "Landscape [GEOGRAPHIC_DATA]" at bounding box center [1403, 350] width 315 height 43
click at [1404, 353] on button "Portrait" at bounding box center [1393, 351] width 78 height 30
click at [1302, 351] on button "Landscape" at bounding box center [1296, 351] width 88 height 30
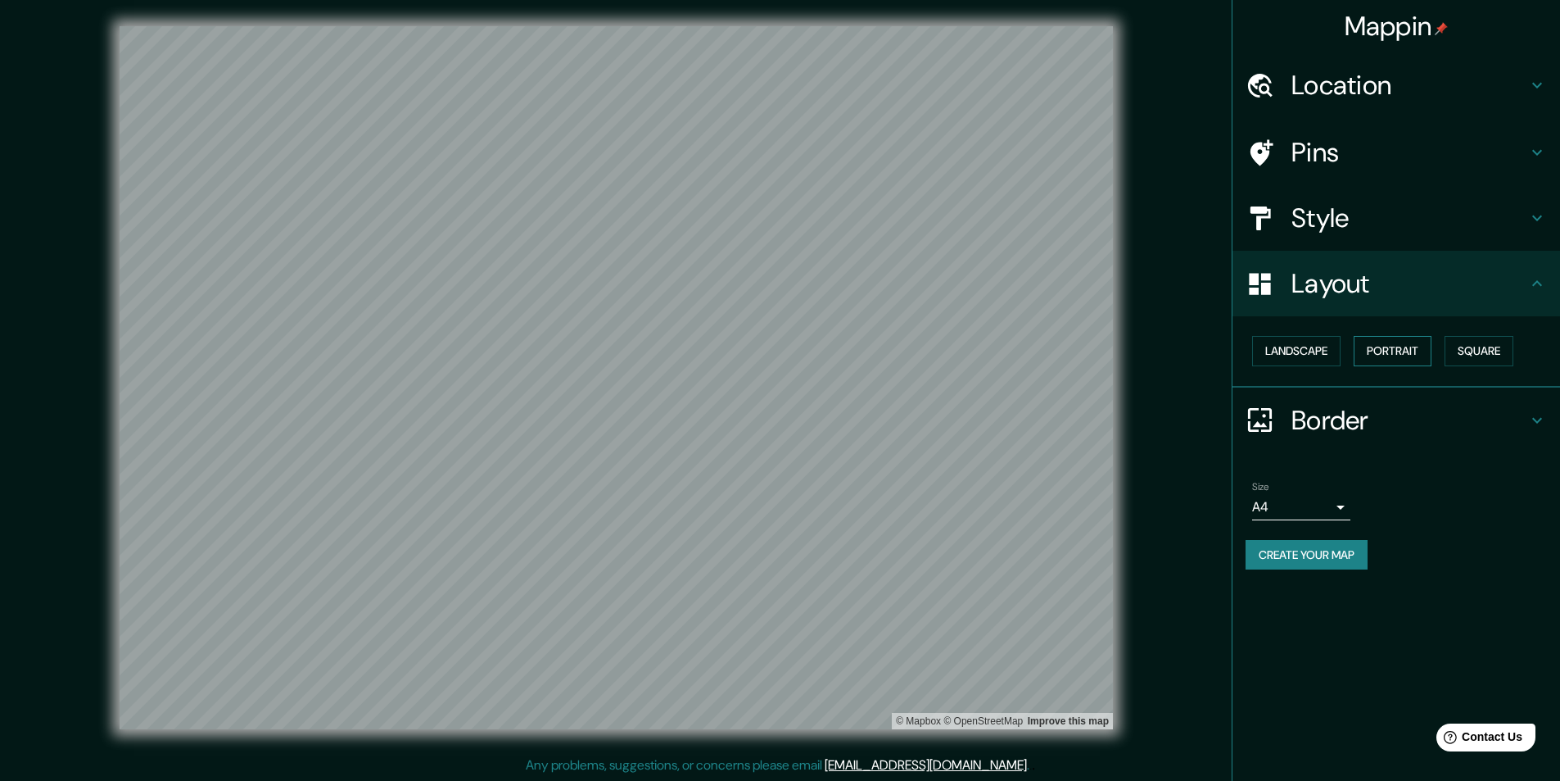
click at [1377, 349] on button "Portrait" at bounding box center [1393, 351] width 78 height 30
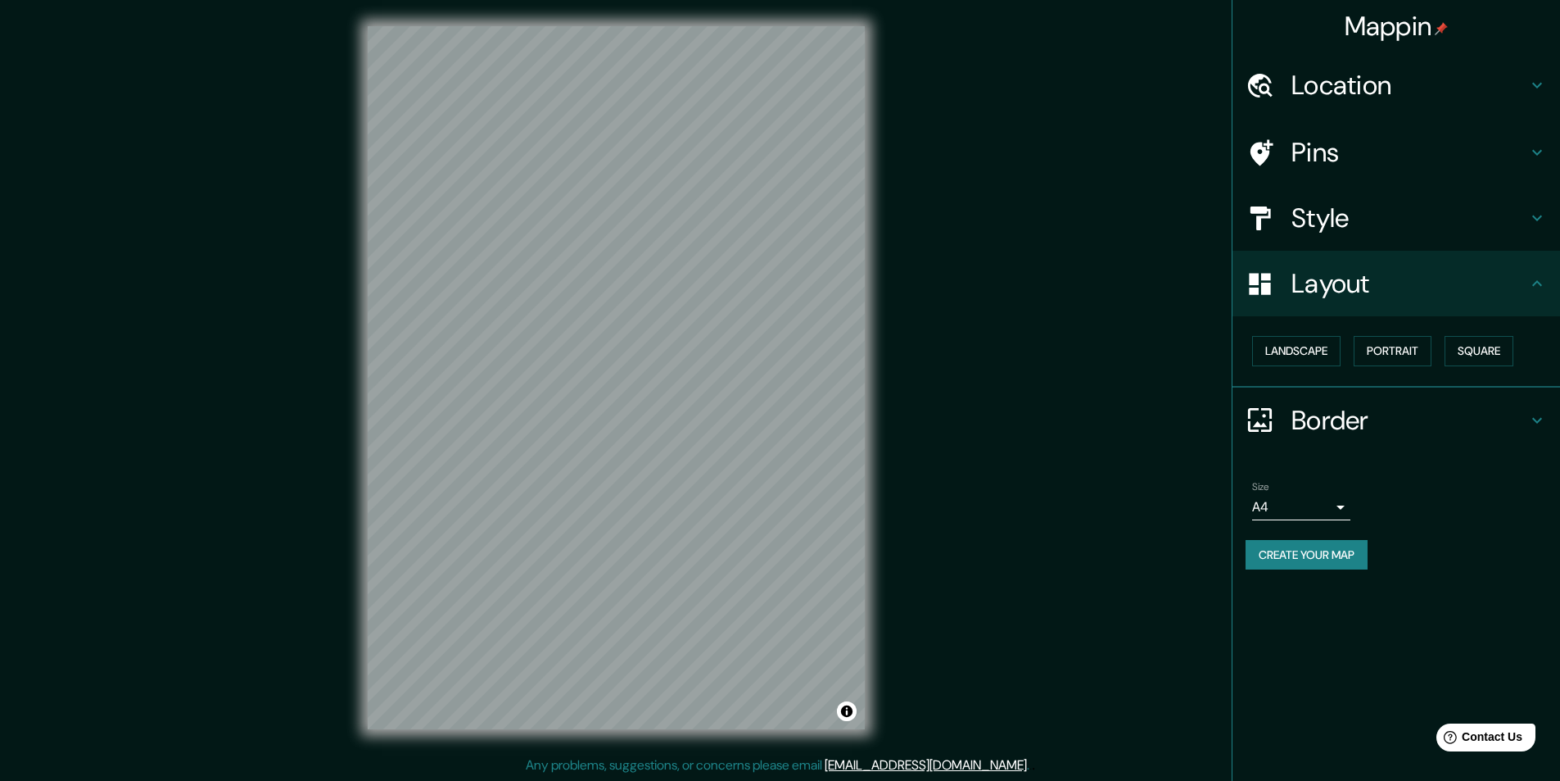
click at [1291, 214] on div at bounding box center [1269, 218] width 46 height 29
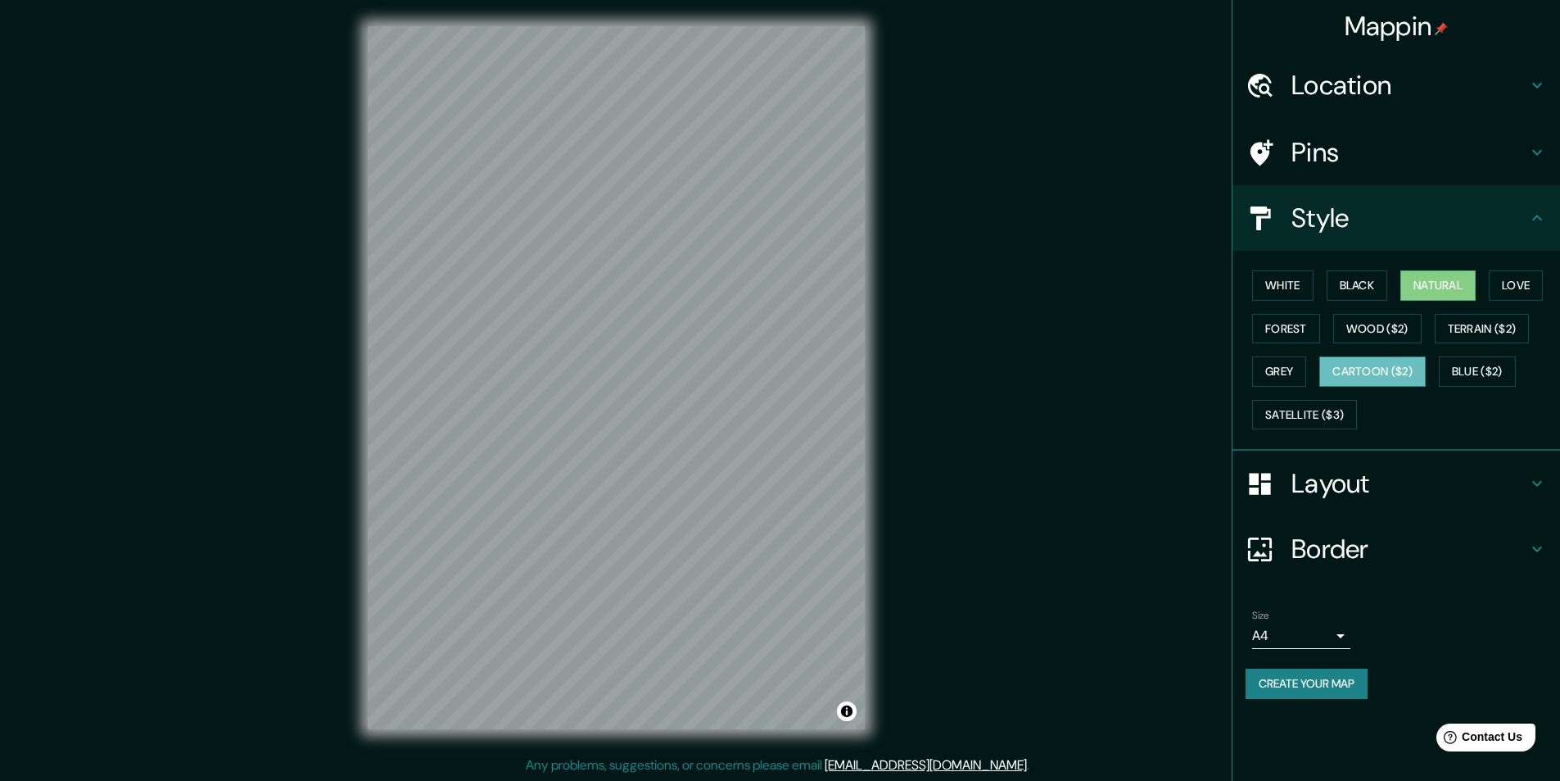
click at [1370, 366] on button "Cartoon ($2)" at bounding box center [1373, 371] width 106 height 30
drag, startPoint x: 1370, startPoint y: 366, endPoint x: 976, endPoint y: 394, distance: 395.0
click at [976, 394] on div "© Mapbox © OpenStreetMap Improve this map" at bounding box center [616, 377] width 1405 height 703
click at [1373, 150] on h4 "Pins" at bounding box center [1410, 152] width 236 height 33
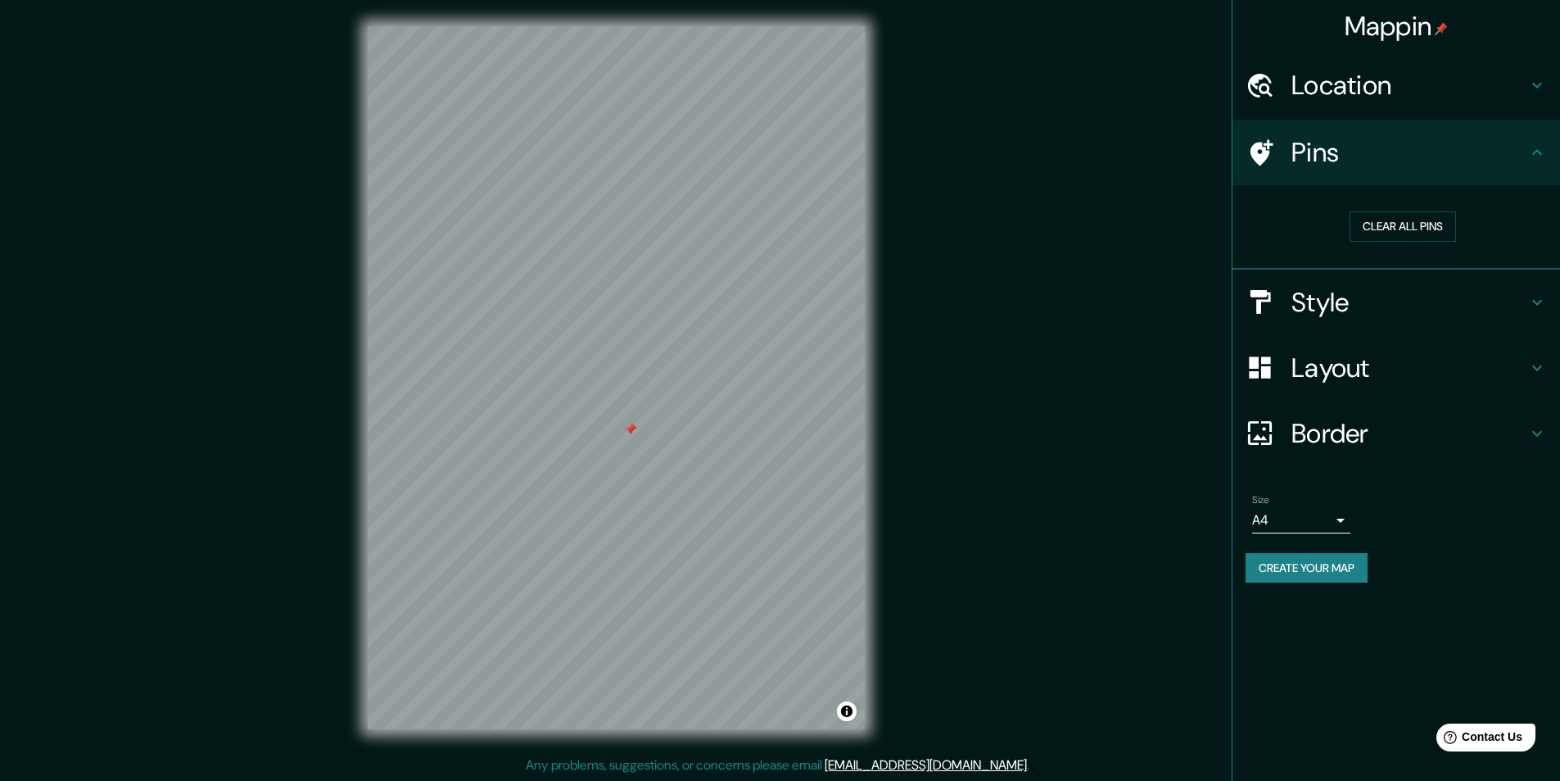
click at [628, 433] on div at bounding box center [630, 429] width 13 height 13
click at [1320, 345] on div "Layout" at bounding box center [1397, 368] width 328 height 66
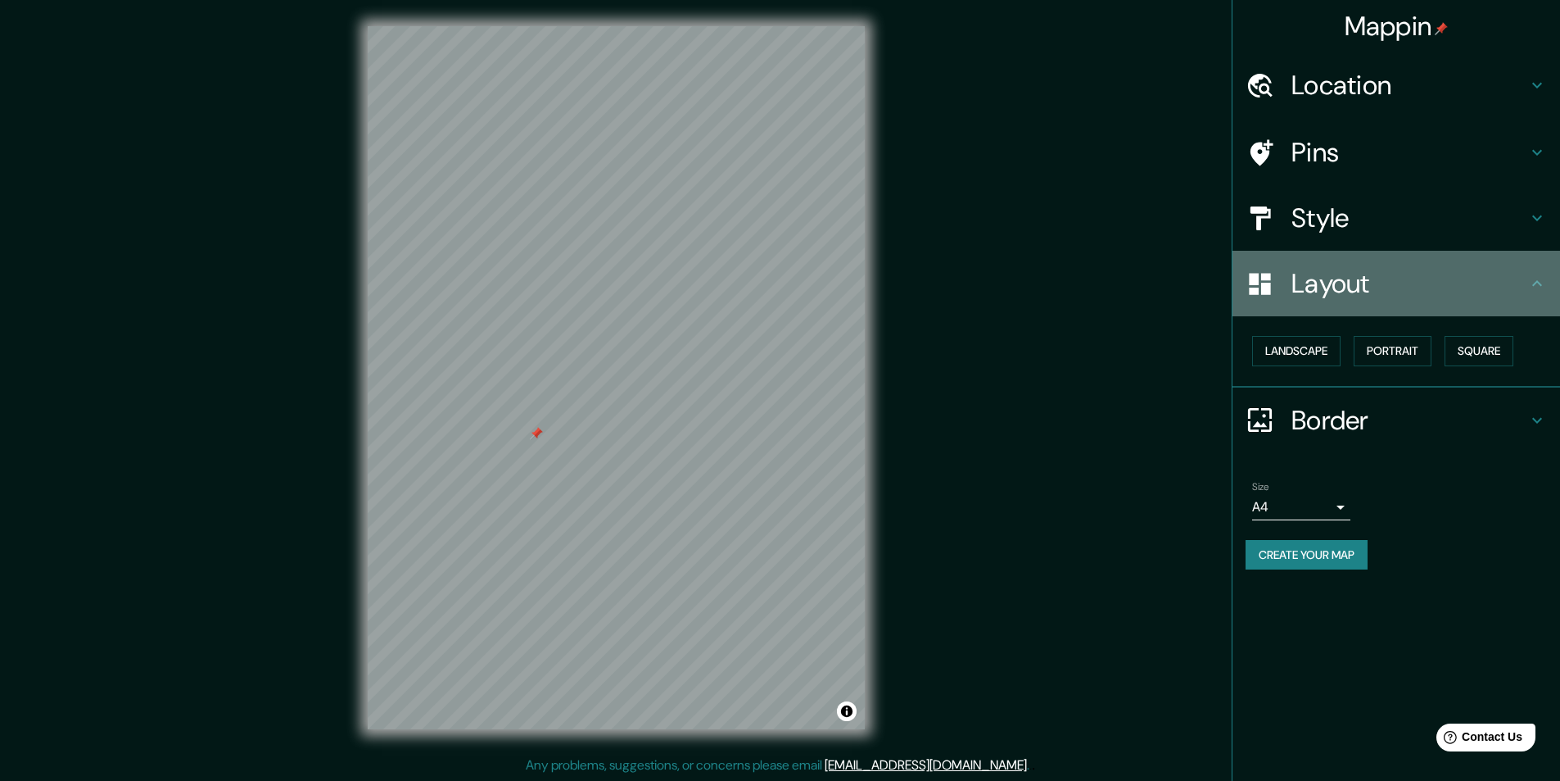
click at [1334, 301] on div "Layout" at bounding box center [1397, 284] width 328 height 66
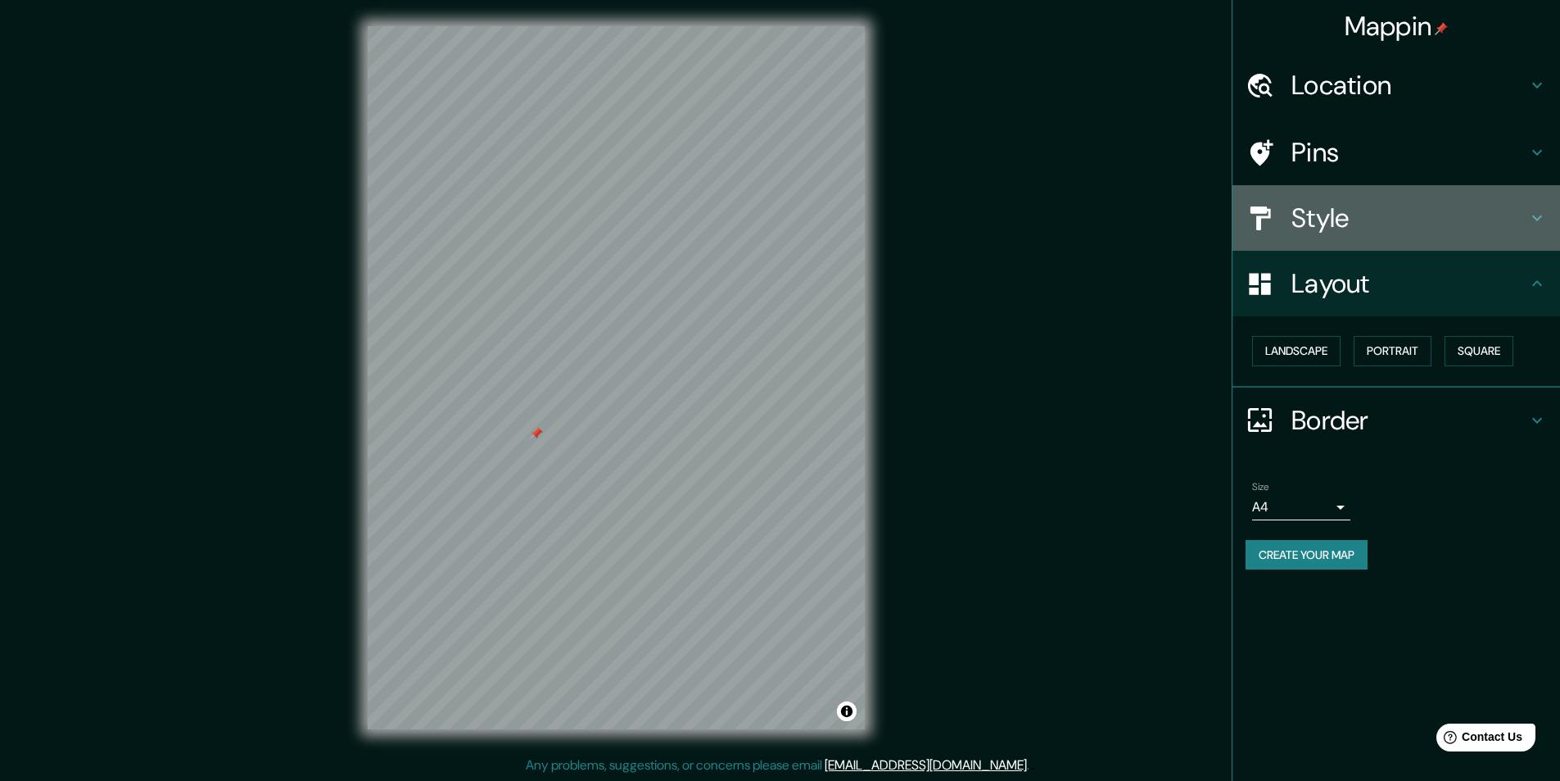
click at [1338, 236] on div "Style" at bounding box center [1397, 218] width 328 height 66
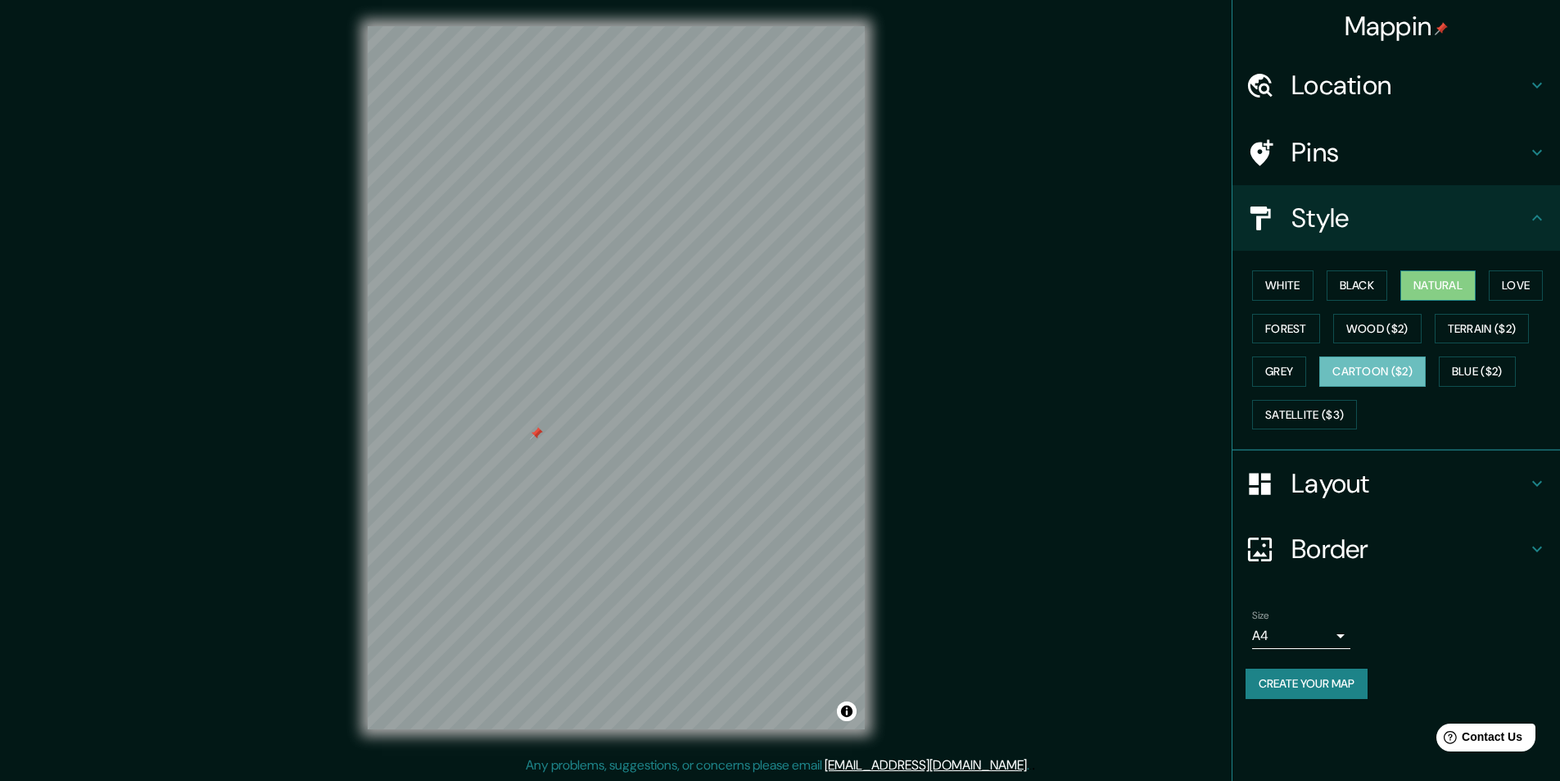
click at [1454, 285] on button "Natural" at bounding box center [1438, 285] width 75 height 30
click at [1346, 490] on h4 "Layout" at bounding box center [1410, 483] width 236 height 33
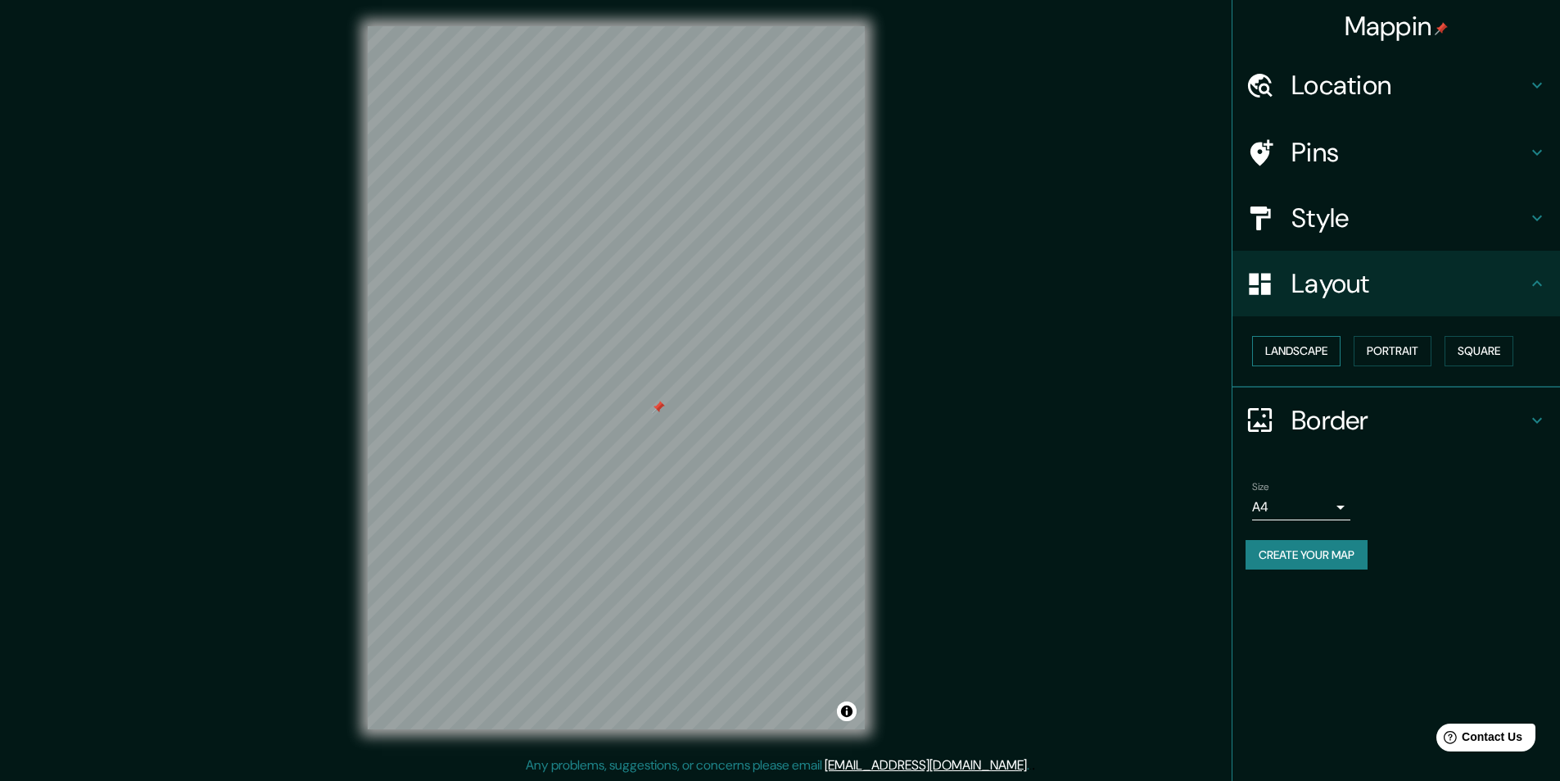
click at [1305, 354] on button "Landscape" at bounding box center [1296, 351] width 88 height 30
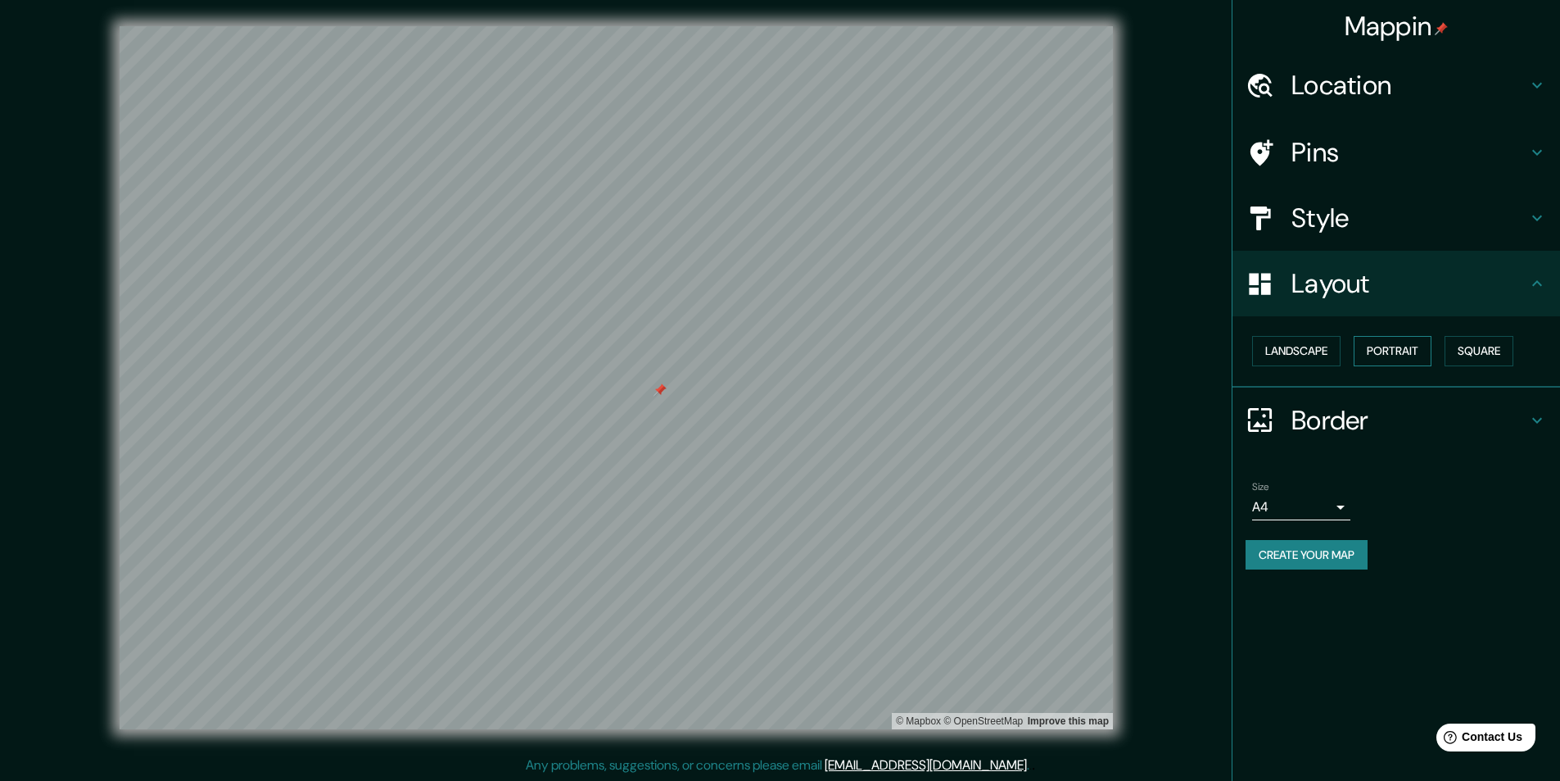
click at [1415, 349] on button "Portrait" at bounding box center [1393, 351] width 78 height 30
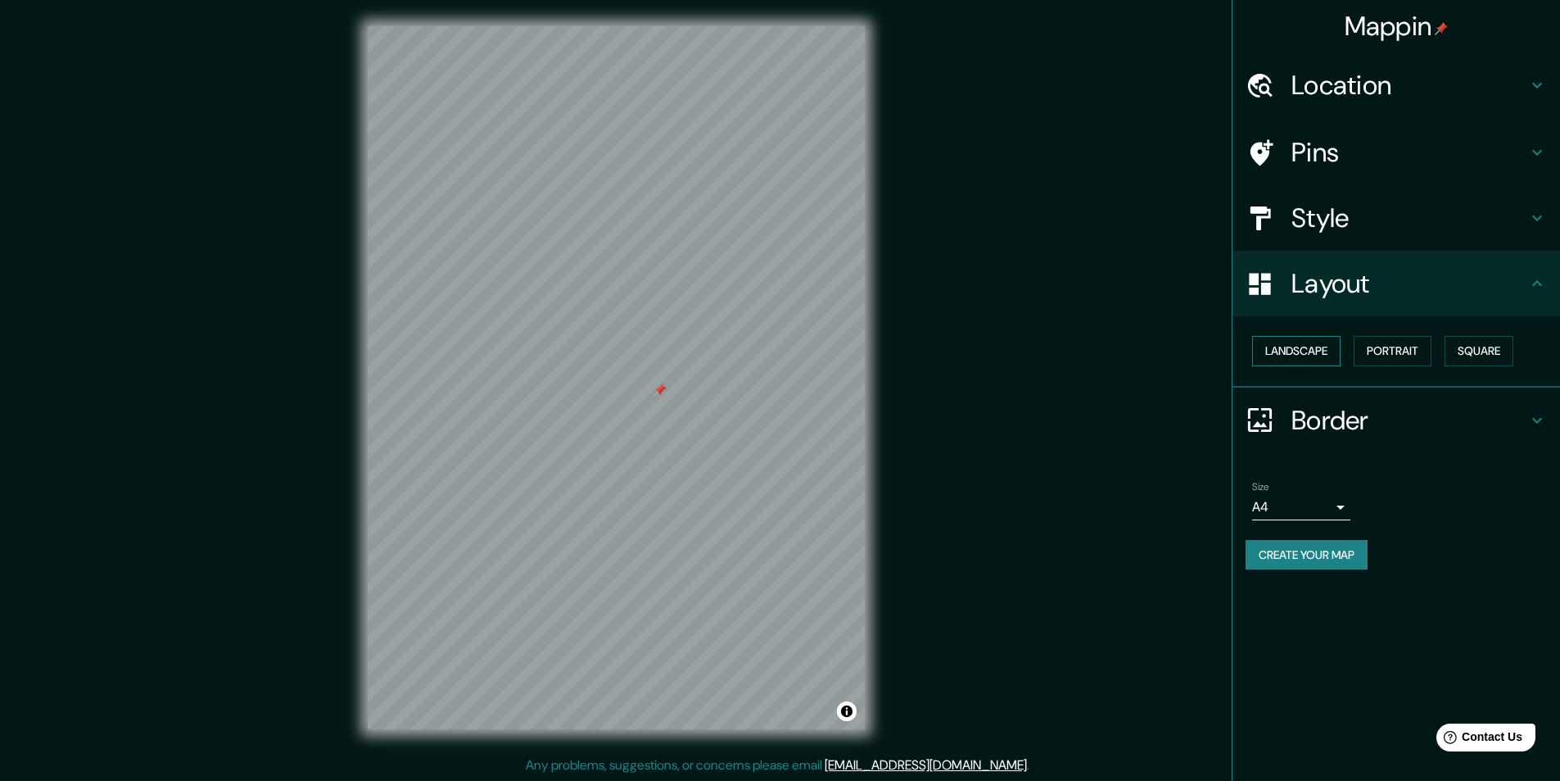
click at [1300, 356] on button "Landscape" at bounding box center [1296, 351] width 88 height 30
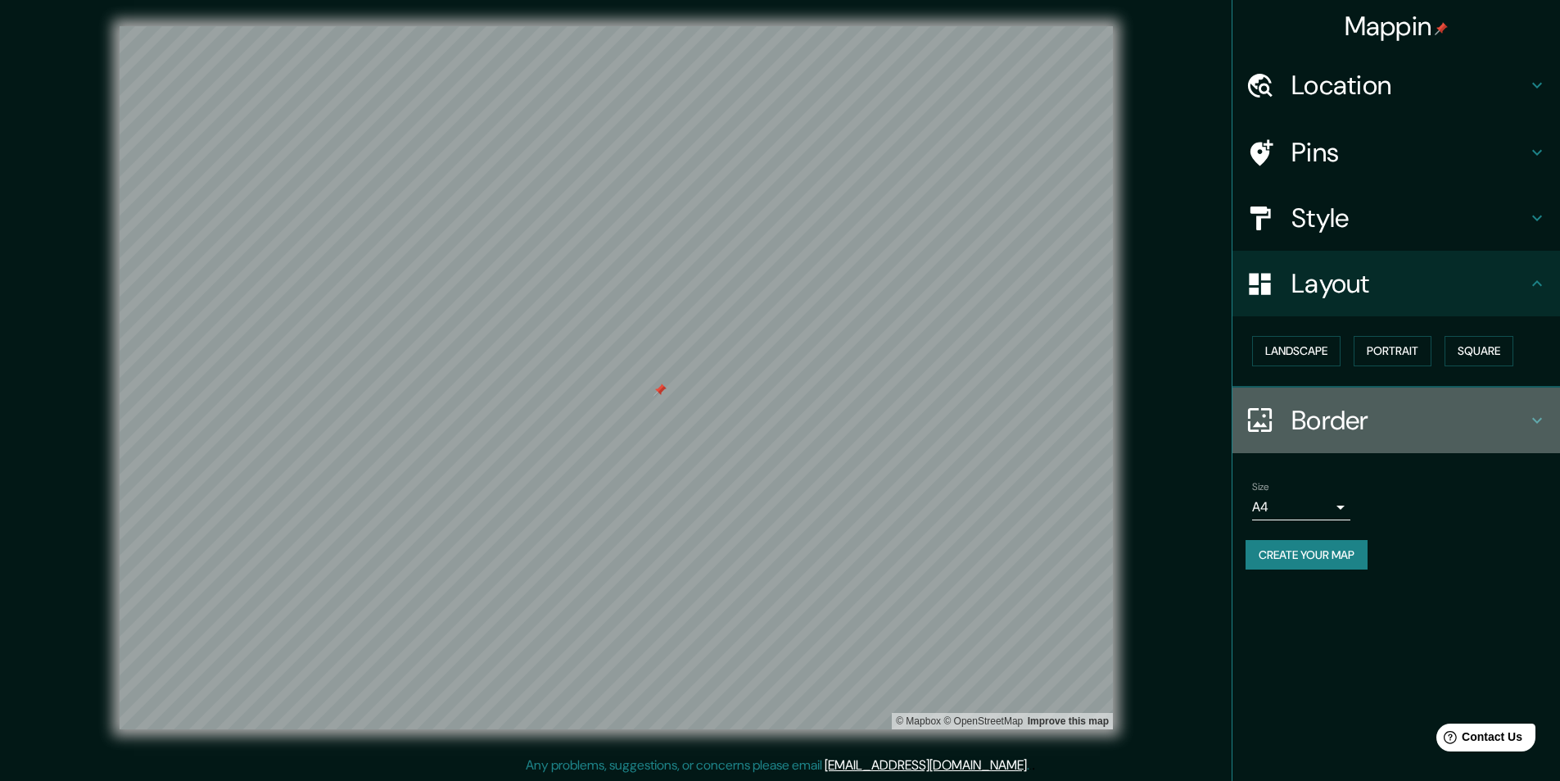
click at [1297, 432] on h4 "Border" at bounding box center [1410, 420] width 236 height 33
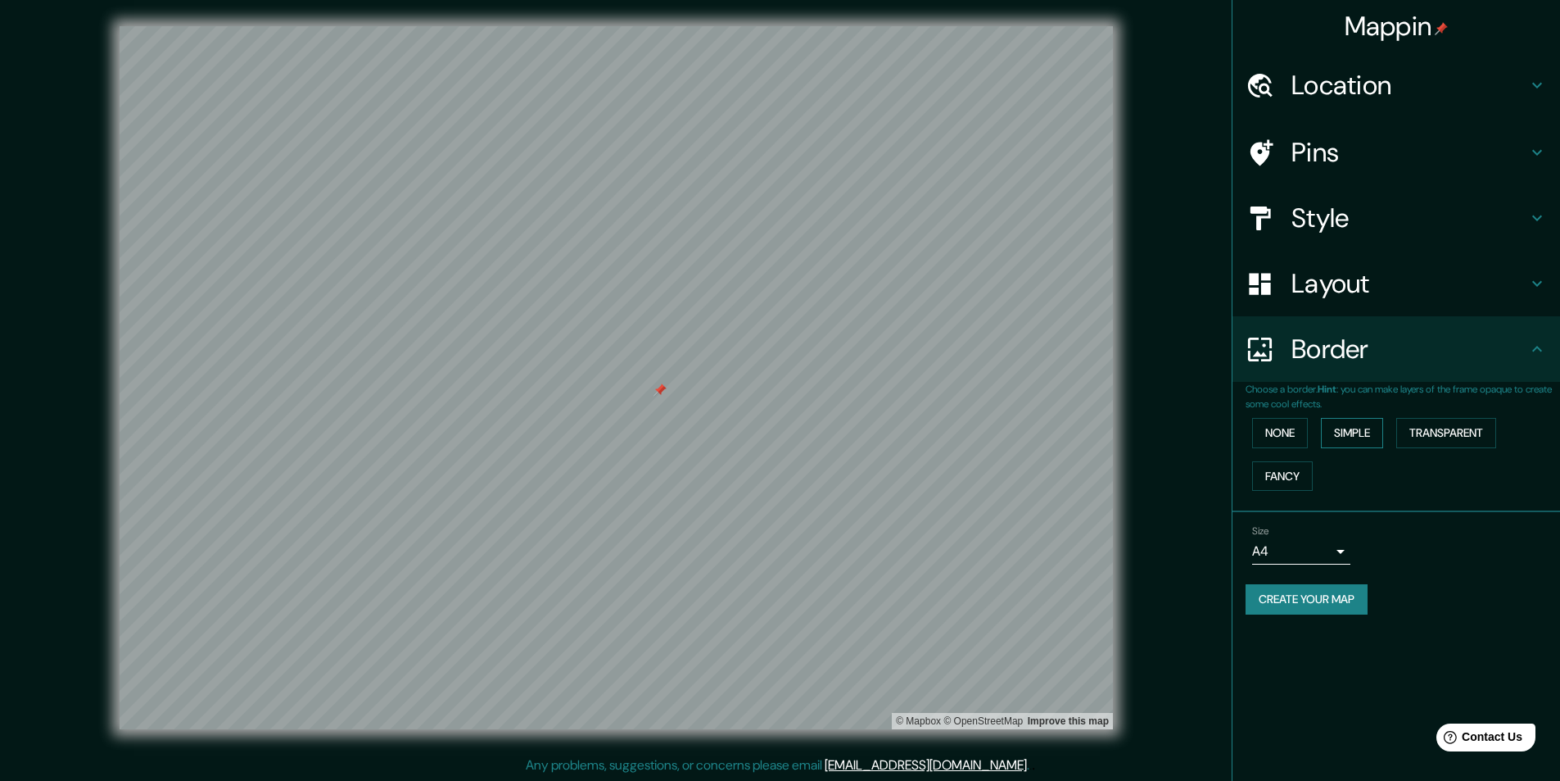
click at [1369, 433] on button "Simple" at bounding box center [1352, 433] width 62 height 30
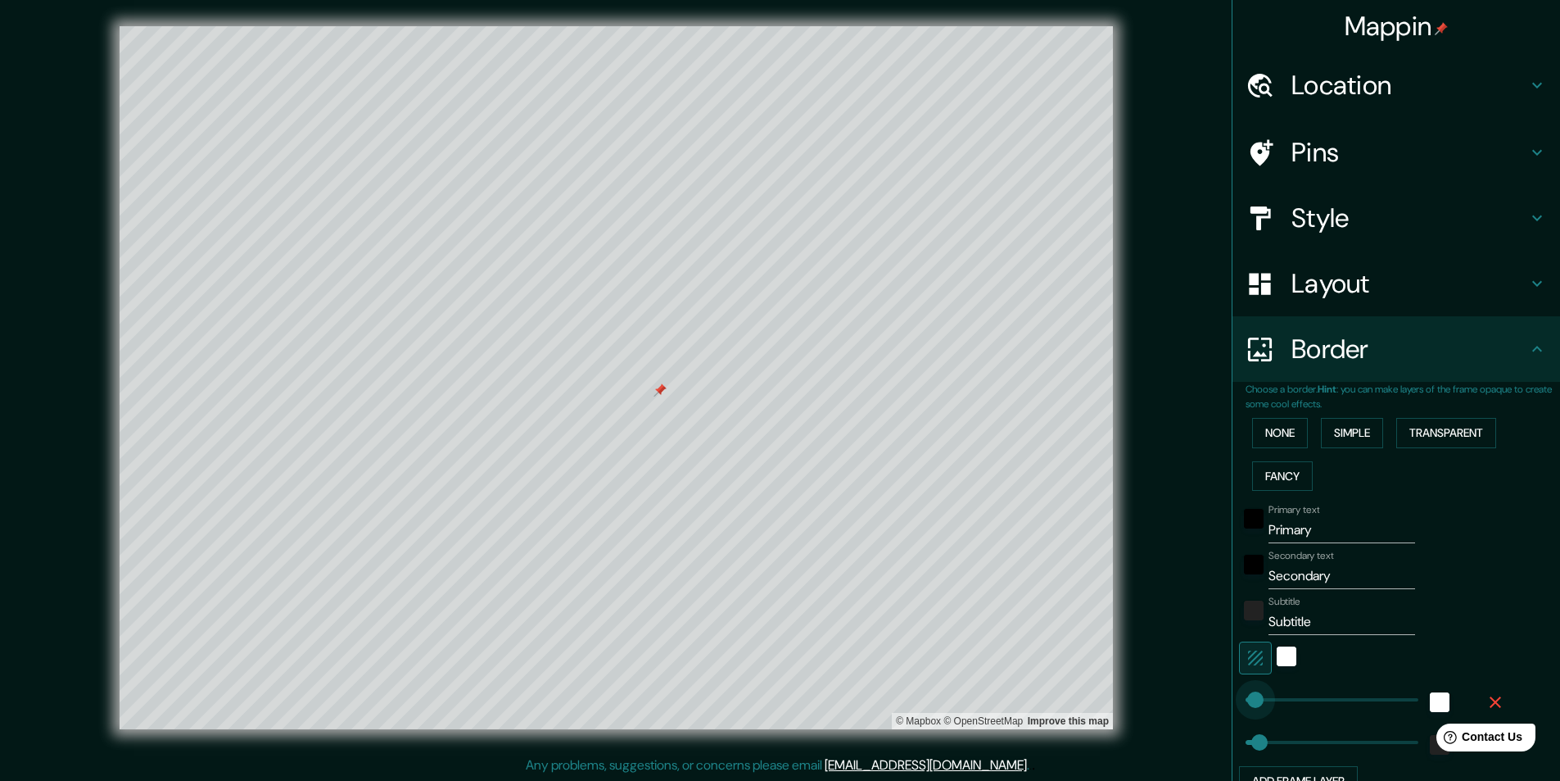
type input "63"
type input "97"
type input "150"
drag, startPoint x: 1241, startPoint y: 698, endPoint x: 1255, endPoint y: 697, distance: 13.9
type input "17"
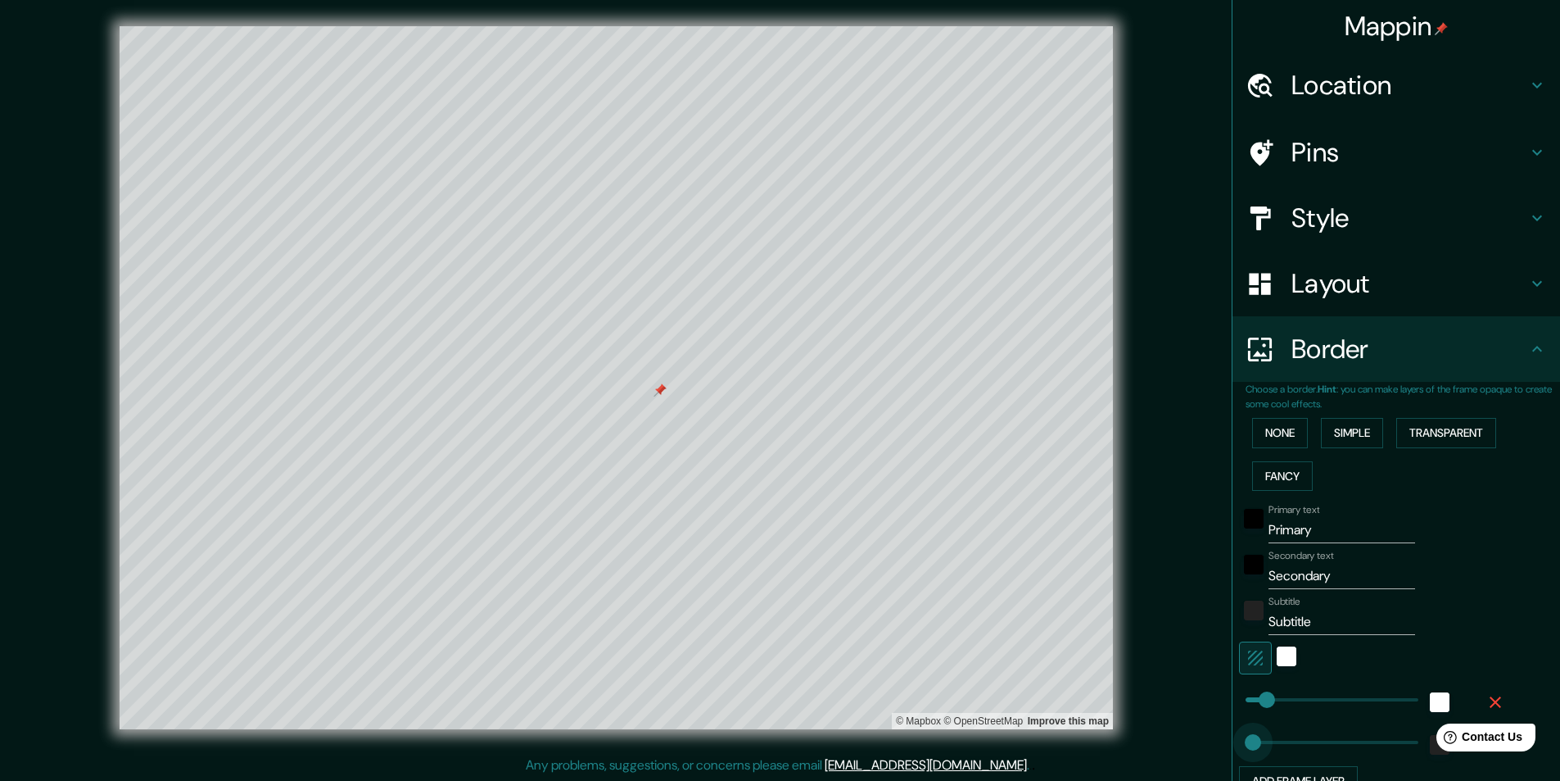
type input "58"
type input "40"
click at [1243, 739] on span at bounding box center [1251, 742] width 16 height 16
click at [1280, 527] on input "Primary" at bounding box center [1342, 530] width 147 height 26
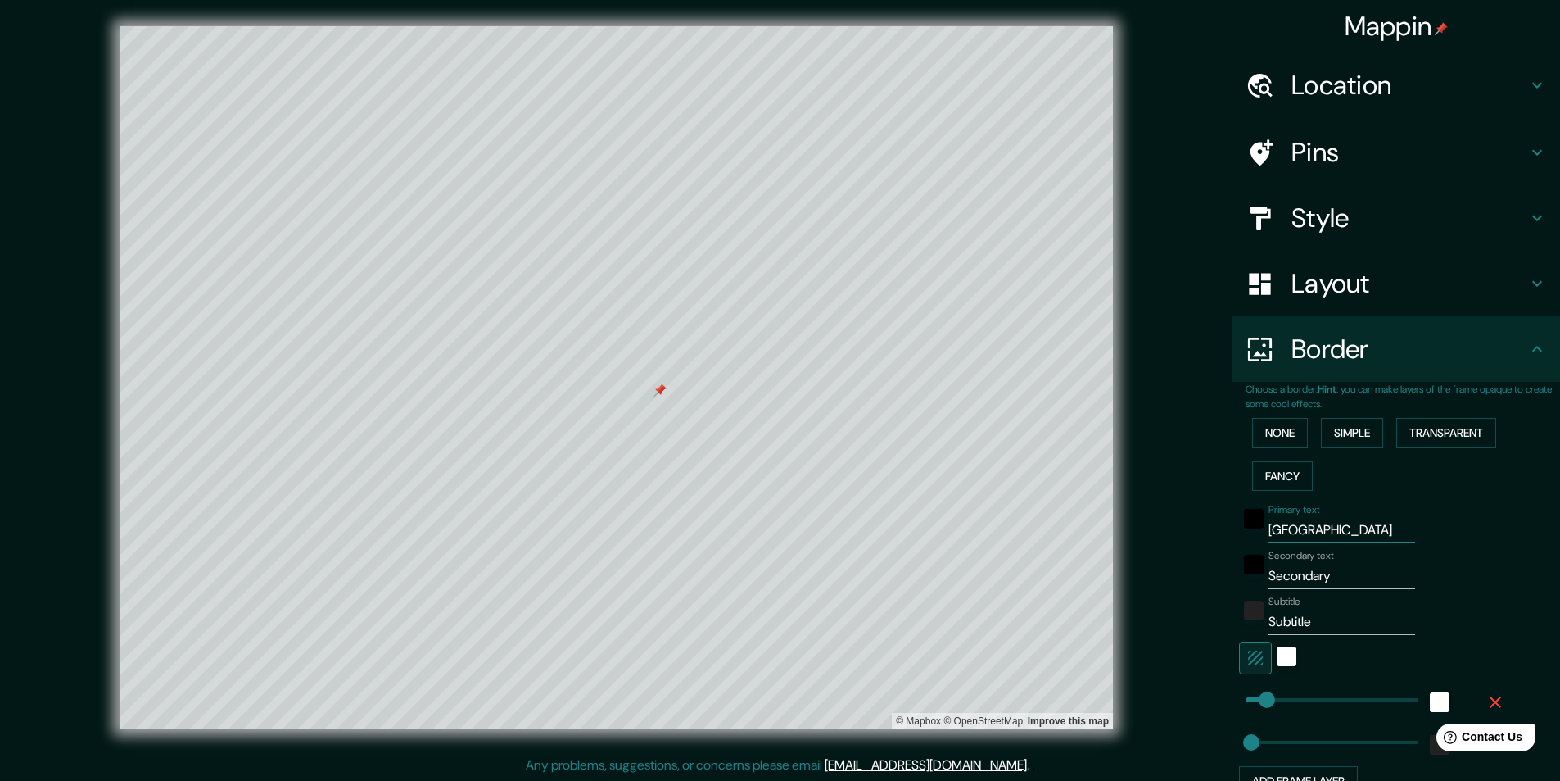
type input "[GEOGRAPHIC_DATA]"
click at [1274, 568] on input "Secondary" at bounding box center [1342, 576] width 147 height 26
type input "[GEOGRAPHIC_DATA]"
click at [1301, 623] on input "Subtitle" at bounding box center [1342, 622] width 147 height 26
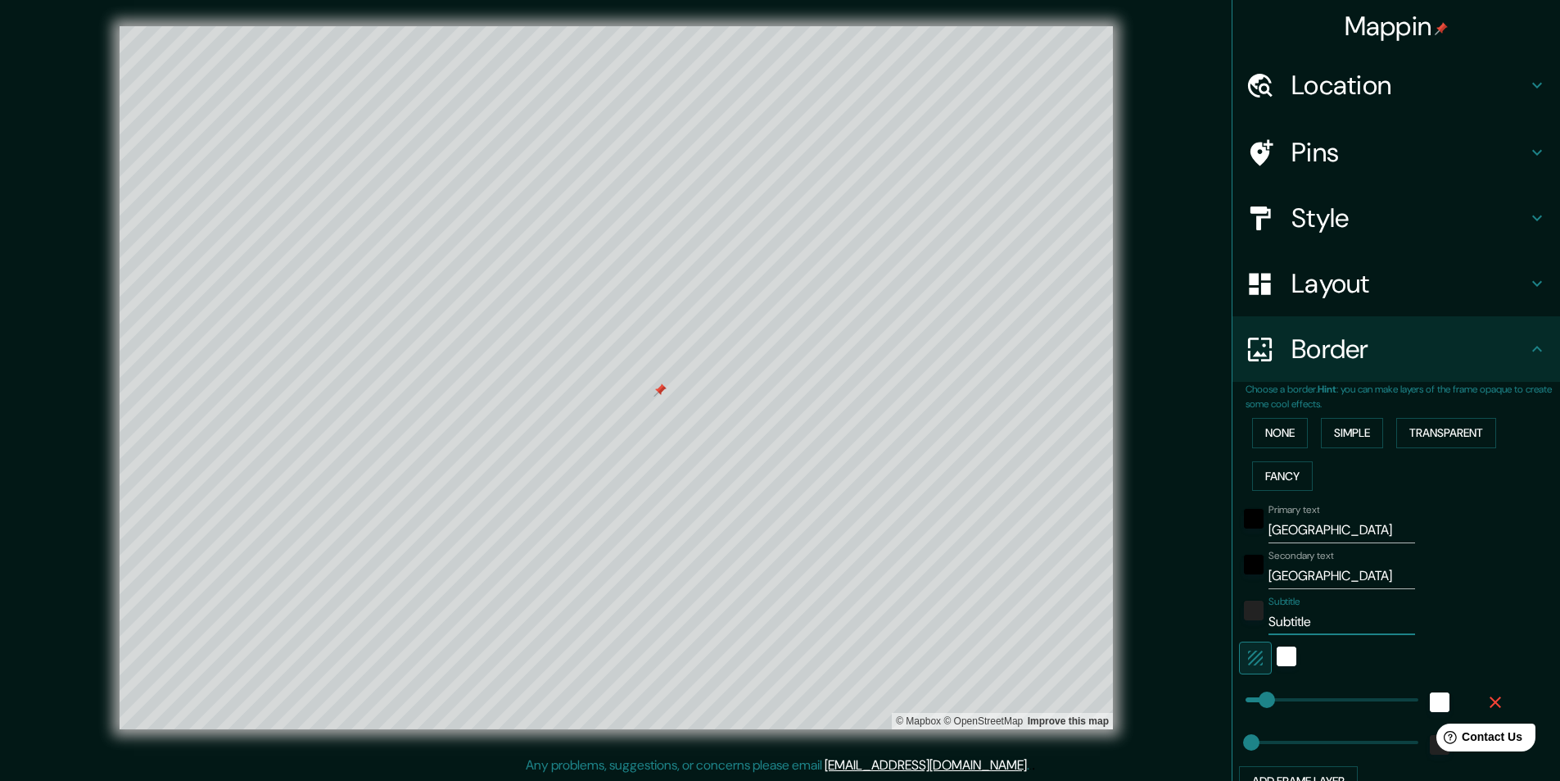
click at [1301, 623] on input "Subtitle" at bounding box center [1342, 622] width 147 height 26
click at [1448, 634] on div "Subtitle" at bounding box center [1373, 615] width 269 height 39
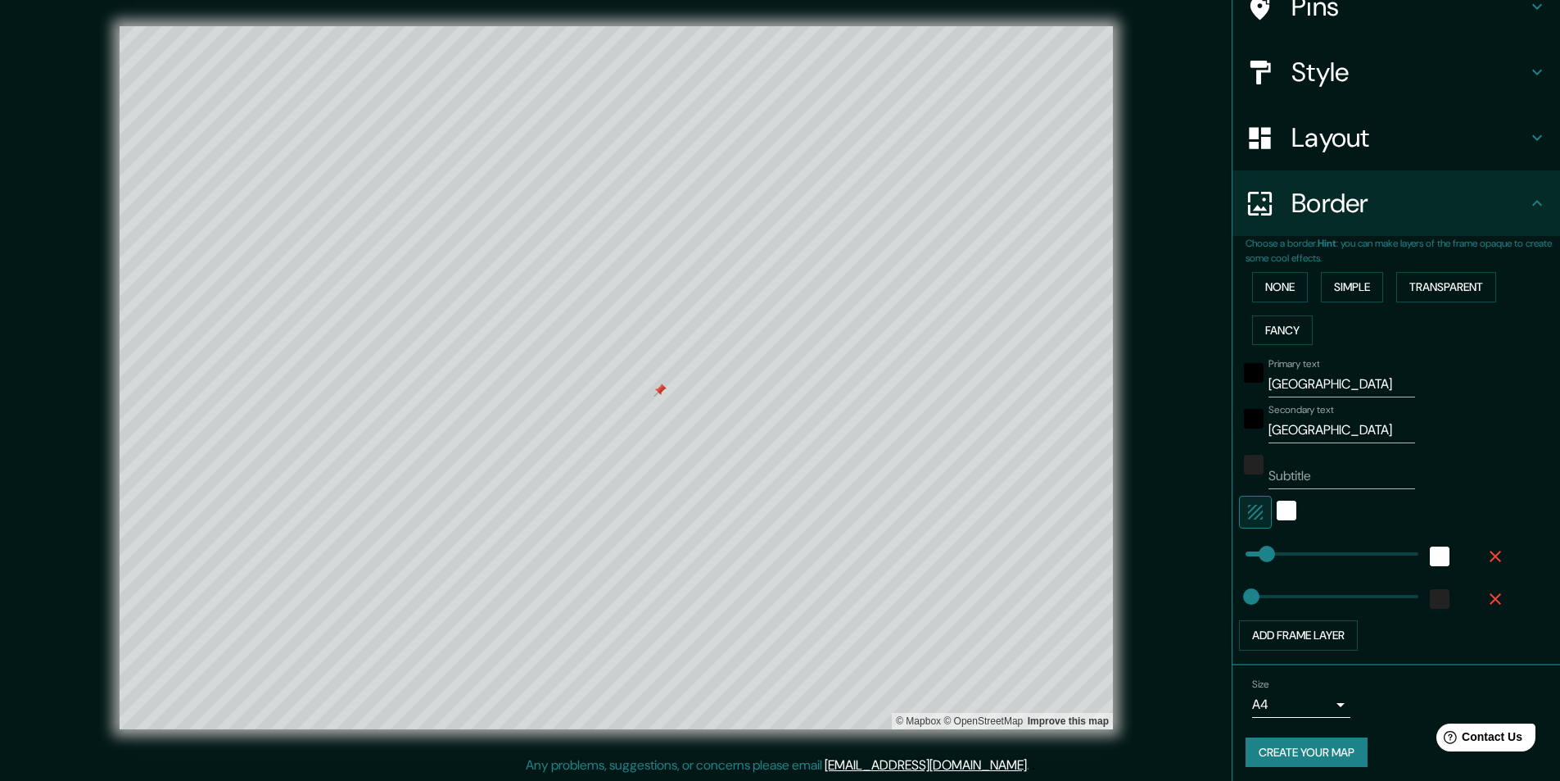
scroll to position [152, 0]
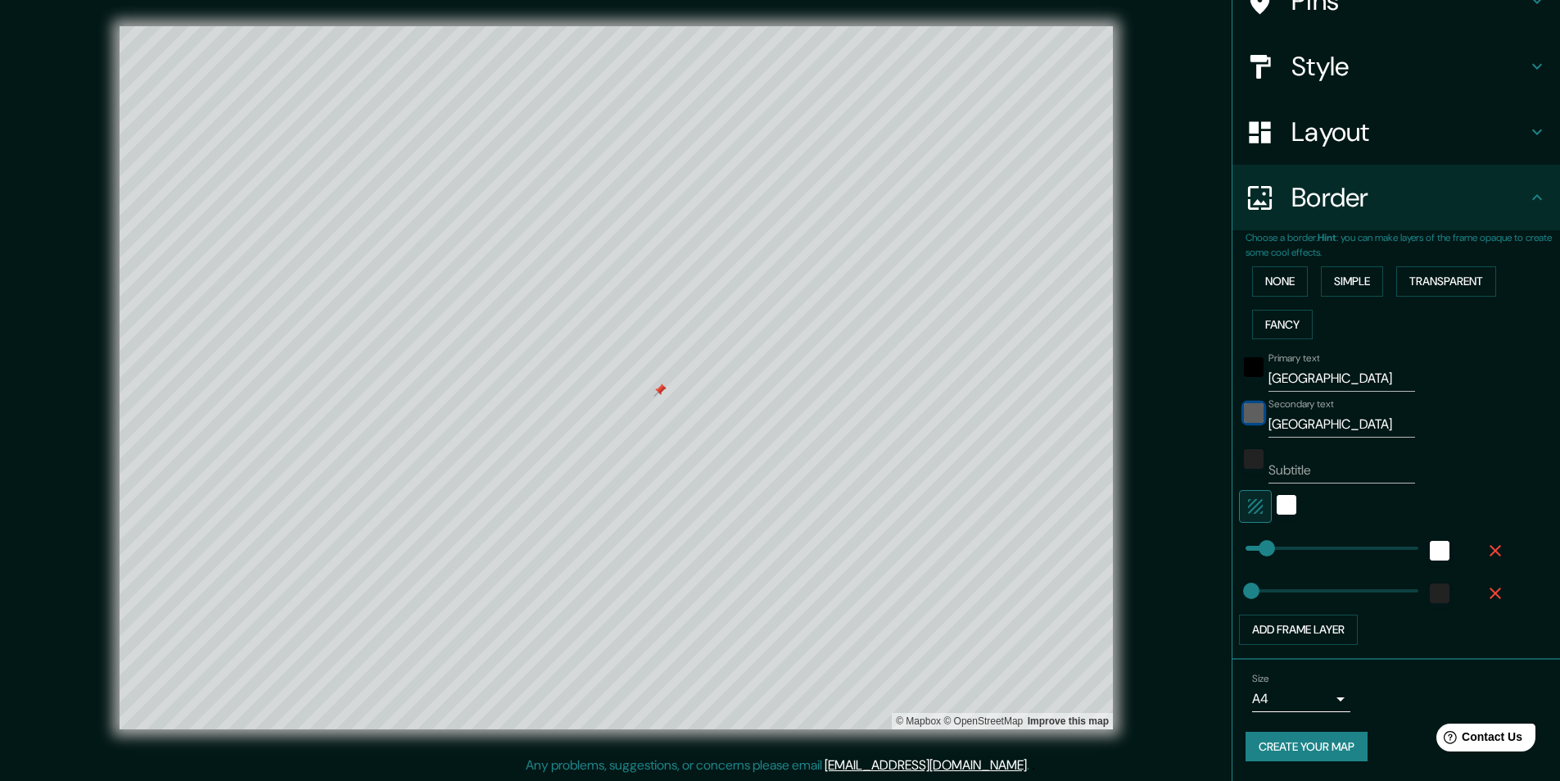
click at [1244, 414] on div "black" at bounding box center [1254, 413] width 20 height 20
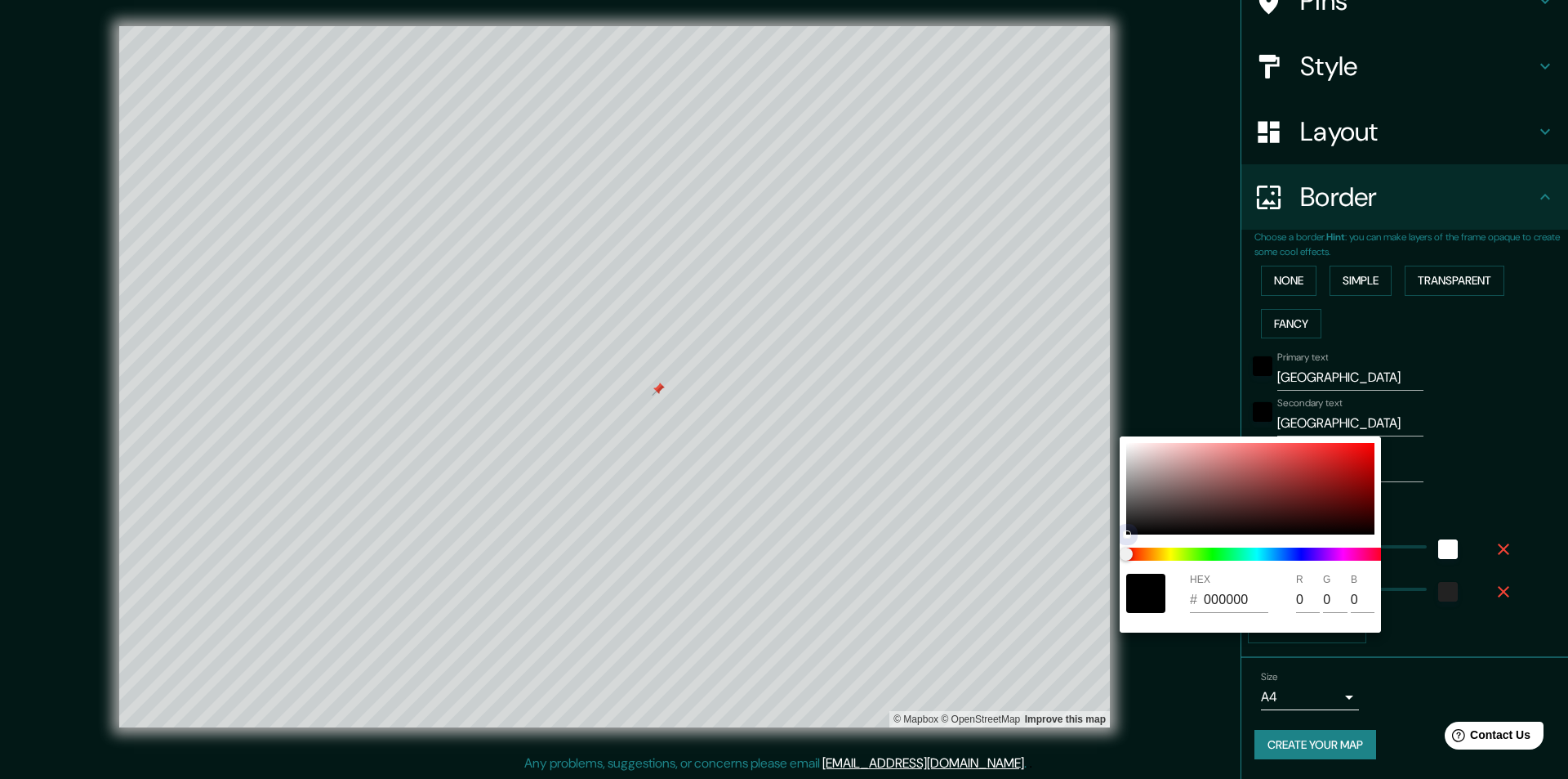
click at [1317, 465] on div at bounding box center [1250, 489] width 248 height 92
type input "C12C2C"
type input "193"
type input "44"
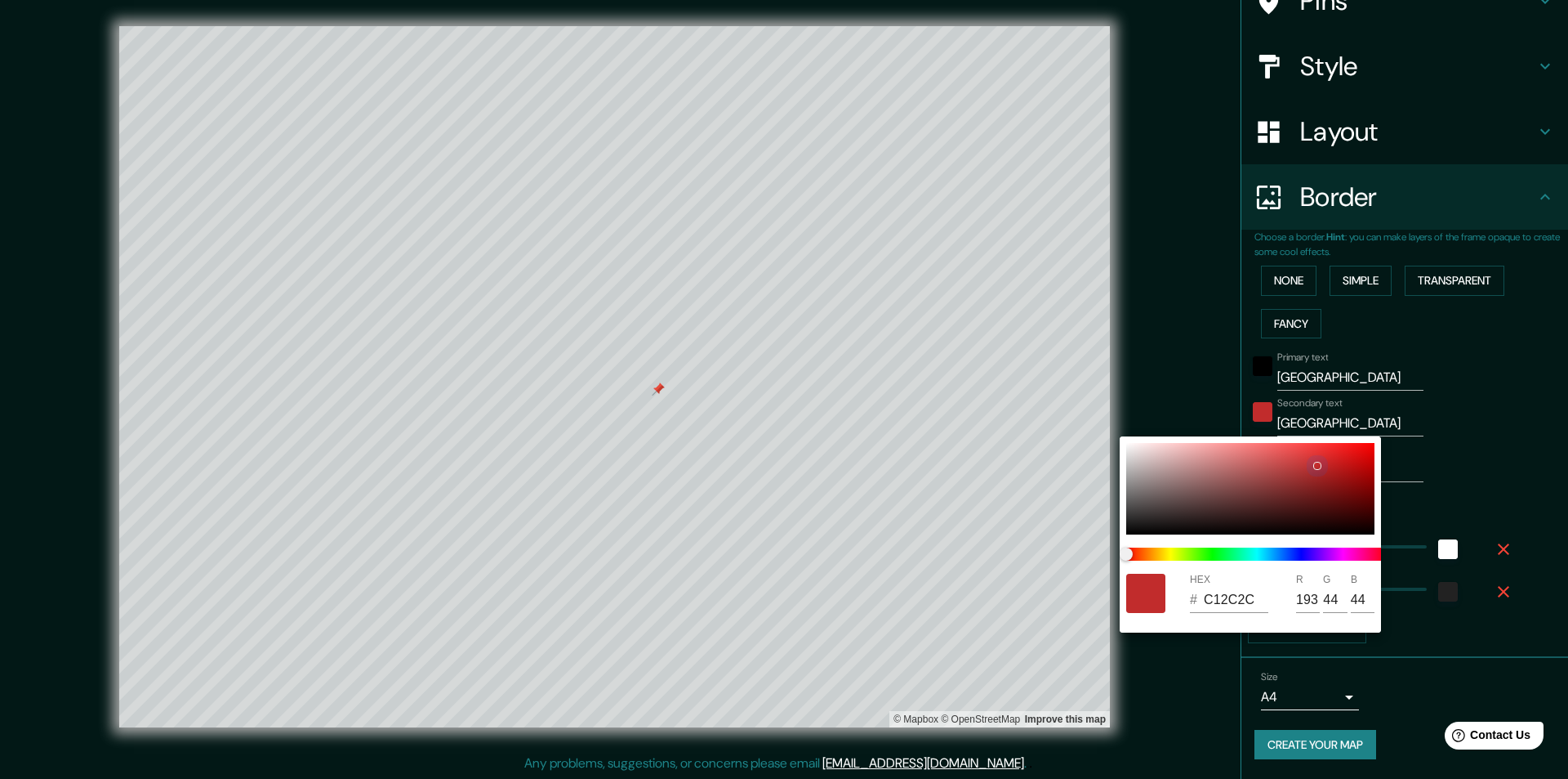
click at [1330, 463] on div at bounding box center [1250, 489] width 248 height 92
type input "C82323"
type input "200"
type input "35"
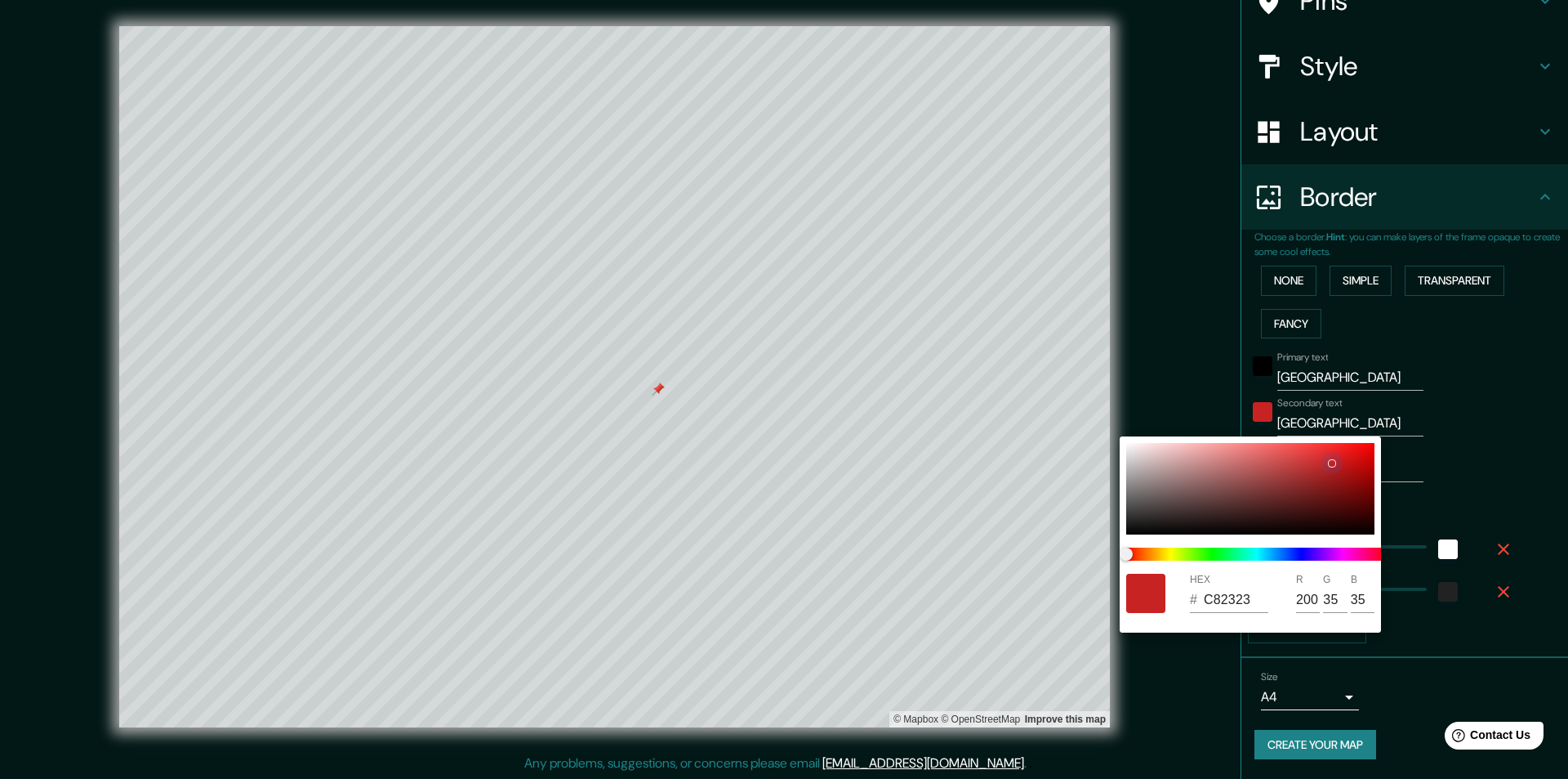
type input "B51E1E"
type input "181"
type input "30"
click at [1336, 472] on div at bounding box center [1337, 474] width 7 height 7
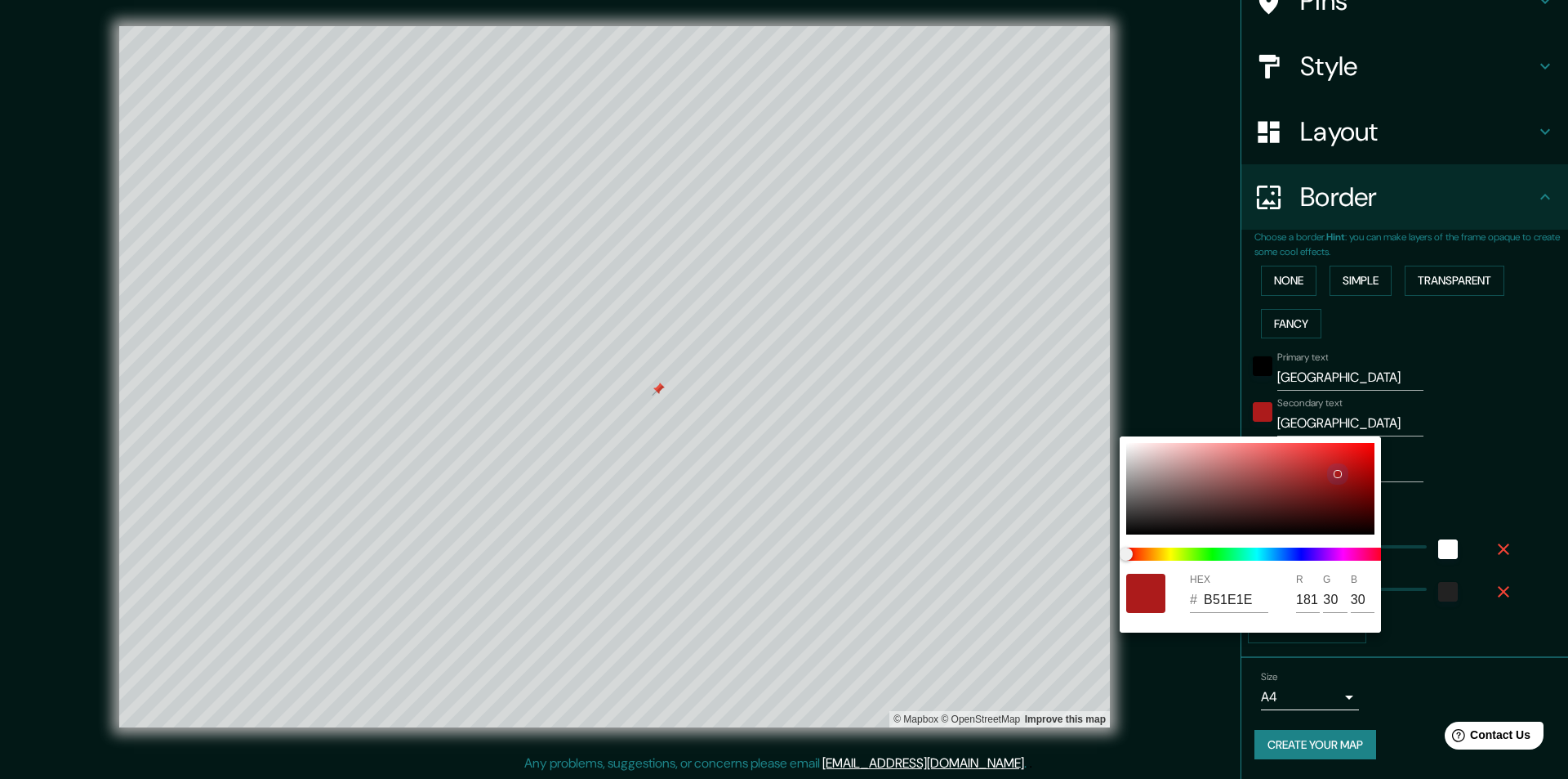
type input "AC1A1A"
type input "172"
type input "26"
click at [1352, 445] on div at bounding box center [1250, 489] width 248 height 92
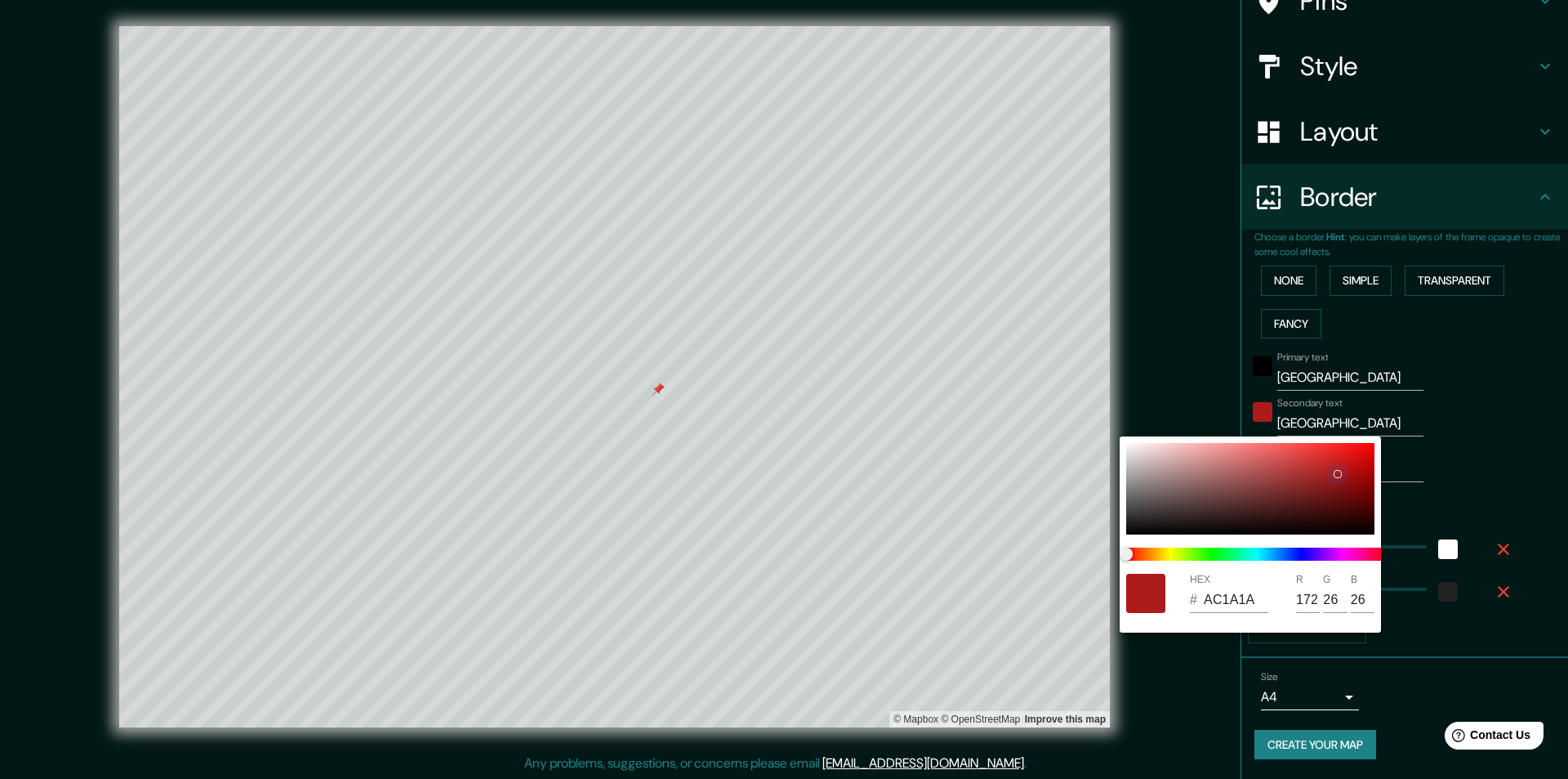
type input "FA1616"
type input "250"
type input "22"
click at [1340, 446] on div at bounding box center [1250, 489] width 248 height 92
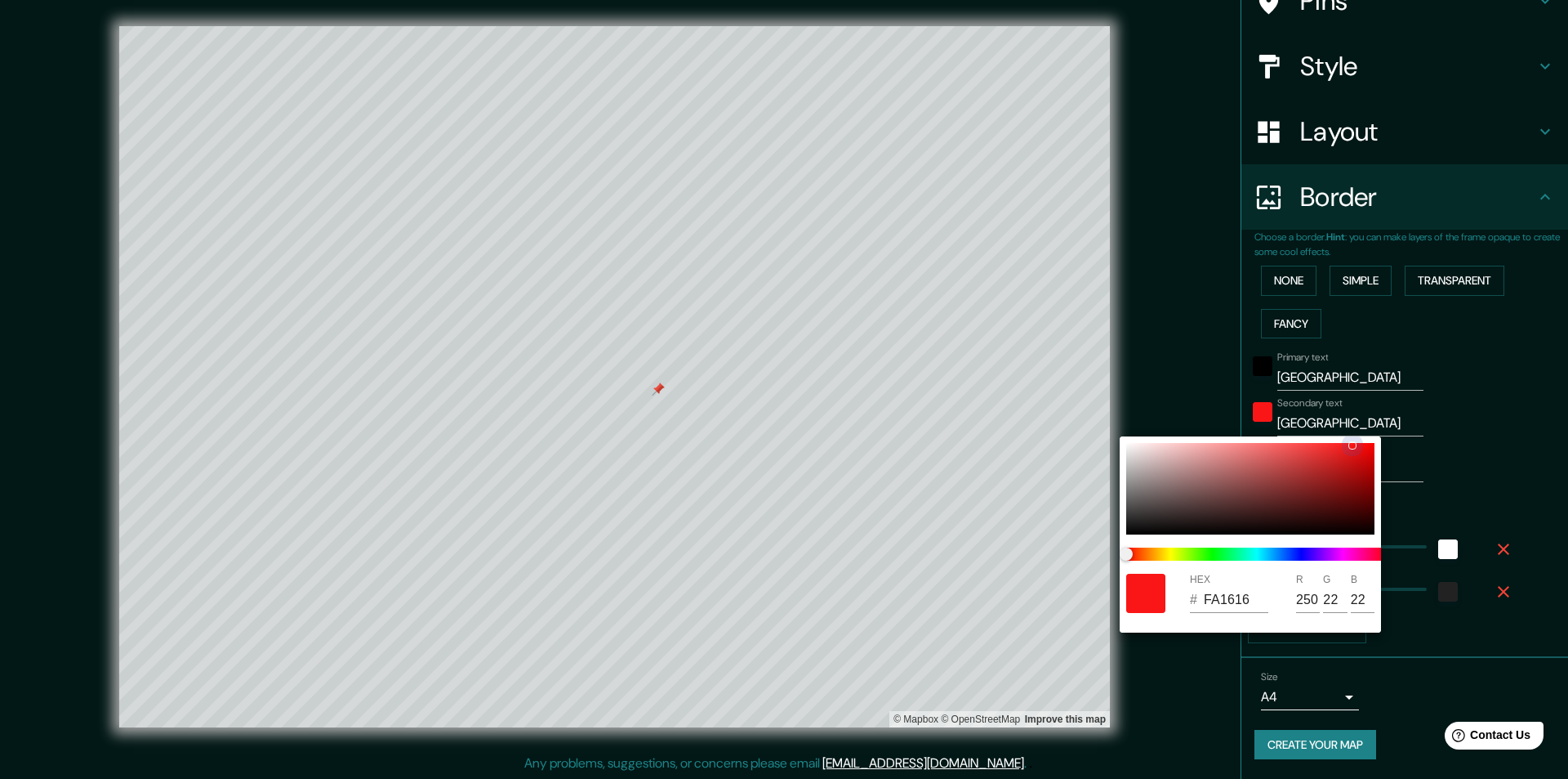
type input "F62121"
type input "246"
type input "33"
click at [1337, 450] on div at bounding box center [1250, 489] width 248 height 92
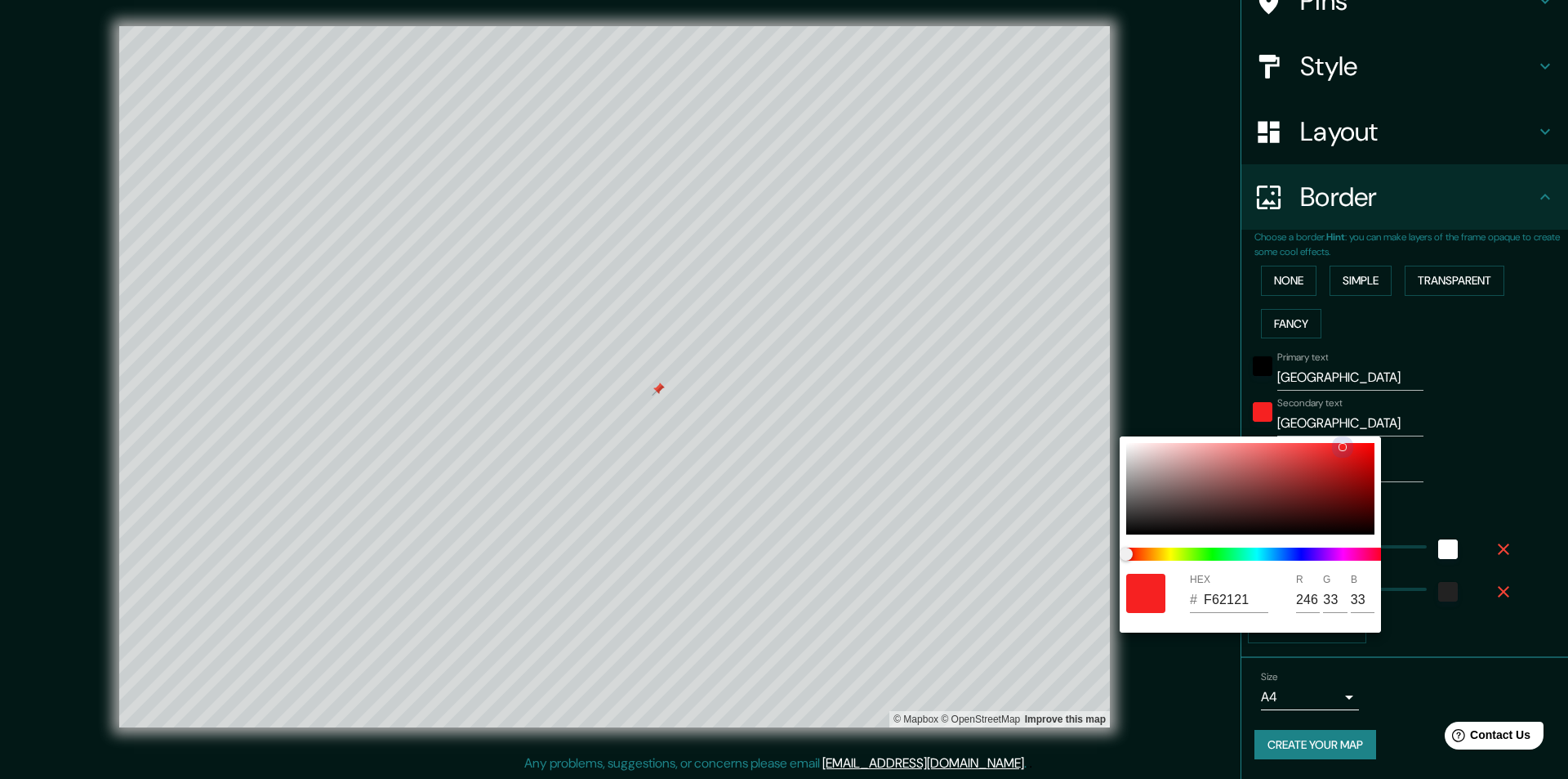
type input "ED2323"
type input "237"
type input "35"
click at [1438, 447] on div at bounding box center [784, 389] width 1568 height 779
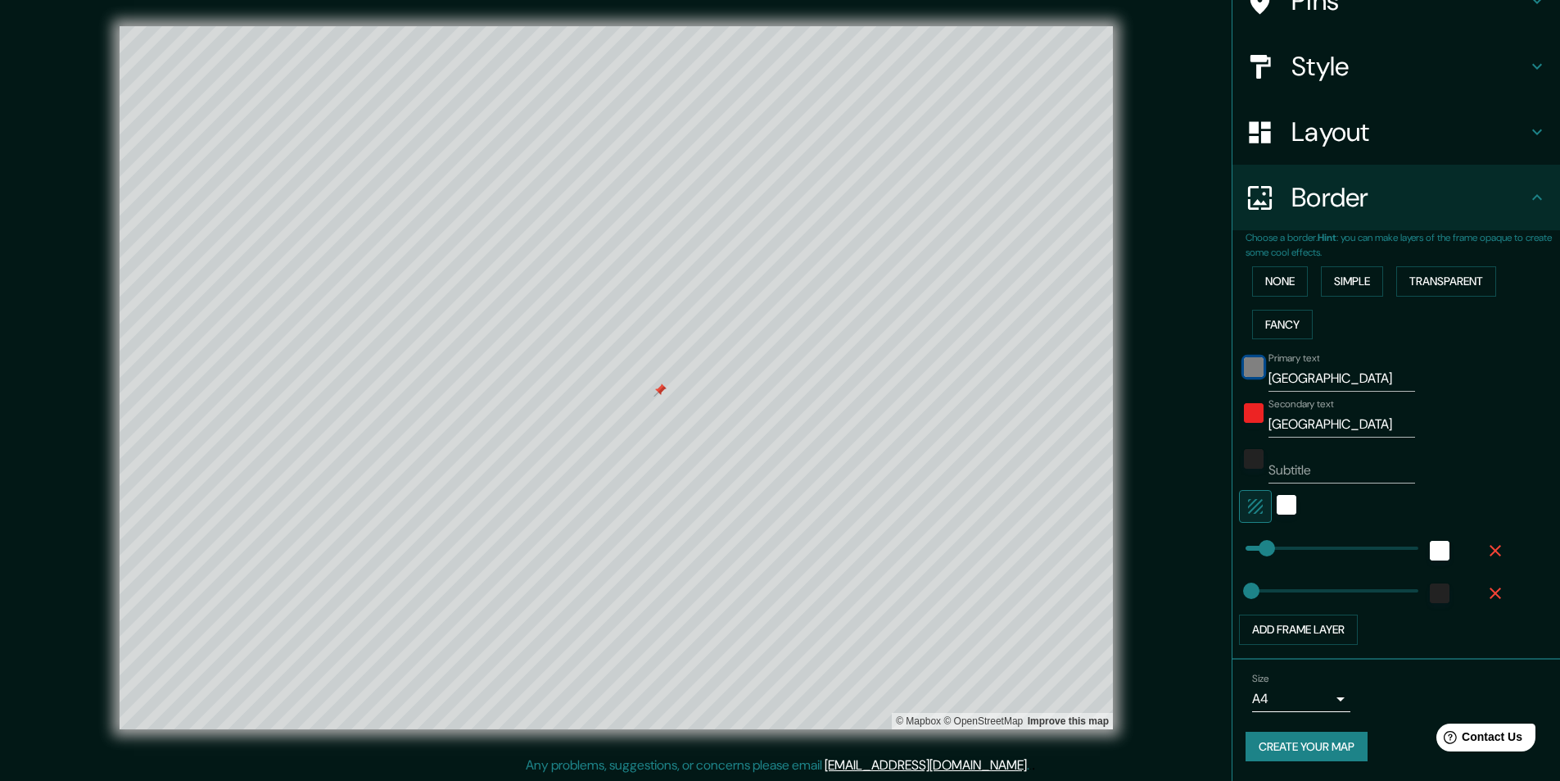
click at [1244, 365] on div "black" at bounding box center [1254, 367] width 20 height 20
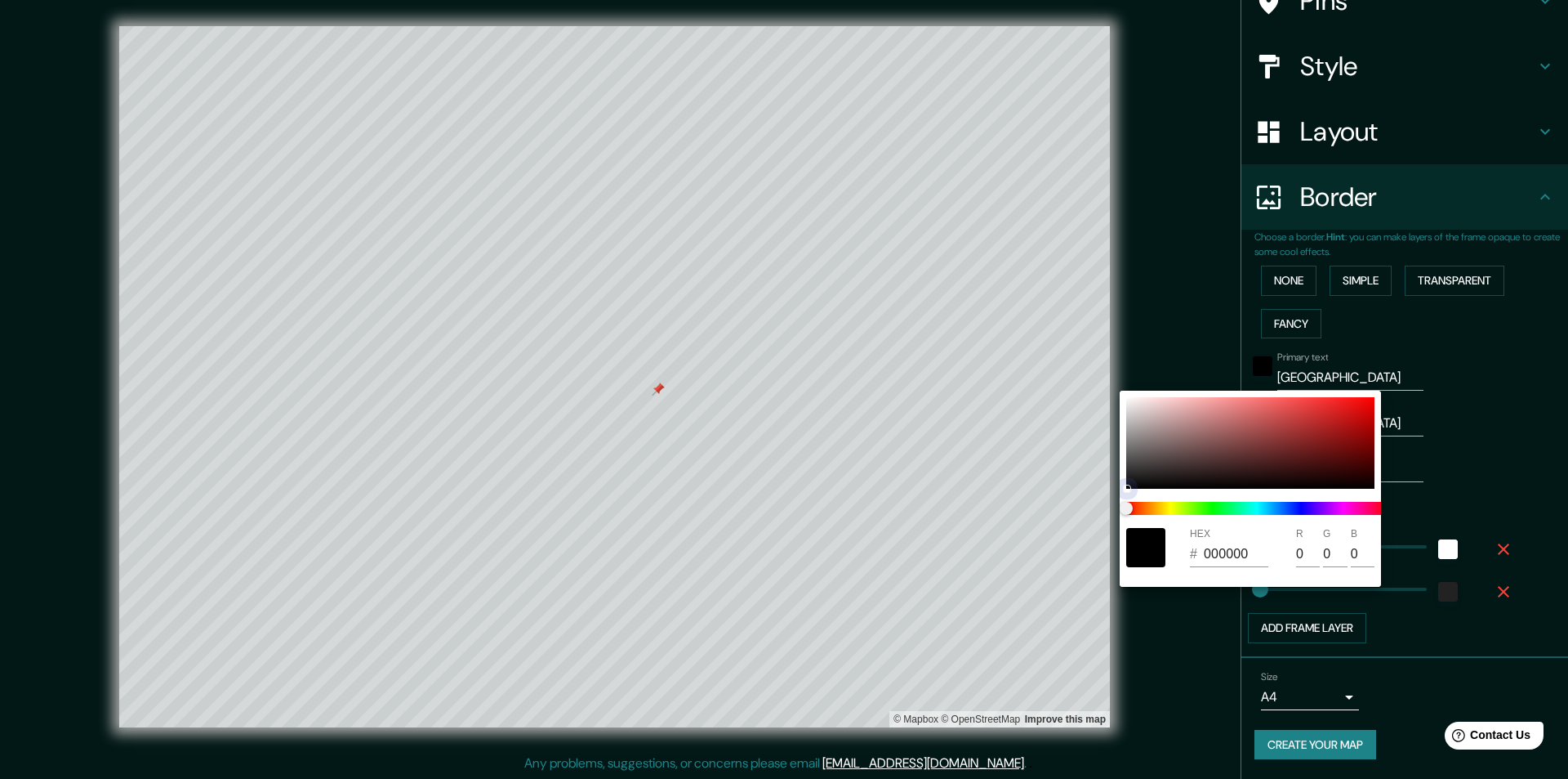
click at [1330, 454] on div at bounding box center [1250, 443] width 248 height 92
type input "601111"
type input "96"
type input "17"
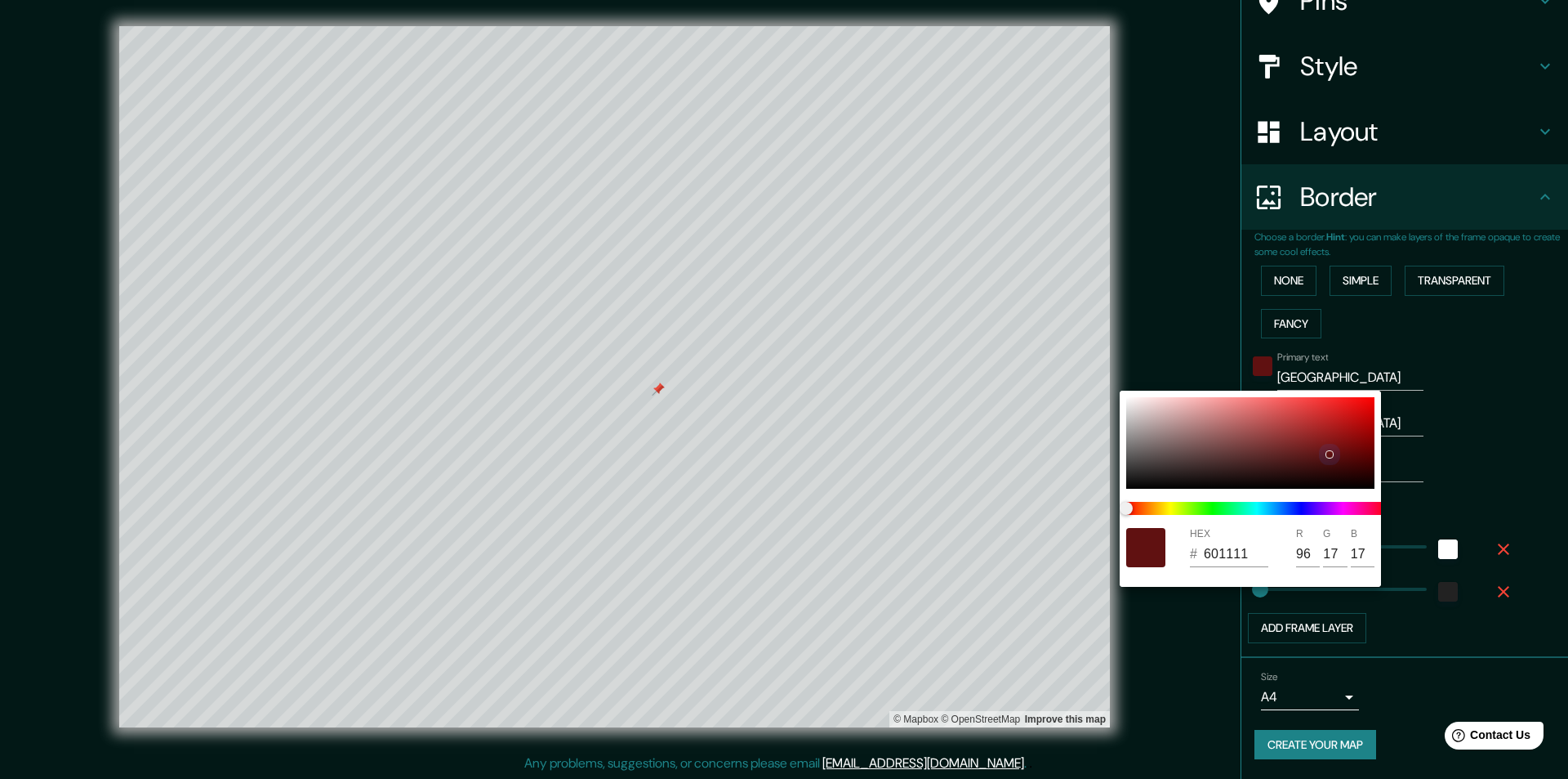
type input "500B0B"
type input "80"
type input "11"
type input "370606"
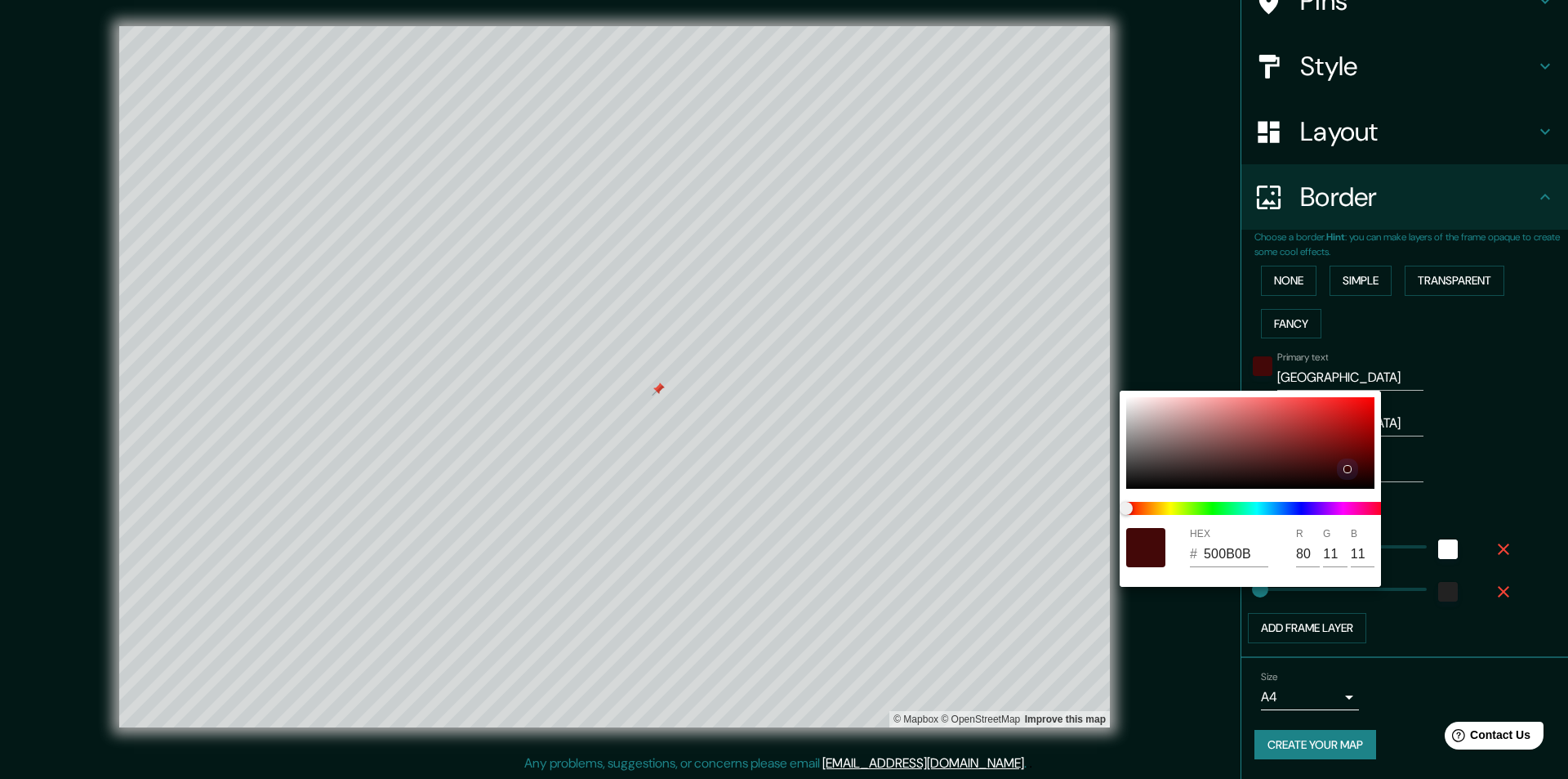
type input "55"
type input "6"
type input "390707"
type input "57"
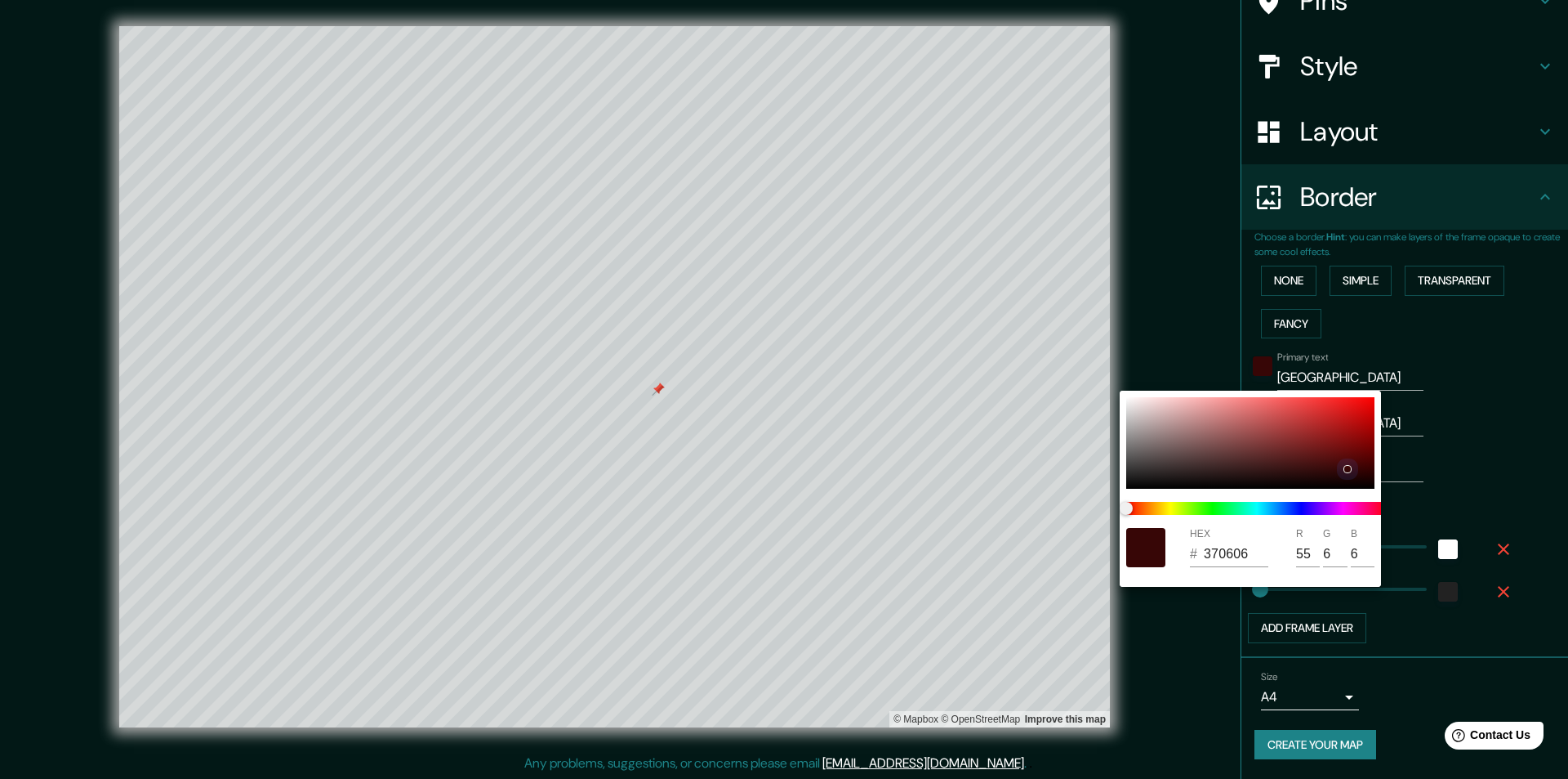
type input "7"
type input "450A0A"
type input "69"
type input "10"
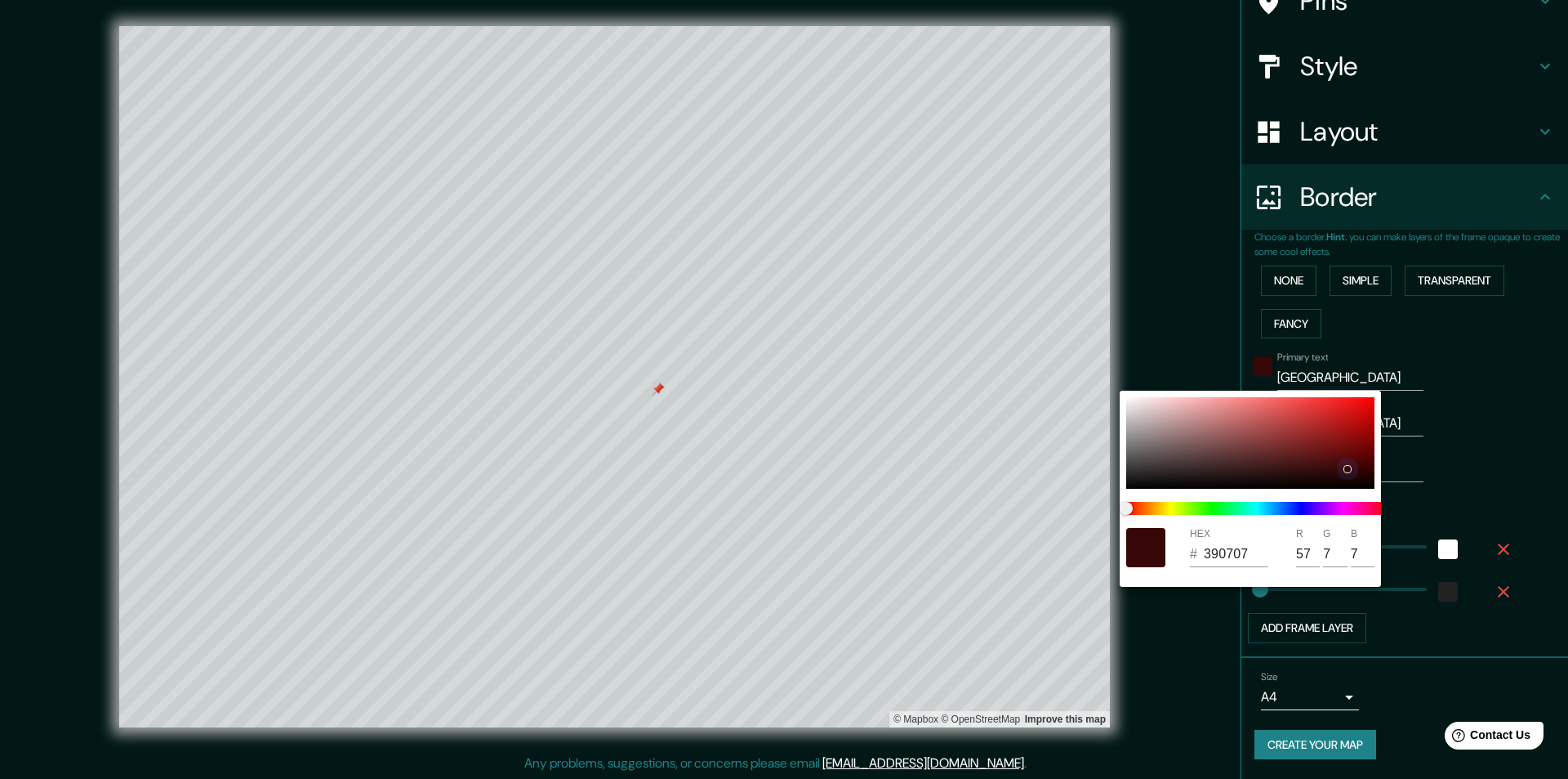
type input "10"
type input "4A0A0A"
type input "74"
type input "711111"
type input "113"
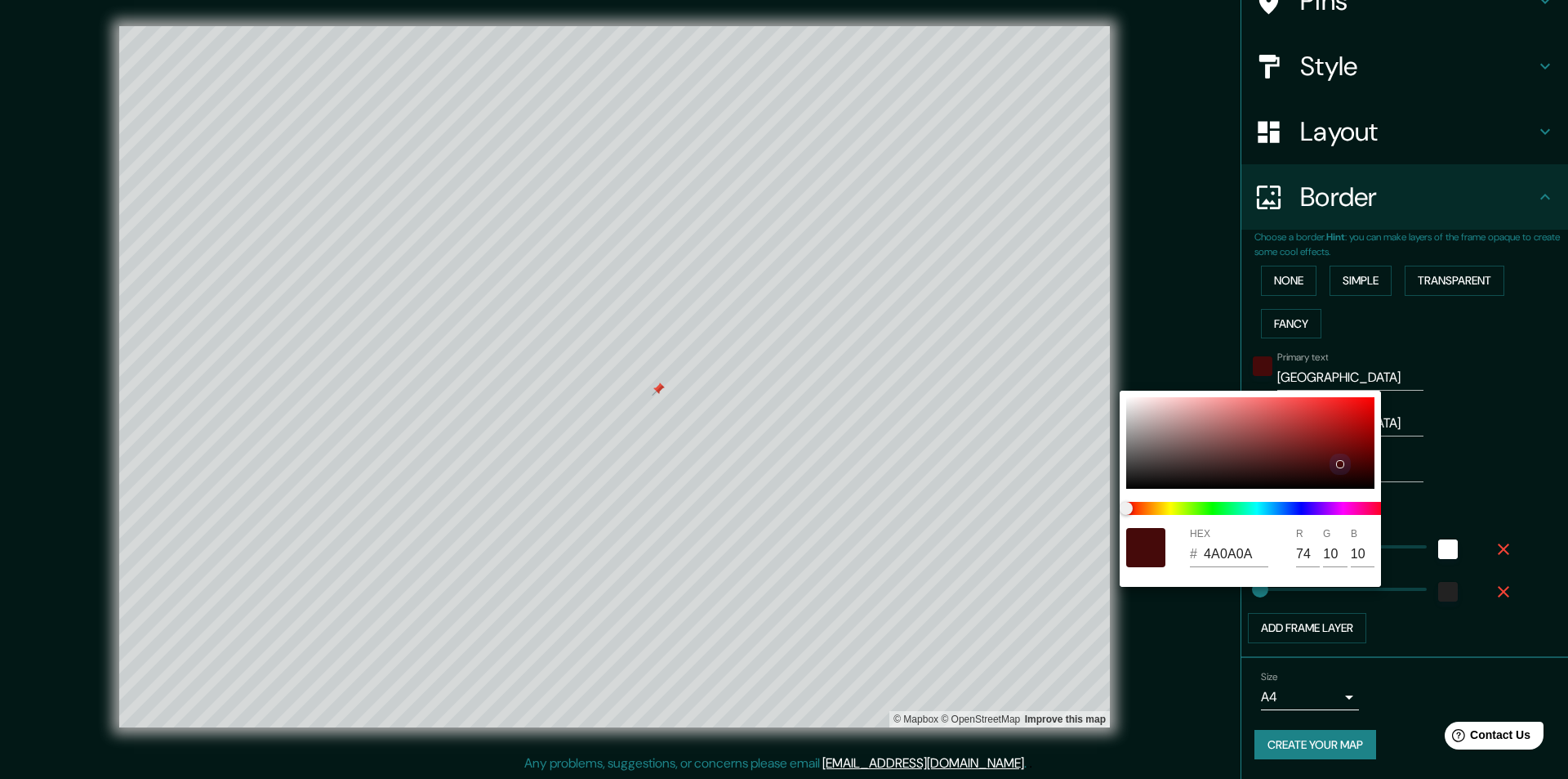
type input "17"
type input "C11818"
type input "193"
type input "24"
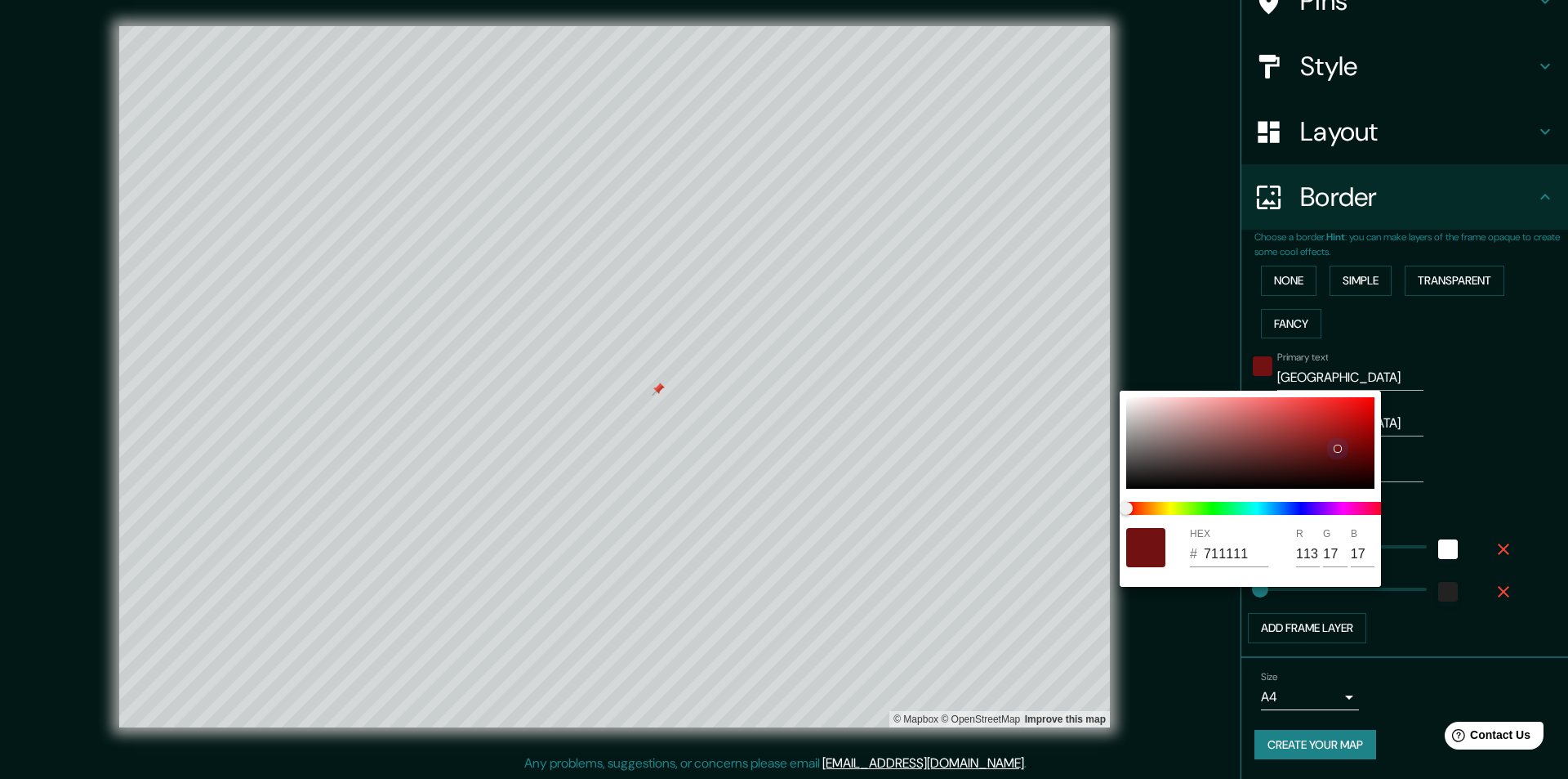
type input "24"
type input "C81818"
type input "200"
type input "C81616"
type input "22"
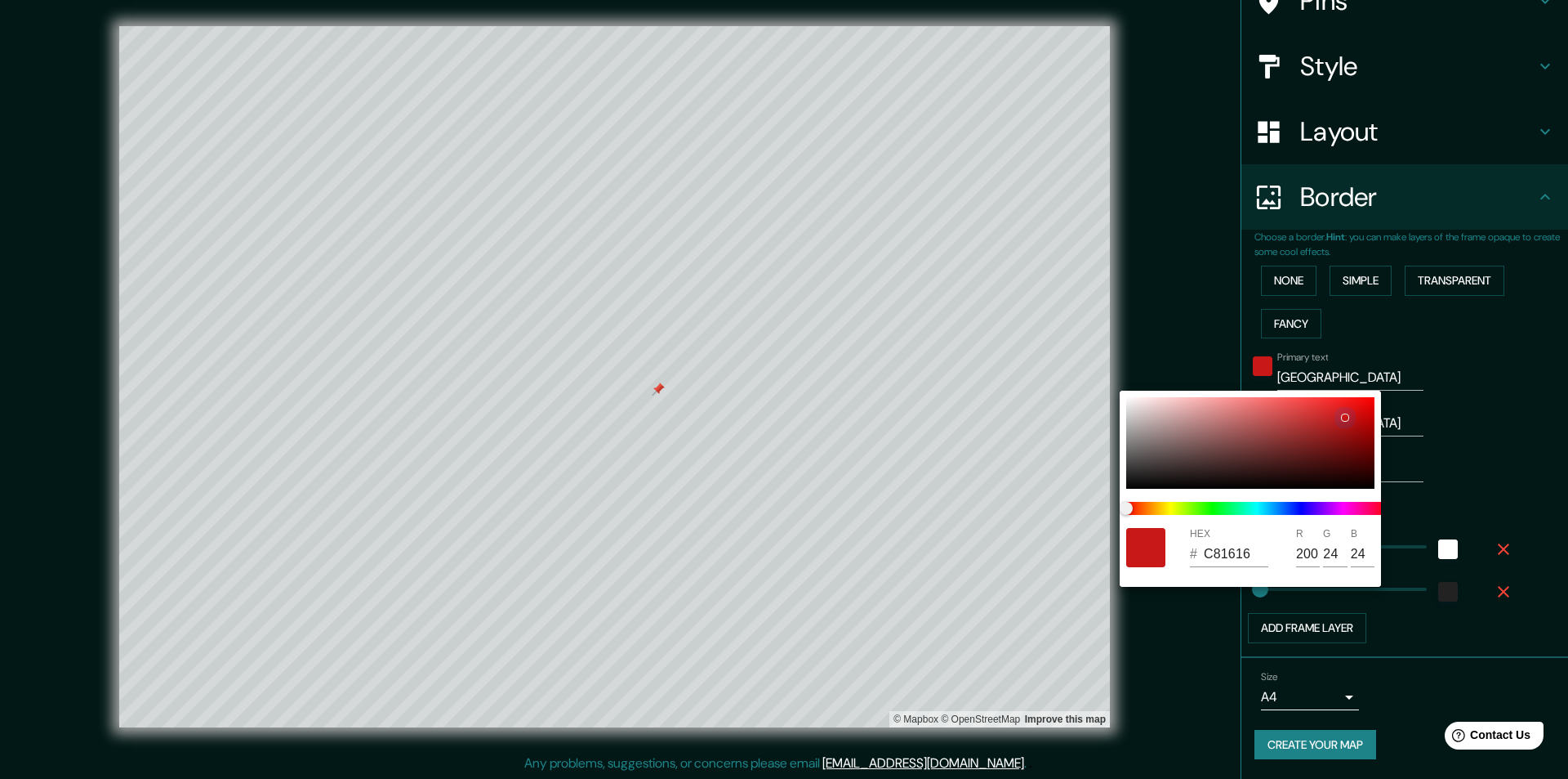
type input "22"
type input "CF1212"
type input "207"
type input "18"
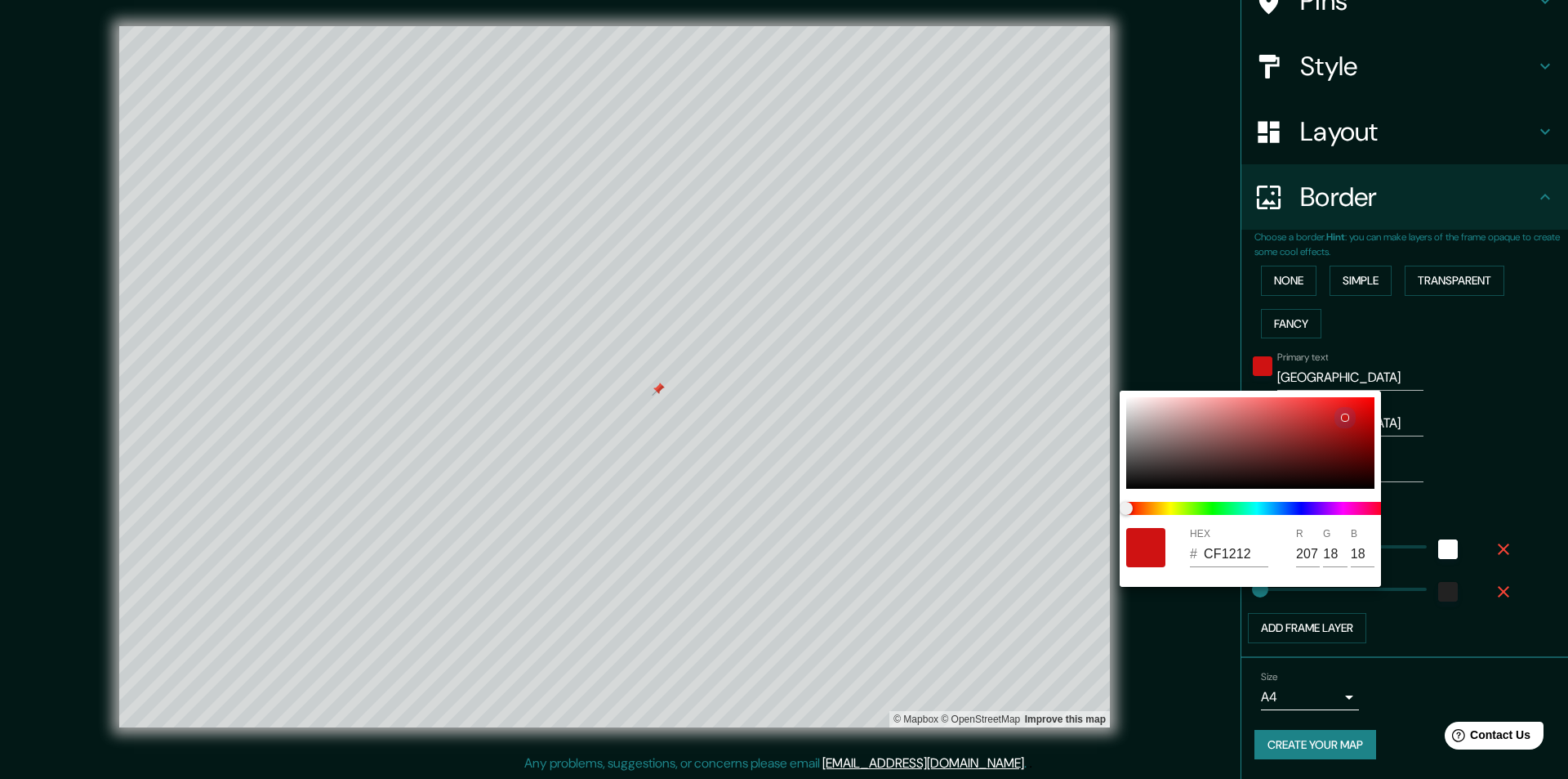
type input "D80B0B"
type input "216"
type input "11"
type input "D80A0A"
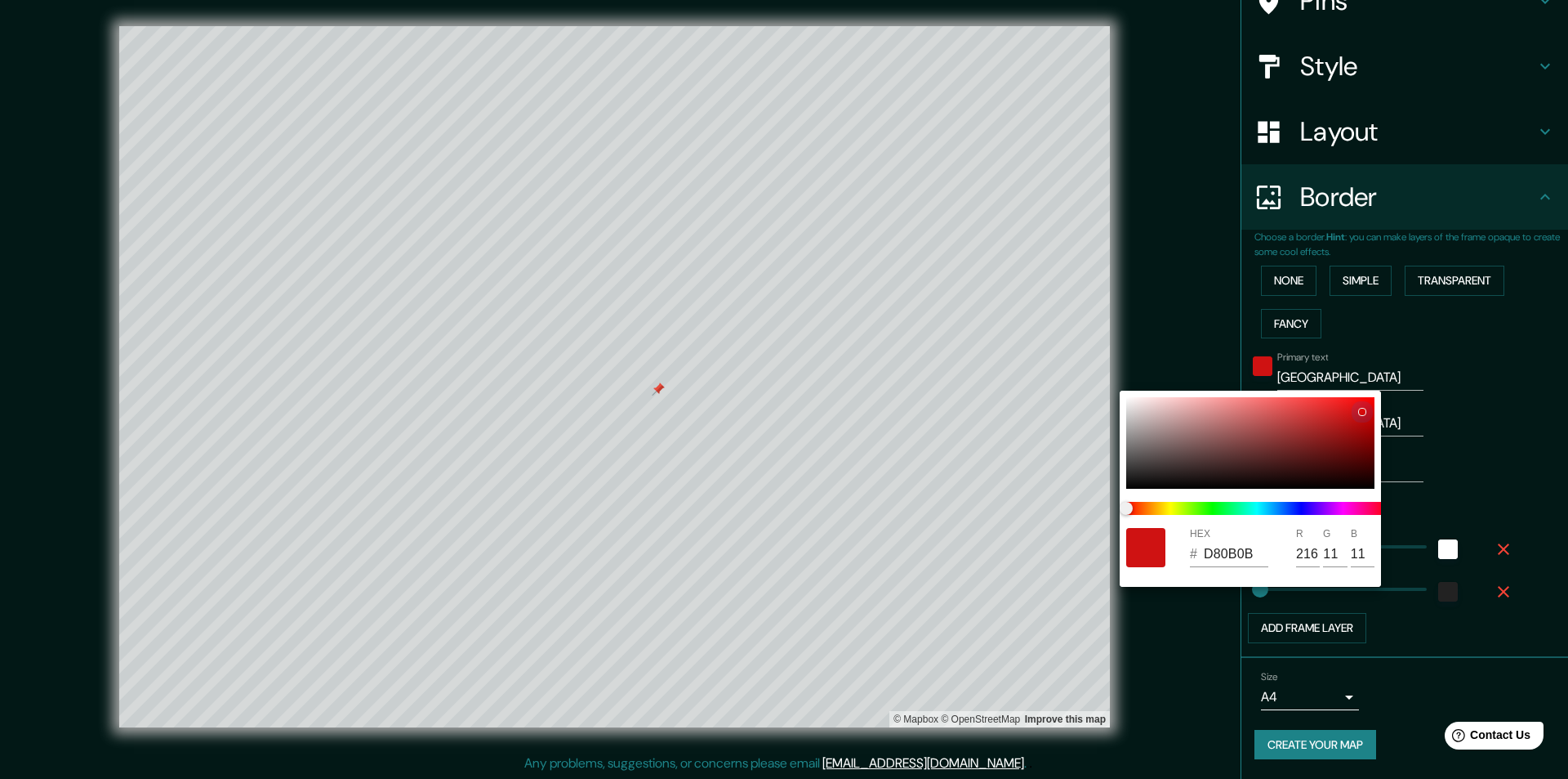
type input "10"
type input "D10303"
type input "209"
type input "3"
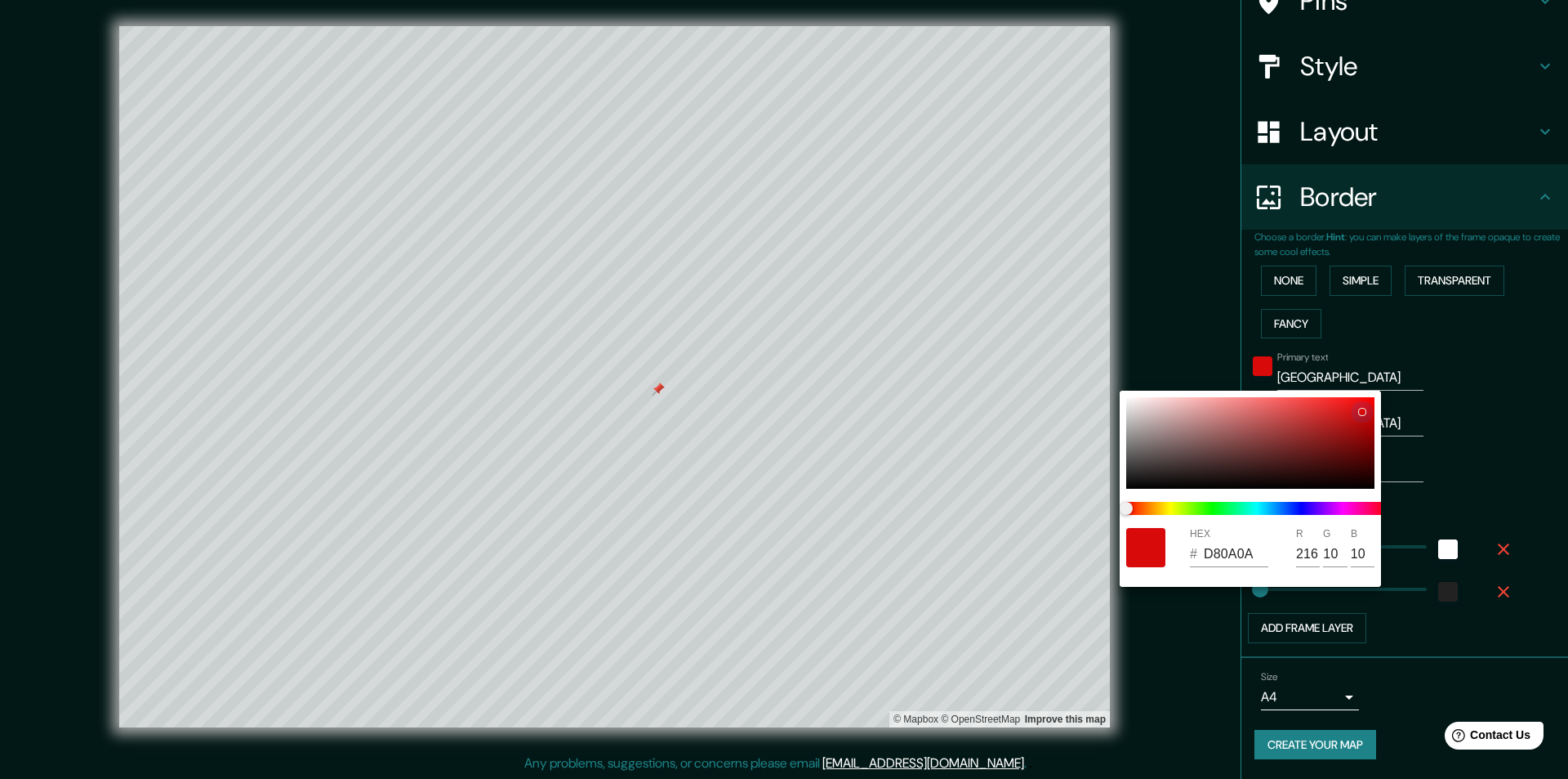
type input "3"
type input "BF5D5D"
type input "191"
type input "93"
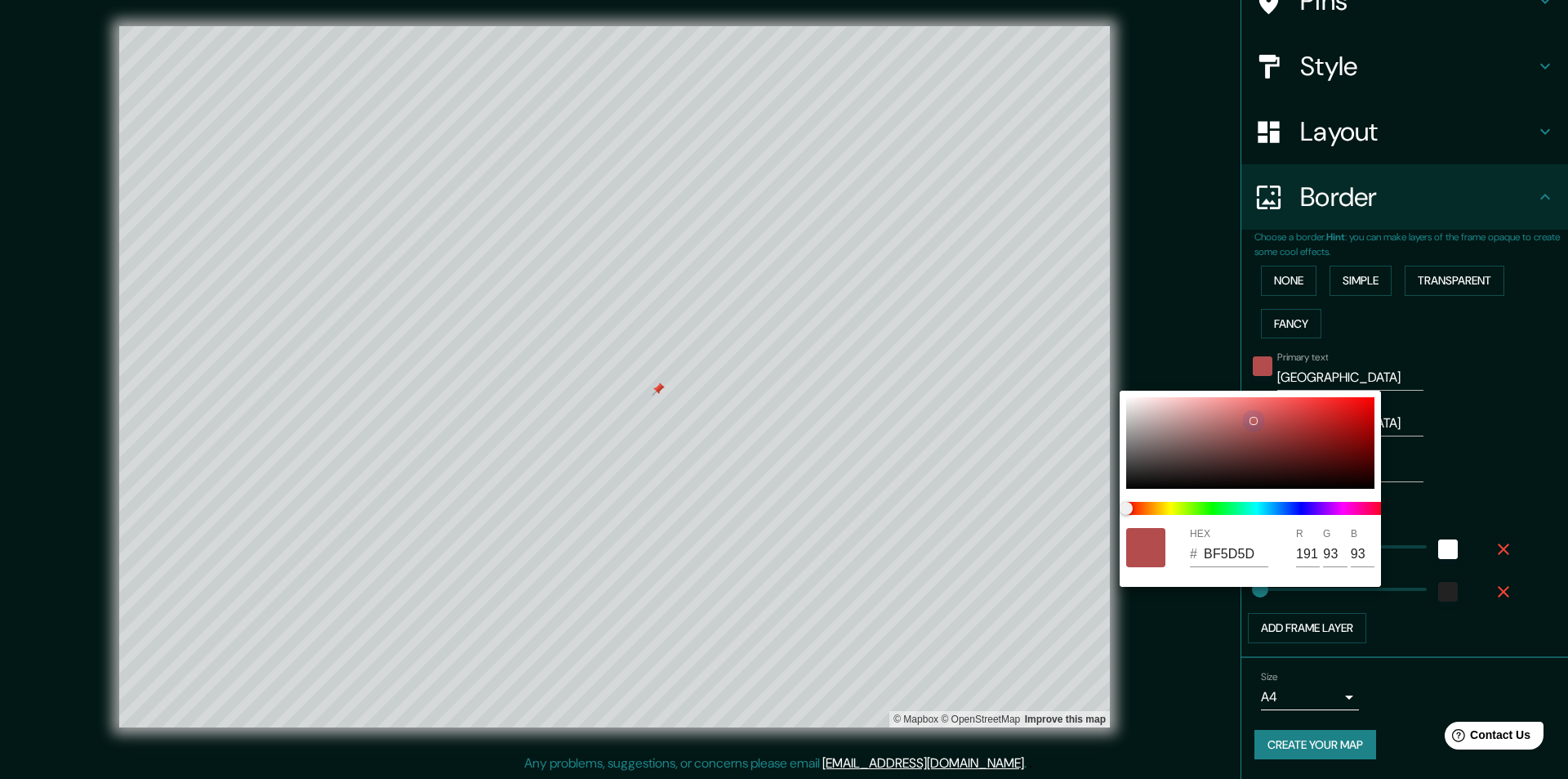
type input "020202"
type input "2"
type input "3C2424"
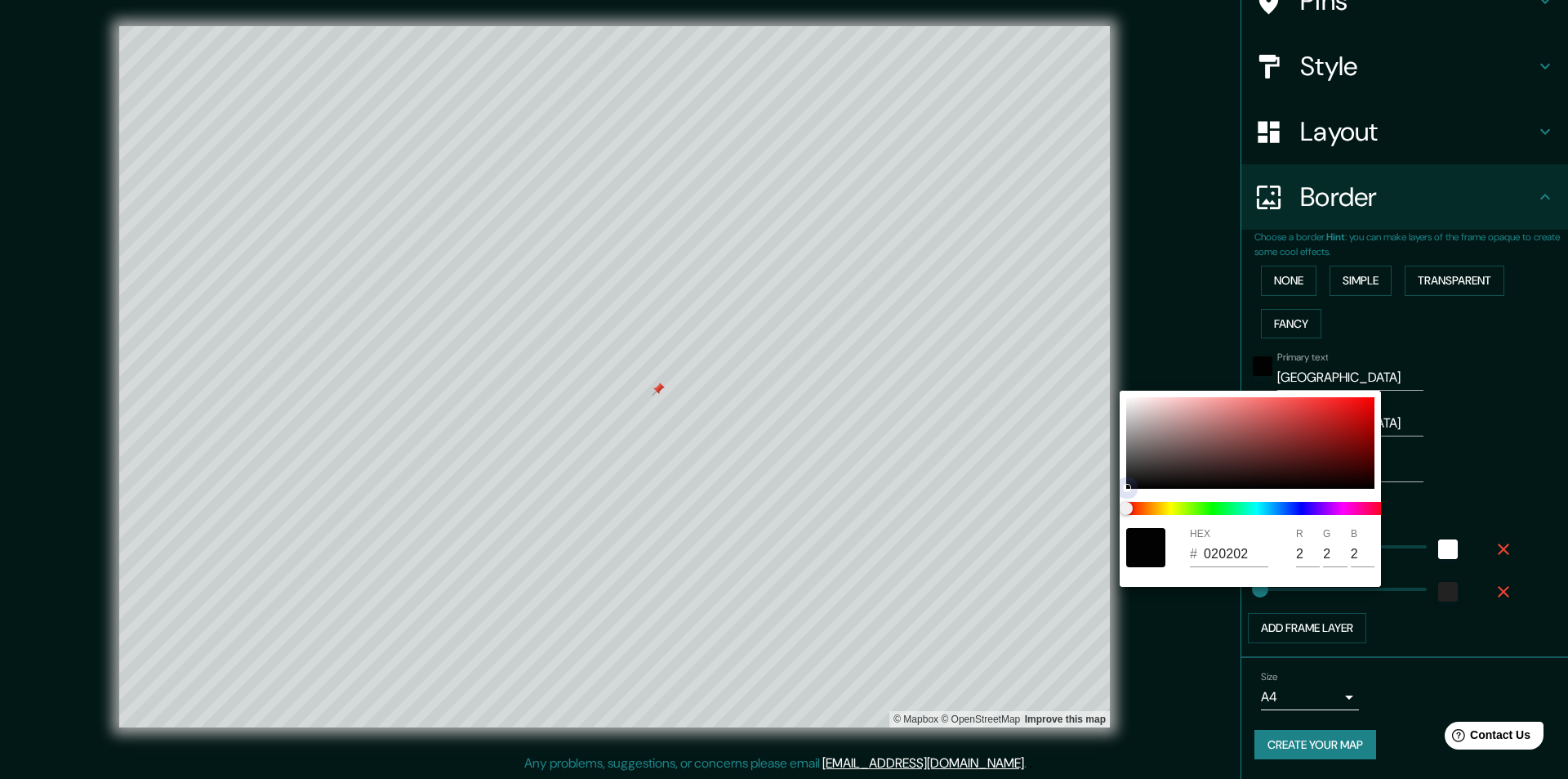
type input "60"
type input "36"
type input "3E2525"
type input "62"
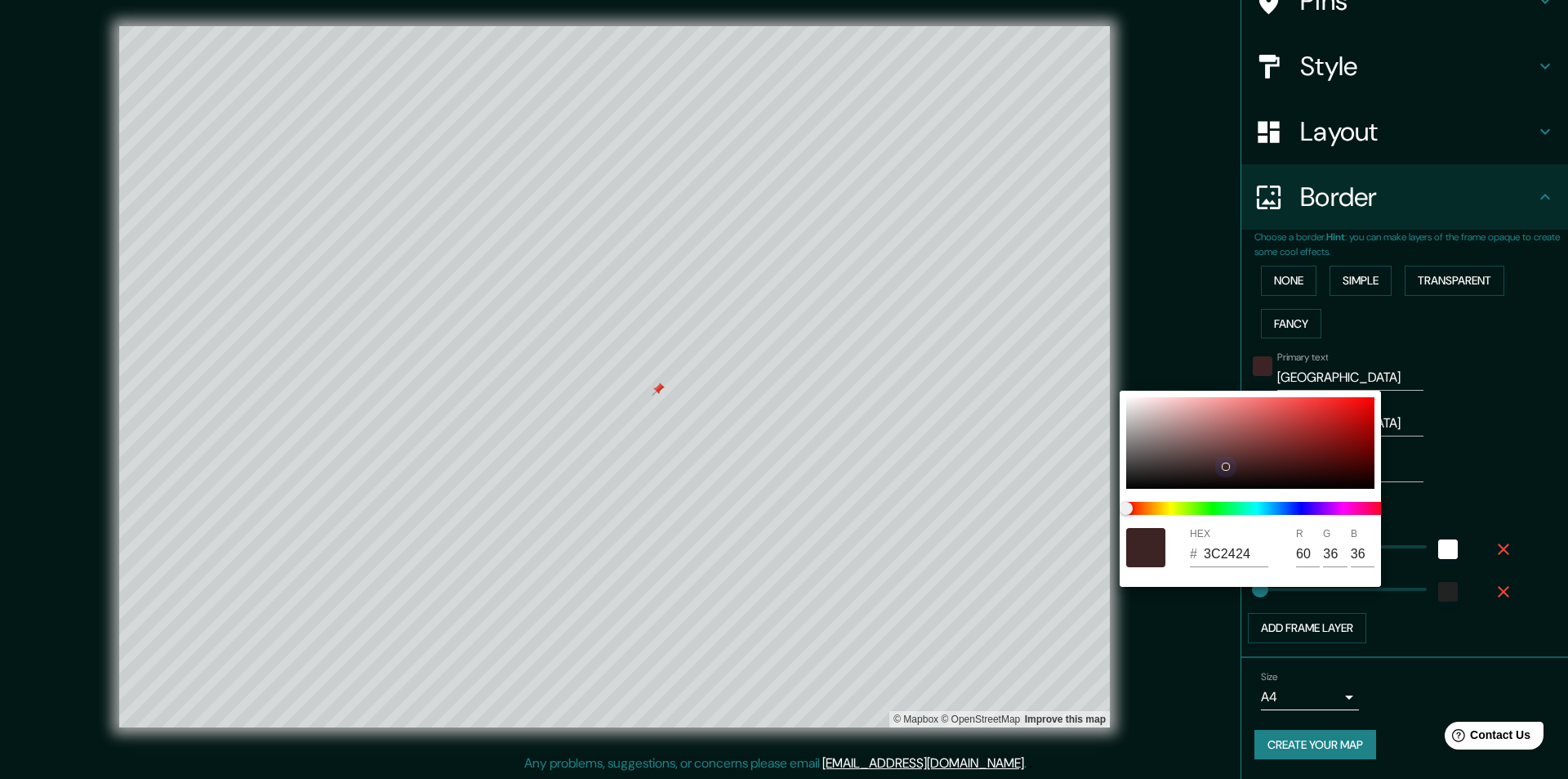
type input "37"
type input "5C4040"
type input "92"
type input "64"
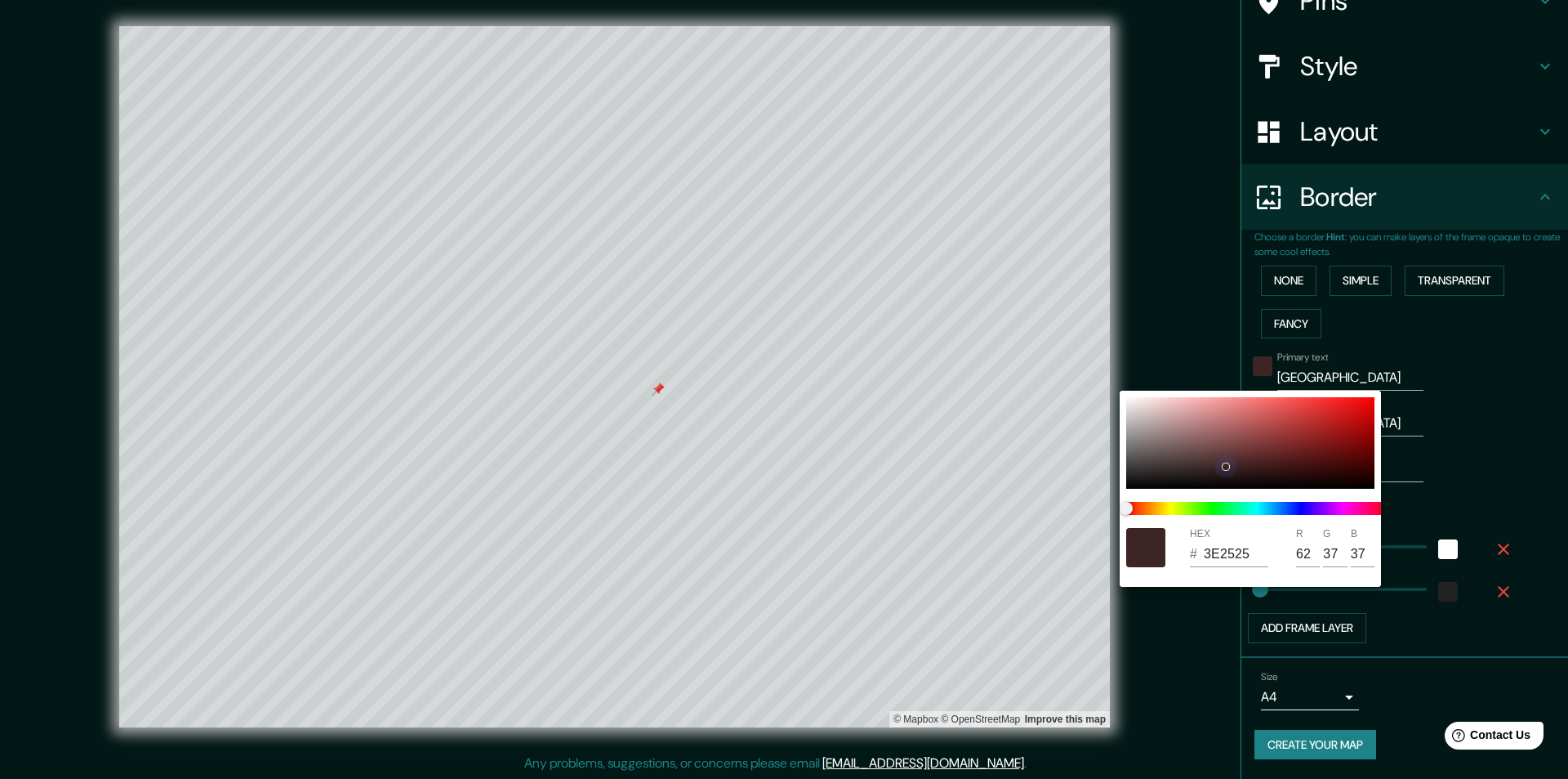
type input "64"
type input "8A6060"
type input "138"
type input "96"
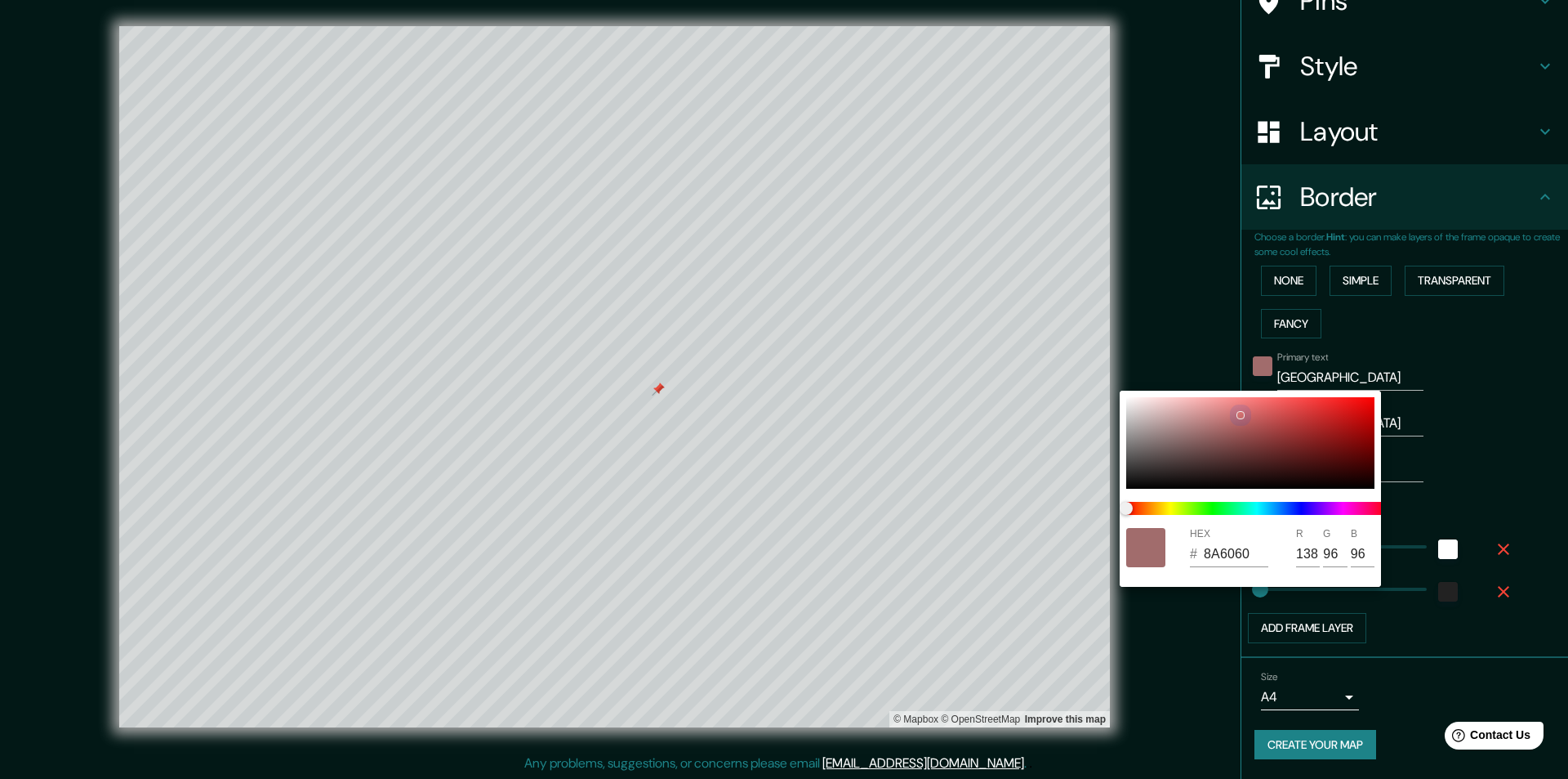
type input "CF6F6F"
drag, startPoint x: 1331, startPoint y: 454, endPoint x: 1415, endPoint y: 527, distance: 111.3
click at [1415, 527] on div "HEX # 270101 R 39 G 1 B 1" at bounding box center [784, 389] width 1568 height 779
click at [1489, 450] on div at bounding box center [784, 389] width 1568 height 779
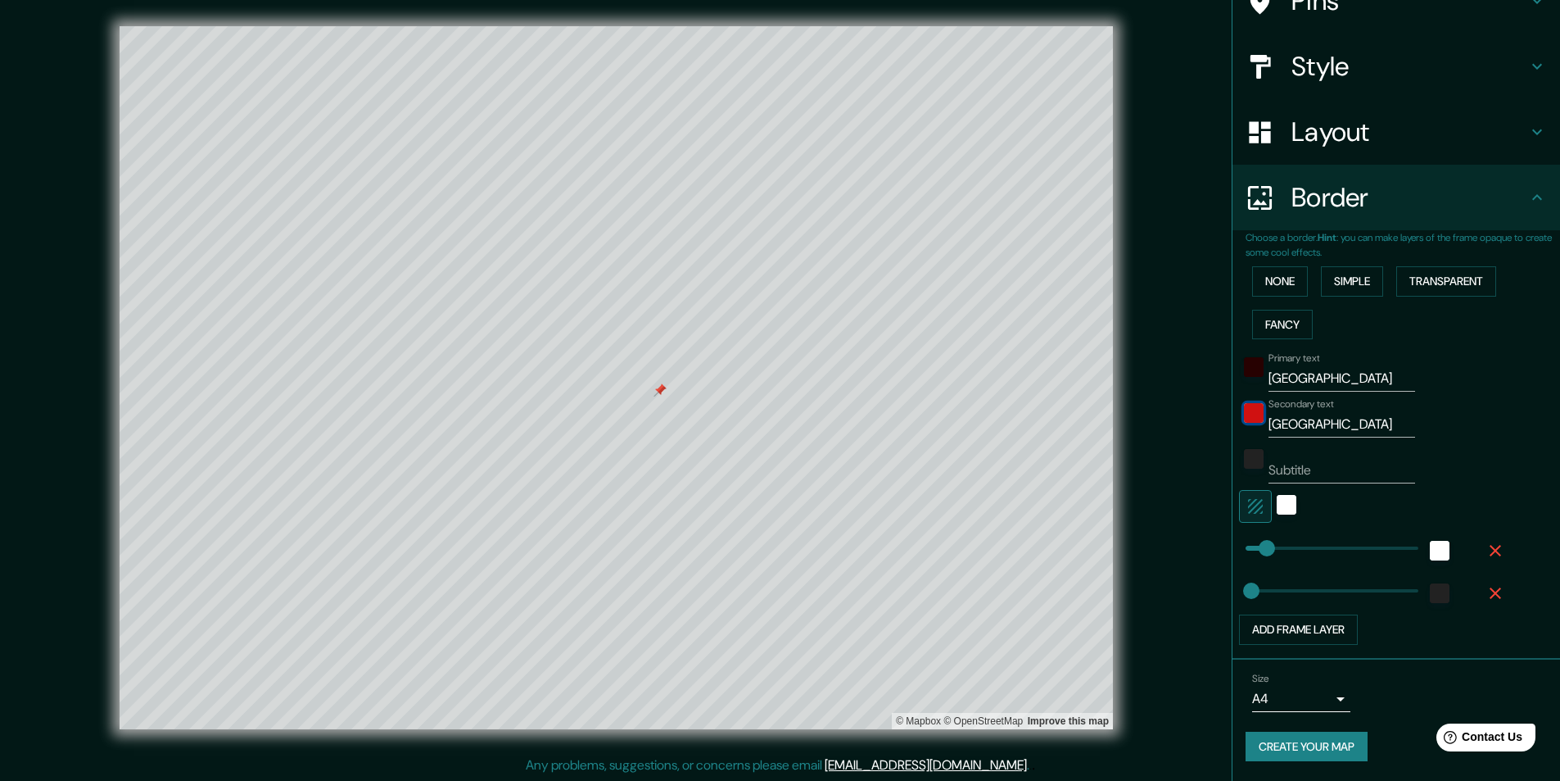
click at [1249, 417] on div "color-ED2323" at bounding box center [1254, 413] width 20 height 20
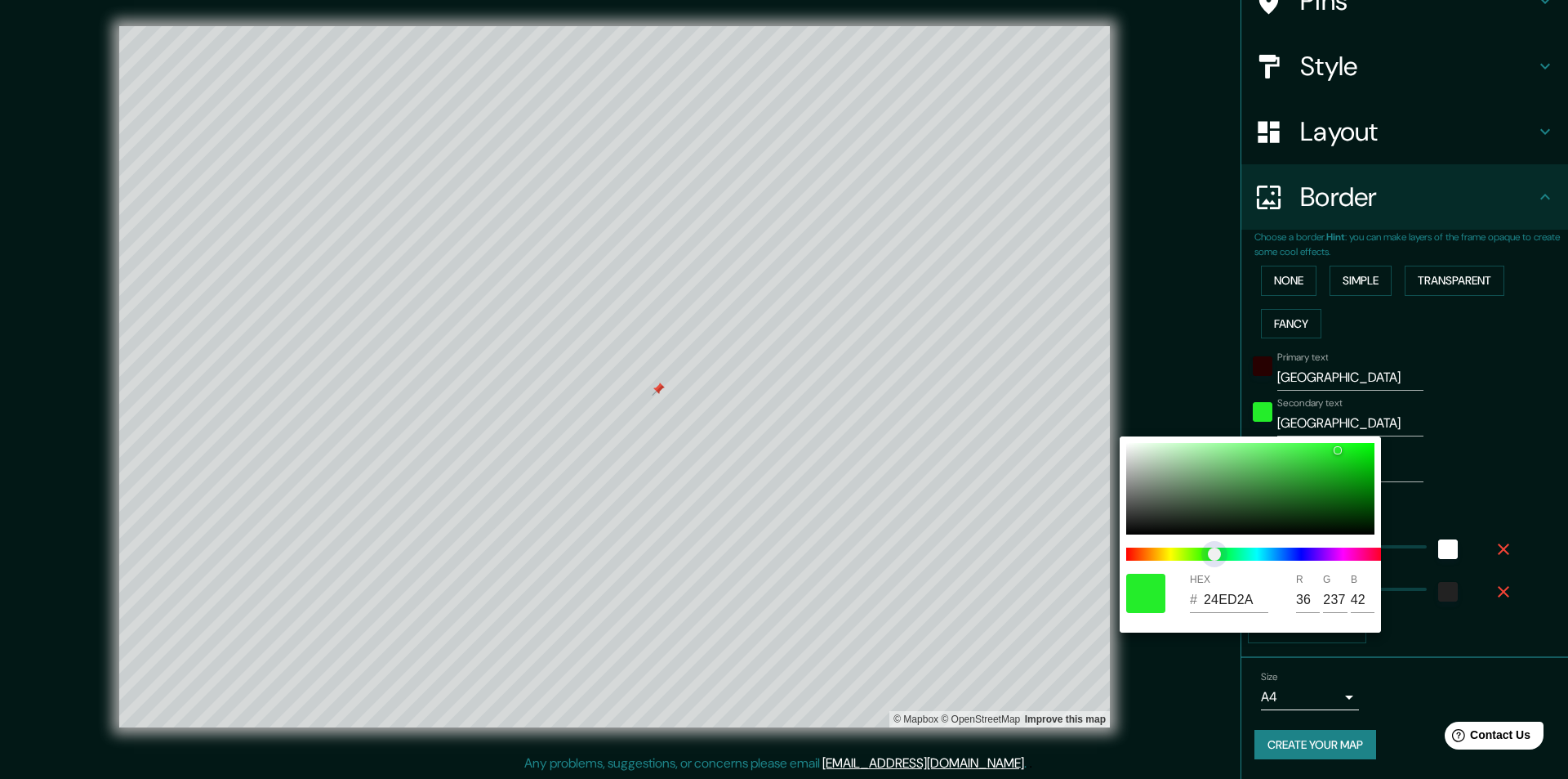
click at [1214, 554] on span at bounding box center [1257, 554] width 261 height 13
drag, startPoint x: 1351, startPoint y: 516, endPoint x: 1451, endPoint y: 490, distance: 103.3
click at [1365, 493] on div at bounding box center [1250, 489] width 248 height 92
click at [1456, 489] on div at bounding box center [784, 389] width 1568 height 779
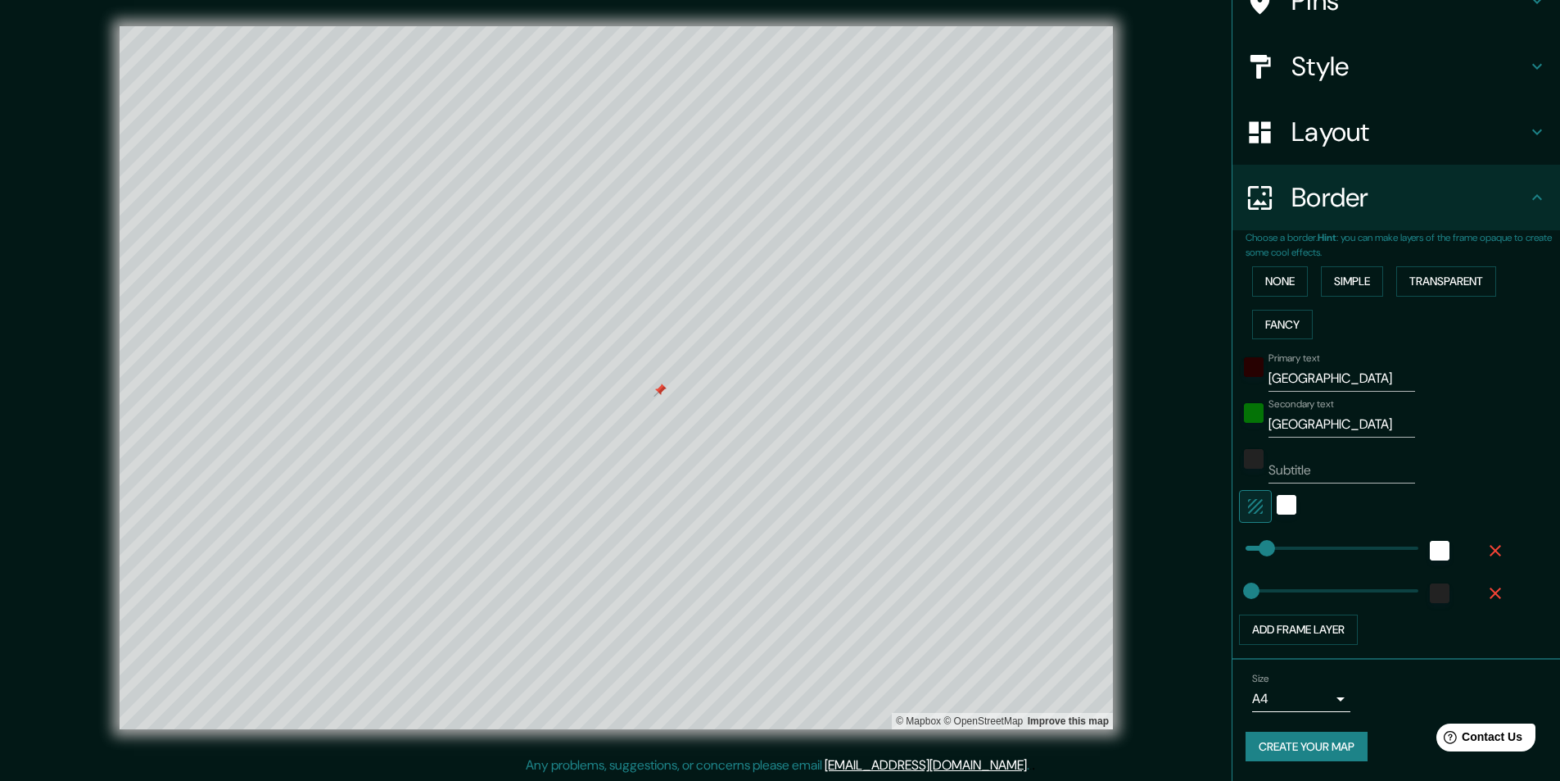
click at [1285, 419] on input "[GEOGRAPHIC_DATA]" at bounding box center [1342, 424] width 147 height 26
click at [1447, 374] on div "Primary text [GEOGRAPHIC_DATA]" at bounding box center [1373, 371] width 269 height 39
click at [1467, 460] on div "Subtitle" at bounding box center [1373, 463] width 269 height 39
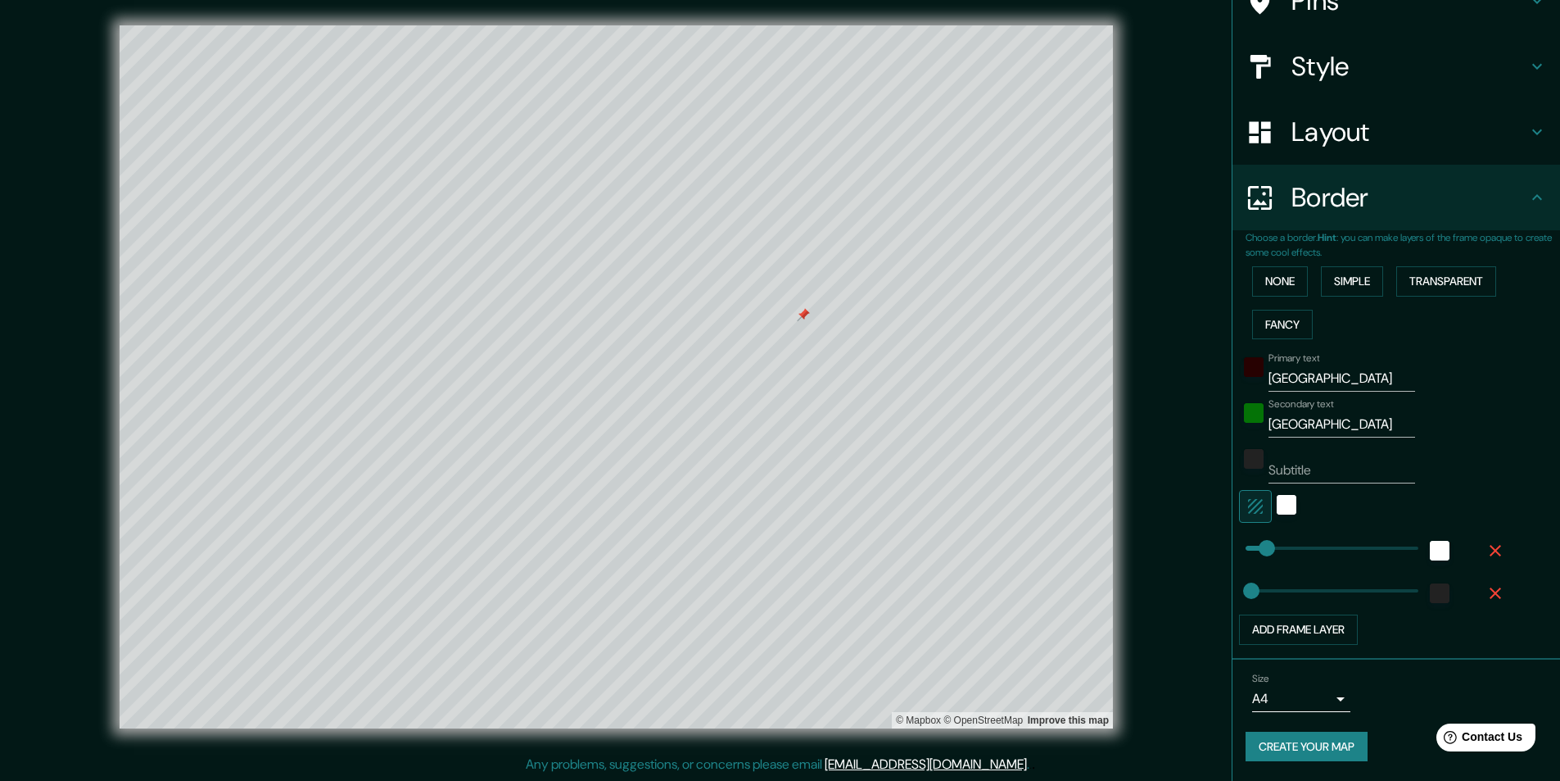
click at [1285, 742] on button "Create your map" at bounding box center [1307, 746] width 122 height 30
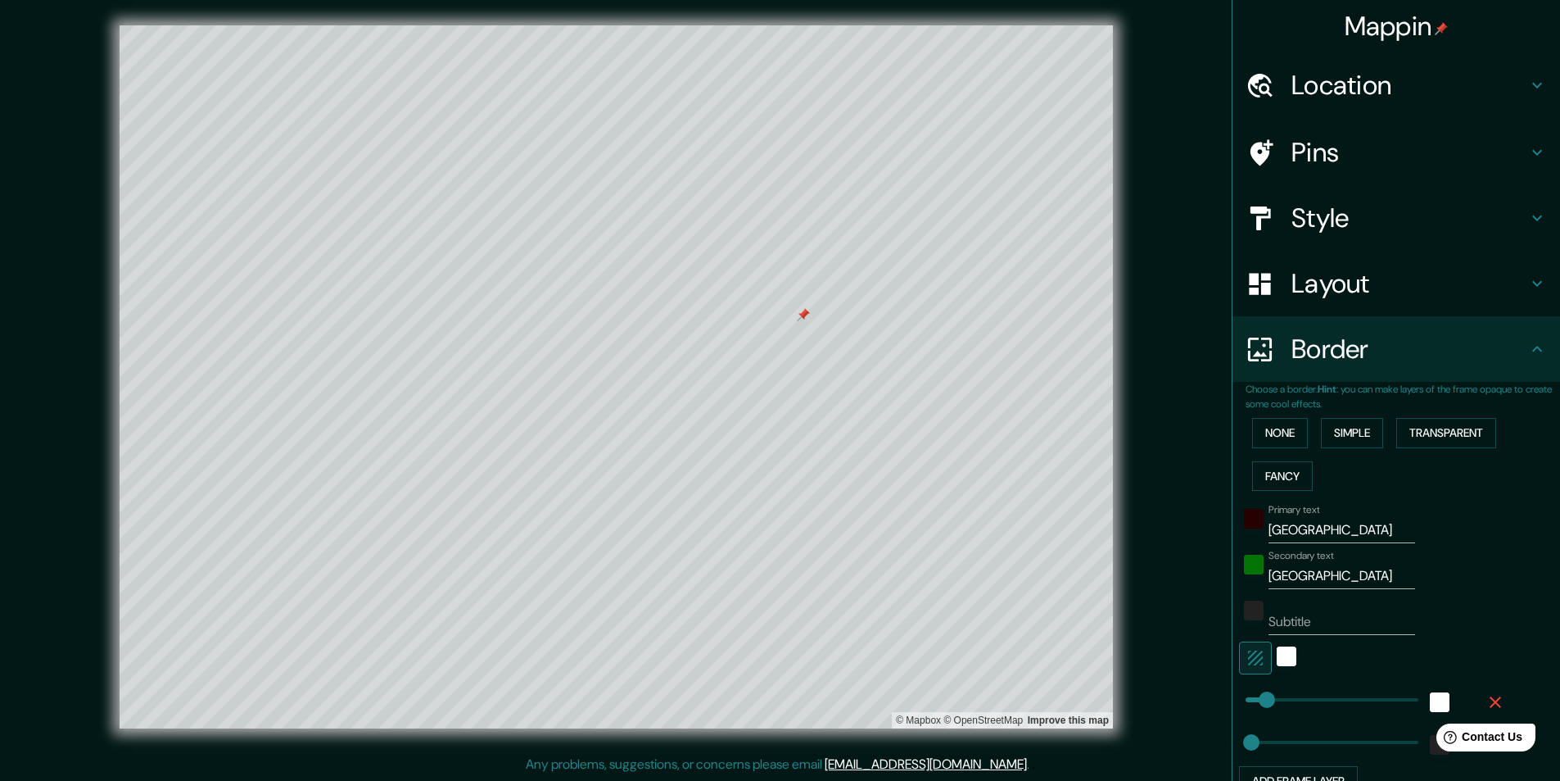
click at [1317, 75] on h4 "Location" at bounding box center [1410, 85] width 236 height 33
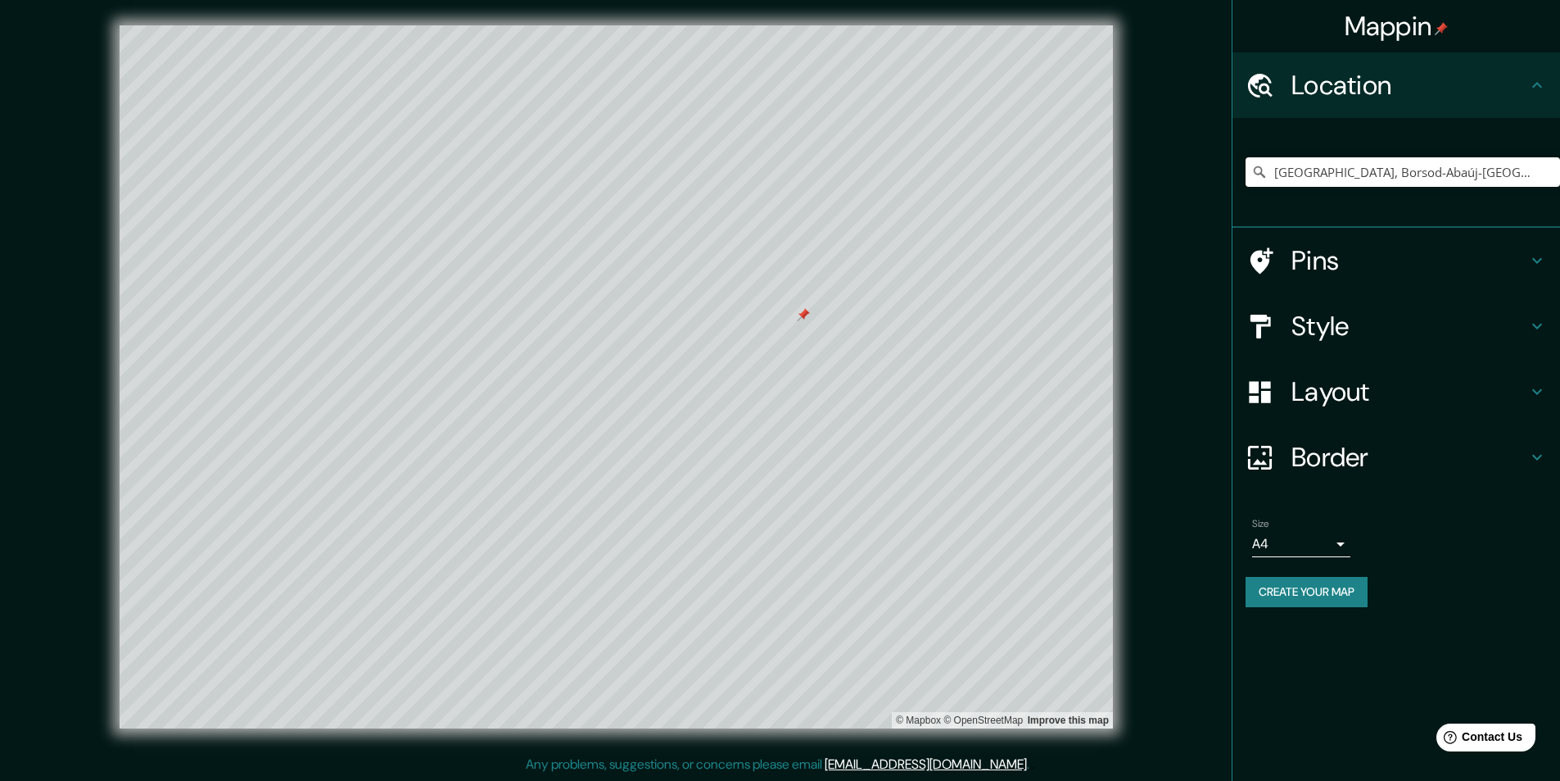
click at [1329, 447] on h4 "Border" at bounding box center [1410, 457] width 236 height 33
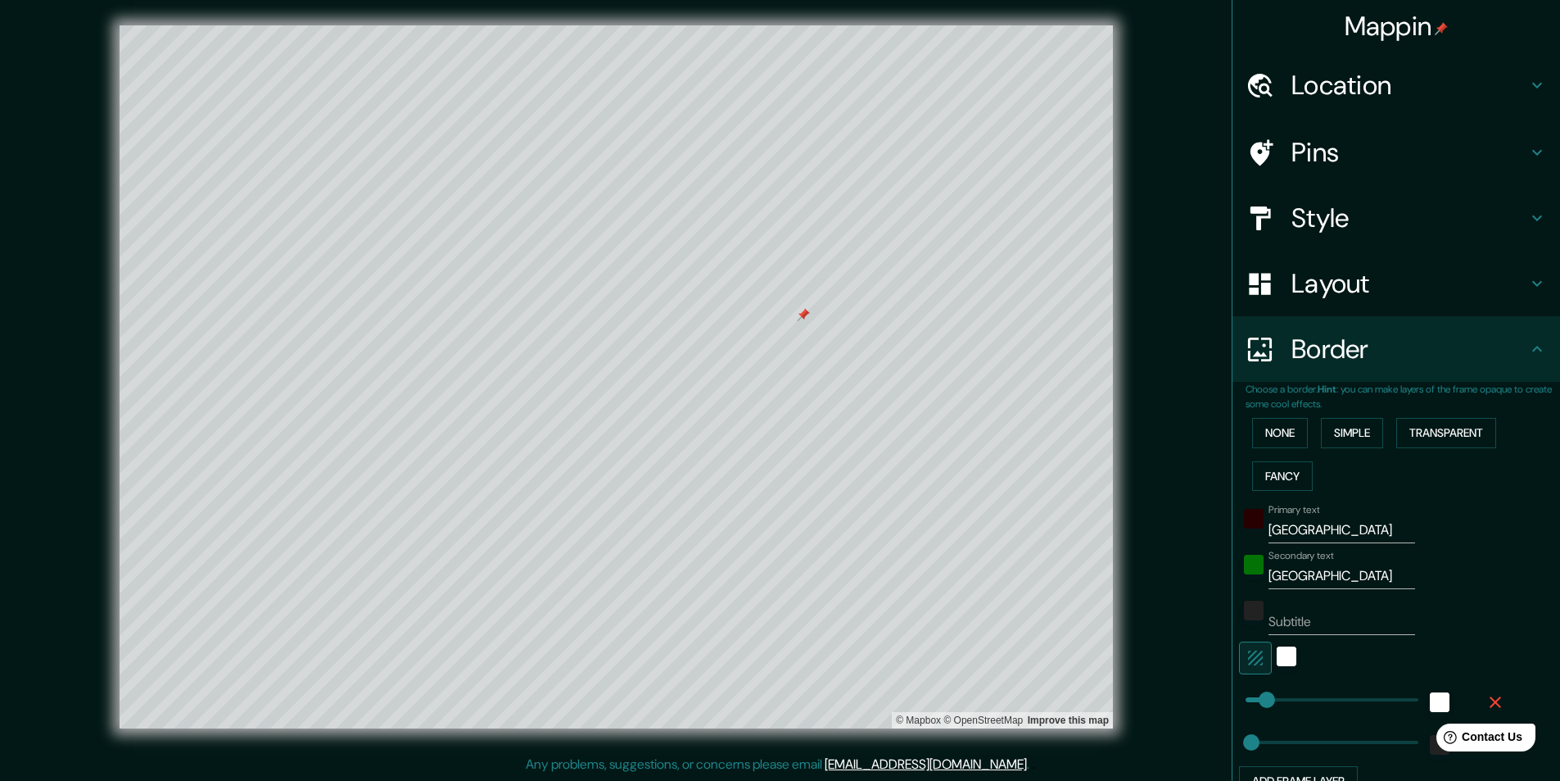
scroll to position [152, 0]
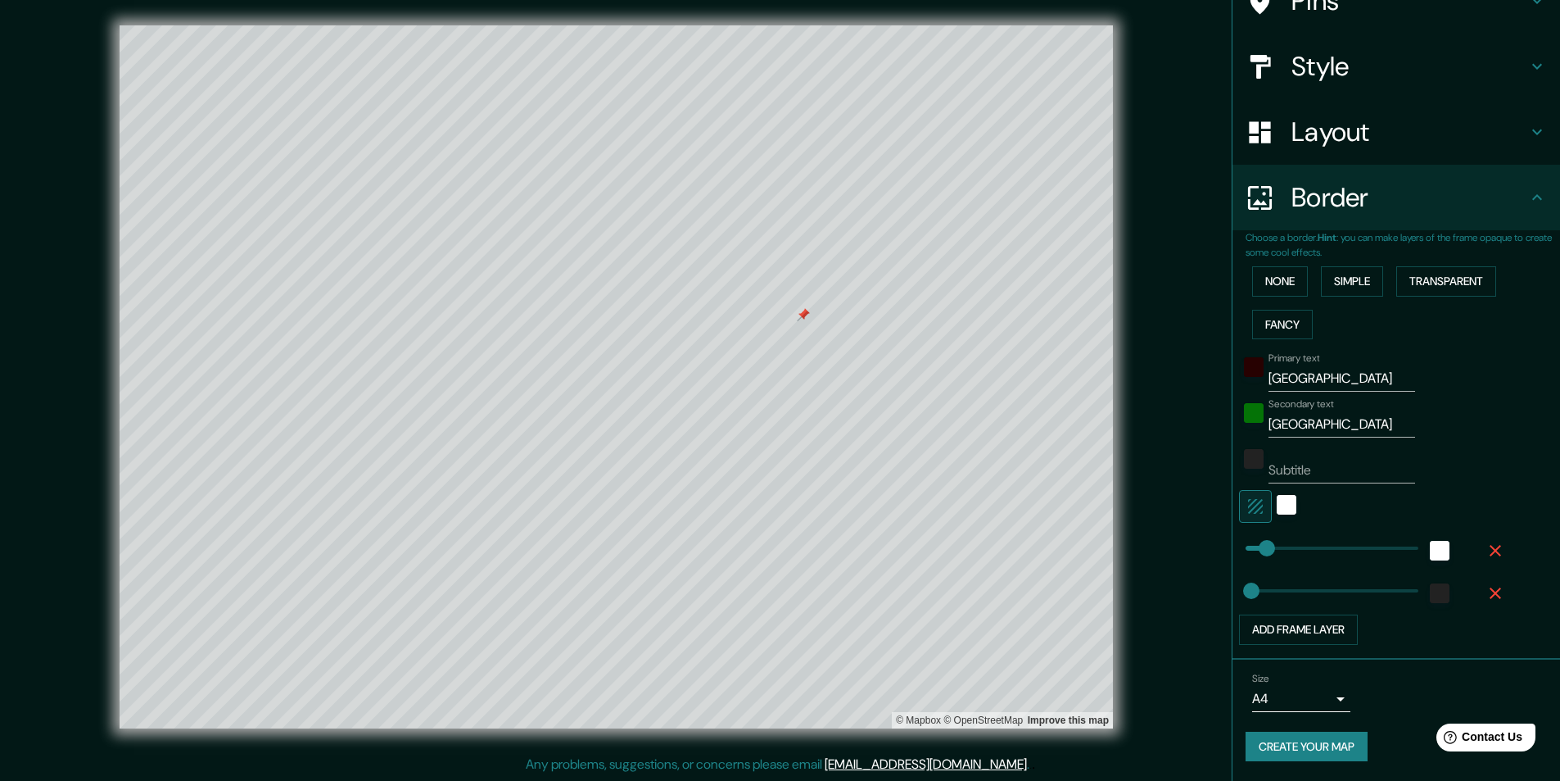
click at [1313, 194] on h4 "Border" at bounding box center [1410, 197] width 236 height 33
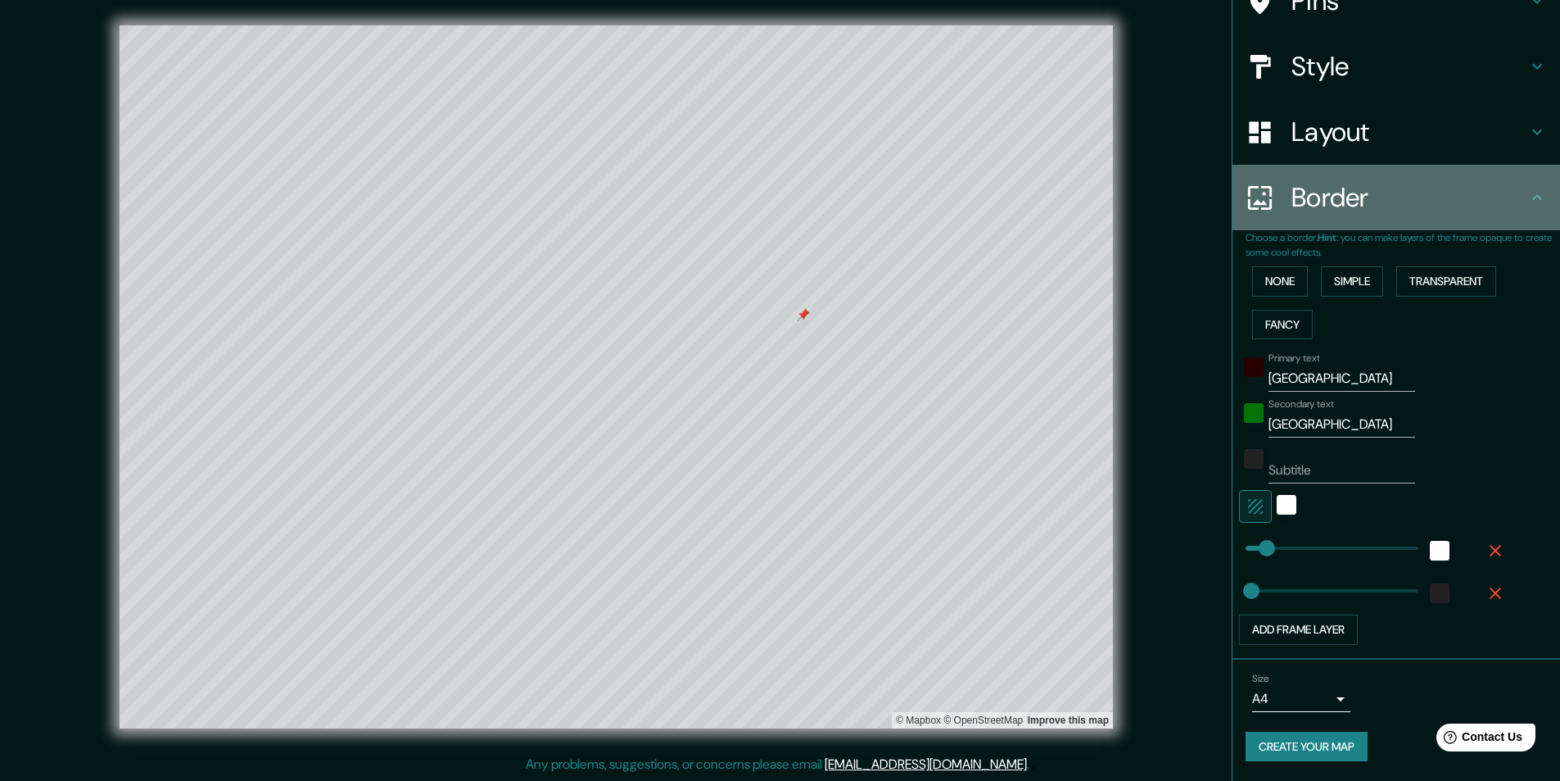
click at [1528, 201] on icon at bounding box center [1538, 198] width 20 height 20
click at [1528, 200] on icon at bounding box center [1538, 198] width 20 height 20
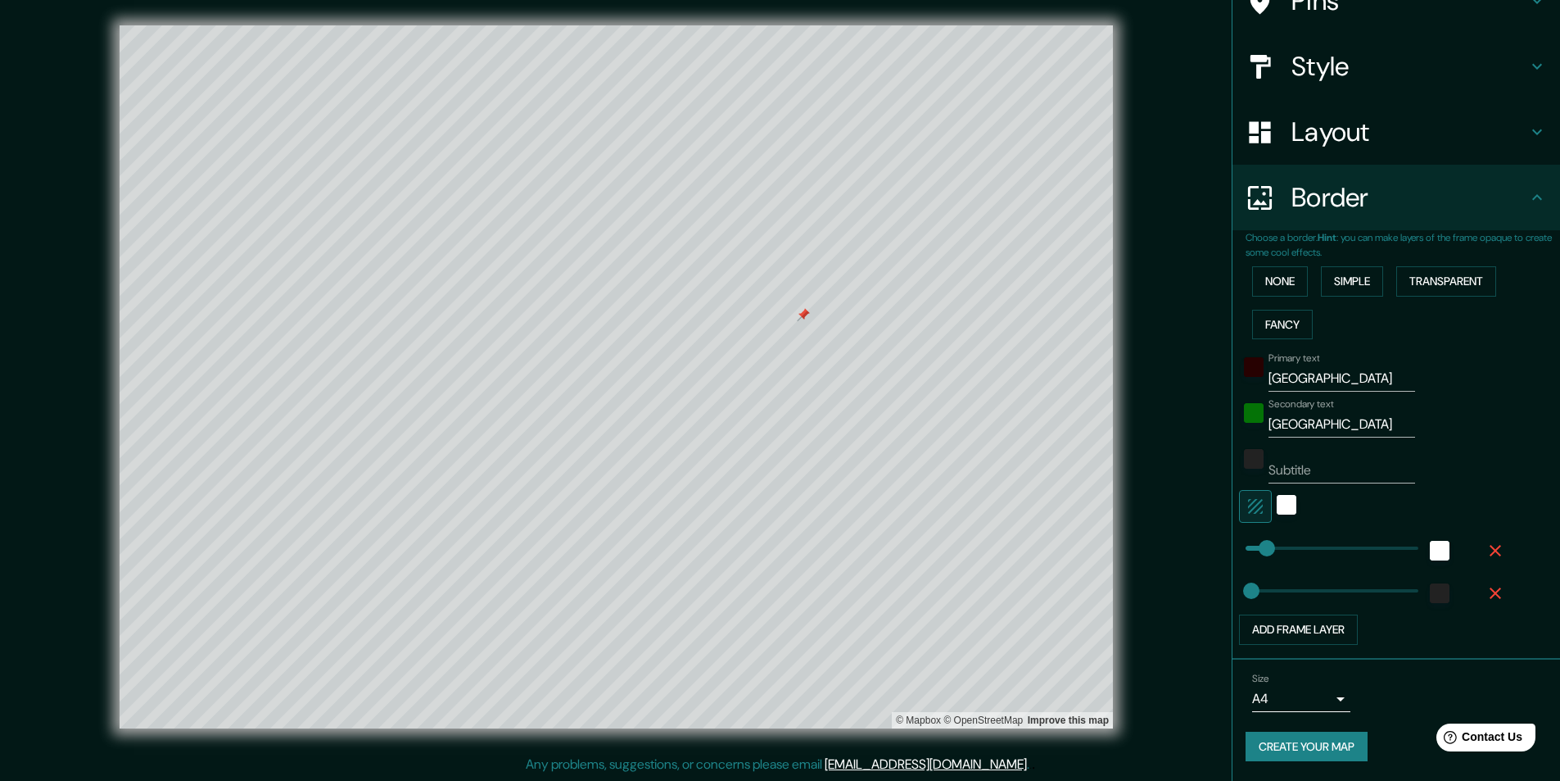
scroll to position [0, 0]
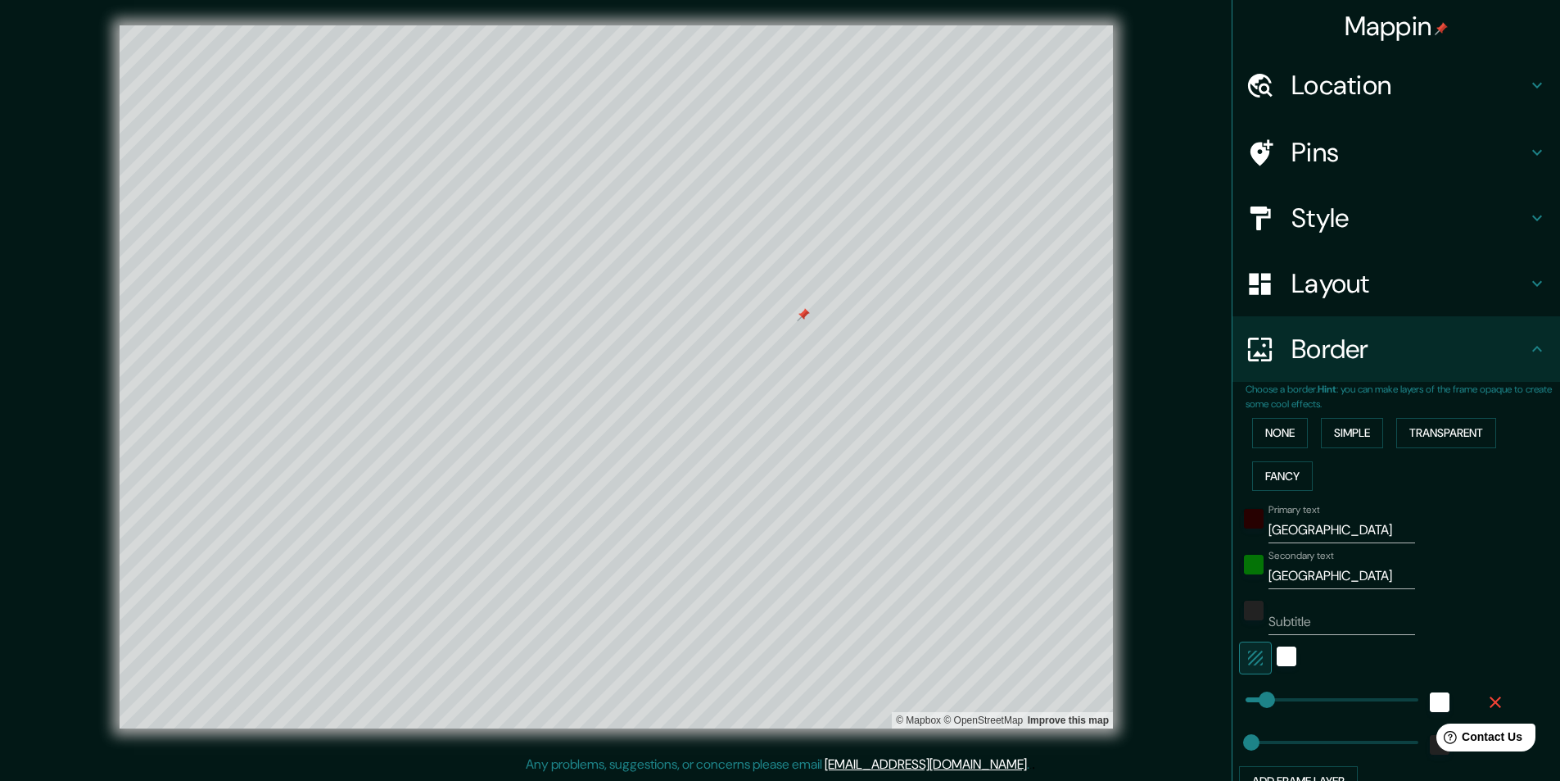
click at [1325, 88] on h4 "Location" at bounding box center [1410, 85] width 236 height 33
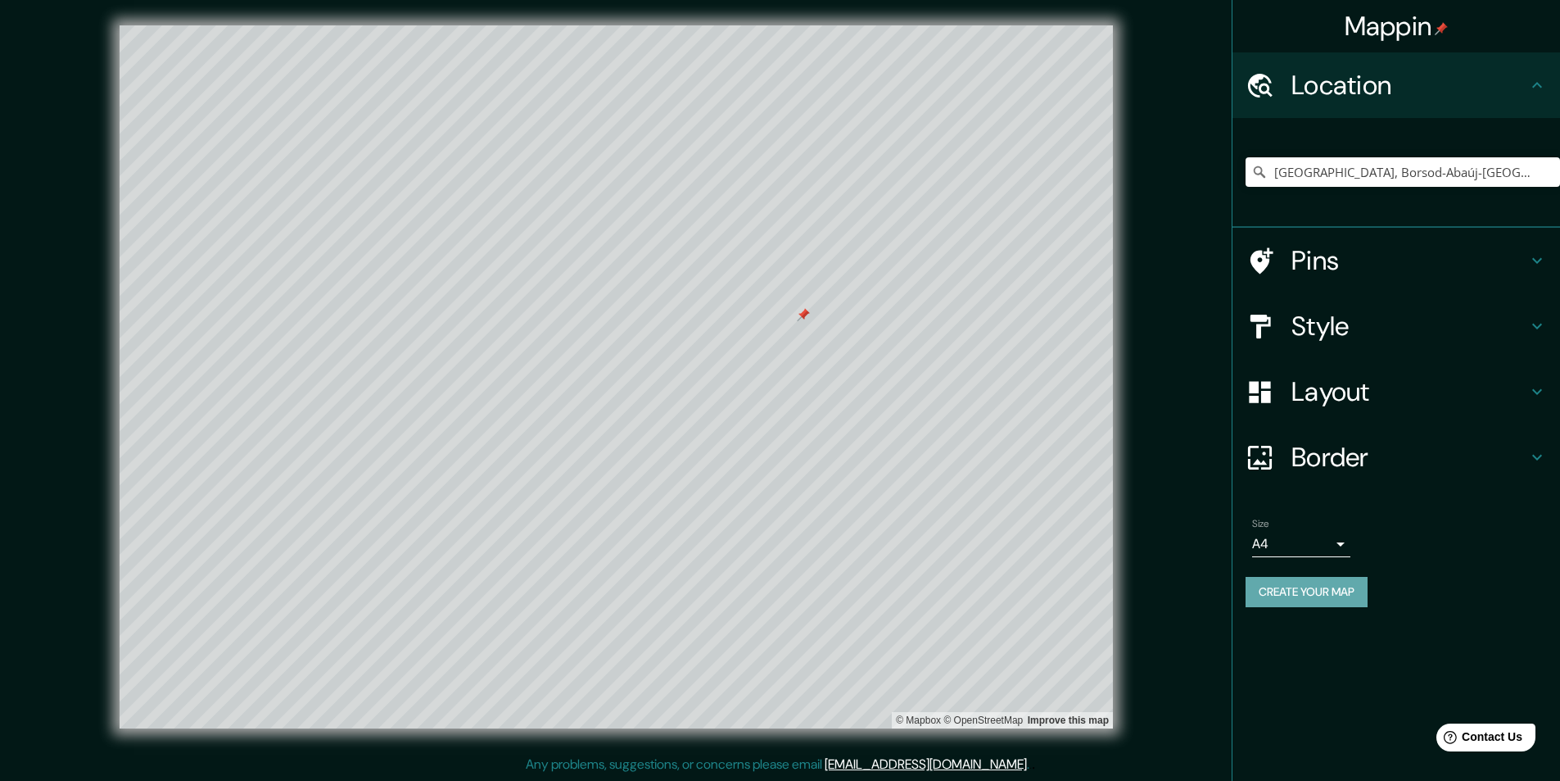
click at [1306, 603] on button "Create your map" at bounding box center [1307, 592] width 122 height 30
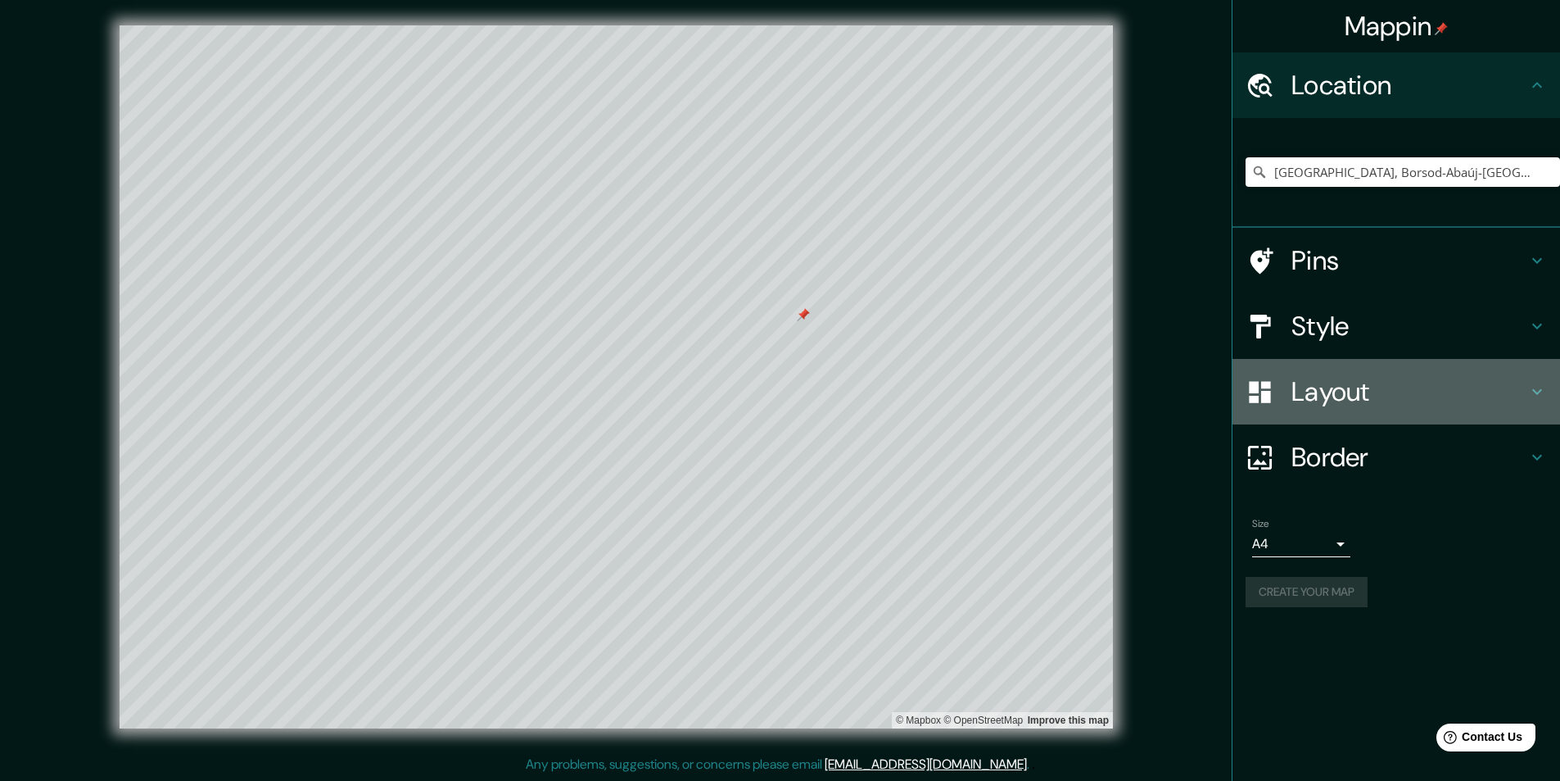
drag, startPoint x: 1121, startPoint y: 490, endPoint x: 1335, endPoint y: 396, distance: 234.1
click at [1335, 396] on h4 "Layout" at bounding box center [1410, 391] width 236 height 33
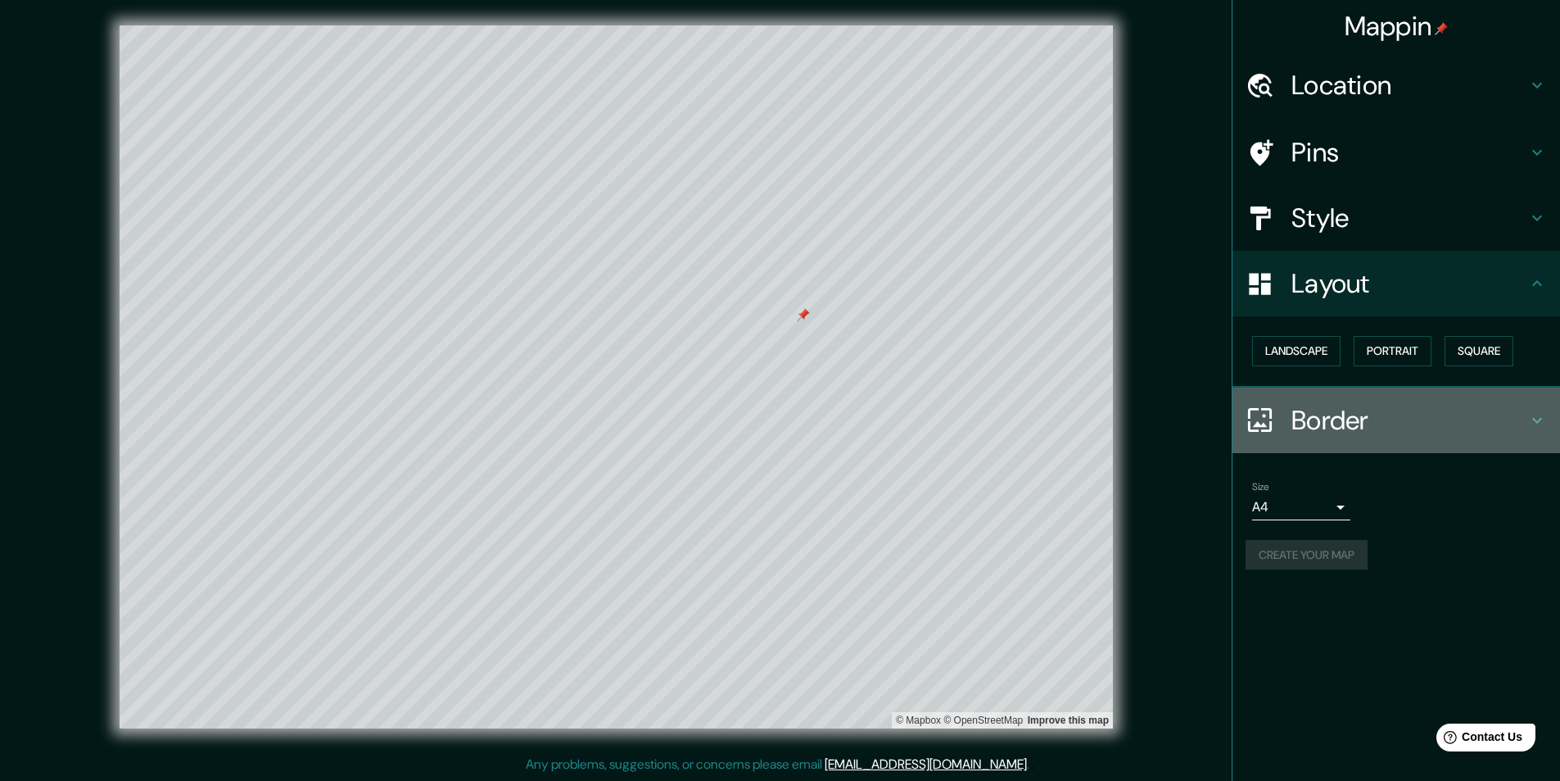
click at [1330, 417] on h4 "Border" at bounding box center [1410, 420] width 236 height 33
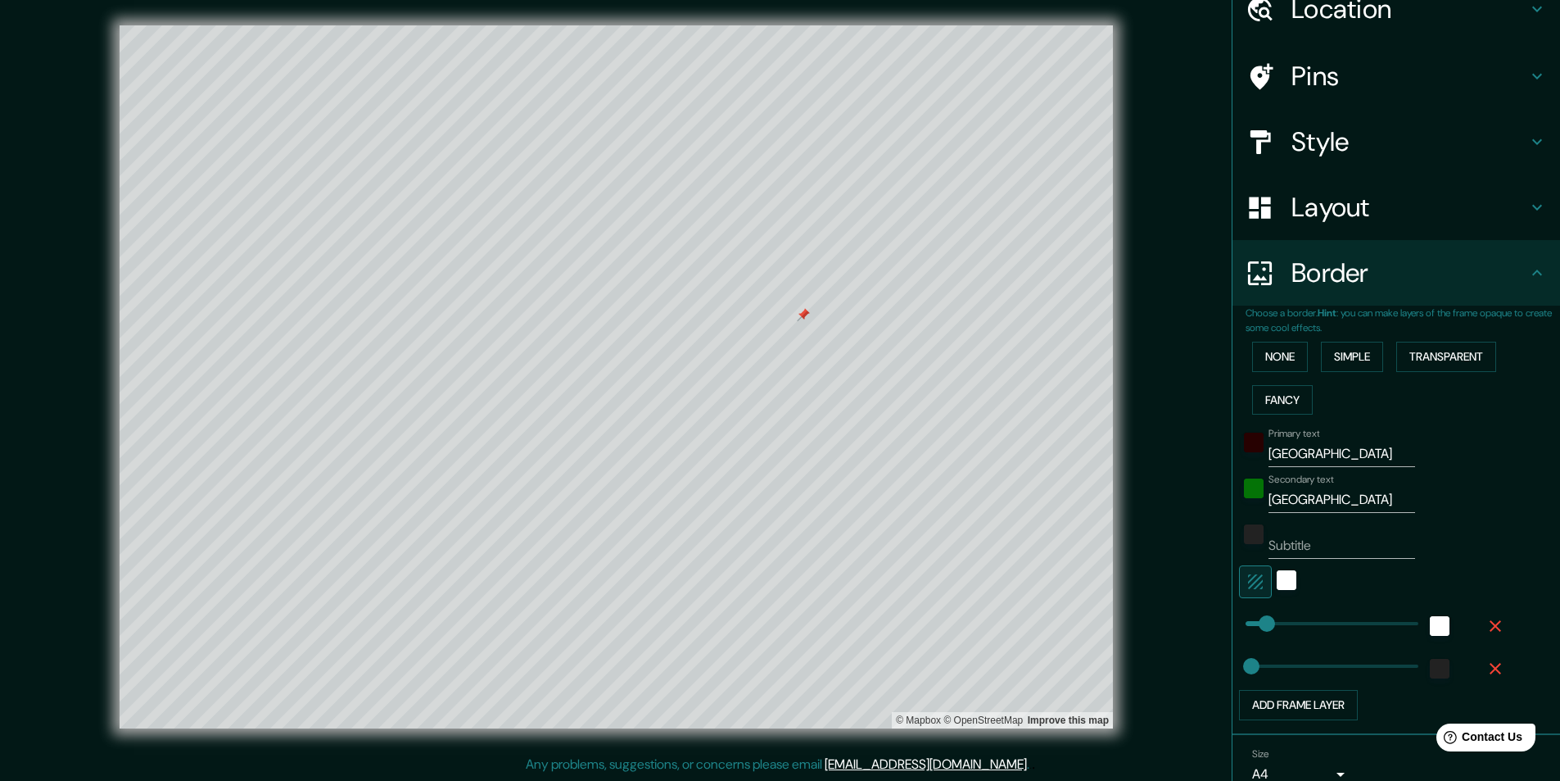
scroll to position [152, 0]
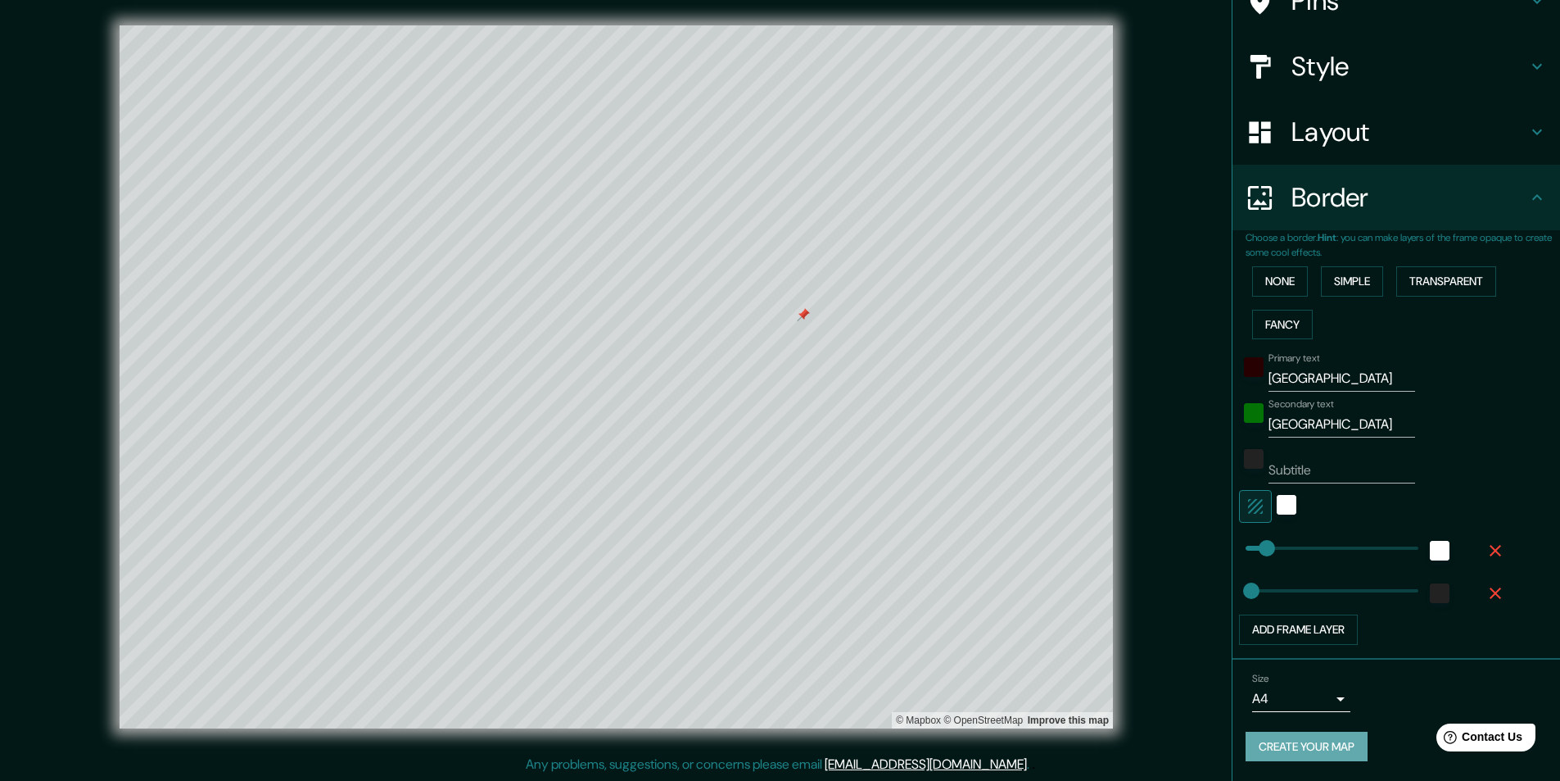
click at [1257, 741] on button "Create your map" at bounding box center [1307, 746] width 122 height 30
click at [1184, 699] on div "© Mapbox © OpenStreetMap Improve this map" at bounding box center [616, 376] width 1405 height 703
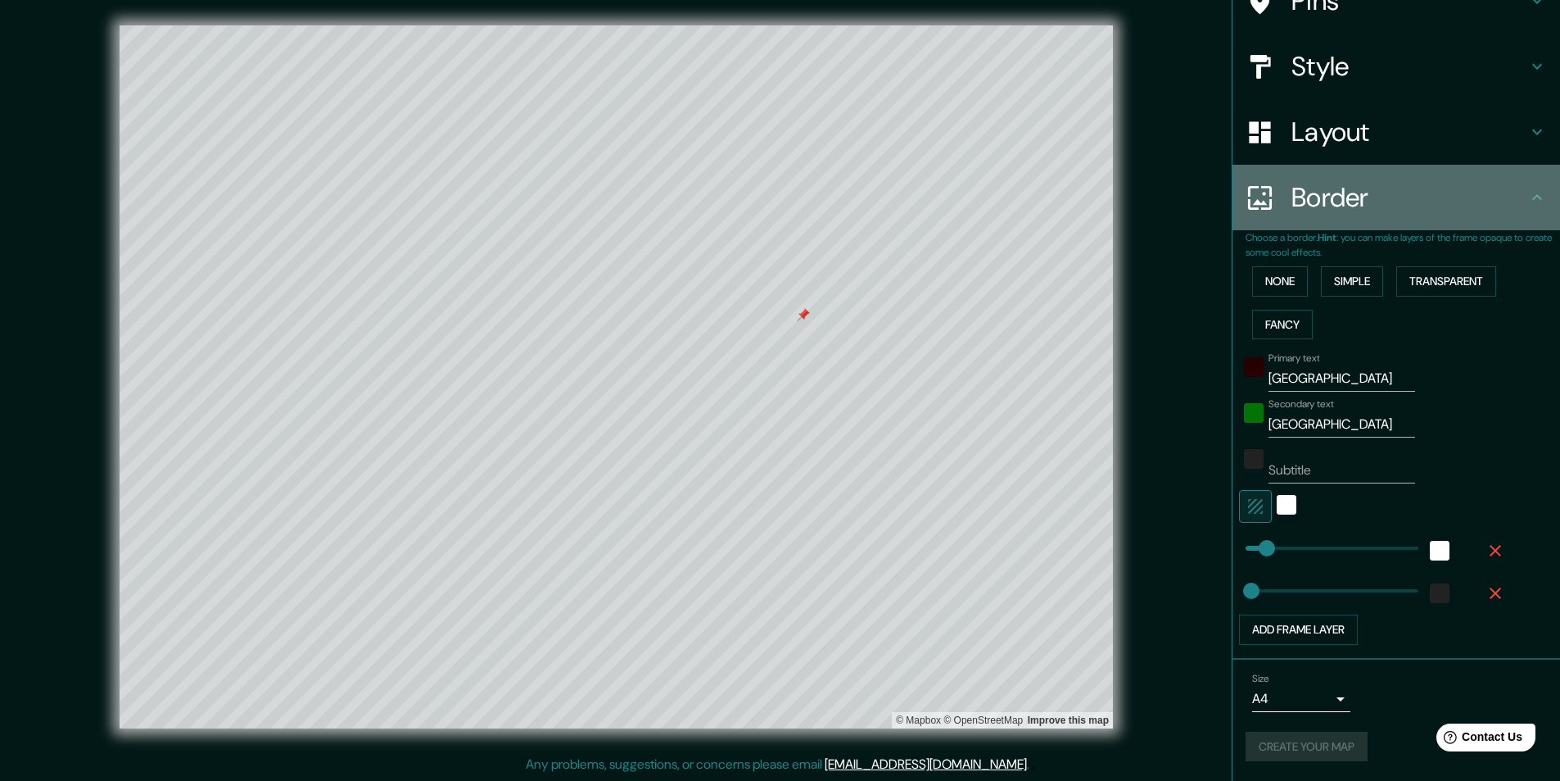
click at [1528, 194] on icon at bounding box center [1538, 198] width 20 height 20
click at [1529, 195] on icon at bounding box center [1538, 198] width 20 height 20
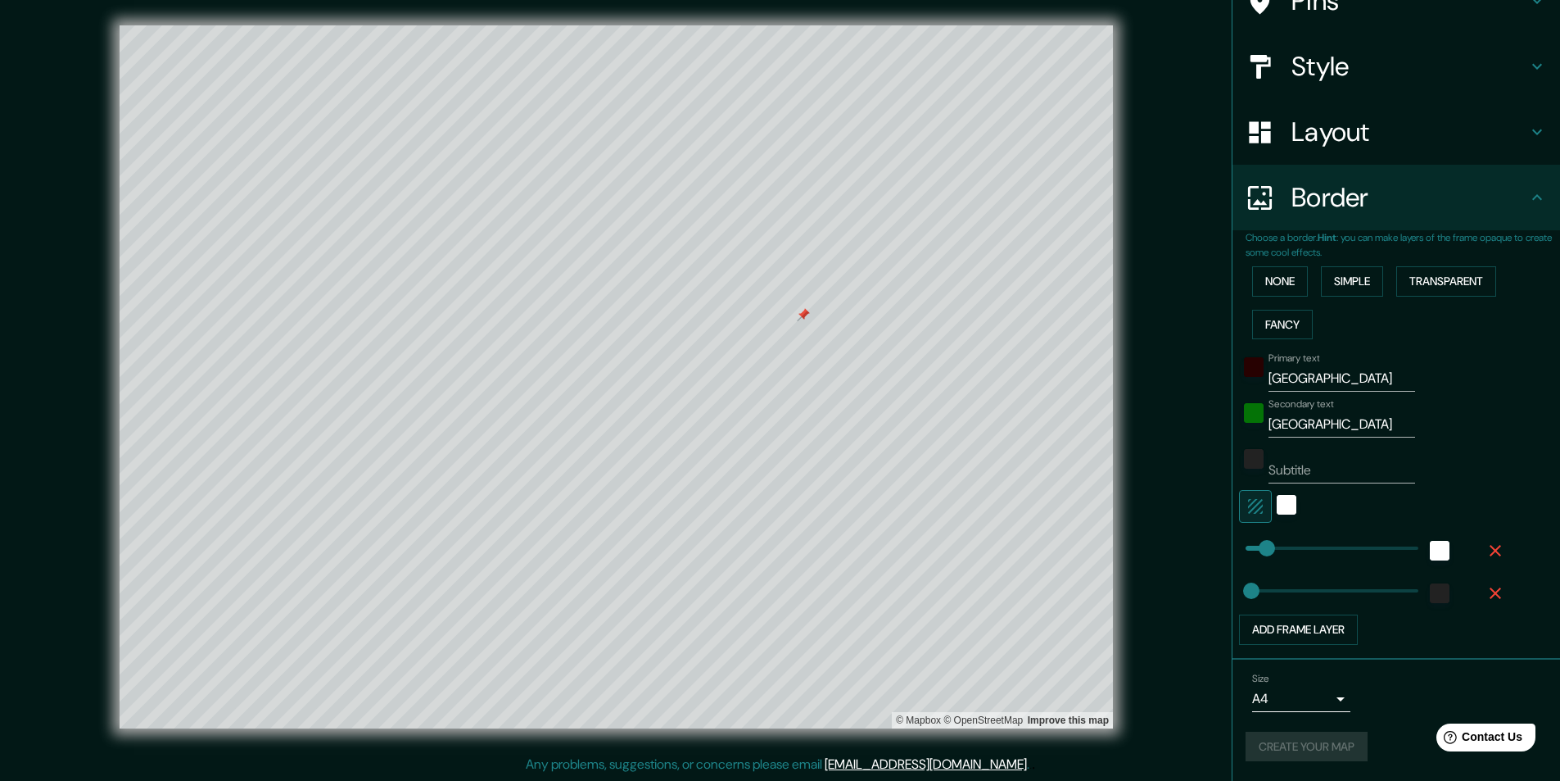
click at [1284, 745] on div "Create your map" at bounding box center [1396, 746] width 301 height 30
click at [1286, 741] on button "Create your map" at bounding box center [1307, 746] width 122 height 30
click at [1286, 741] on div "Create your map" at bounding box center [1396, 746] width 301 height 30
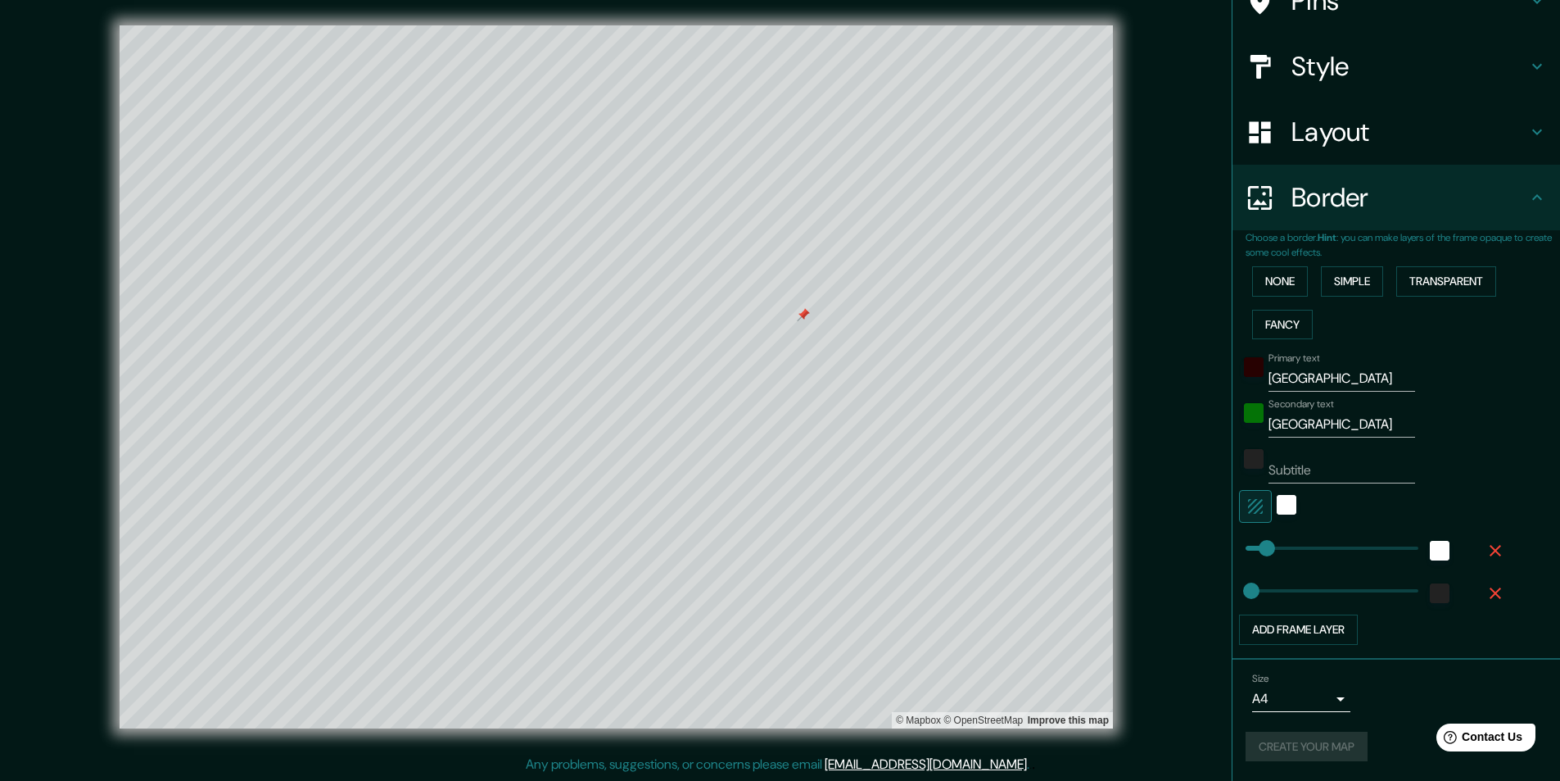
scroll to position [145, 0]
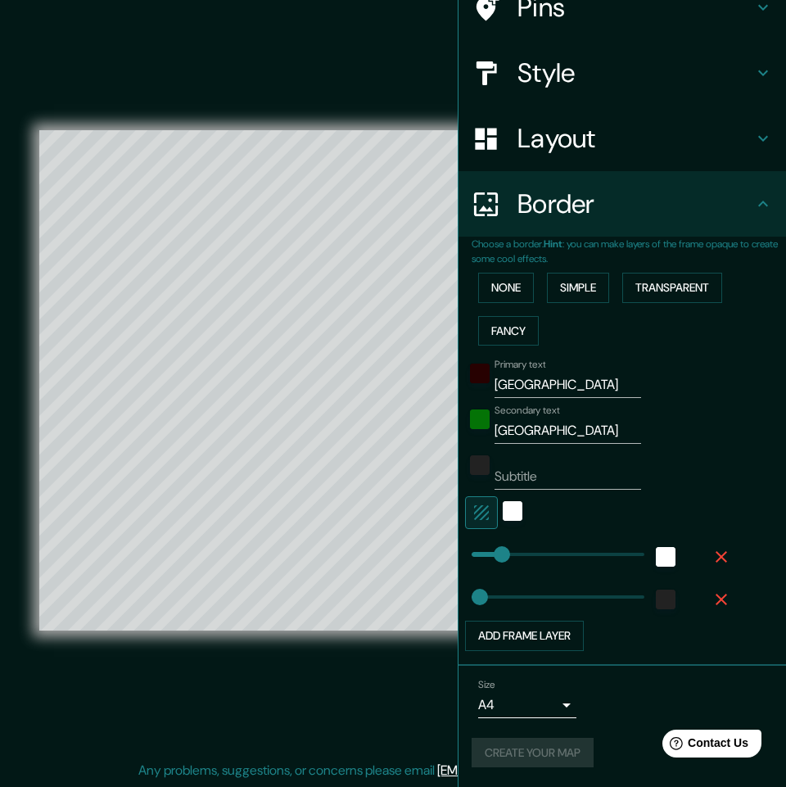
click at [754, 207] on icon at bounding box center [764, 204] width 20 height 20
click at [754, 195] on icon at bounding box center [764, 204] width 20 height 20
click at [754, 204] on icon at bounding box center [764, 204] width 20 height 20
click at [428, 714] on div "© Mapbox © OpenStreetMap Improve this map" at bounding box center [393, 380] width 708 height 709
click at [627, 740] on div "Create your map" at bounding box center [622, 753] width 301 height 30
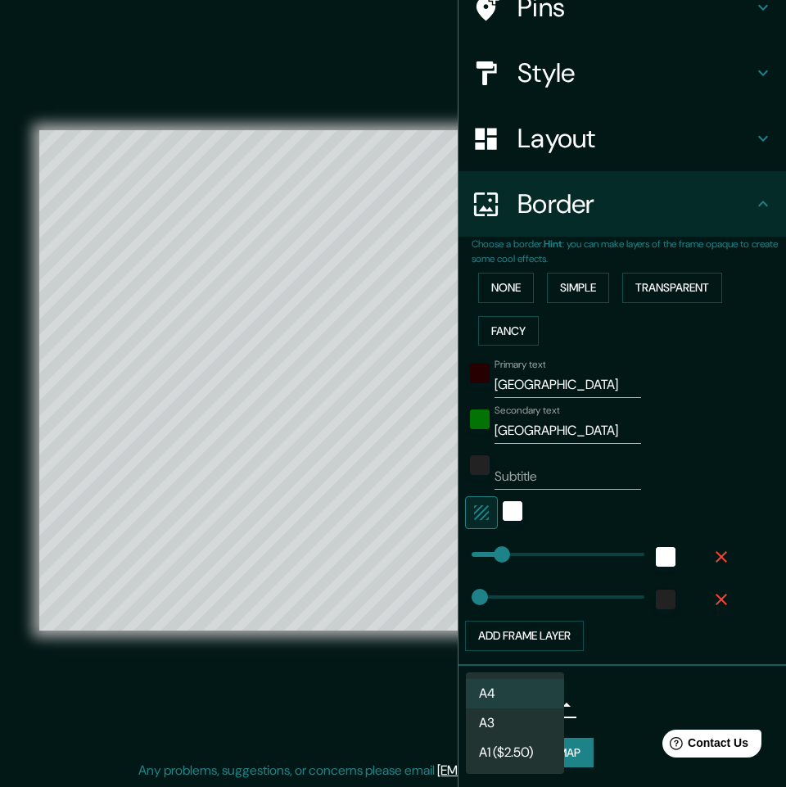
click at [523, 700] on body "Mappin Location [GEOGRAPHIC_DATA], [GEOGRAPHIC_DATA], [GEOGRAPHIC_DATA] [GEOGRA…" at bounding box center [393, 393] width 786 height 787
click at [488, 718] on li "A3" at bounding box center [515, 723] width 98 height 29
click at [509, 705] on body "Mappin Location [GEOGRAPHIC_DATA], [GEOGRAPHIC_DATA], [GEOGRAPHIC_DATA] [GEOGRA…" at bounding box center [393, 393] width 786 height 787
click at [502, 748] on li "A1 ($2.50)" at bounding box center [515, 752] width 98 height 29
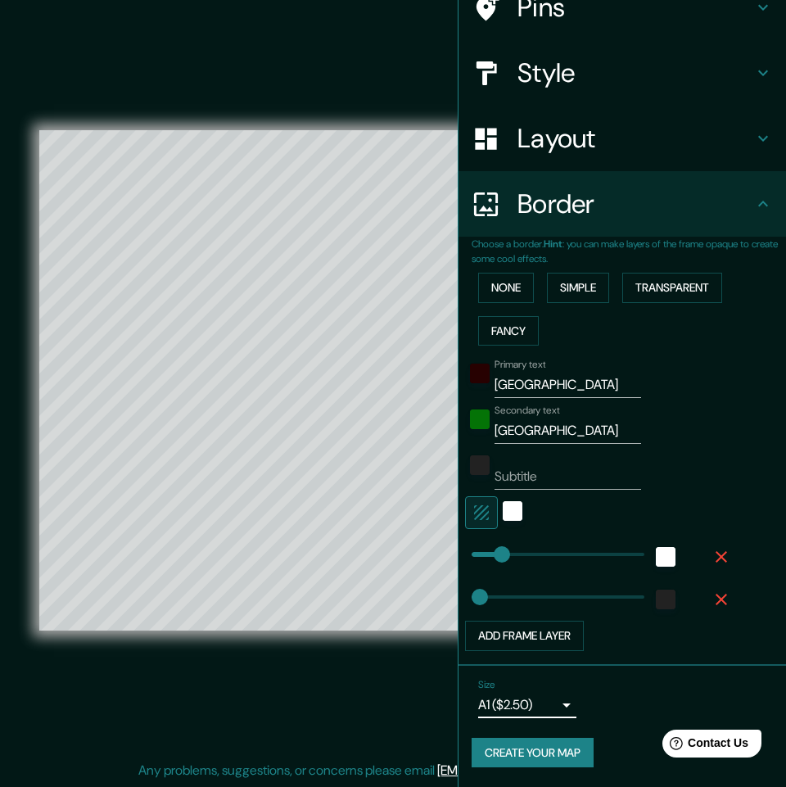
click at [526, 716] on body "Mappin Location [GEOGRAPHIC_DATA], [GEOGRAPHIC_DATA], [GEOGRAPHIC_DATA] [GEOGRA…" at bounding box center [393, 393] width 786 height 787
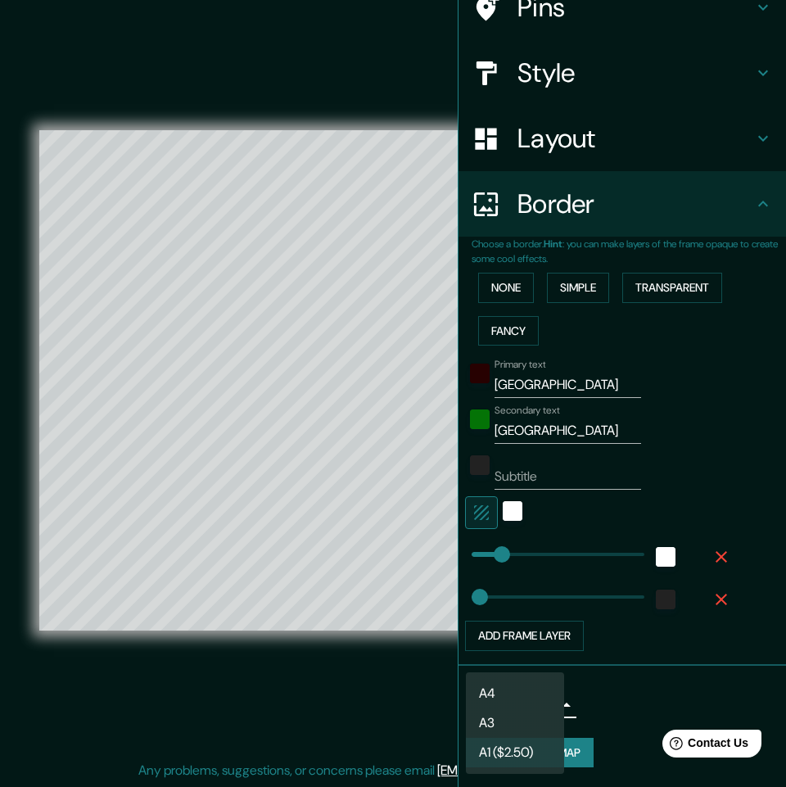
click at [515, 682] on li "A4" at bounding box center [515, 693] width 98 height 29
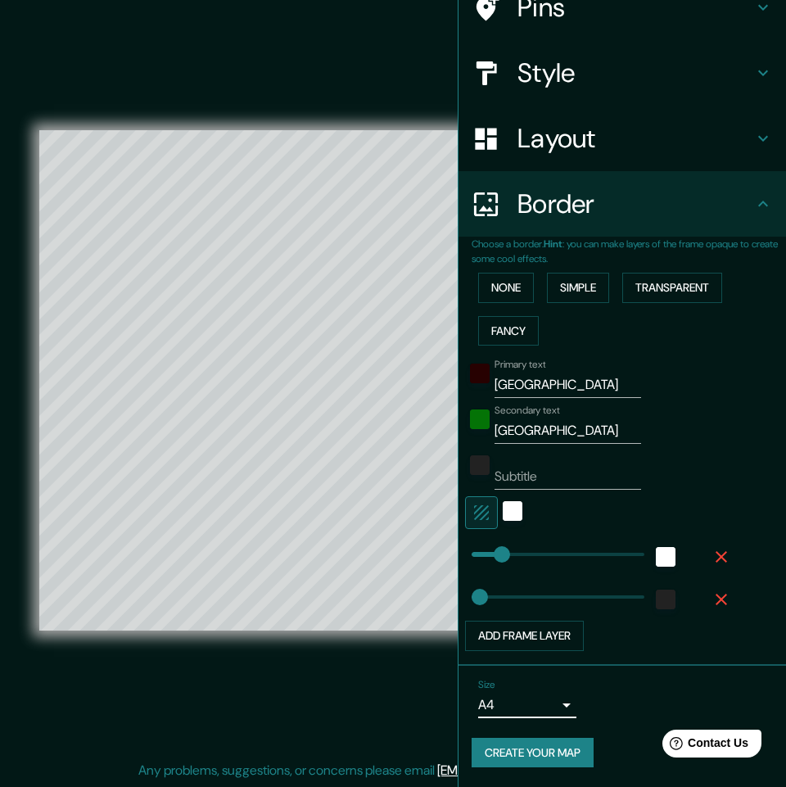
click at [537, 747] on button "Create your map" at bounding box center [533, 753] width 122 height 30
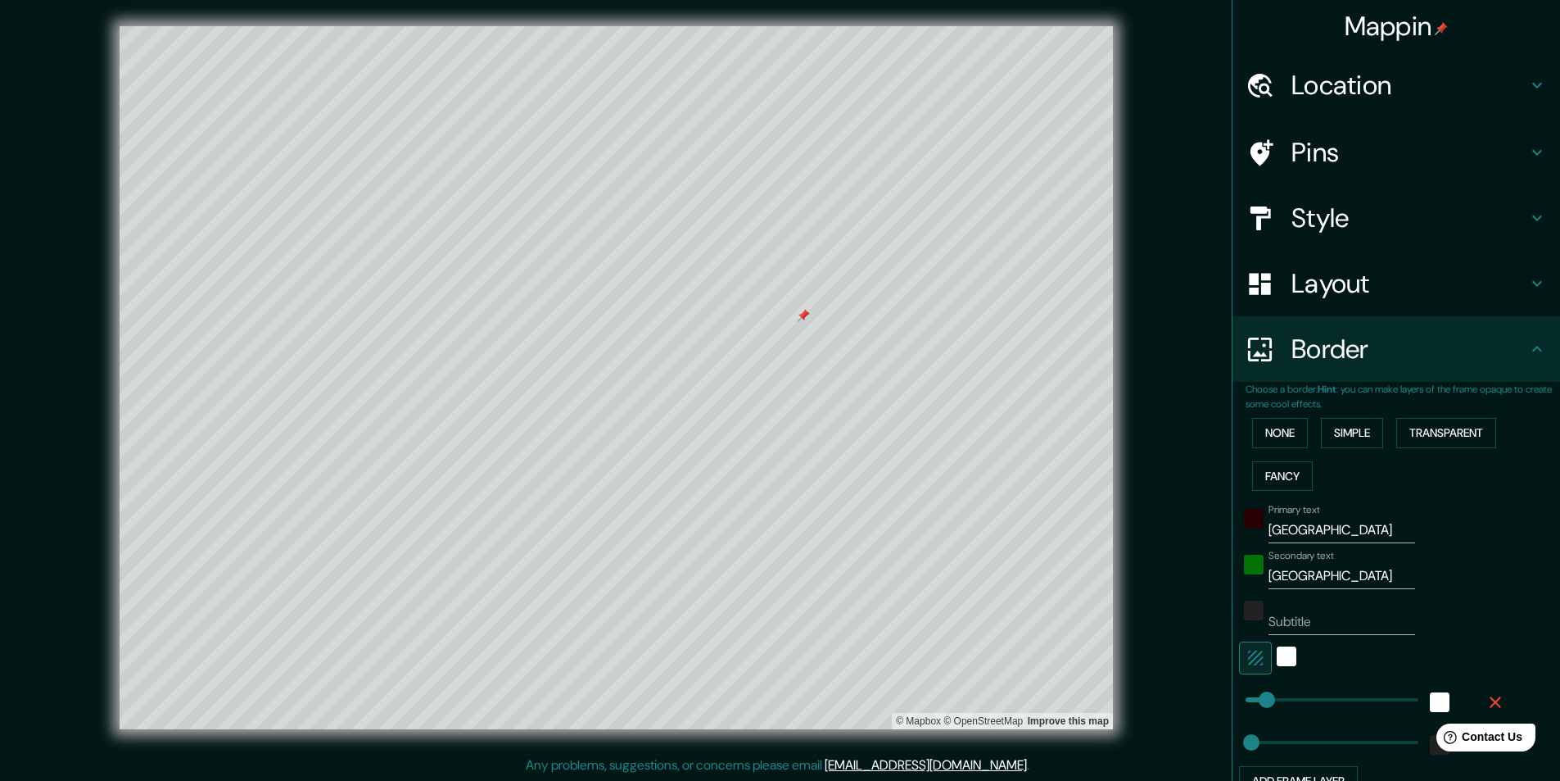
scroll to position [152, 0]
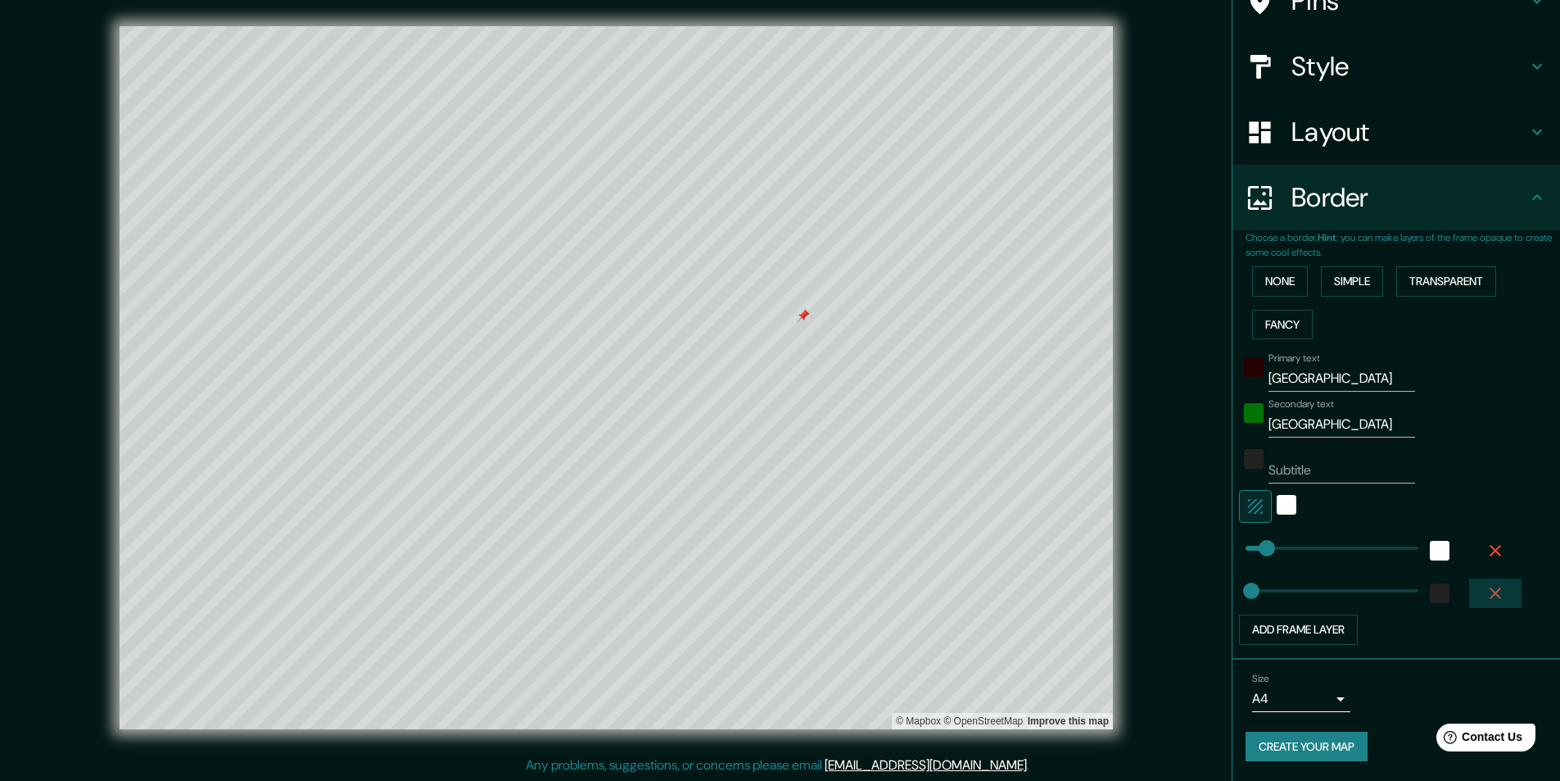
click at [1486, 591] on icon "button" at bounding box center [1496, 593] width 20 height 20
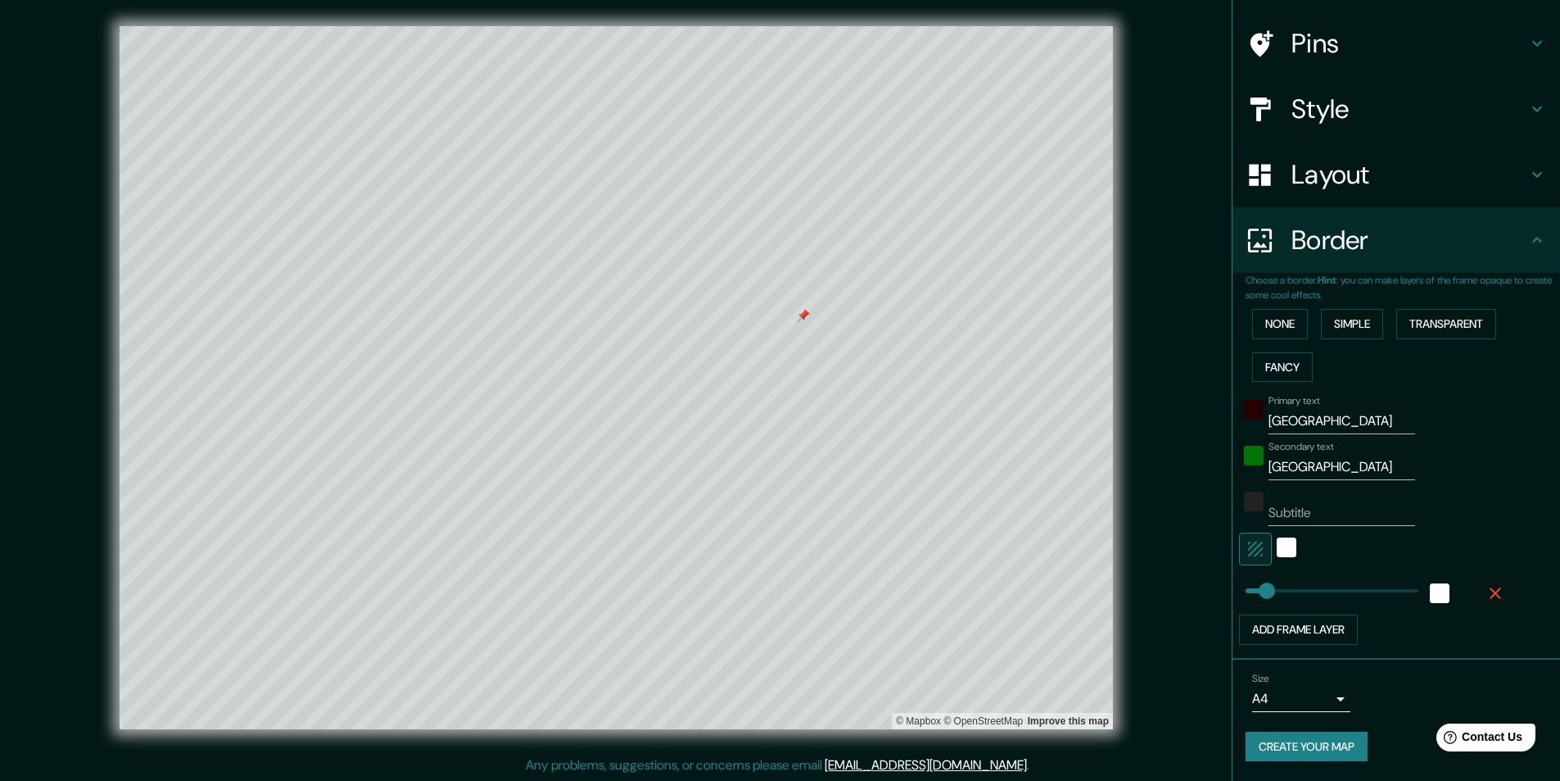
scroll to position [109, 0]
click at [1303, 626] on button "Add frame layer" at bounding box center [1298, 629] width 119 height 30
click at [1239, 632] on div at bounding box center [1328, 632] width 179 height 36
click at [1430, 583] on span "white" at bounding box center [1440, 593] width 20 height 20
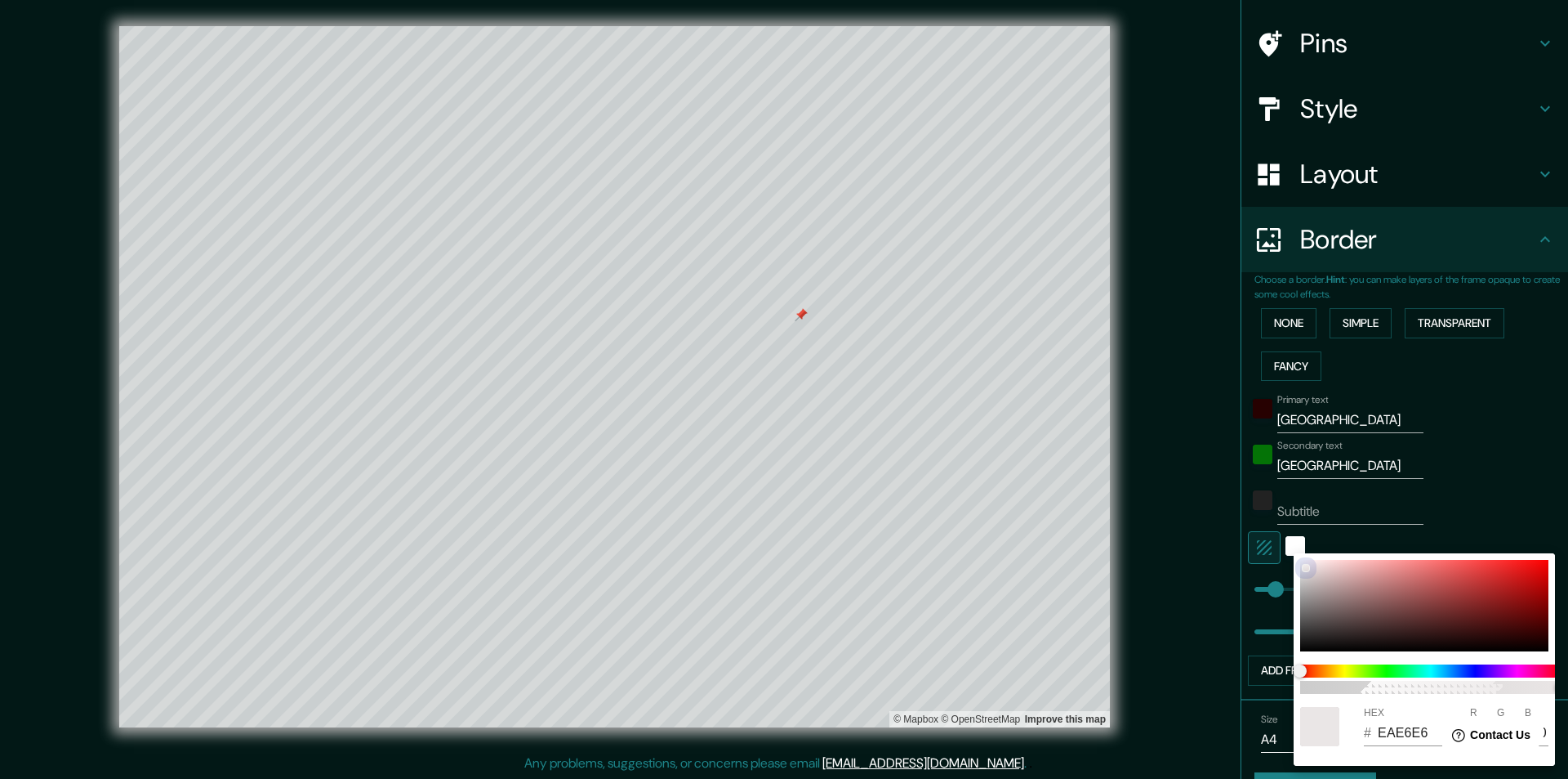
drag, startPoint x: 1288, startPoint y: 662, endPoint x: 1294, endPoint y: 561, distance: 101.2
click at [1294, 561] on div "100 HEX # EAE6E6 R 234 G 230 B 230" at bounding box center [1424, 659] width 261 height 212
click at [1447, 458] on div at bounding box center [784, 389] width 1568 height 779
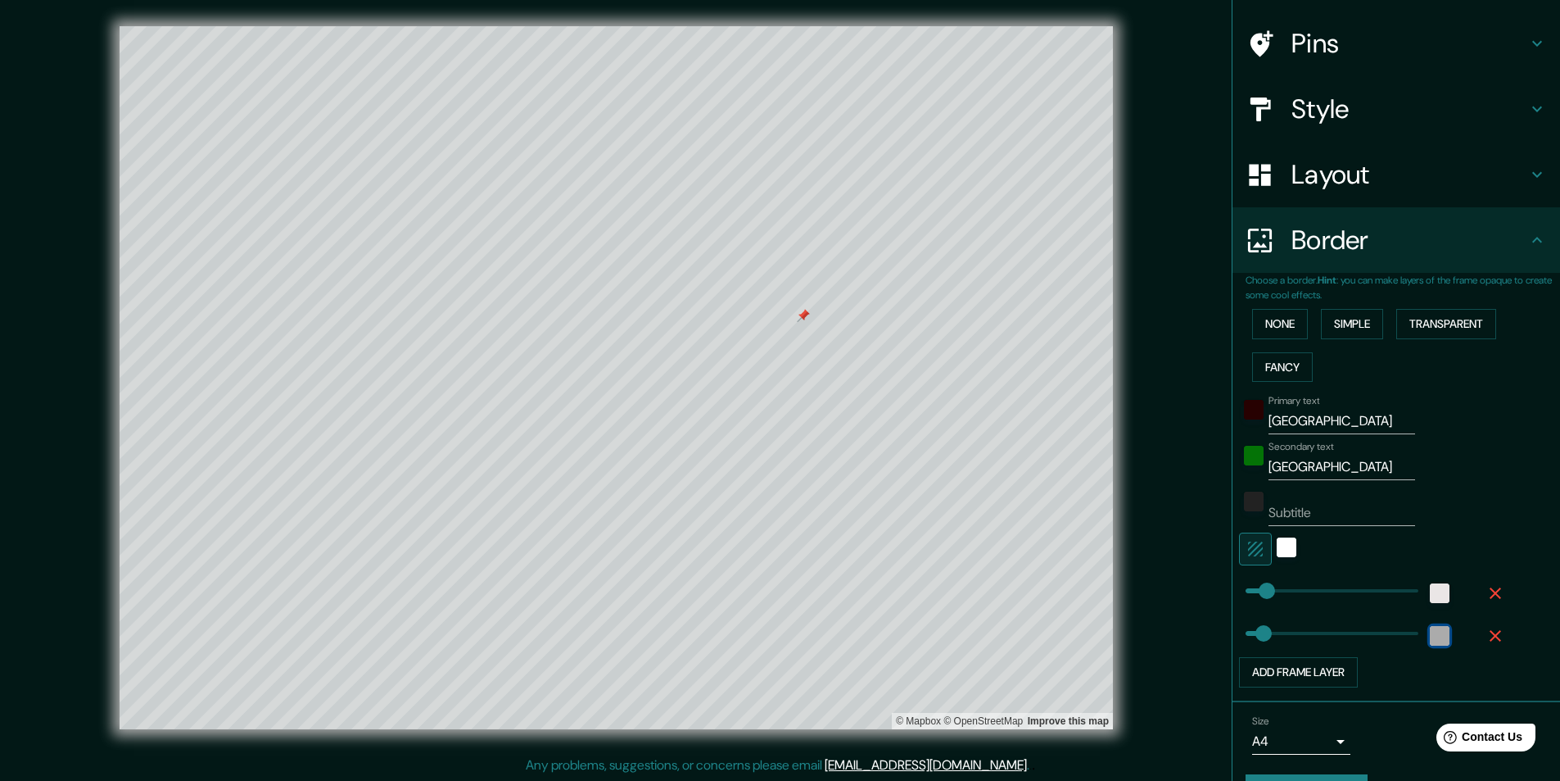
click at [1430, 627] on div "white" at bounding box center [1440, 636] width 20 height 20
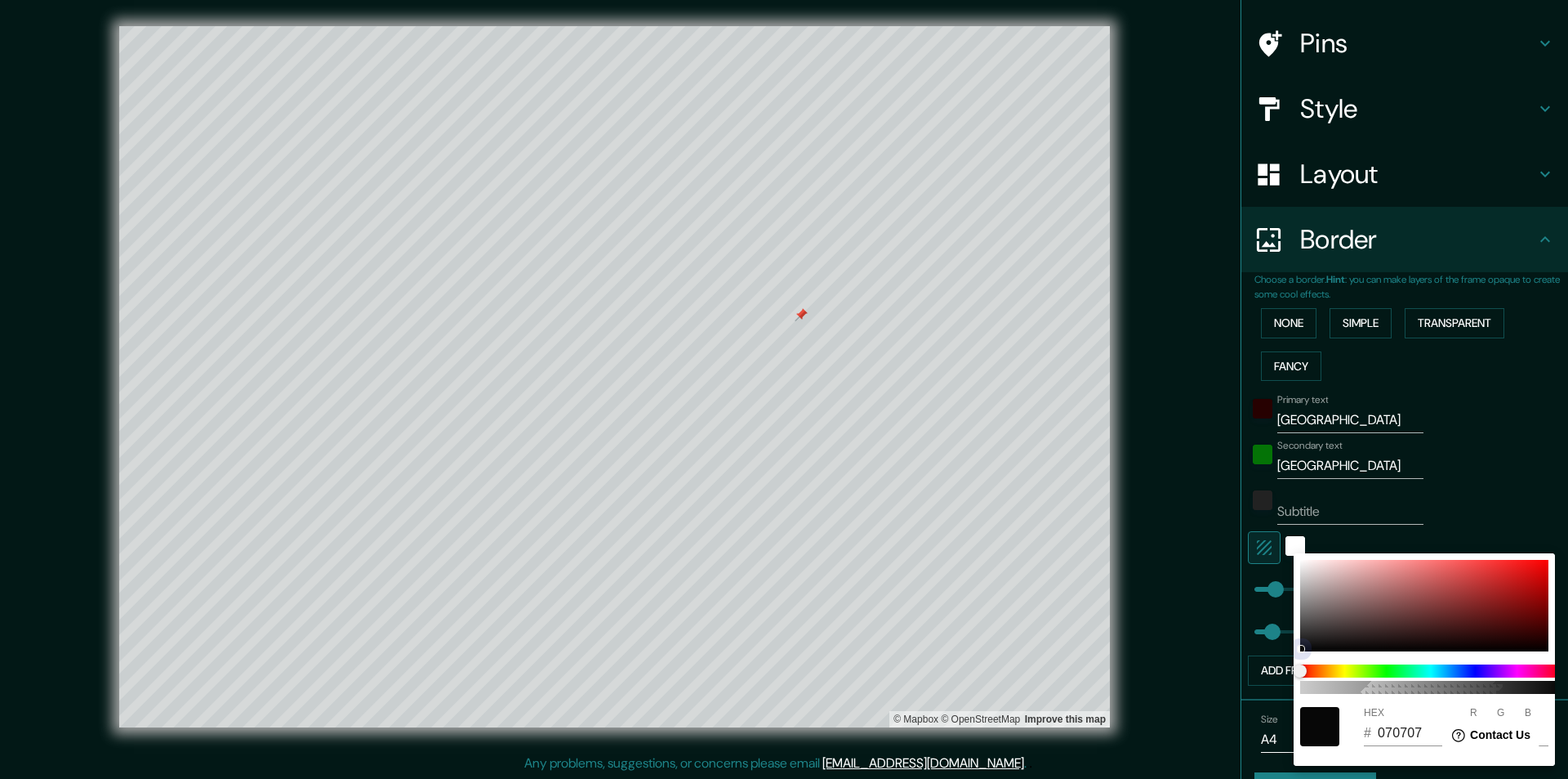
drag, startPoint x: 1307, startPoint y: 645, endPoint x: 1288, endPoint y: 617, distance: 33.8
click at [1300, 648] on div at bounding box center [1423, 605] width 248 height 92
click at [1207, 619] on div at bounding box center [784, 389] width 1568 height 779
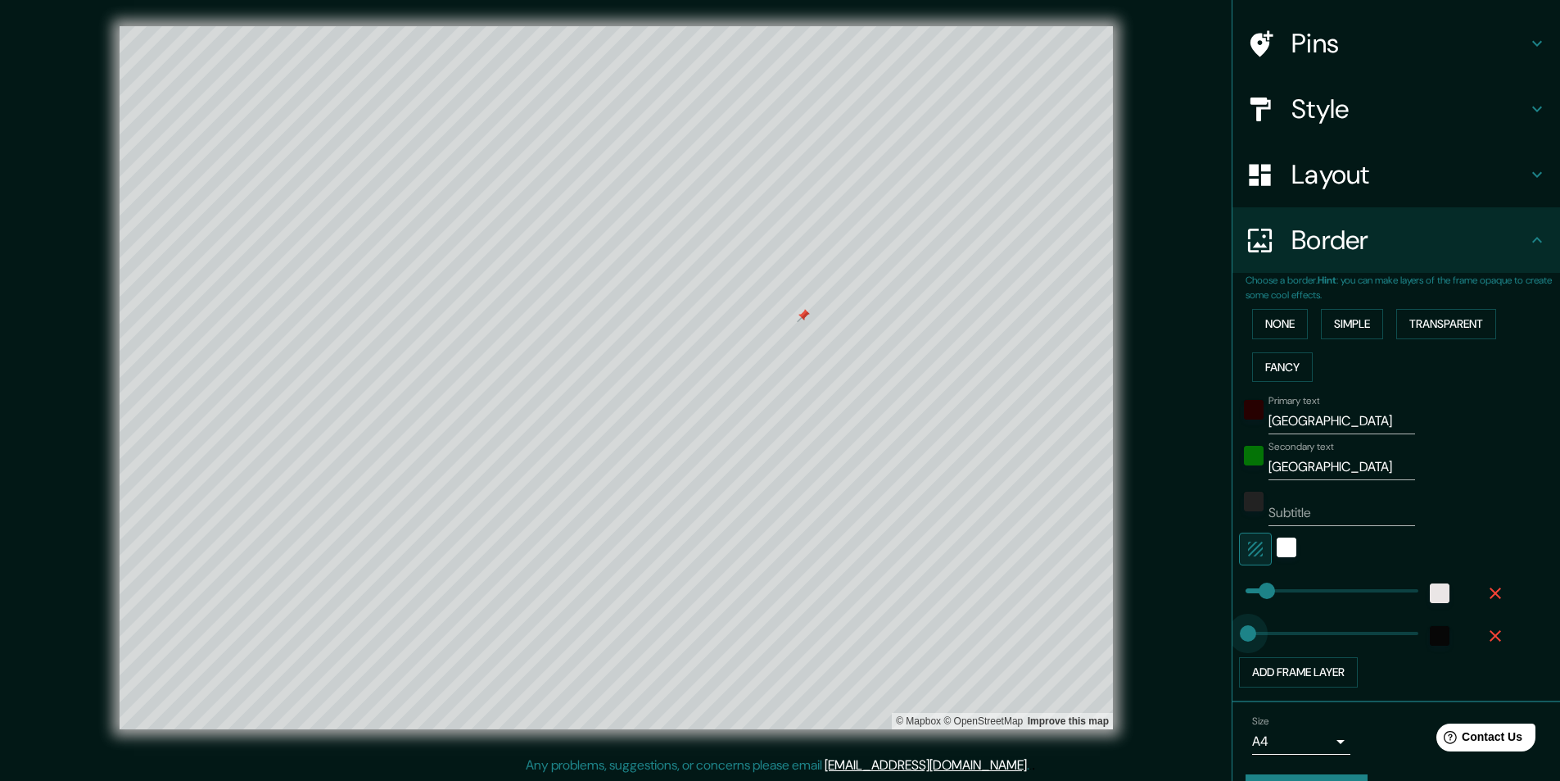
click at [1240, 635] on span at bounding box center [1248, 633] width 16 height 16
click at [1506, 493] on div "Primary text Miskolc Secondary text [GEOGRAPHIC_DATA] Subtitle Add frame layer" at bounding box center [1403, 537] width 315 height 299
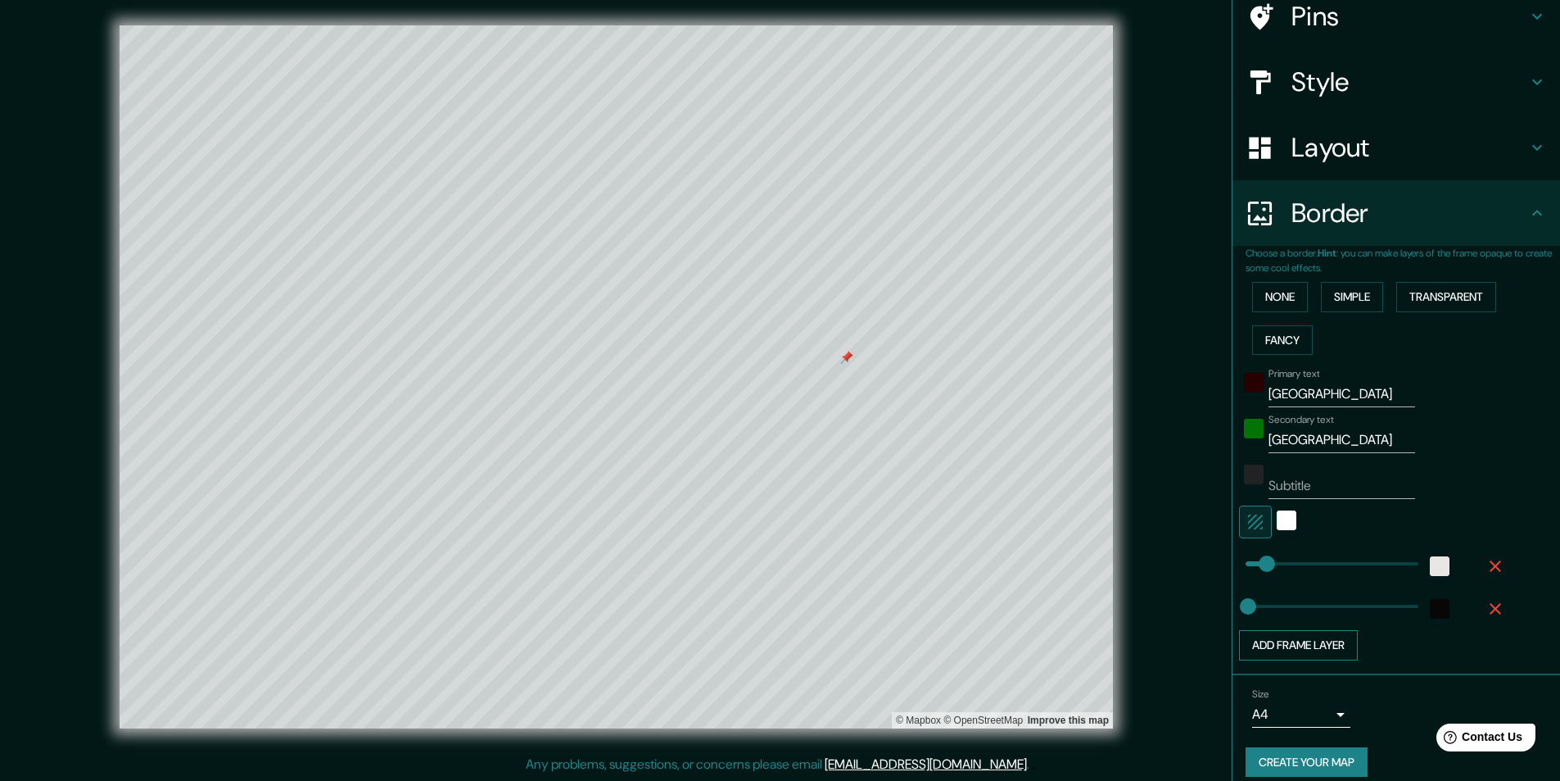
scroll to position [152, 0]
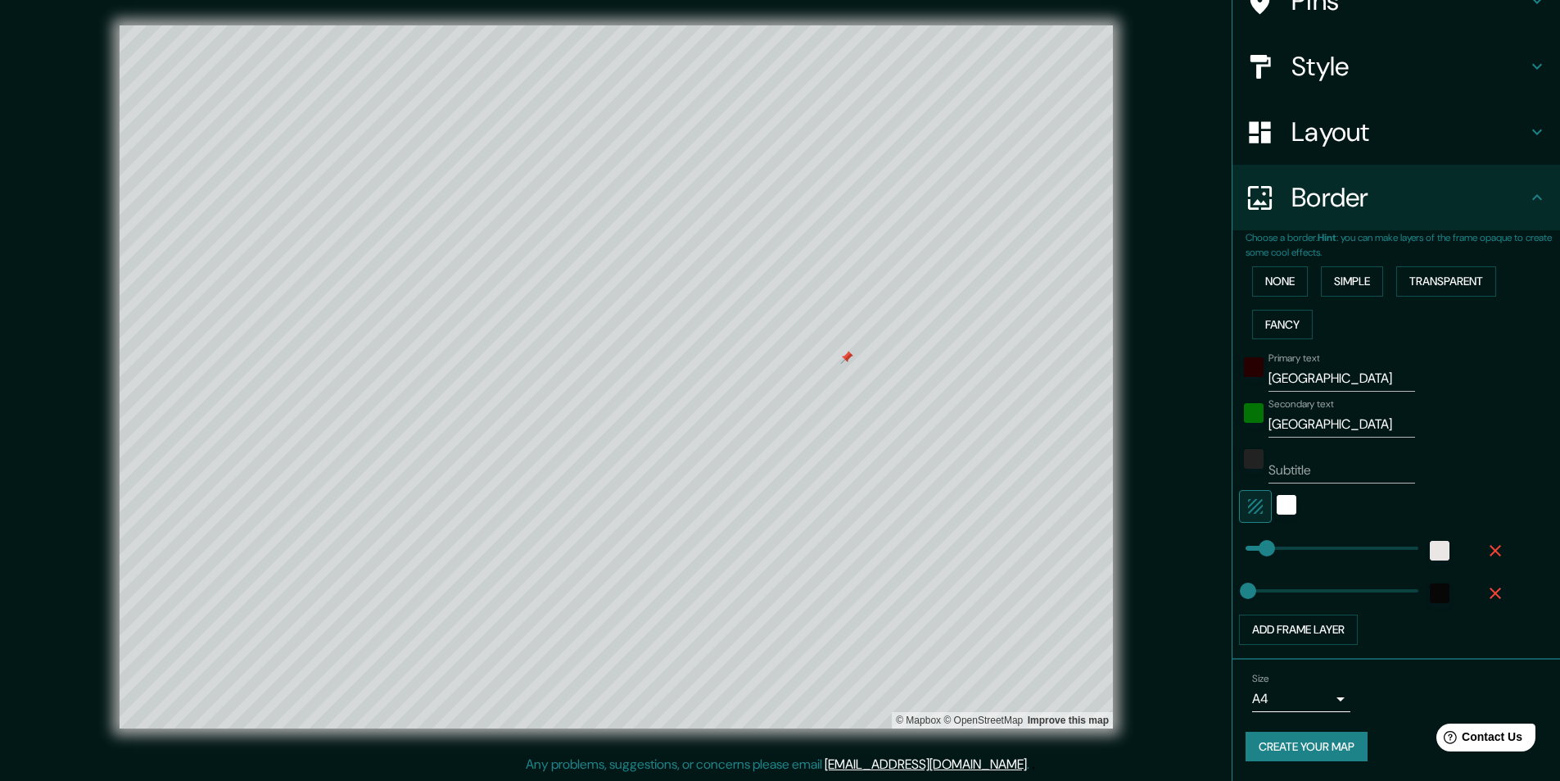
click at [1268, 760] on div "Size A4 single Create your map" at bounding box center [1396, 720] width 301 height 109
click at [1268, 750] on button "Create your map" at bounding box center [1307, 746] width 122 height 30
click at [1273, 670] on div "Size A4 single" at bounding box center [1396, 692] width 301 height 52
click at [1255, 694] on body "Mappin Location [GEOGRAPHIC_DATA], [GEOGRAPHIC_DATA], [GEOGRAPHIC_DATA] [GEOGRA…" at bounding box center [780, 389] width 1560 height 781
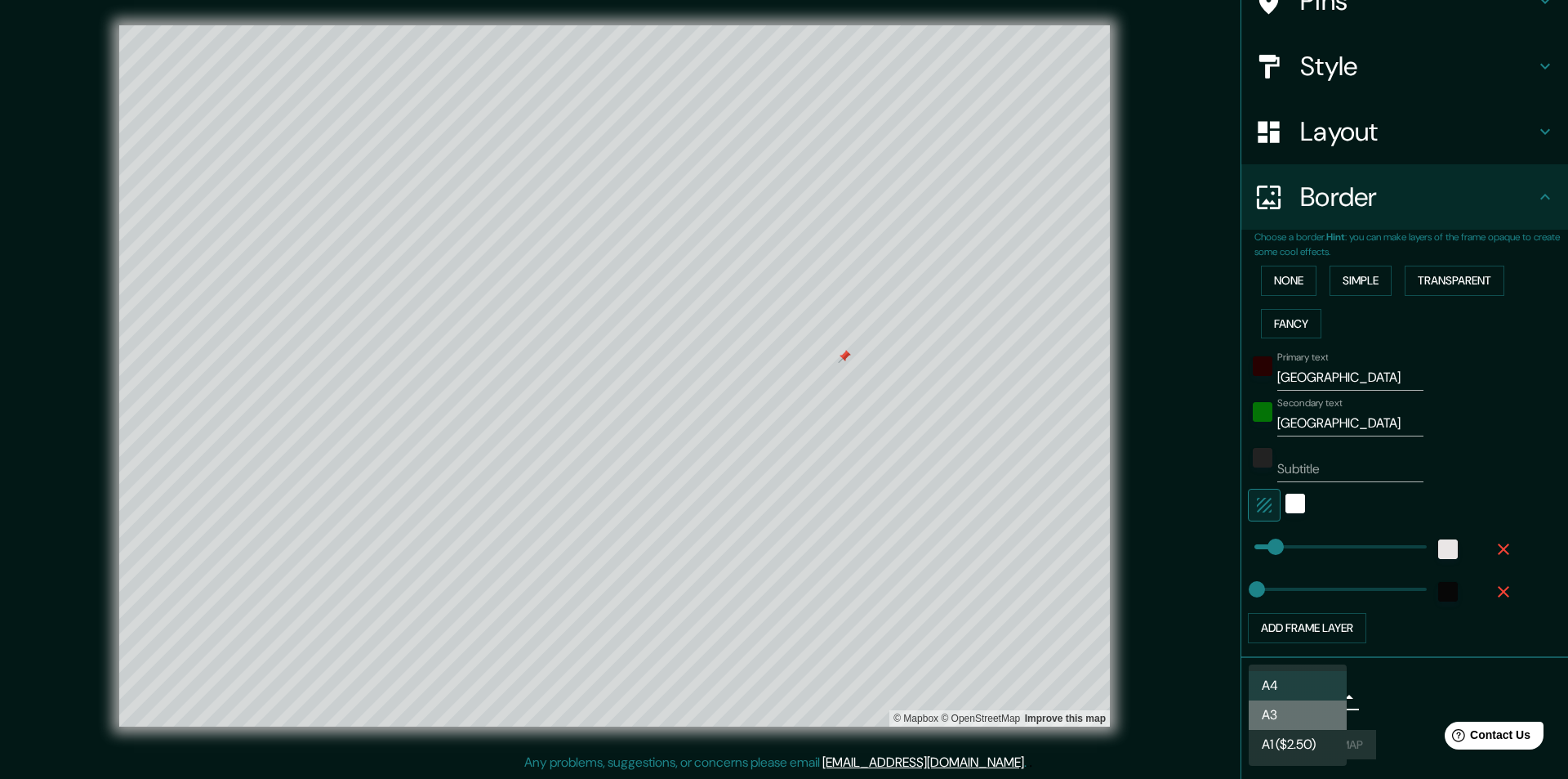
click at [1263, 716] on li "A3" at bounding box center [1297, 714] width 98 height 29
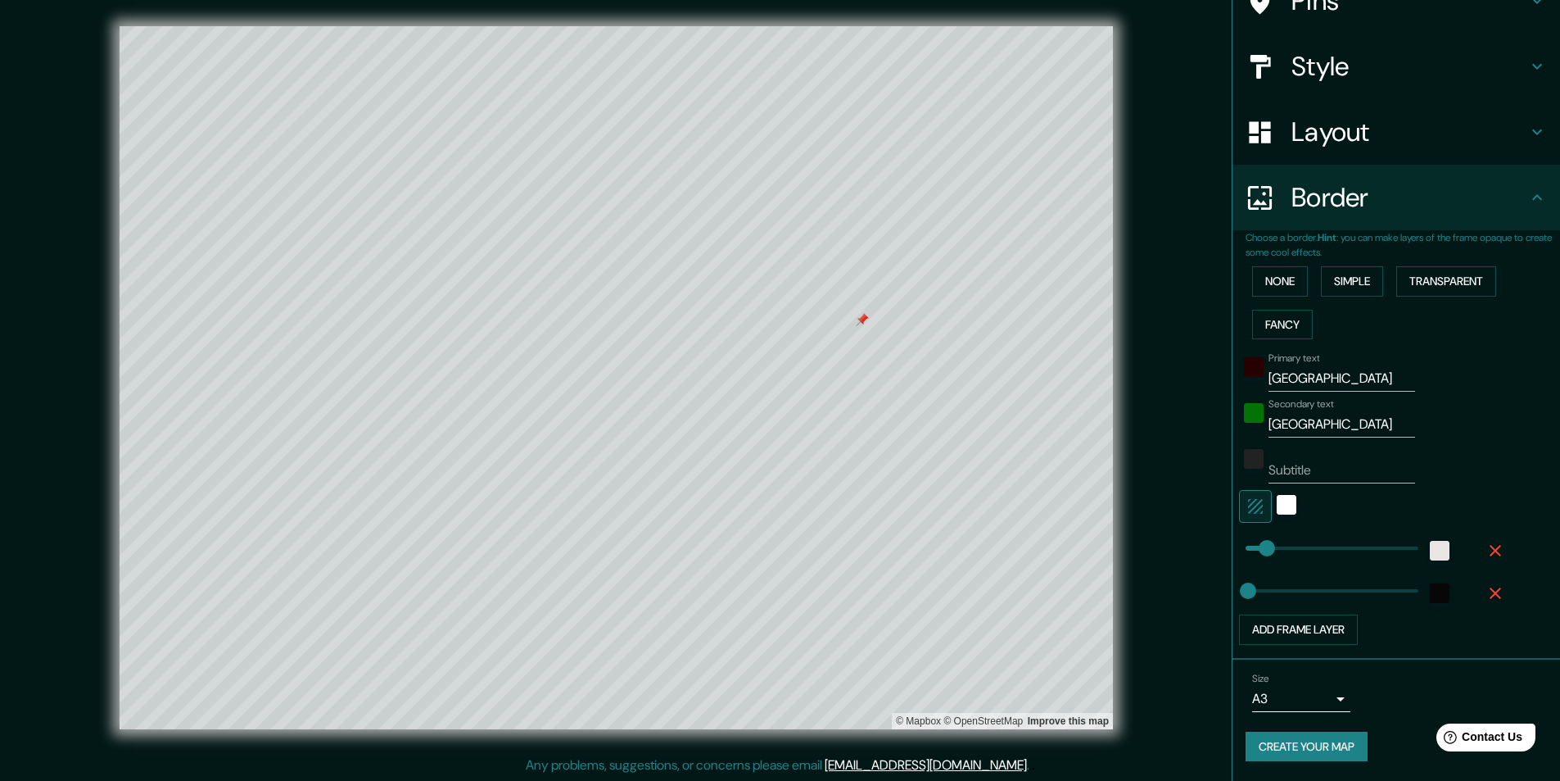
drag, startPoint x: 847, startPoint y: 315, endPoint x: 867, endPoint y: 314, distance: 20.5
click at [867, 314] on div at bounding box center [862, 319] width 13 height 13
click at [859, 261] on div at bounding box center [856, 262] width 13 height 13
click at [1275, 682] on div "Size A3 a4" at bounding box center [1301, 692] width 98 height 39
click at [1267, 684] on div "Size A3 a4" at bounding box center [1301, 692] width 98 height 39
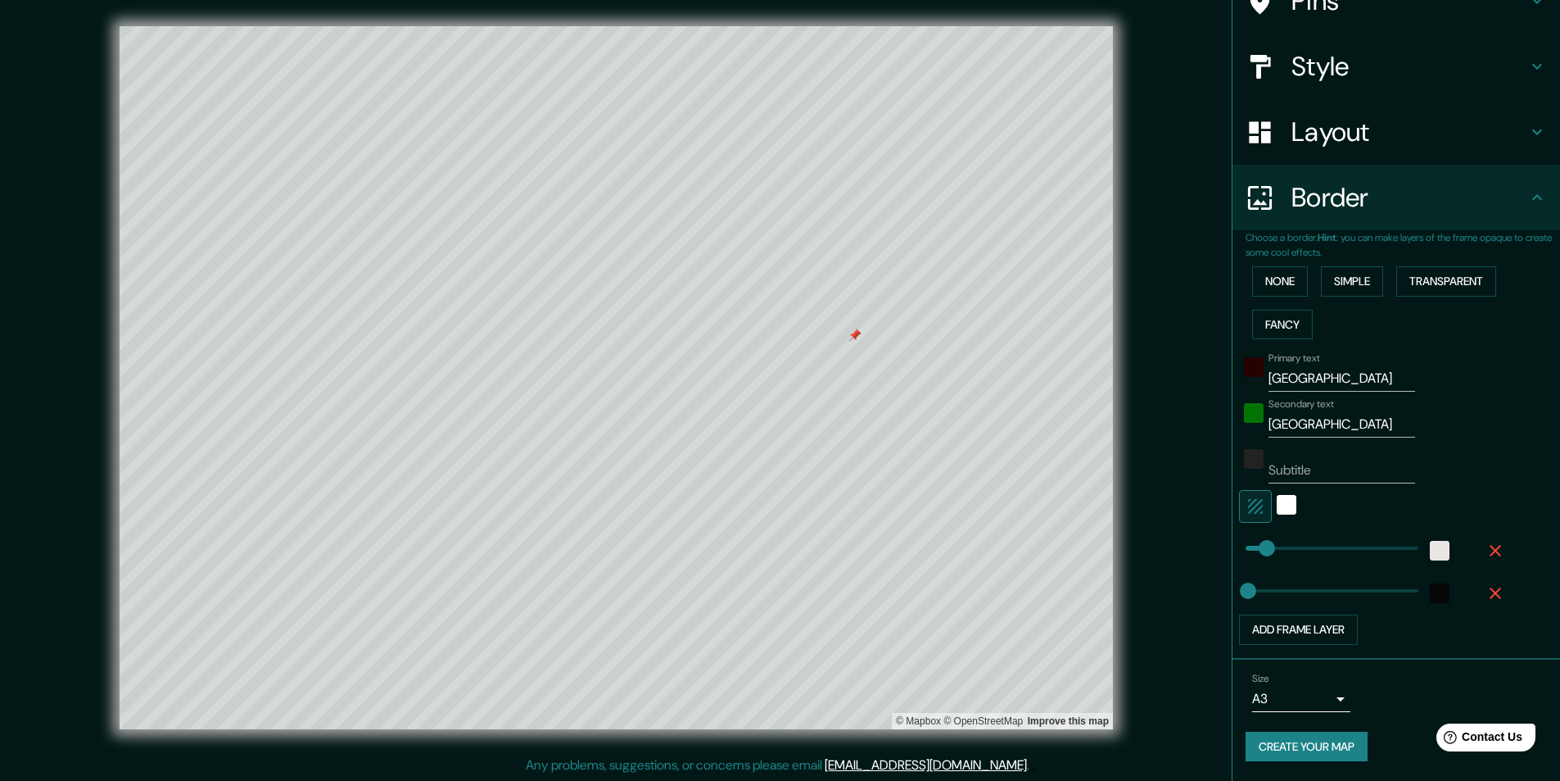
click at [1261, 700] on body "Mappin Location [GEOGRAPHIC_DATA], [GEOGRAPHIC_DATA], [GEOGRAPHIC_DATA] [GEOGRA…" at bounding box center [780, 390] width 1560 height 781
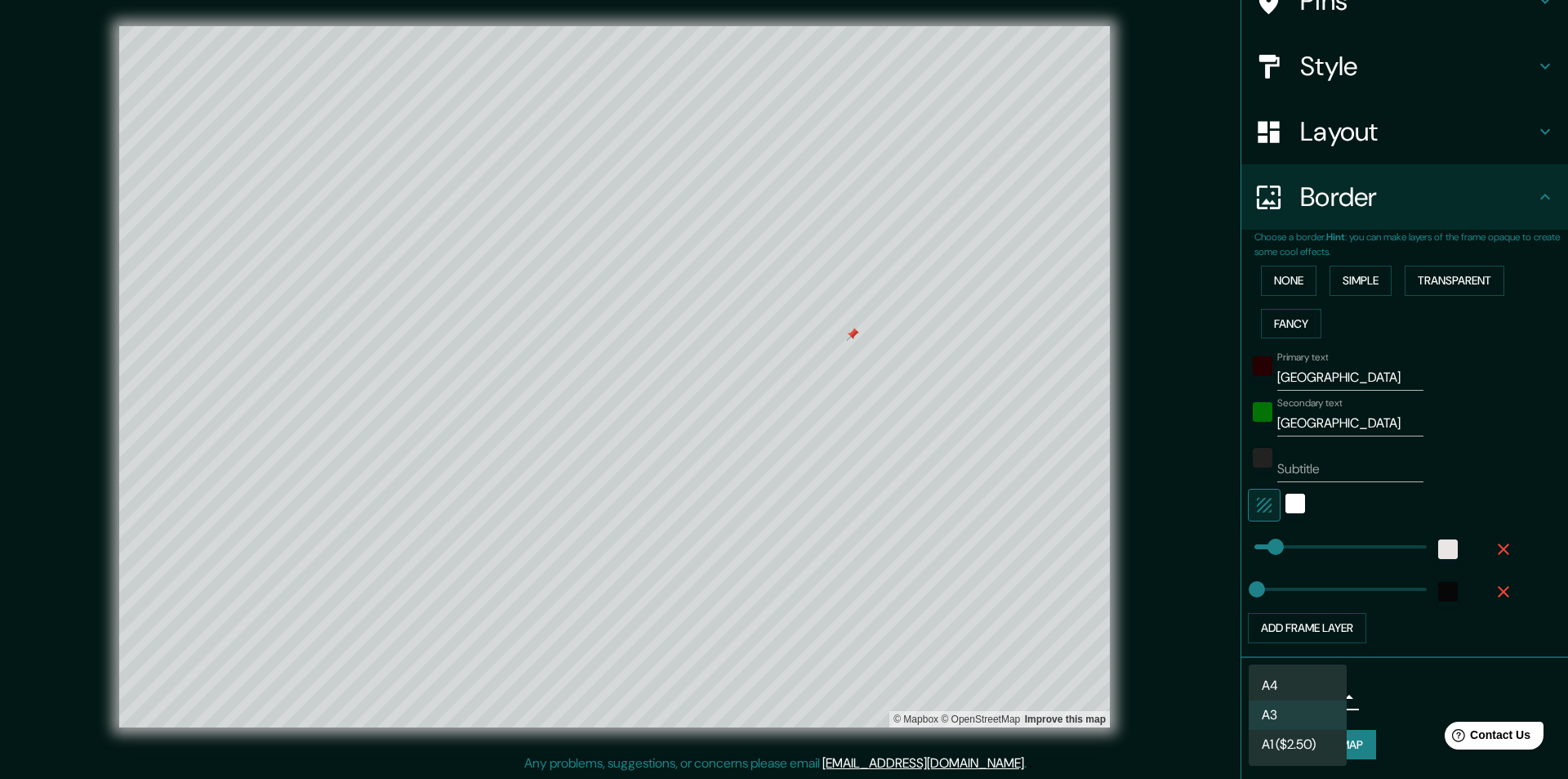
click at [1263, 676] on li "A4" at bounding box center [1297, 685] width 98 height 29
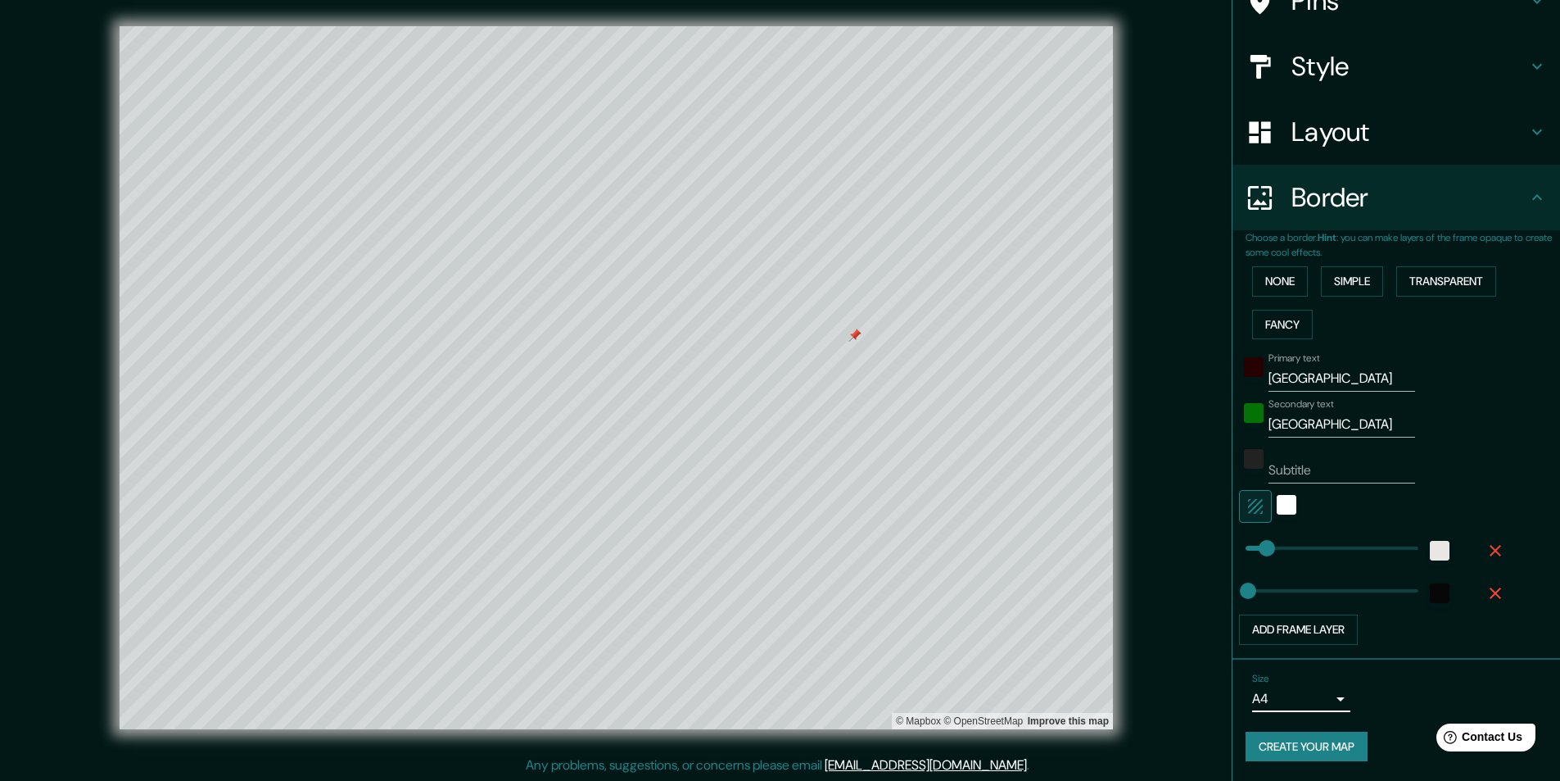
click at [1182, 672] on div "© Mapbox © OpenStreetMap Improve this map" at bounding box center [616, 377] width 1405 height 703
click at [1315, 144] on h4 "Layout" at bounding box center [1410, 131] width 236 height 33
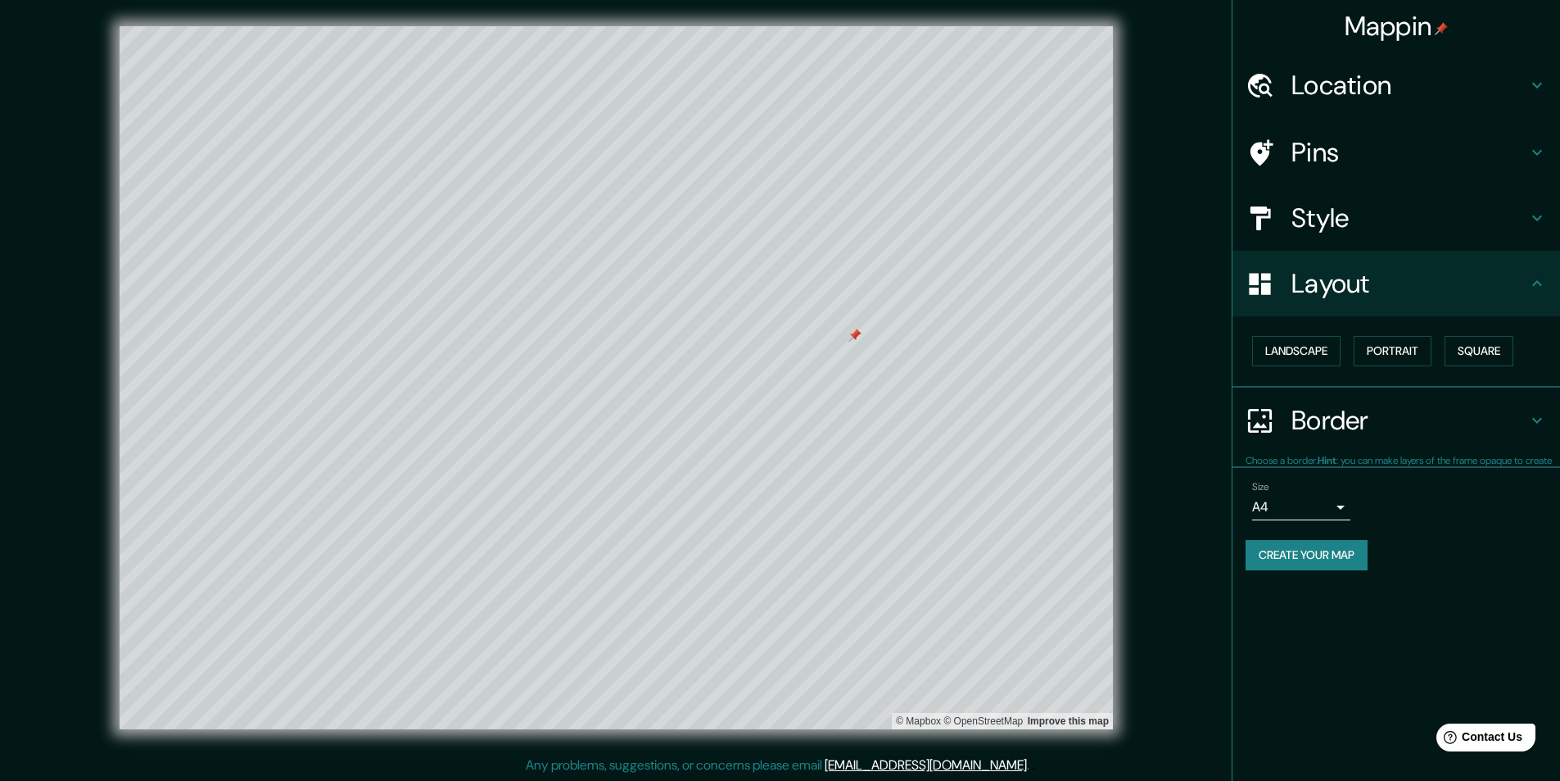
scroll to position [0, 0]
click at [1366, 351] on button "Portrait" at bounding box center [1393, 351] width 78 height 30
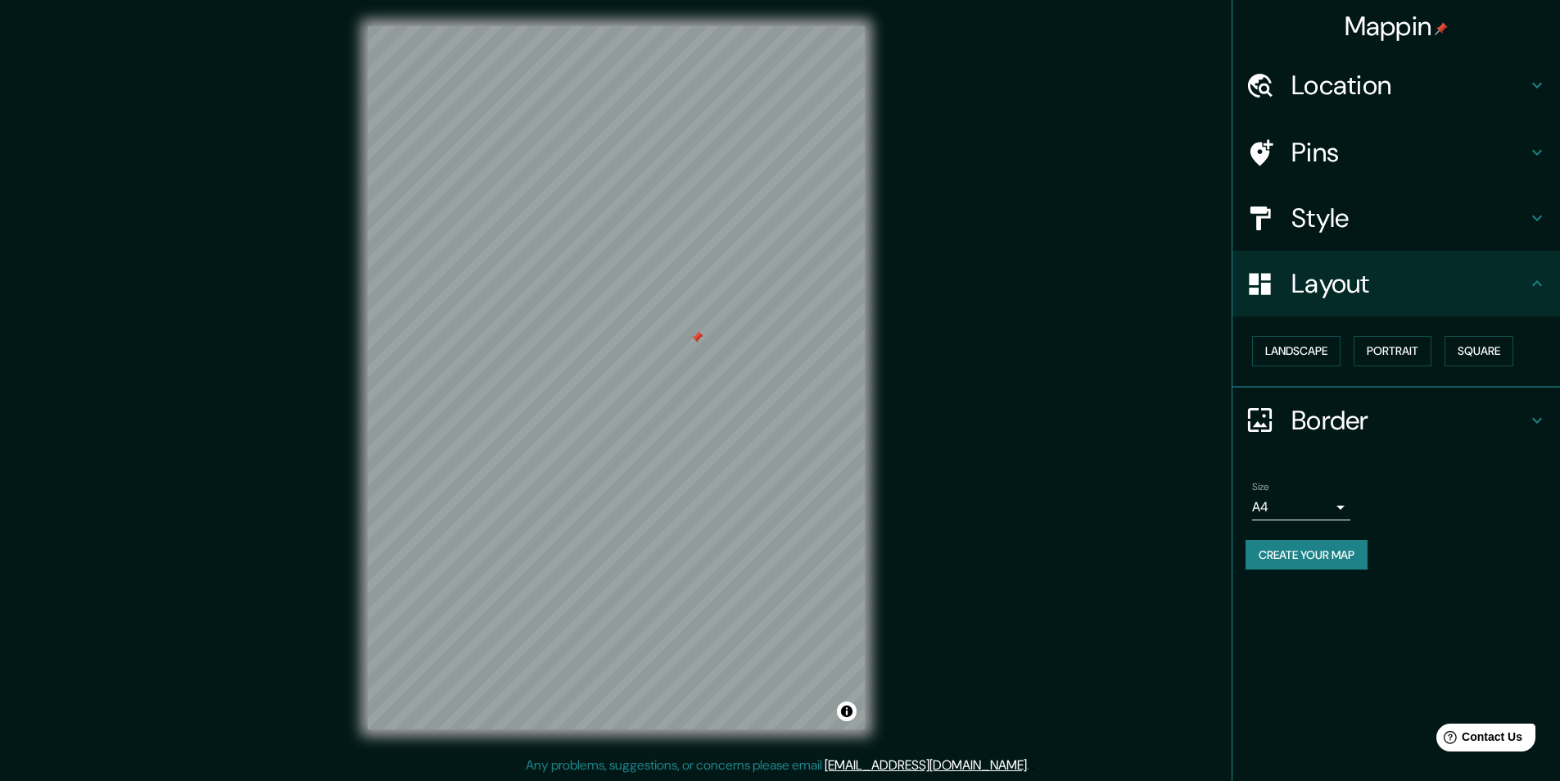
click at [1334, 565] on button "Create your map" at bounding box center [1307, 555] width 122 height 30
click at [1297, 340] on button "Landscape" at bounding box center [1296, 351] width 88 height 30
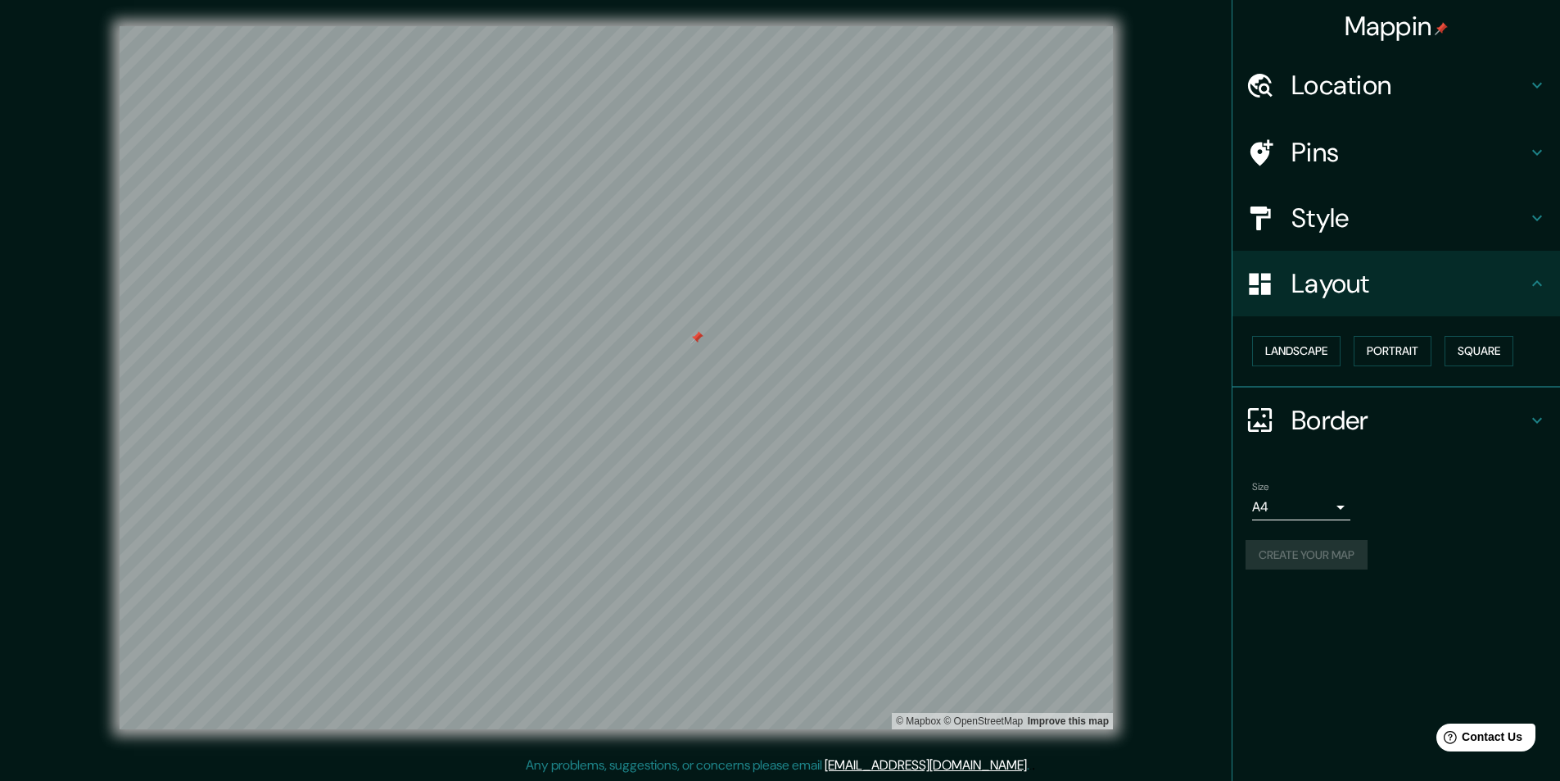
click at [1307, 382] on div "Landscape [GEOGRAPHIC_DATA]" at bounding box center [1397, 351] width 328 height 71
click at [1316, 426] on h4 "Border" at bounding box center [1410, 420] width 236 height 33
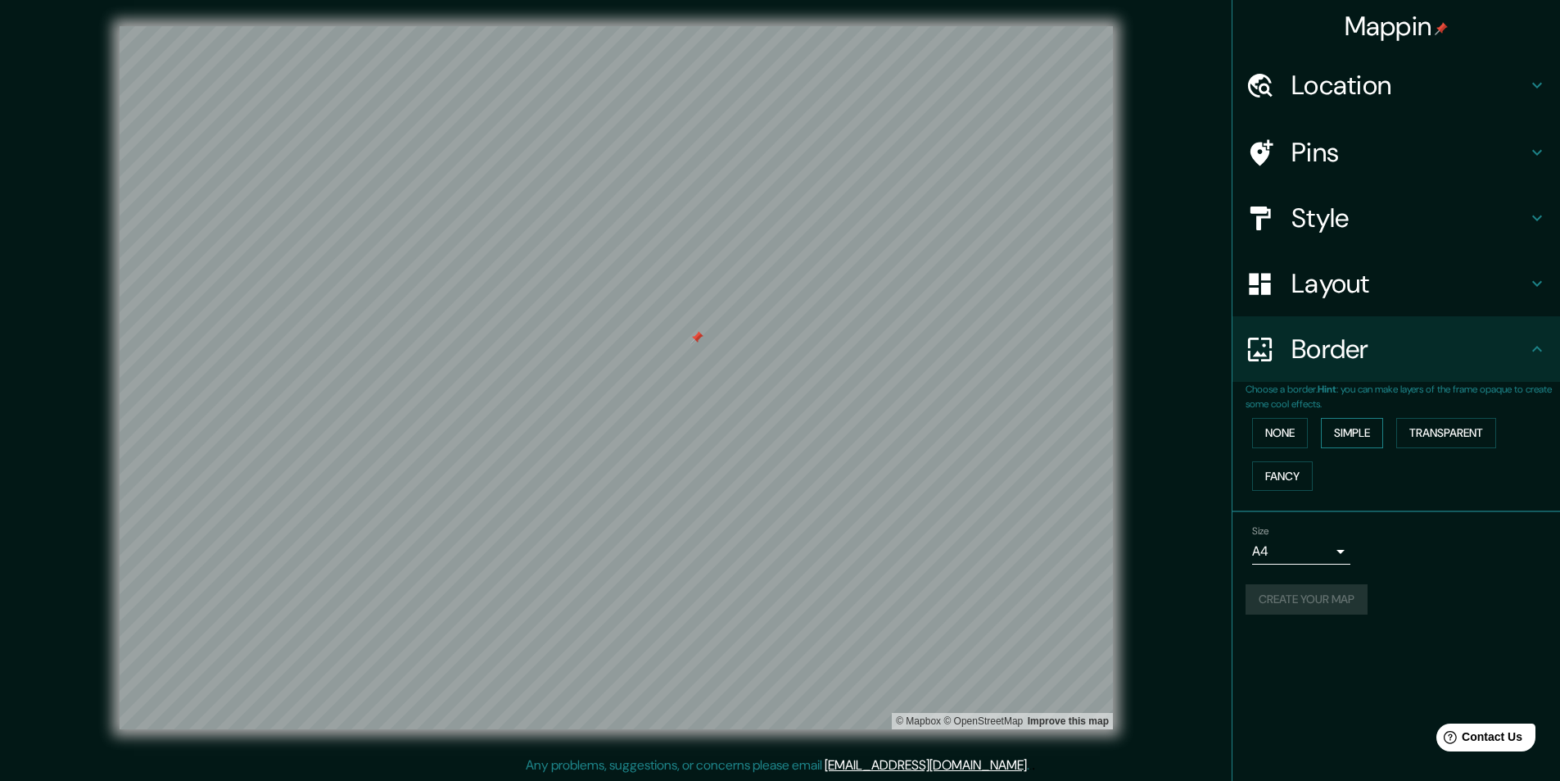
click at [1326, 436] on button "Simple" at bounding box center [1352, 433] width 62 height 30
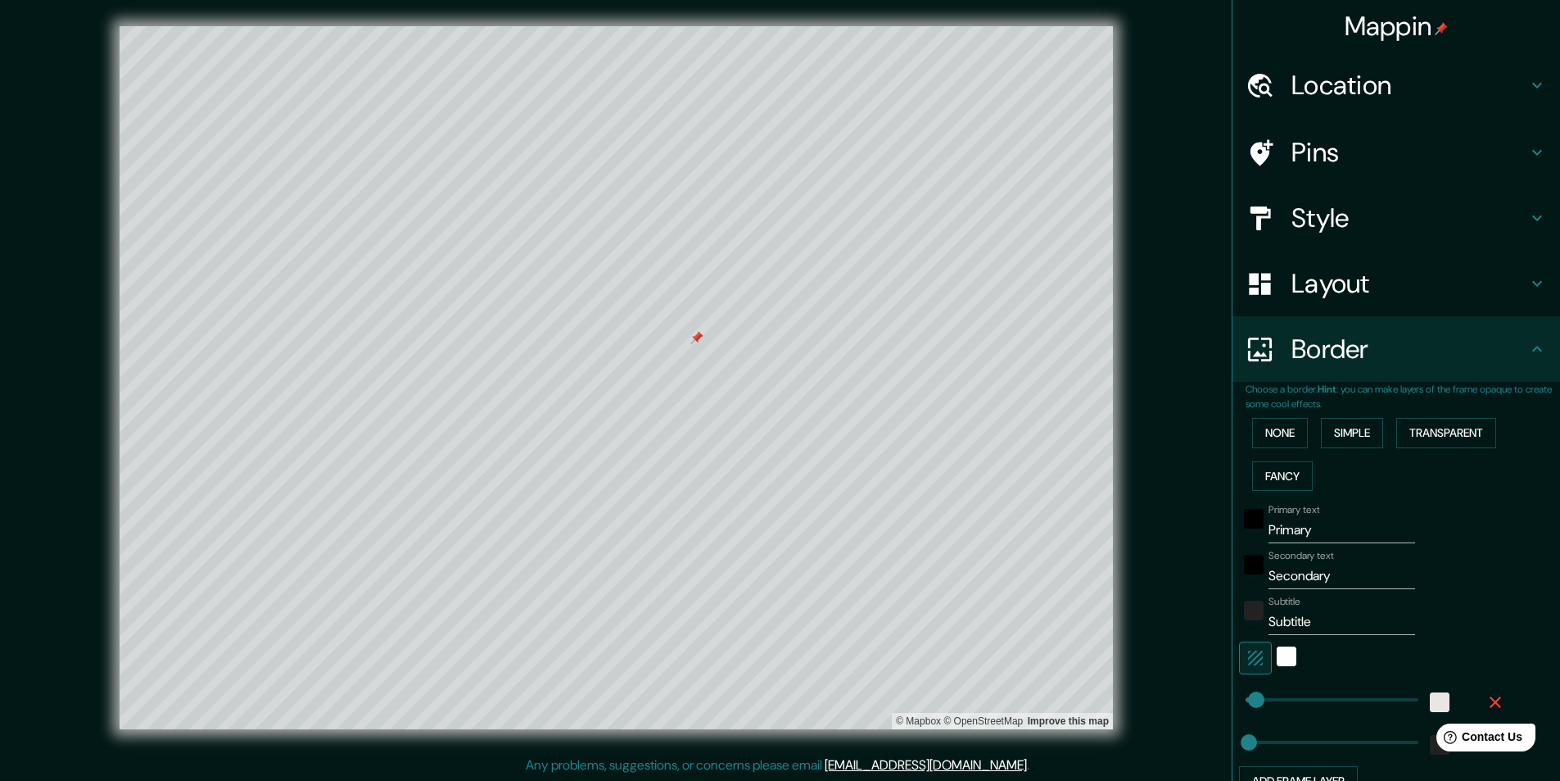
click at [1315, 536] on input "Primary" at bounding box center [1342, 530] width 147 height 26
click at [1315, 536] on input "[GEOGRAPHIC_DATA]" at bounding box center [1342, 530] width 147 height 26
click at [1465, 572] on div "Secondary text [GEOGRAPHIC_DATA]" at bounding box center [1373, 569] width 269 height 39
click at [1244, 609] on div "color-222222" at bounding box center [1254, 610] width 20 height 20
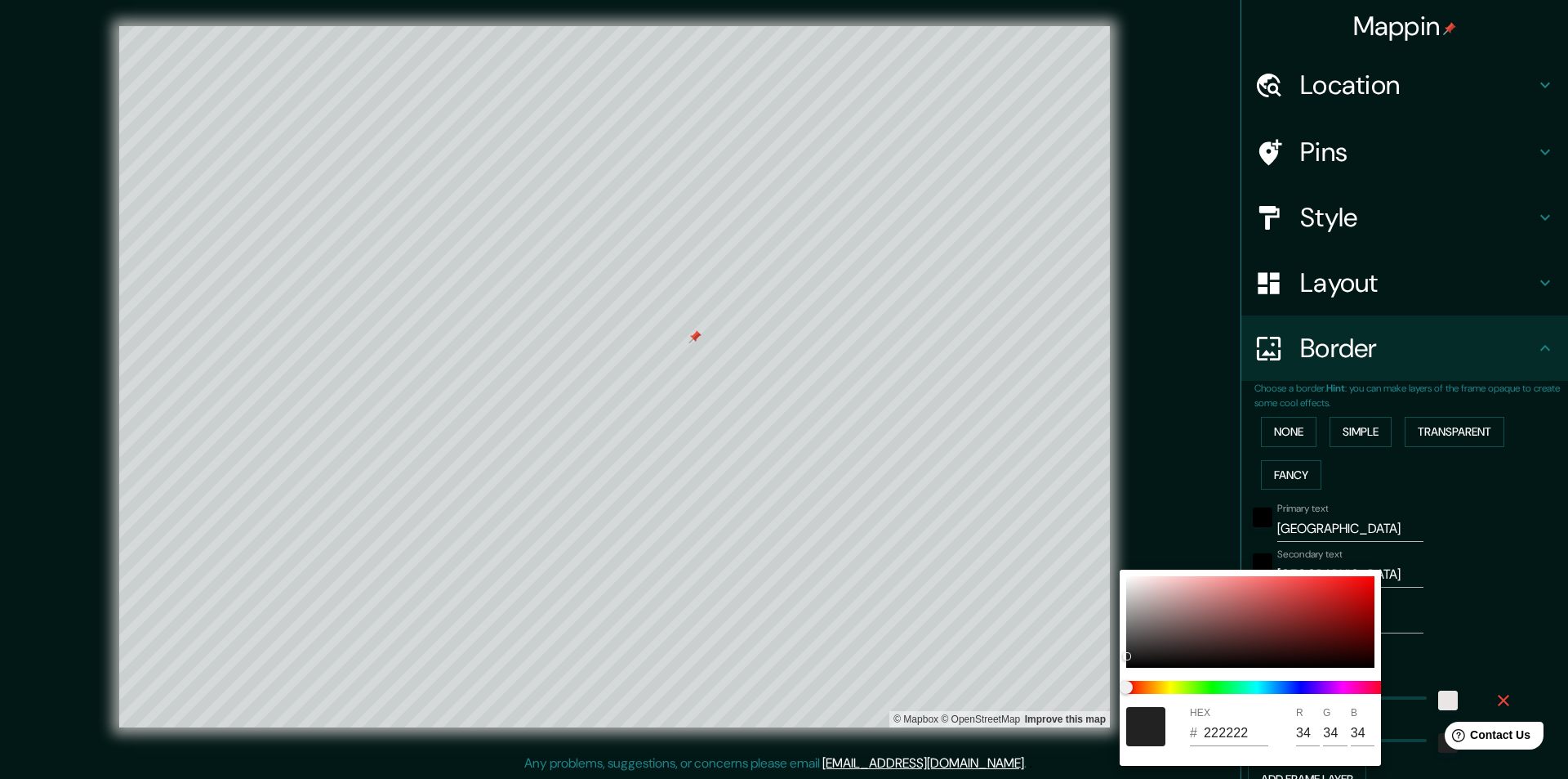
click at [1440, 611] on div at bounding box center [784, 389] width 1568 height 779
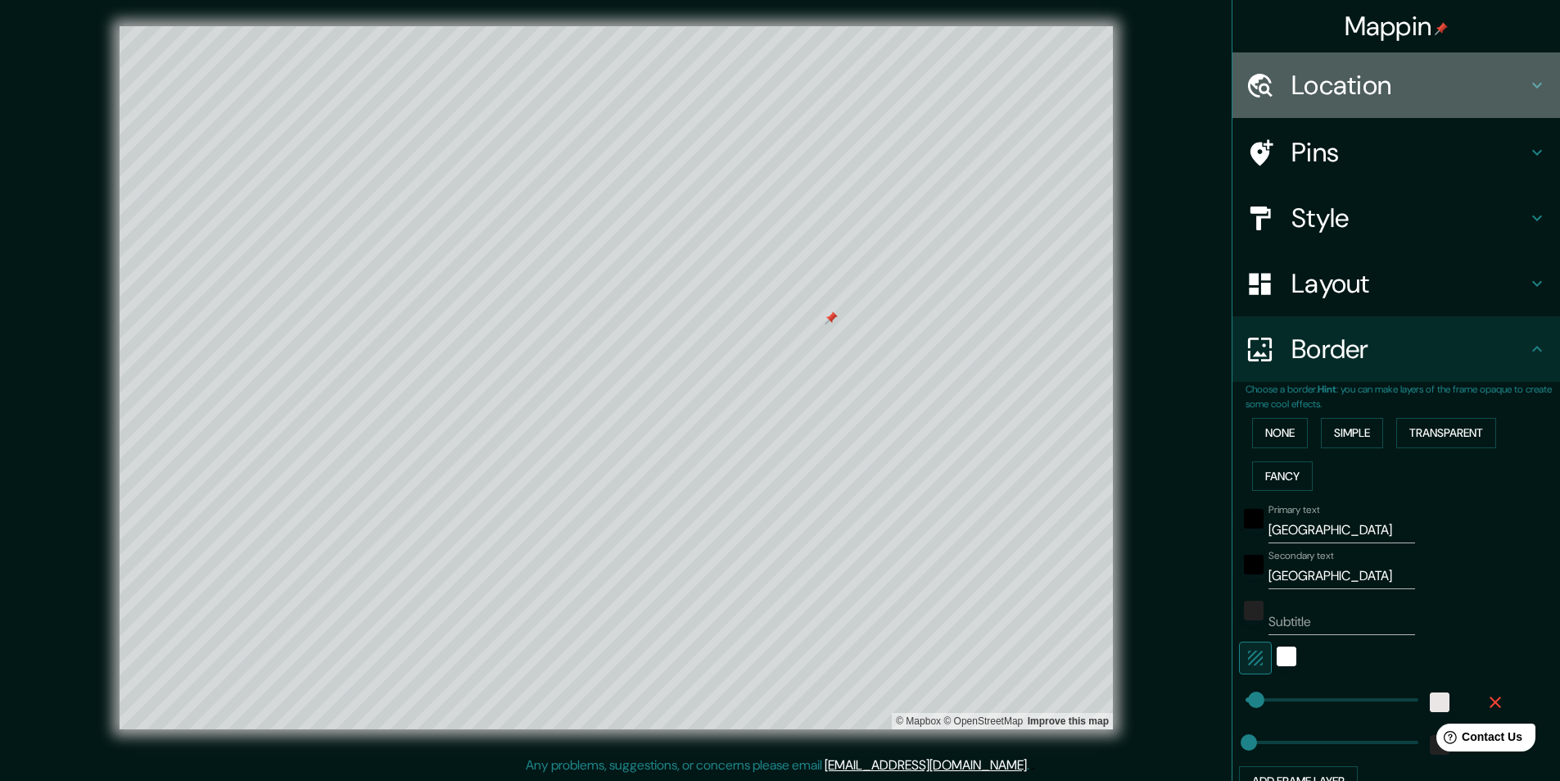
click at [1347, 71] on h4 "Location" at bounding box center [1410, 85] width 236 height 33
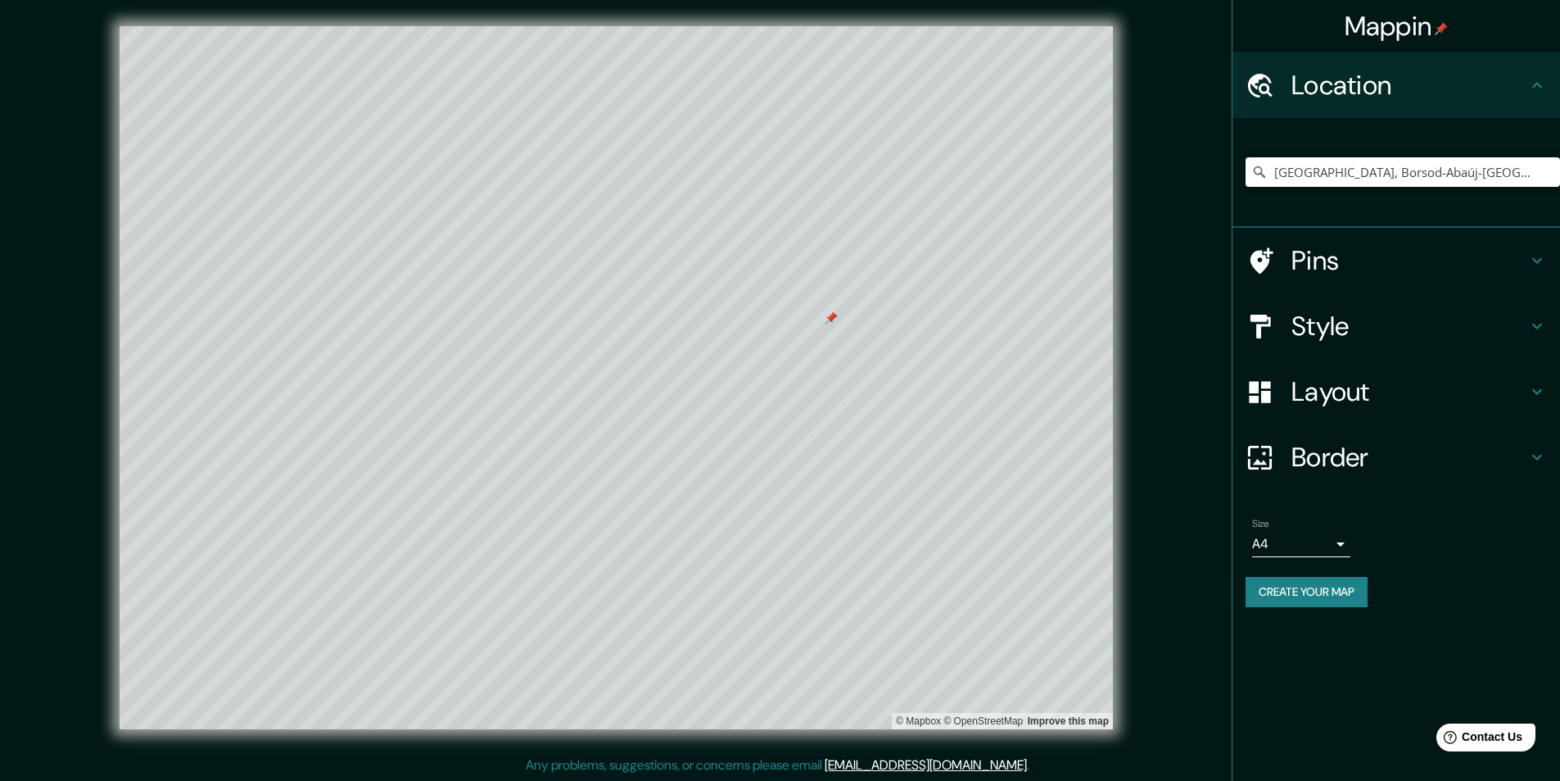
click at [1343, 268] on h4 "Pins" at bounding box center [1410, 260] width 236 height 33
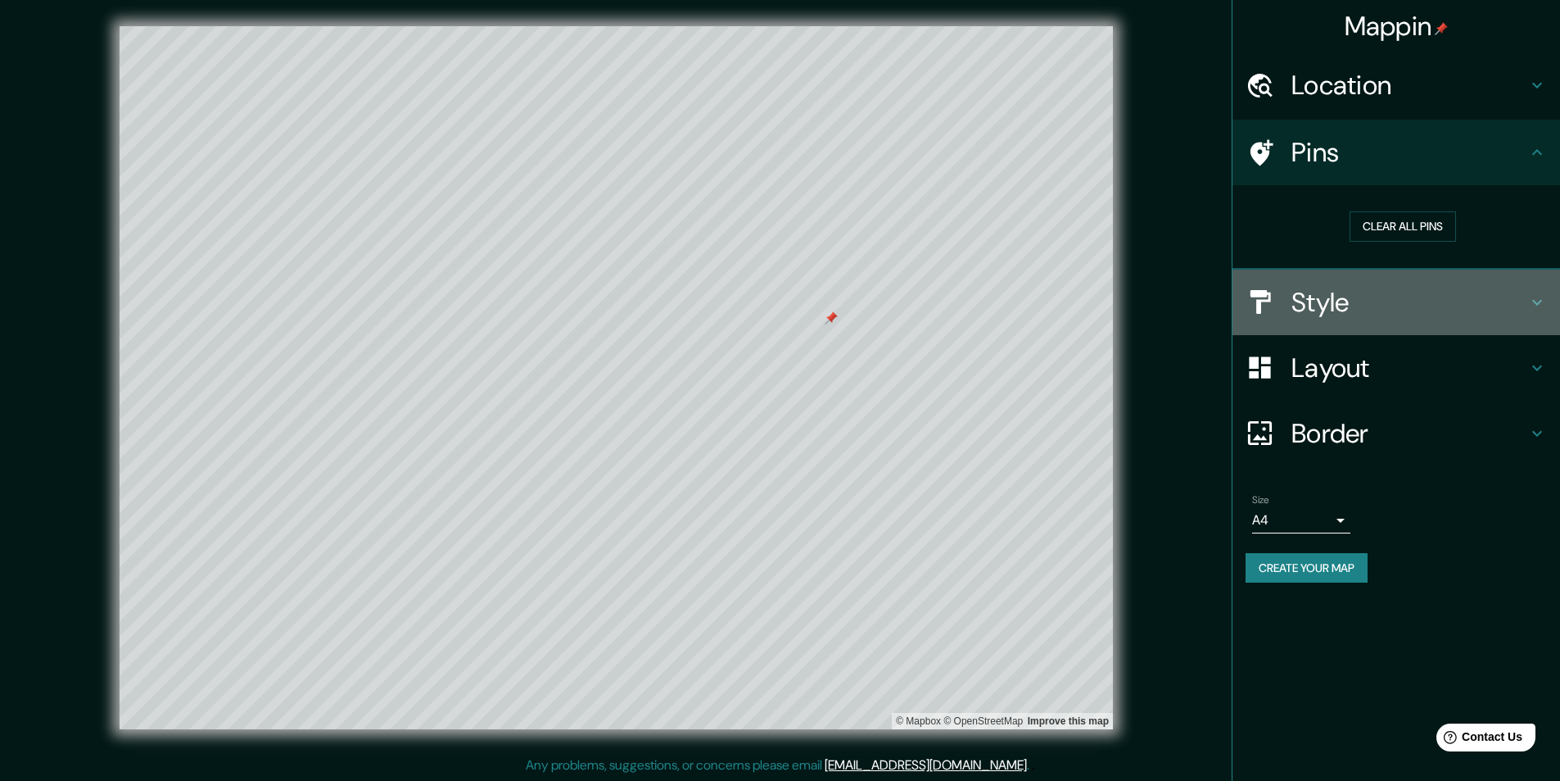
click at [1331, 291] on h4 "Style" at bounding box center [1410, 302] width 236 height 33
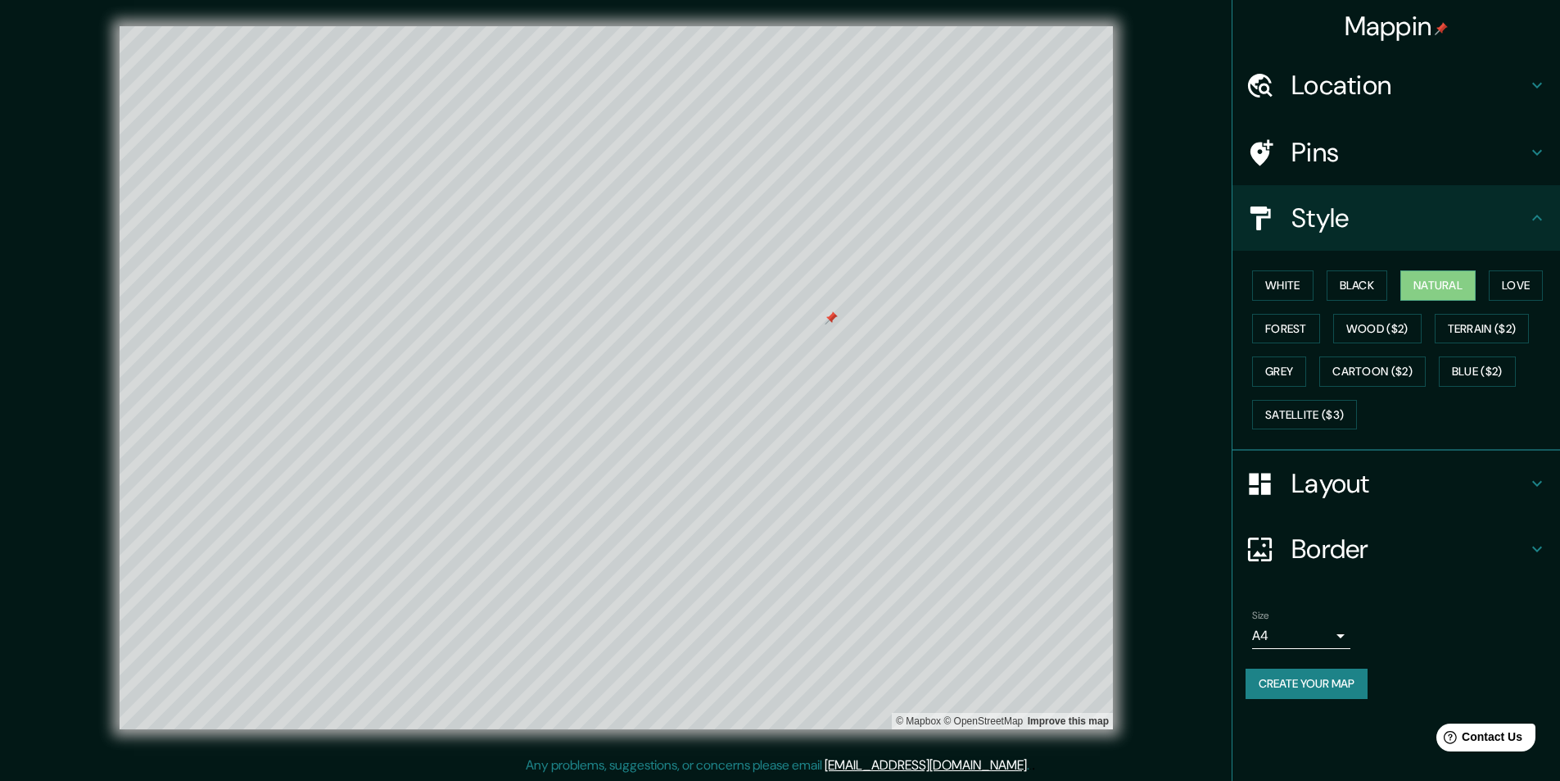
click at [1358, 155] on h4 "Pins" at bounding box center [1410, 152] width 236 height 33
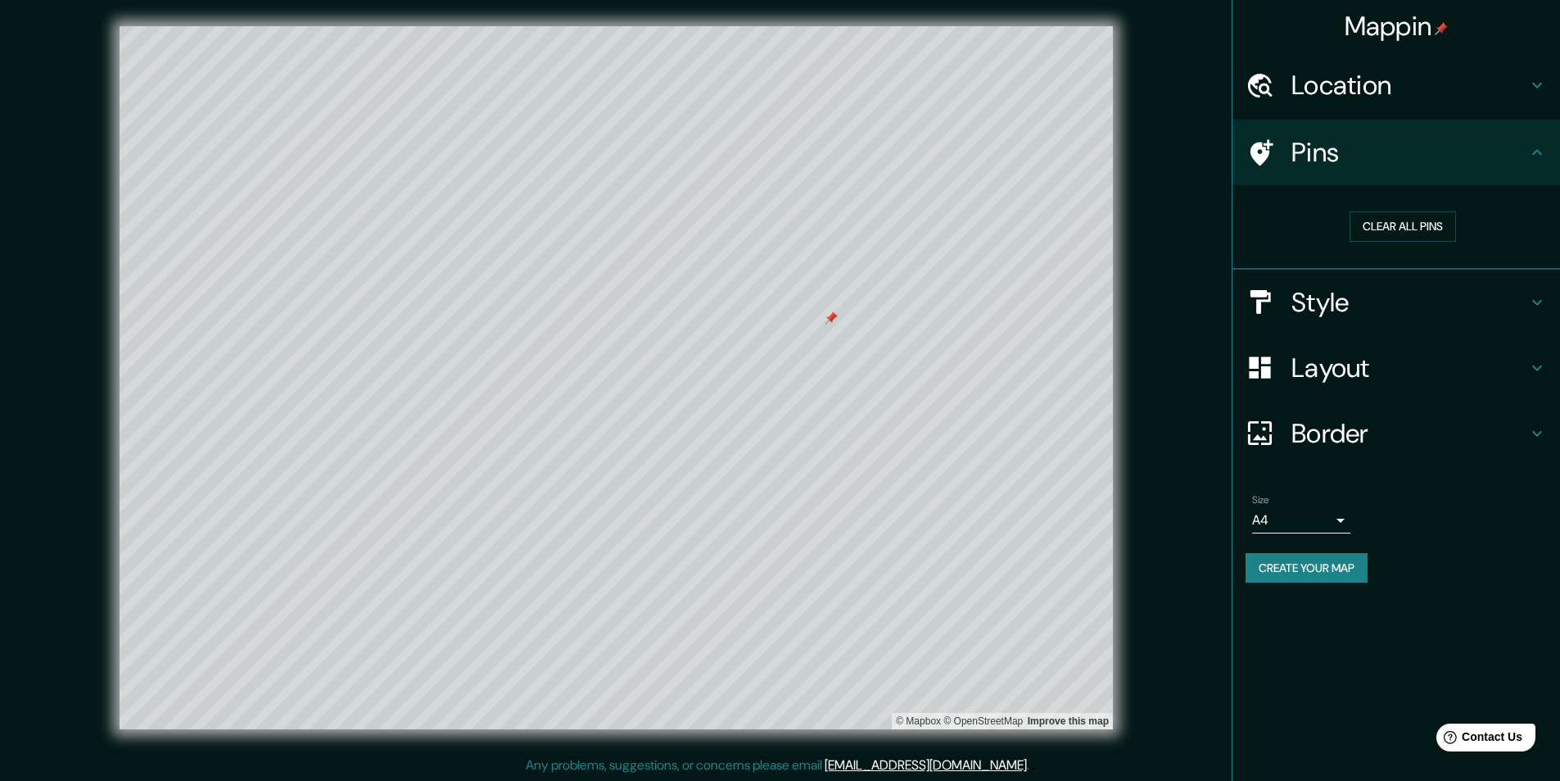
click at [1339, 305] on h4 "Style" at bounding box center [1410, 302] width 236 height 33
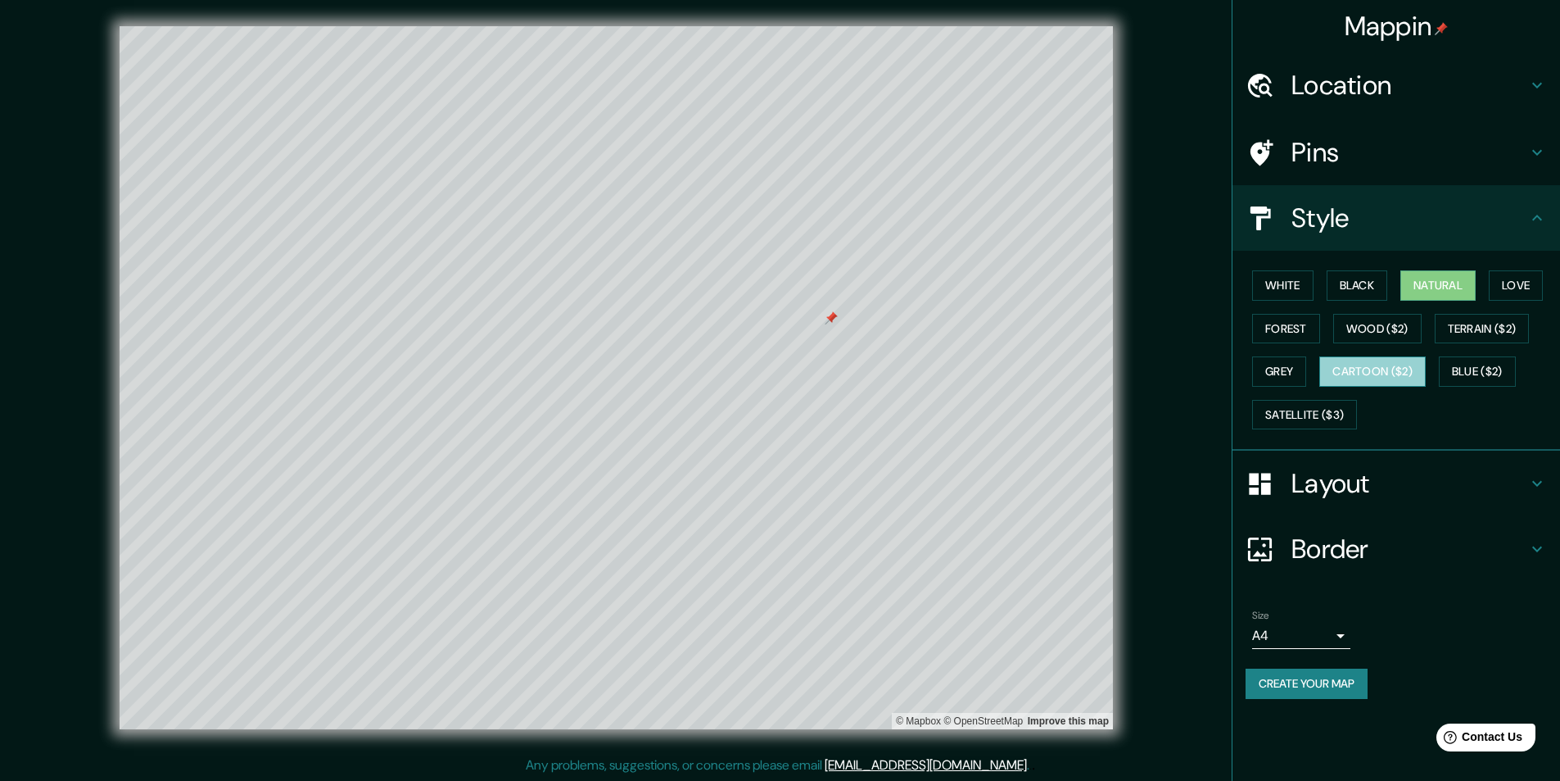
click at [1379, 375] on button "Cartoon ($2)" at bounding box center [1373, 371] width 106 height 30
click at [1438, 275] on button "Natural" at bounding box center [1438, 285] width 75 height 30
click at [1306, 691] on button "Create your map" at bounding box center [1307, 683] width 122 height 30
